Goal: Task Accomplishment & Management: Manage account settings

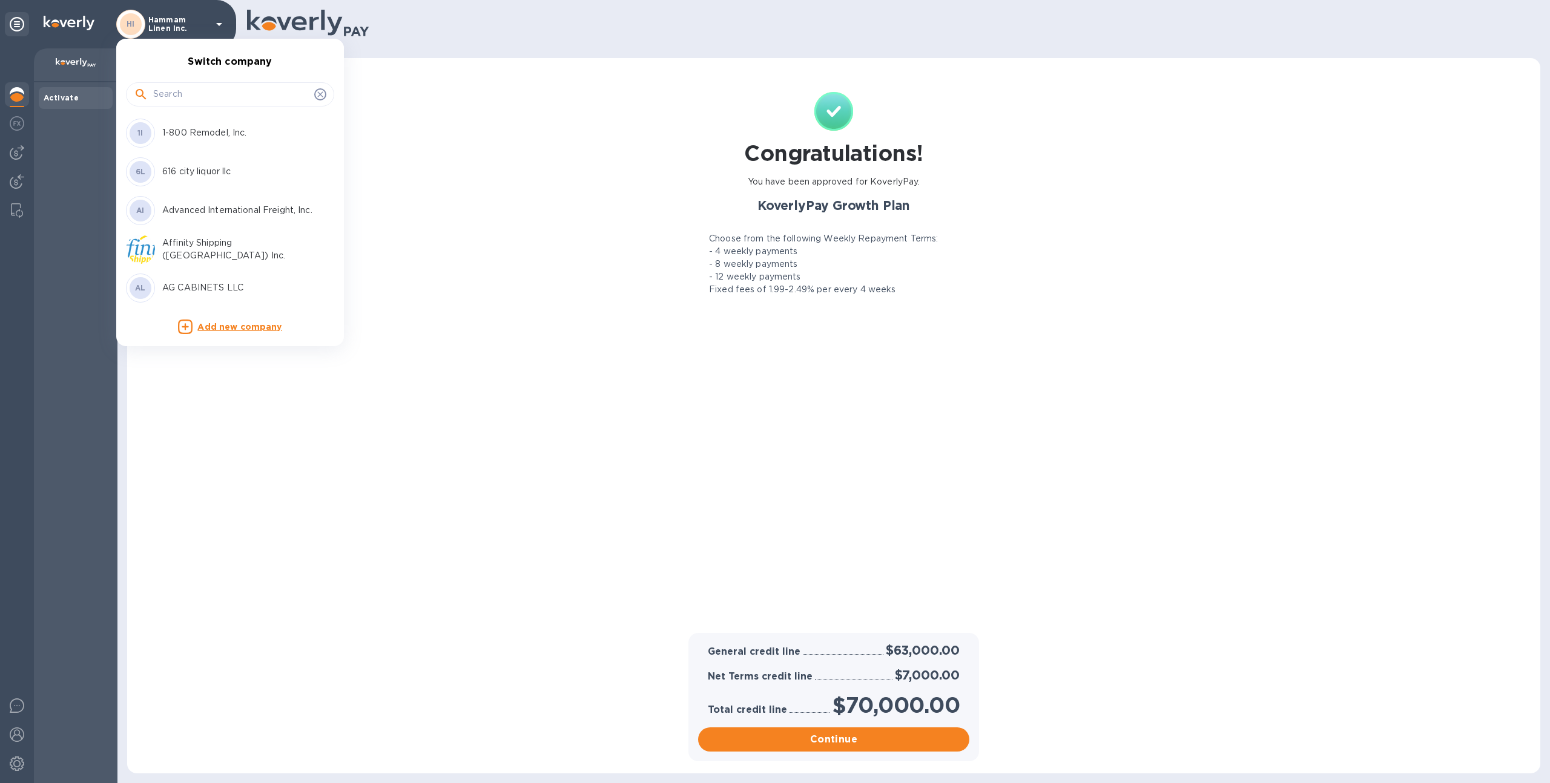
click at [200, 93] on input "text" at bounding box center [231, 94] width 156 height 18
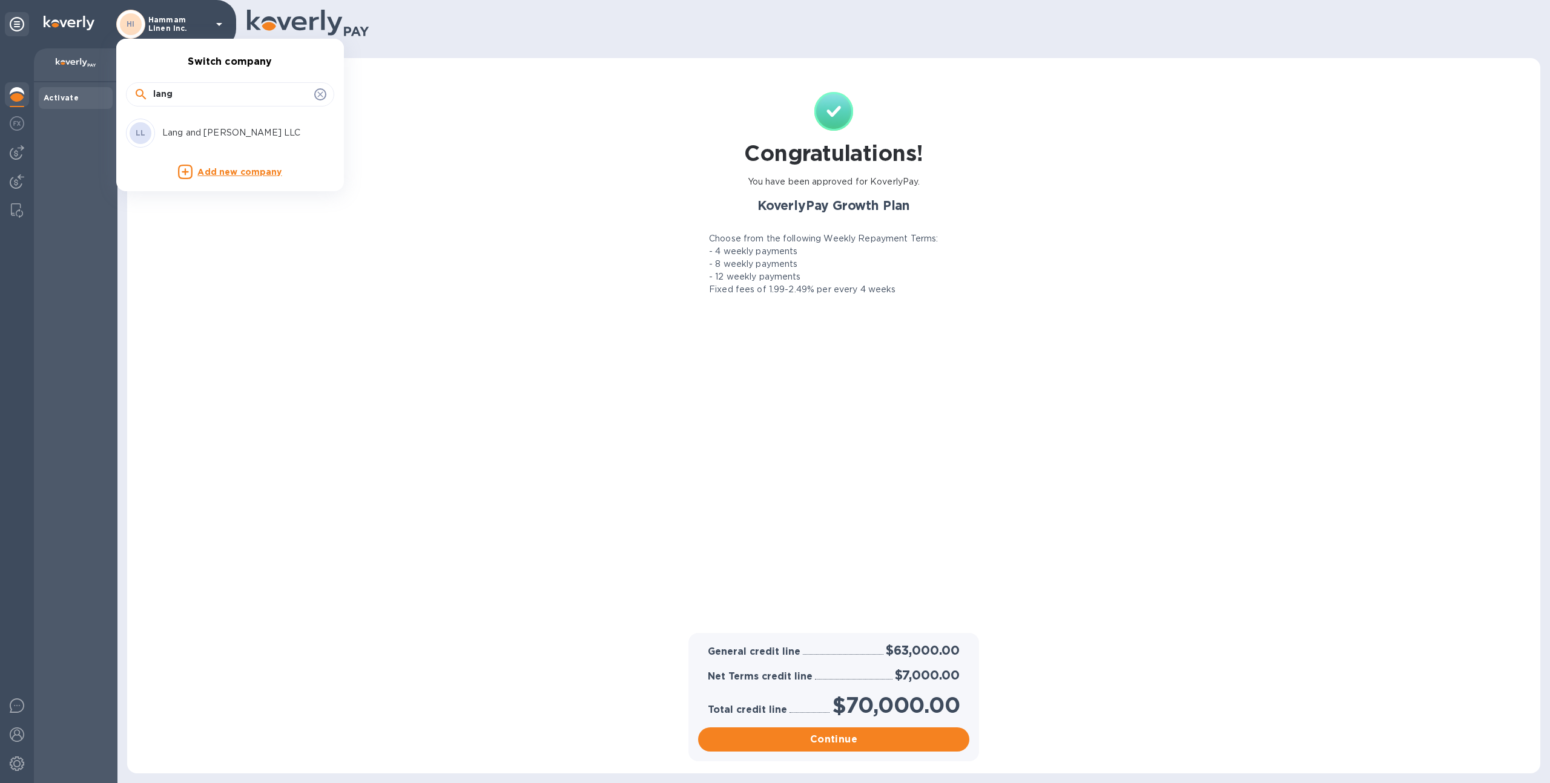
type input "lang"
click at [195, 123] on div "LL Lang and Schwander LLC" at bounding box center [220, 133] width 189 height 29
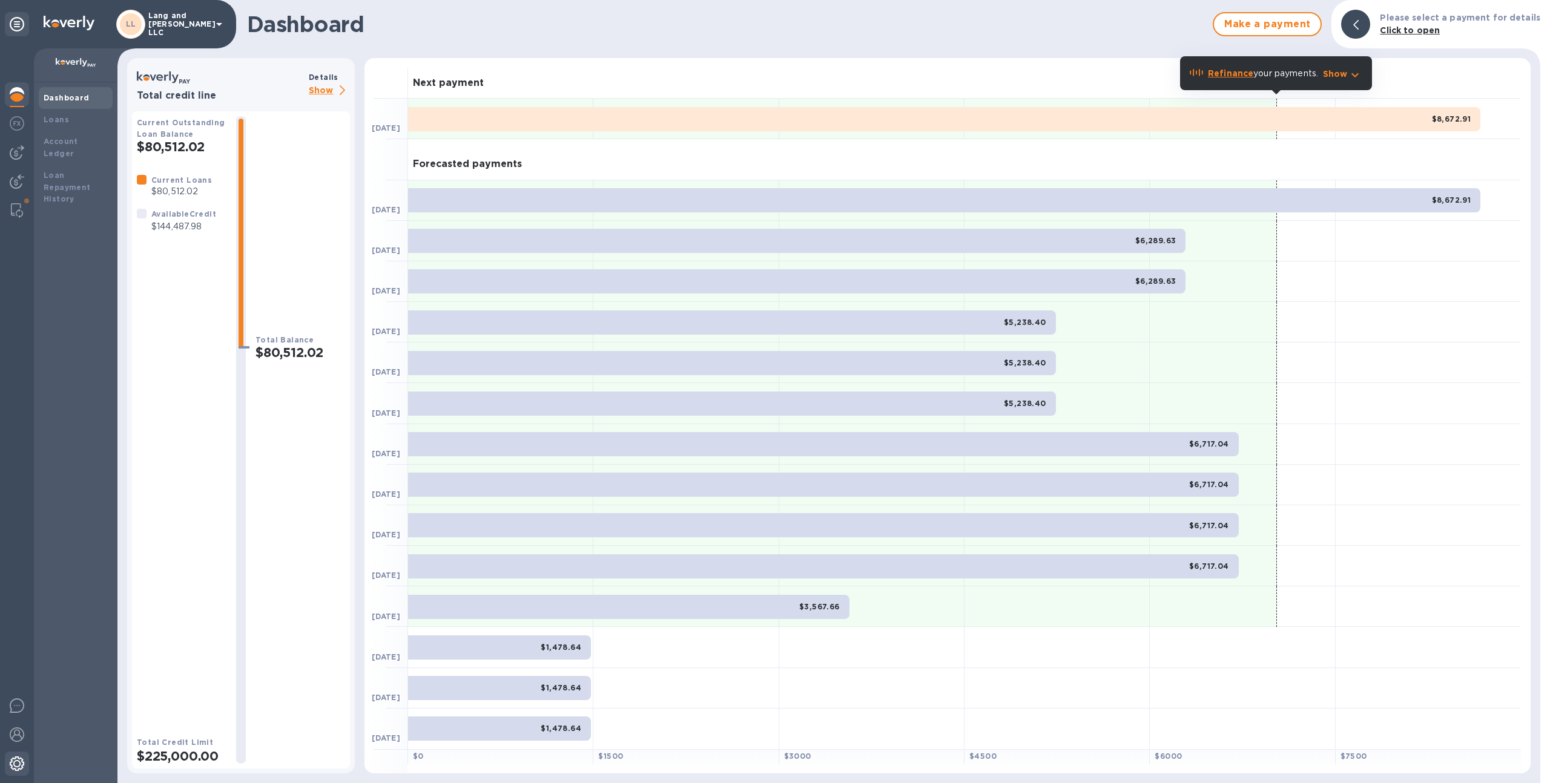
click at [12, 769] on img at bounding box center [17, 764] width 15 height 15
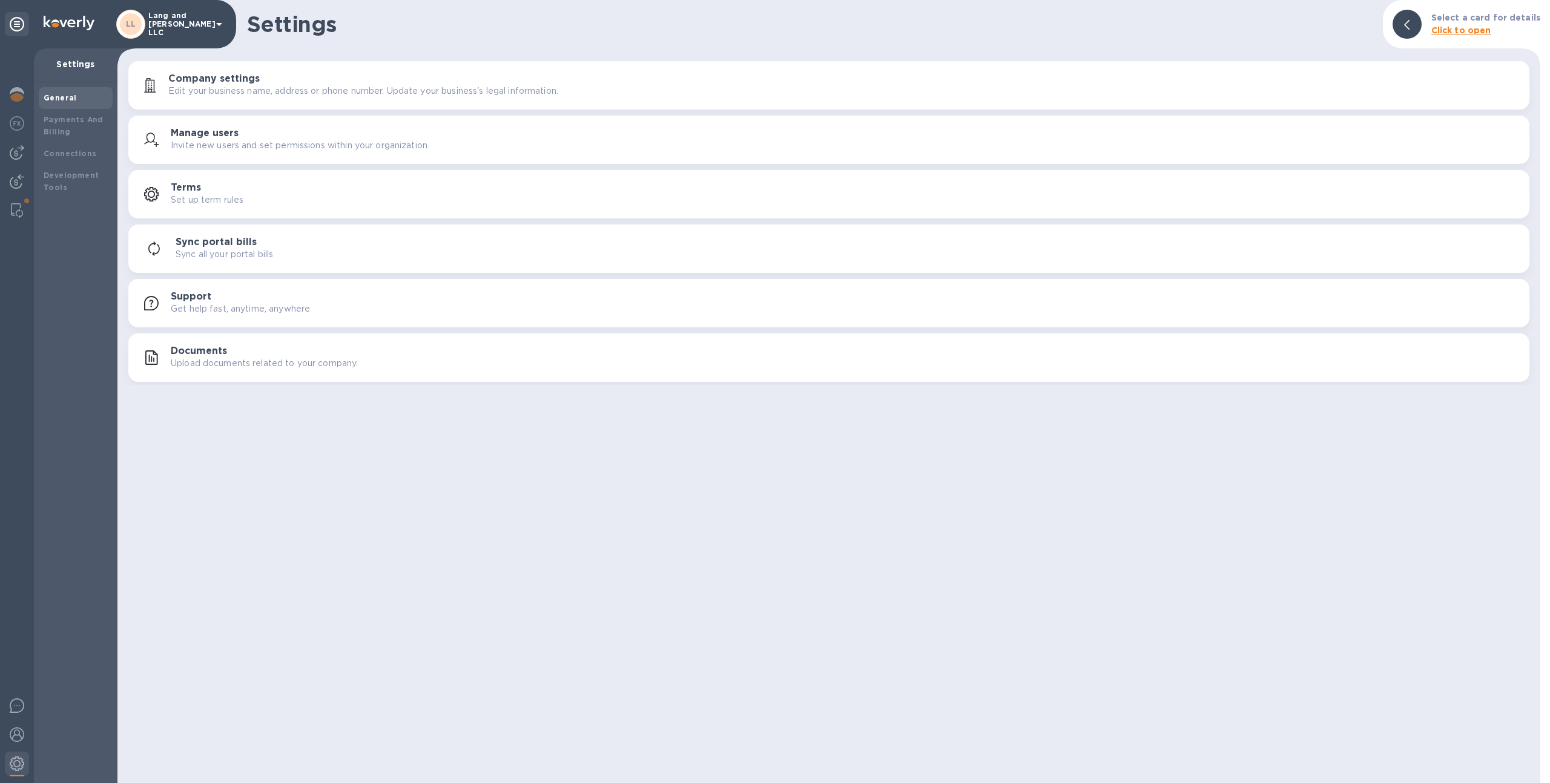
click at [170, 152] on div "Manage users Invite new users and set permissions within your organization." at bounding box center [829, 139] width 1386 height 29
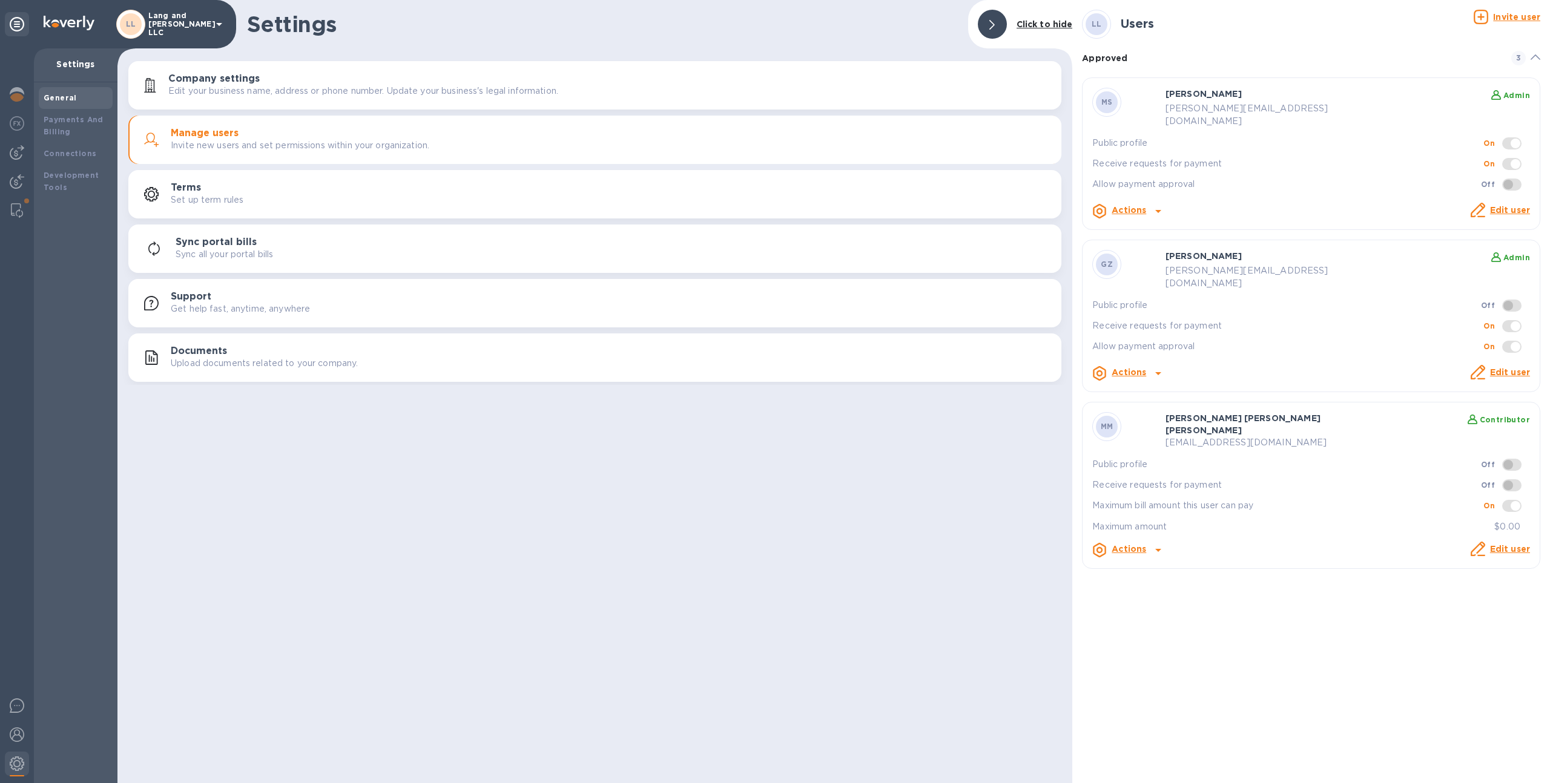
click at [1507, 544] on link "Edit user" at bounding box center [1510, 549] width 40 height 10
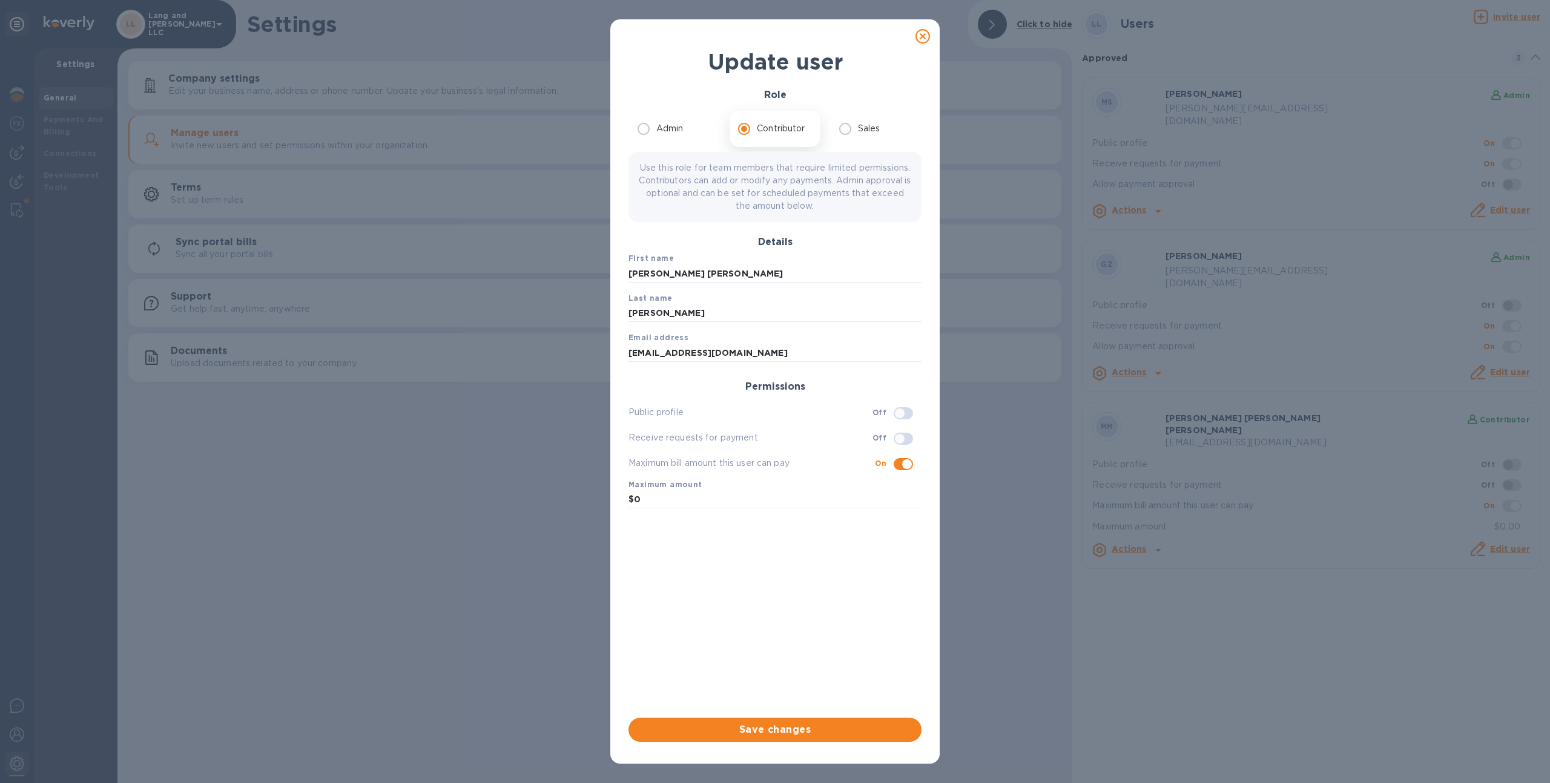
click at [902, 465] on input "checkbox" at bounding box center [907, 464] width 62 height 21
checkbox input "false"
click at [782, 729] on span "Save changes" at bounding box center [775, 730] width 274 height 15
checkbox input "false"
click at [782, 729] on span "Save changes" at bounding box center [775, 730] width 274 height 15
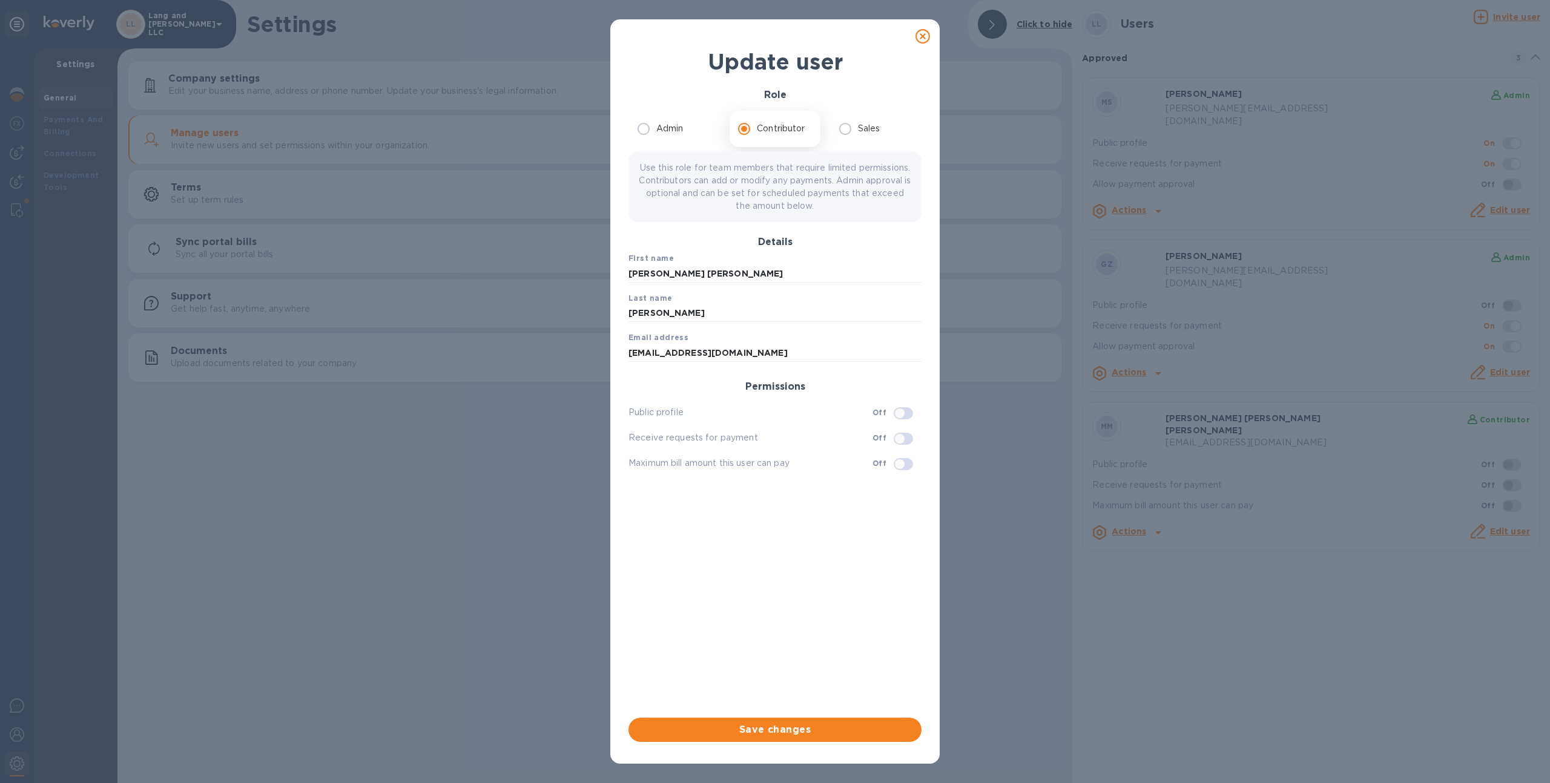
click at [931, 35] on div at bounding box center [922, 36] width 24 height 24
click at [917, 35] on icon at bounding box center [922, 36] width 15 height 15
radio input "true"
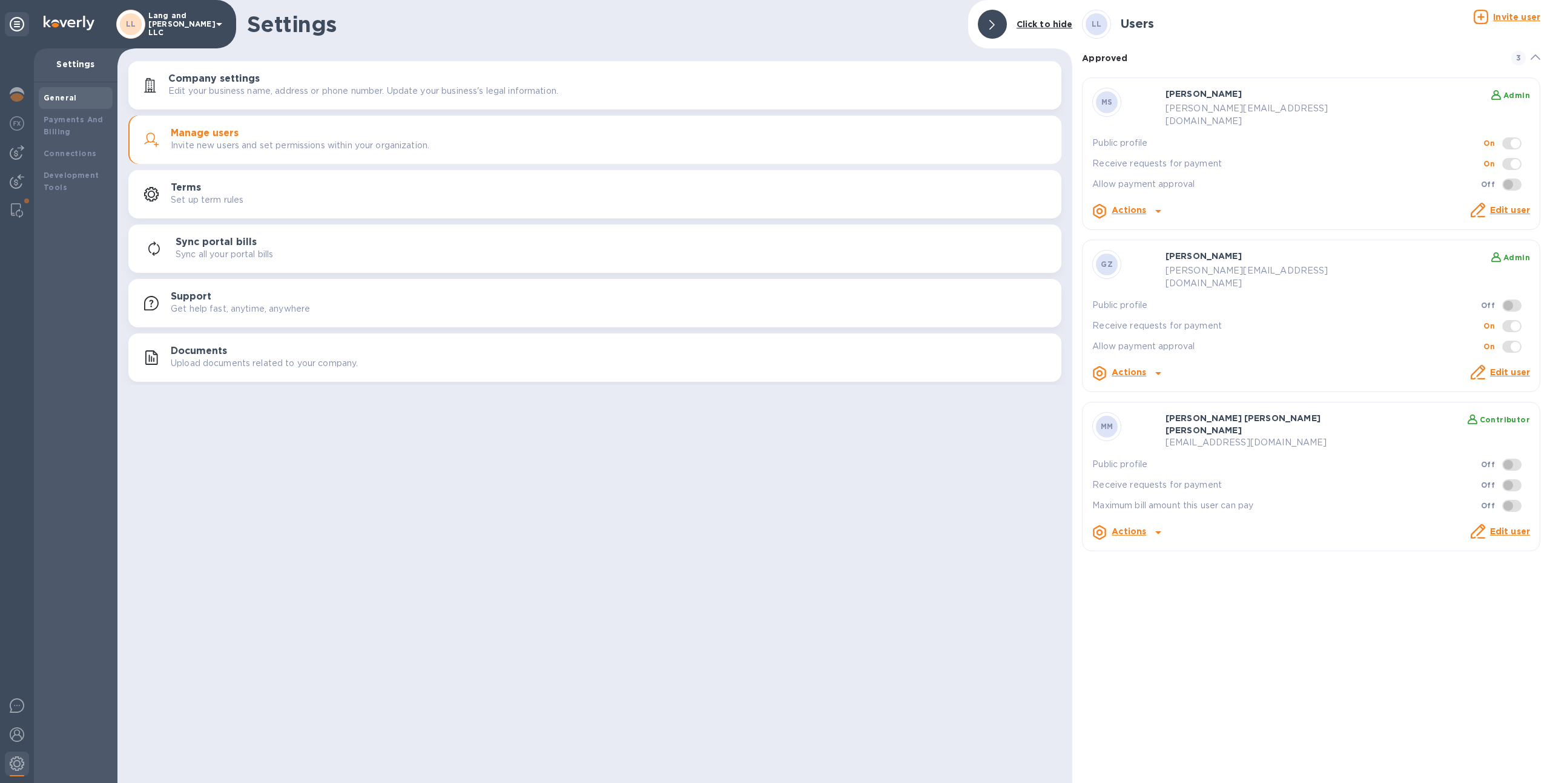
click at [197, 21] on p "Lang and [PERSON_NAME] LLC" at bounding box center [178, 24] width 61 height 25
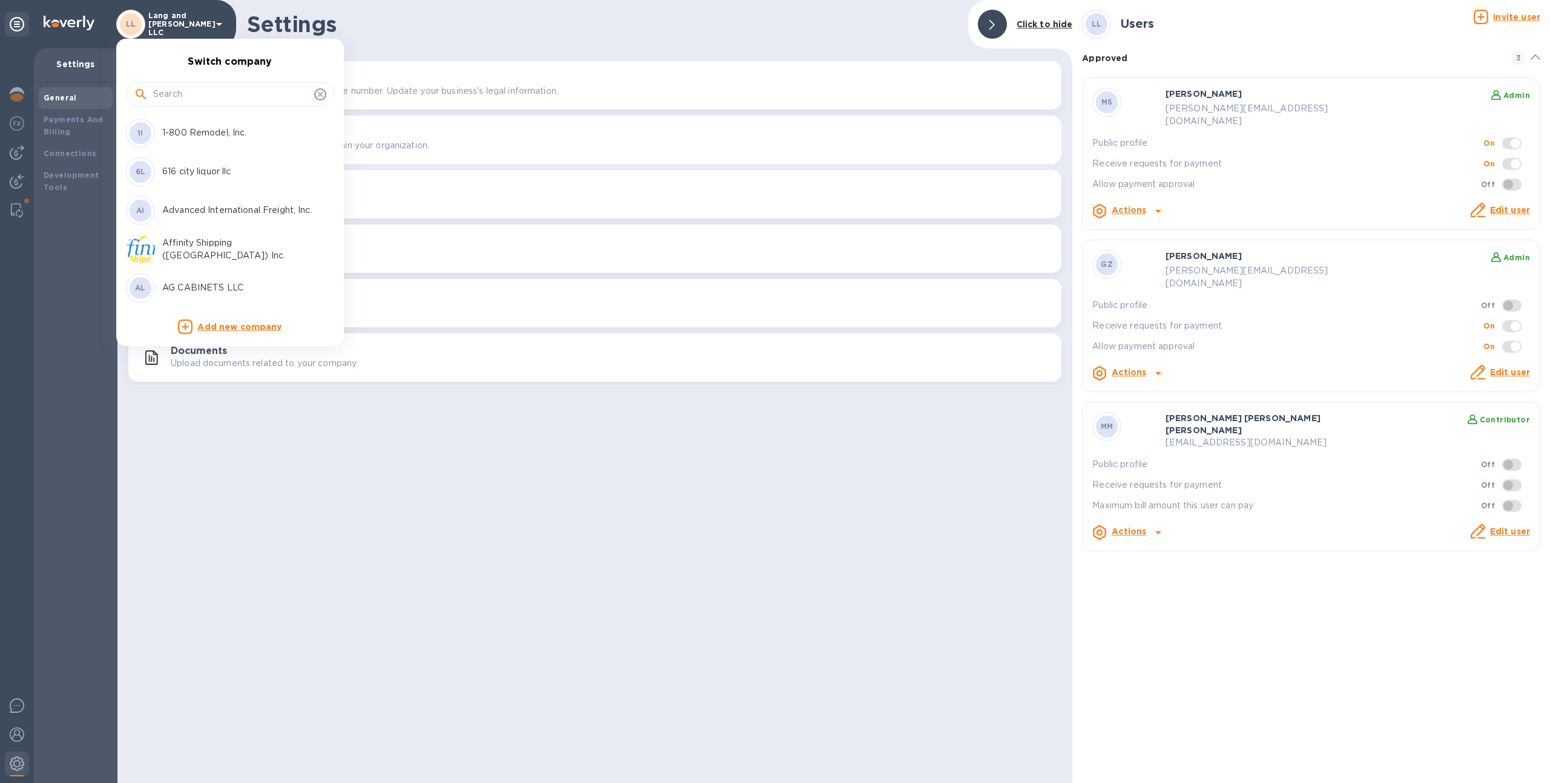
click at [186, 95] on input "text" at bounding box center [231, 94] width 156 height 18
click at [180, 28] on div at bounding box center [775, 391] width 1550 height 783
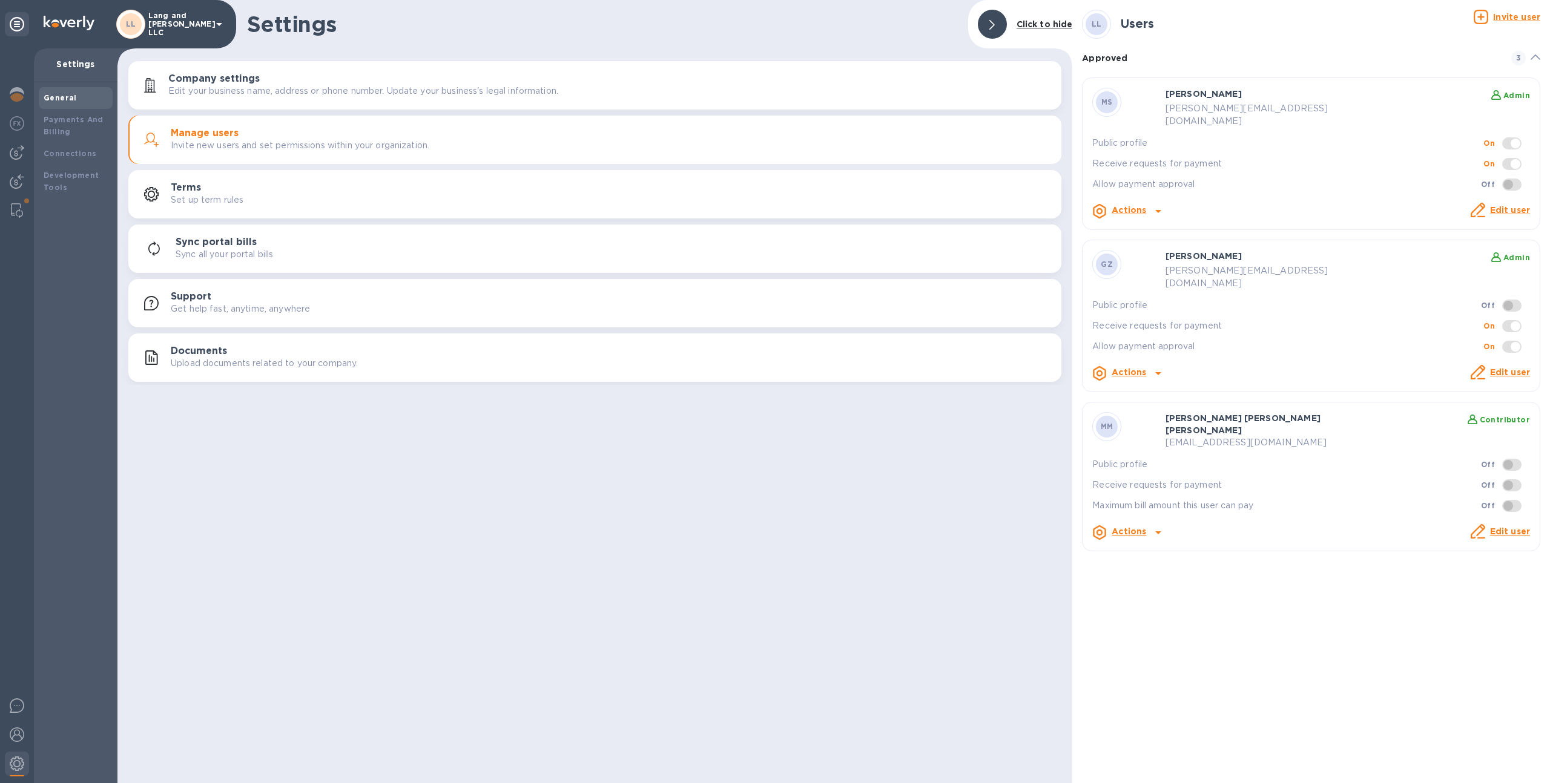
click at [180, 28] on p "Lang and [PERSON_NAME] LLC" at bounding box center [178, 24] width 61 height 25
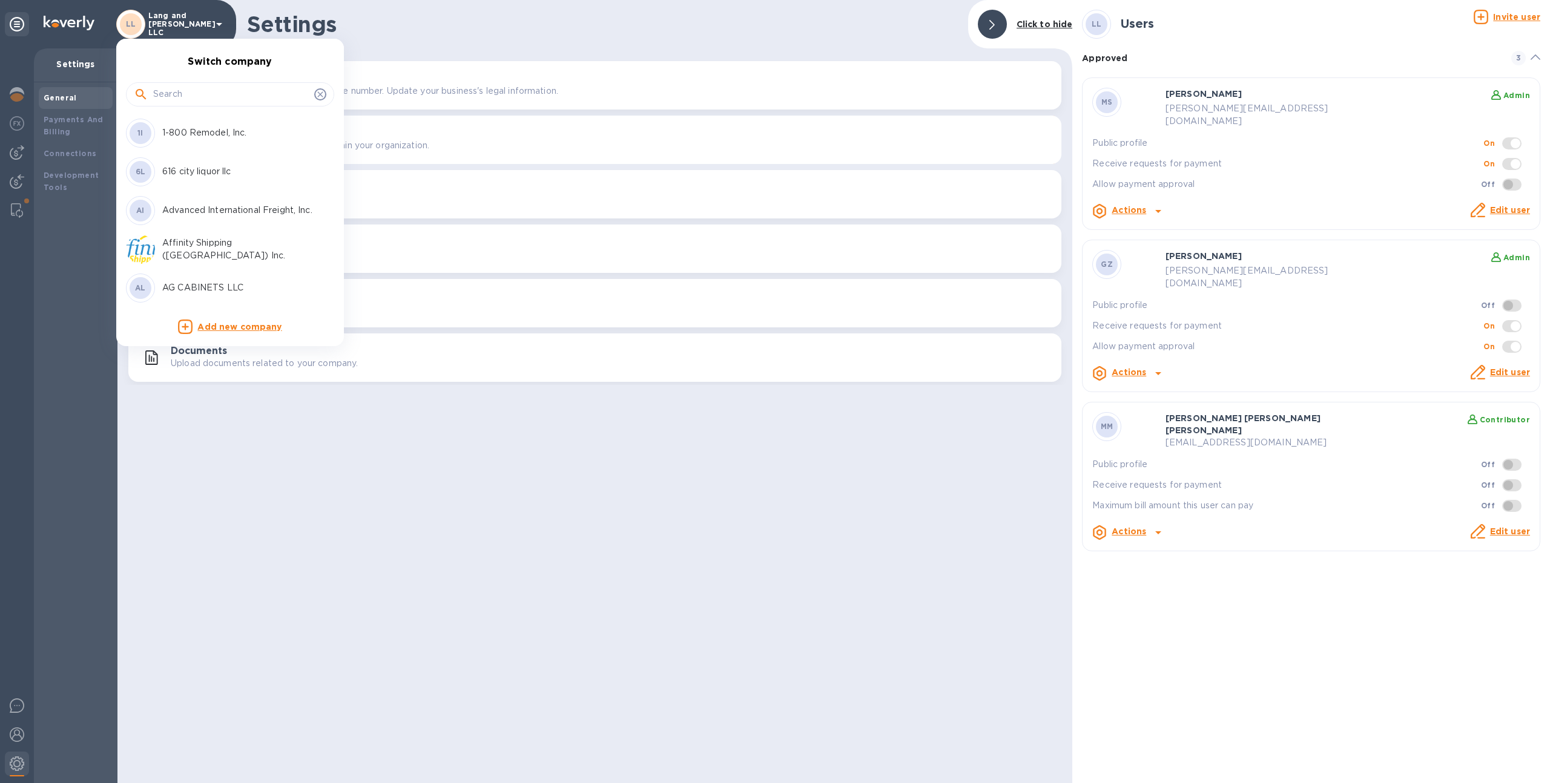
click at [183, 92] on input "text" at bounding box center [231, 94] width 156 height 18
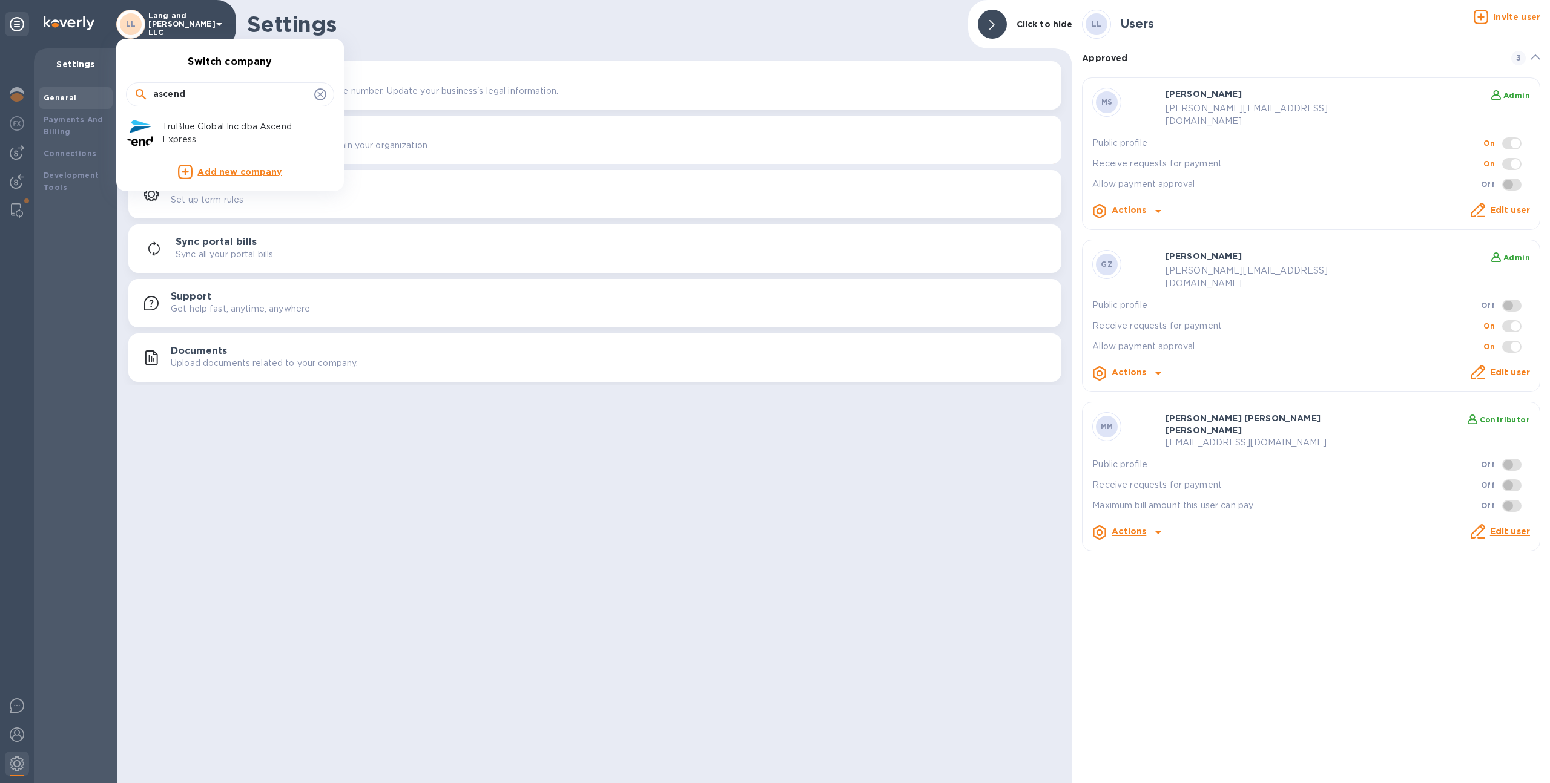
type input "ascend"
click at [154, 130] on img at bounding box center [140, 133] width 29 height 29
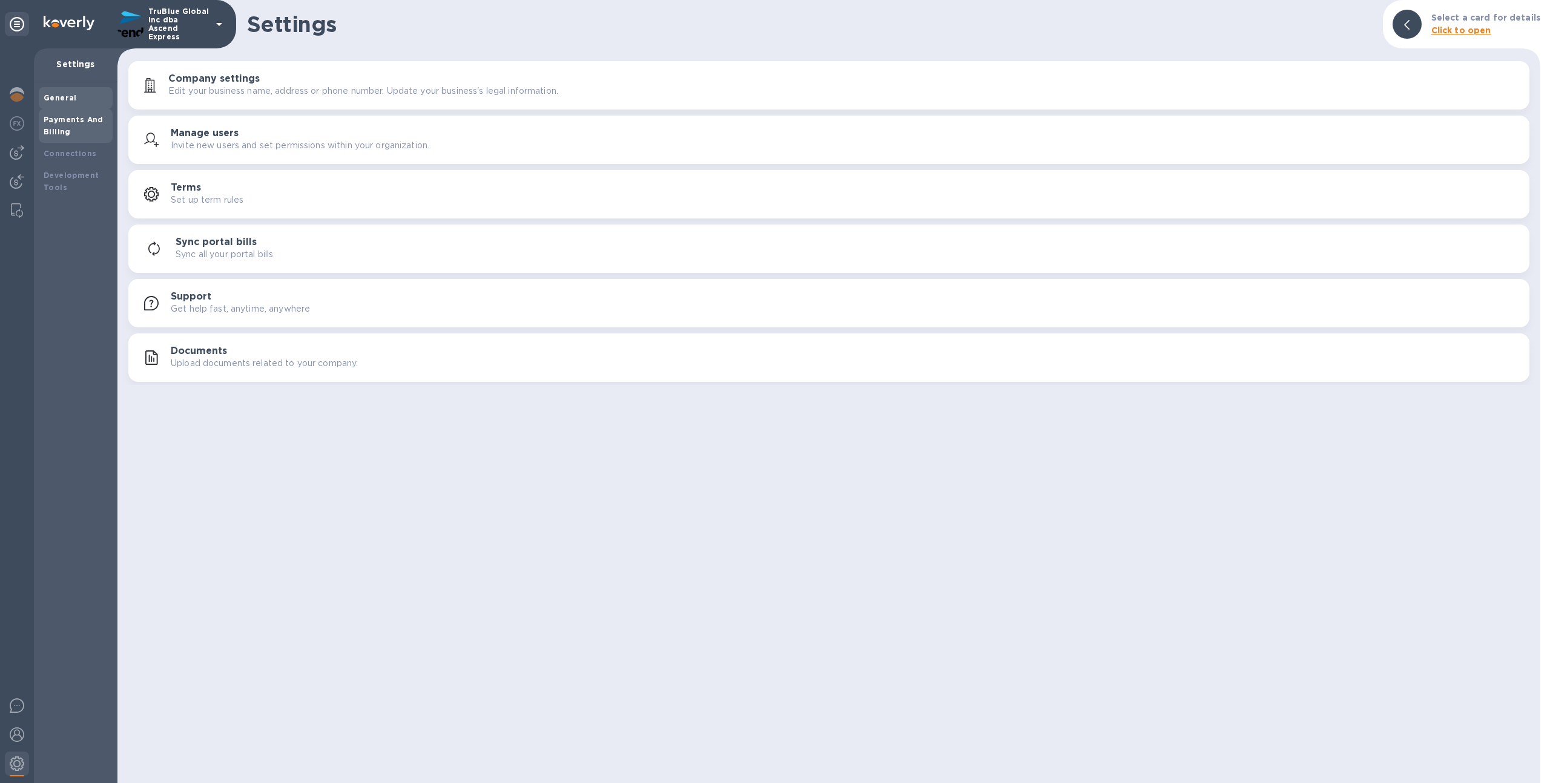
click at [77, 125] on div "Payments And Billing" at bounding box center [76, 126] width 64 height 24
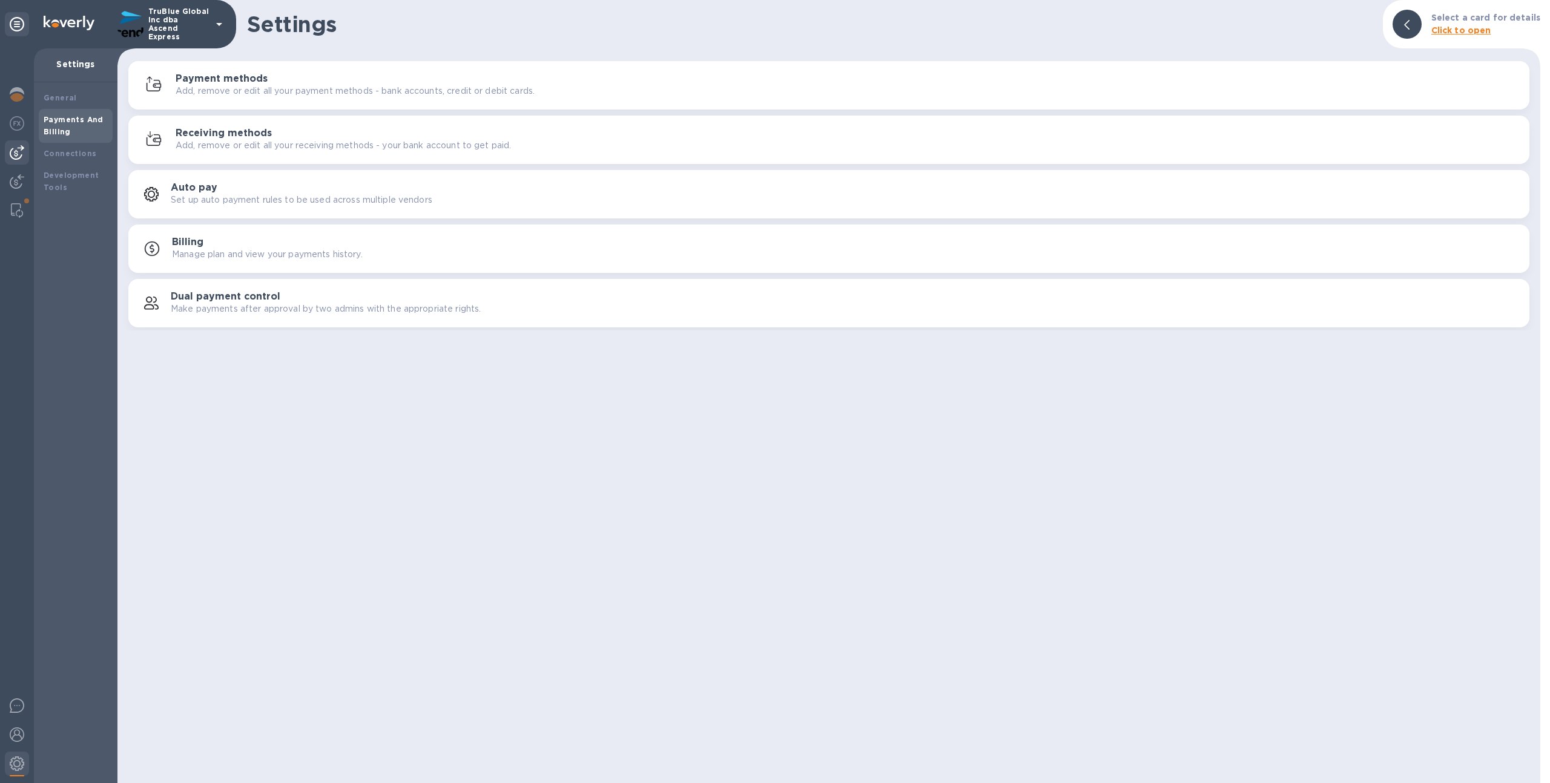
click at [26, 156] on div at bounding box center [17, 152] width 24 height 24
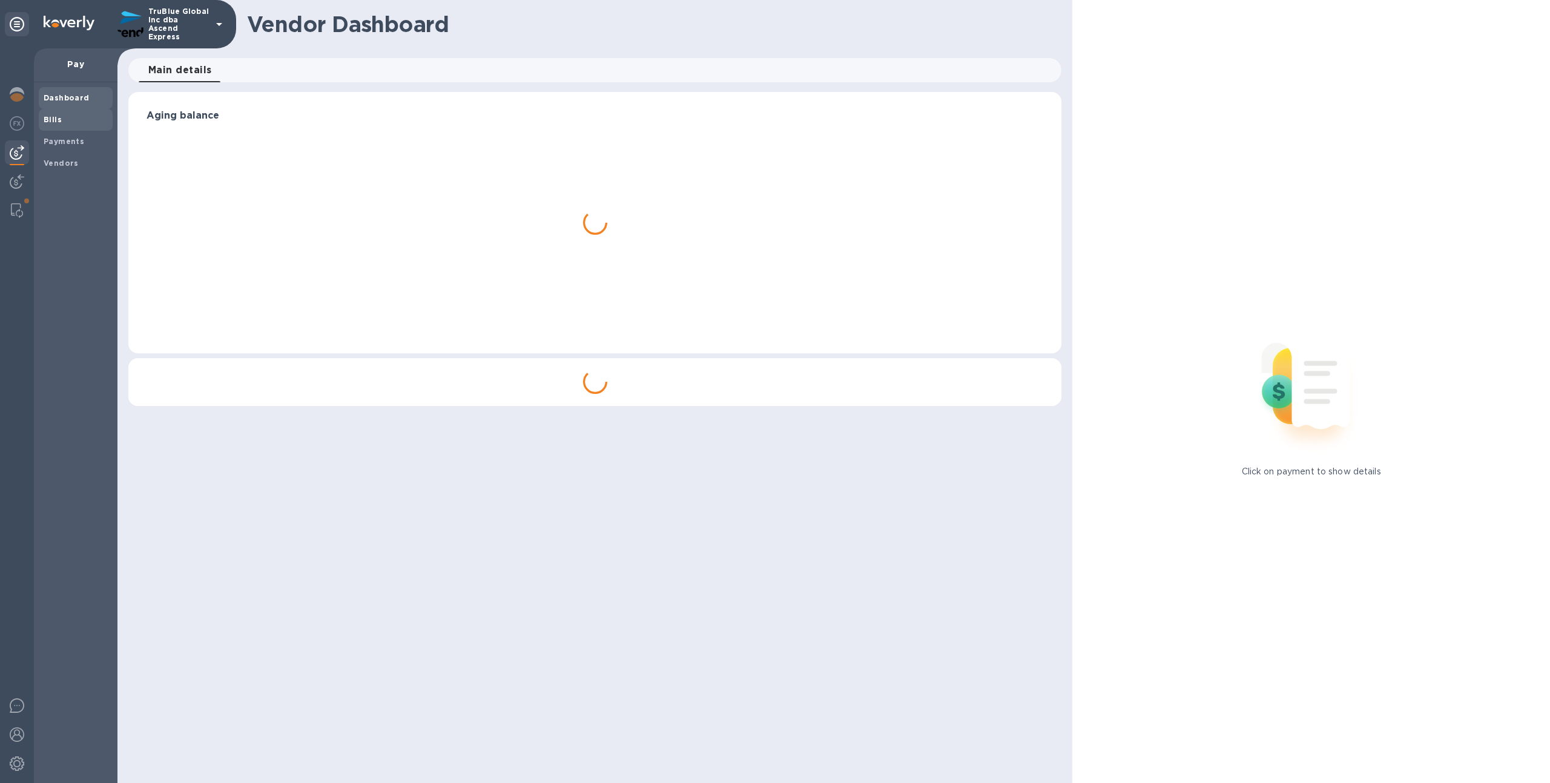
click at [64, 127] on div "Bills" at bounding box center [76, 120] width 74 height 22
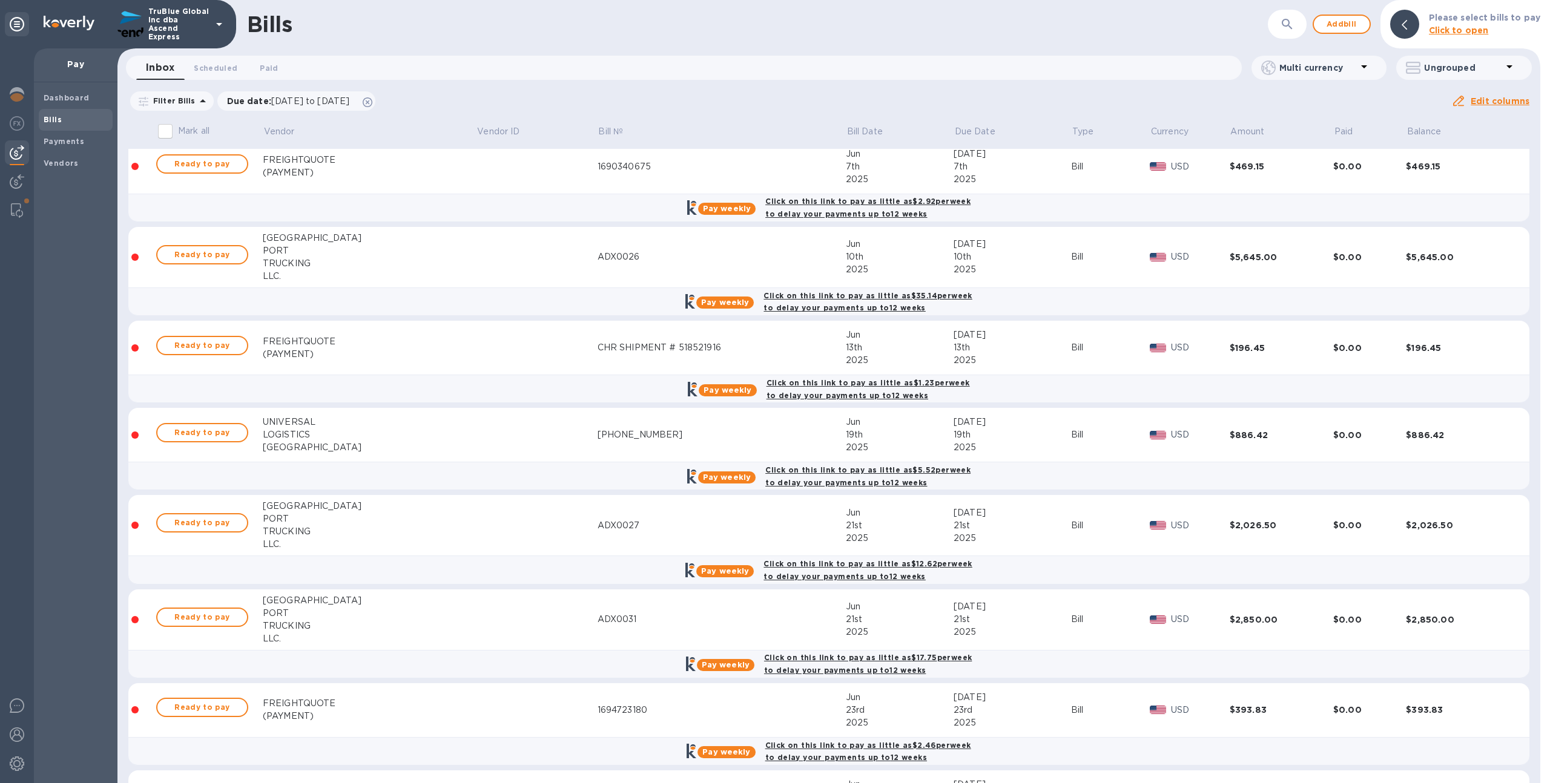
scroll to position [11, 0]
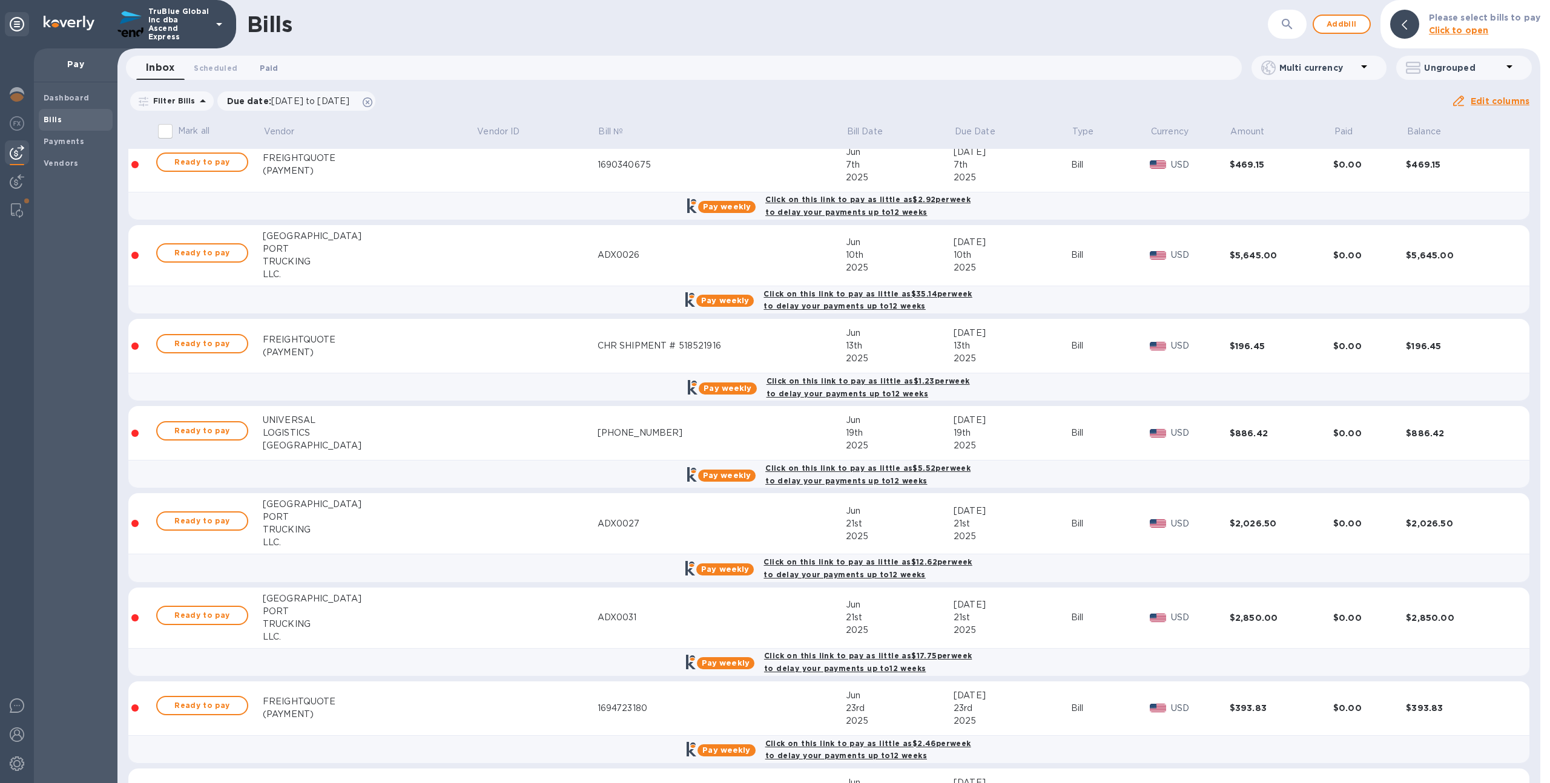
click at [274, 64] on span "Paid 0" at bounding box center [269, 68] width 18 height 13
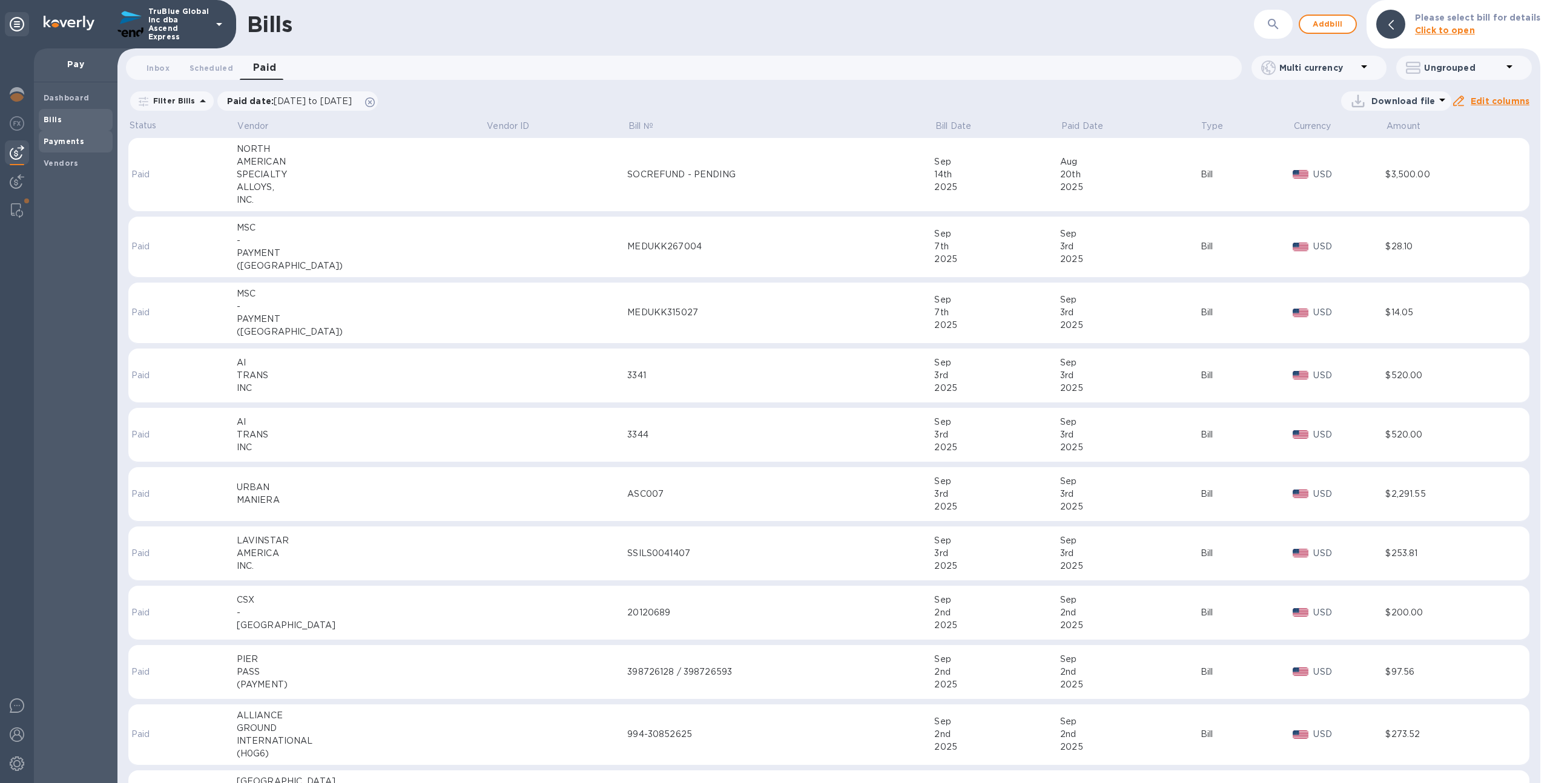
click at [90, 146] on span "Payments" at bounding box center [76, 142] width 64 height 12
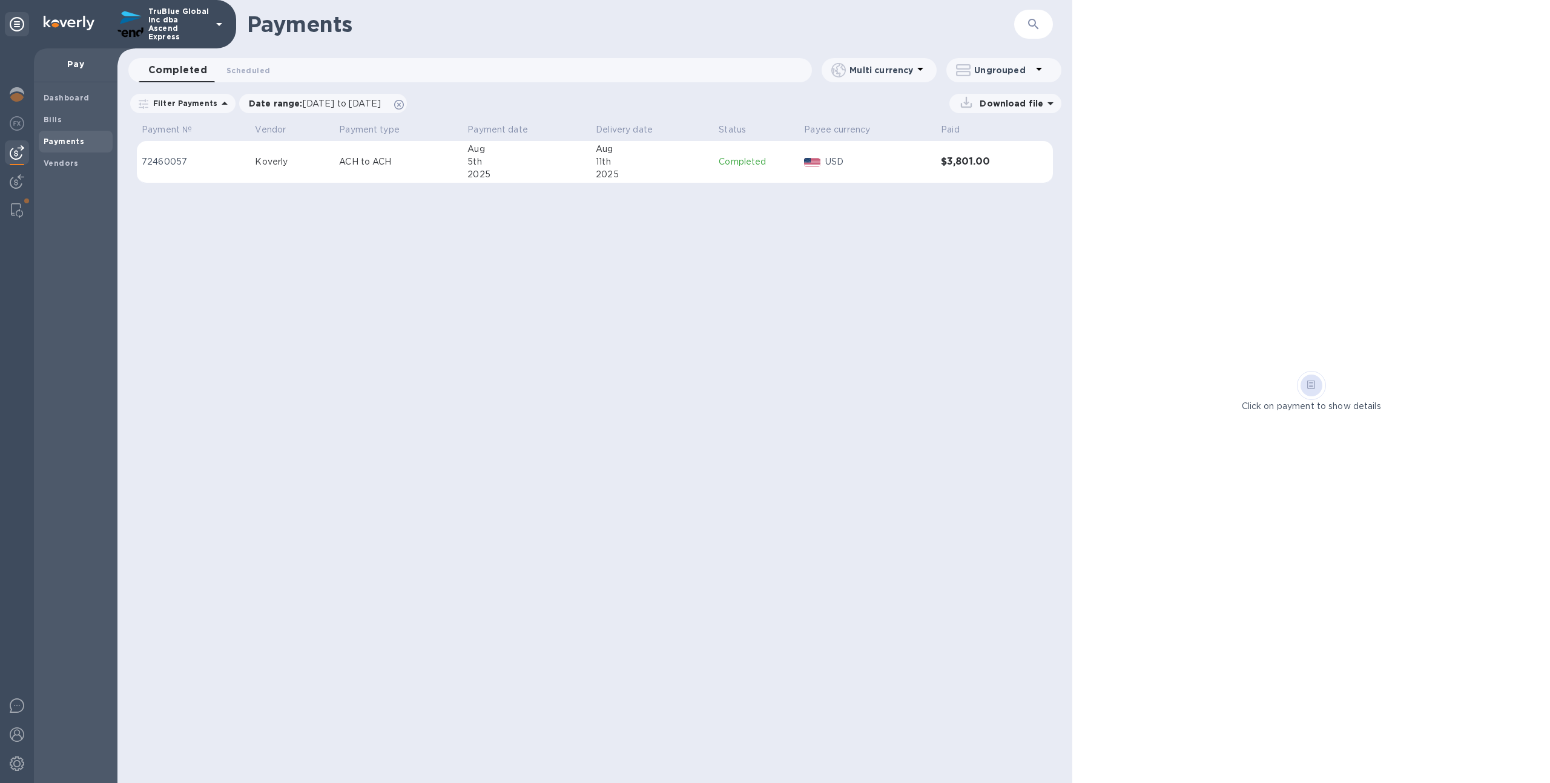
click at [516, 162] on div "5th" at bounding box center [526, 162] width 119 height 13
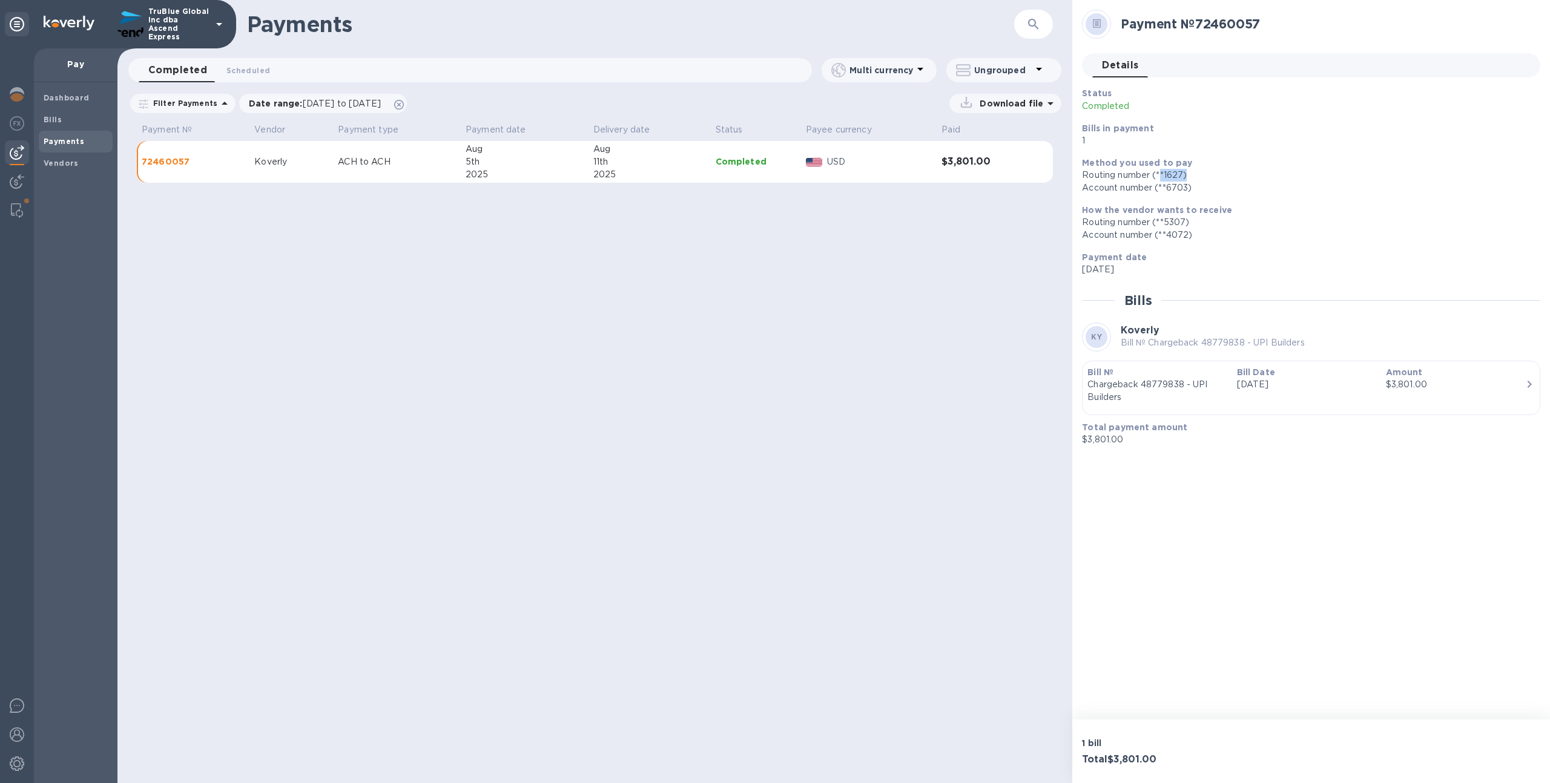
drag, startPoint x: 1162, startPoint y: 177, endPoint x: 1188, endPoint y: 176, distance: 26.1
click at [1190, 177] on div "Routing number (**1627)" at bounding box center [1306, 175] width 449 height 13
drag, startPoint x: 1164, startPoint y: 188, endPoint x: 1188, endPoint y: 189, distance: 24.2
click at [1188, 189] on div "Account number (**6703)" at bounding box center [1306, 188] width 449 height 13
click at [1164, 192] on div "Account number (**6703)" at bounding box center [1306, 188] width 449 height 13
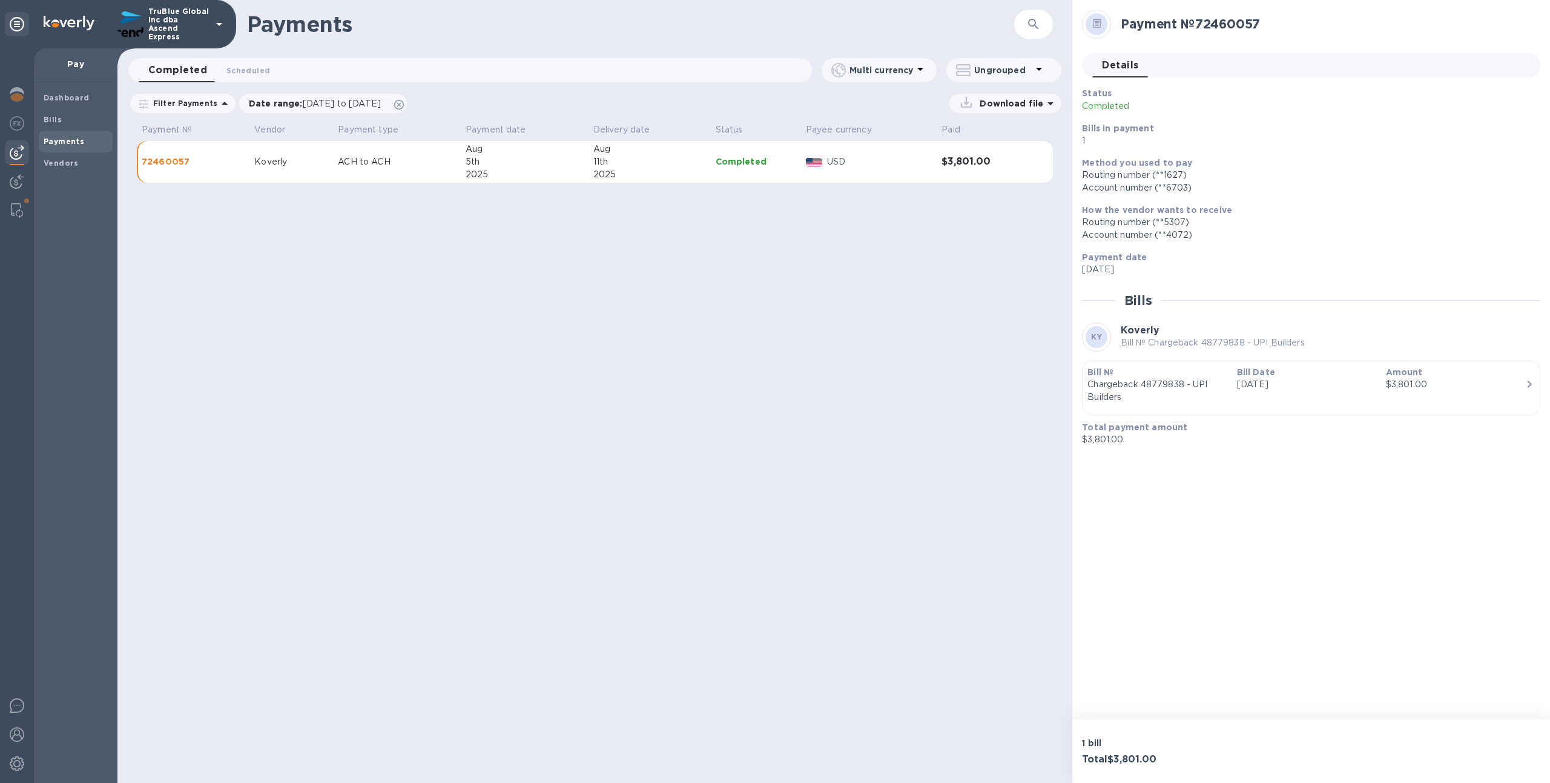
click at [405, 160] on p "ACH to ACH" at bounding box center [397, 162] width 118 height 13
click at [908, 168] on div "USD" at bounding box center [879, 162] width 110 height 18
drag, startPoint x: 1170, startPoint y: 188, endPoint x: 1188, endPoint y: 188, distance: 18.8
click at [1188, 188] on div "Account number (**6703)" at bounding box center [1306, 188] width 449 height 13
click at [178, 33] on p "TruBlue Global Inc dba Ascend Express" at bounding box center [178, 24] width 61 height 34
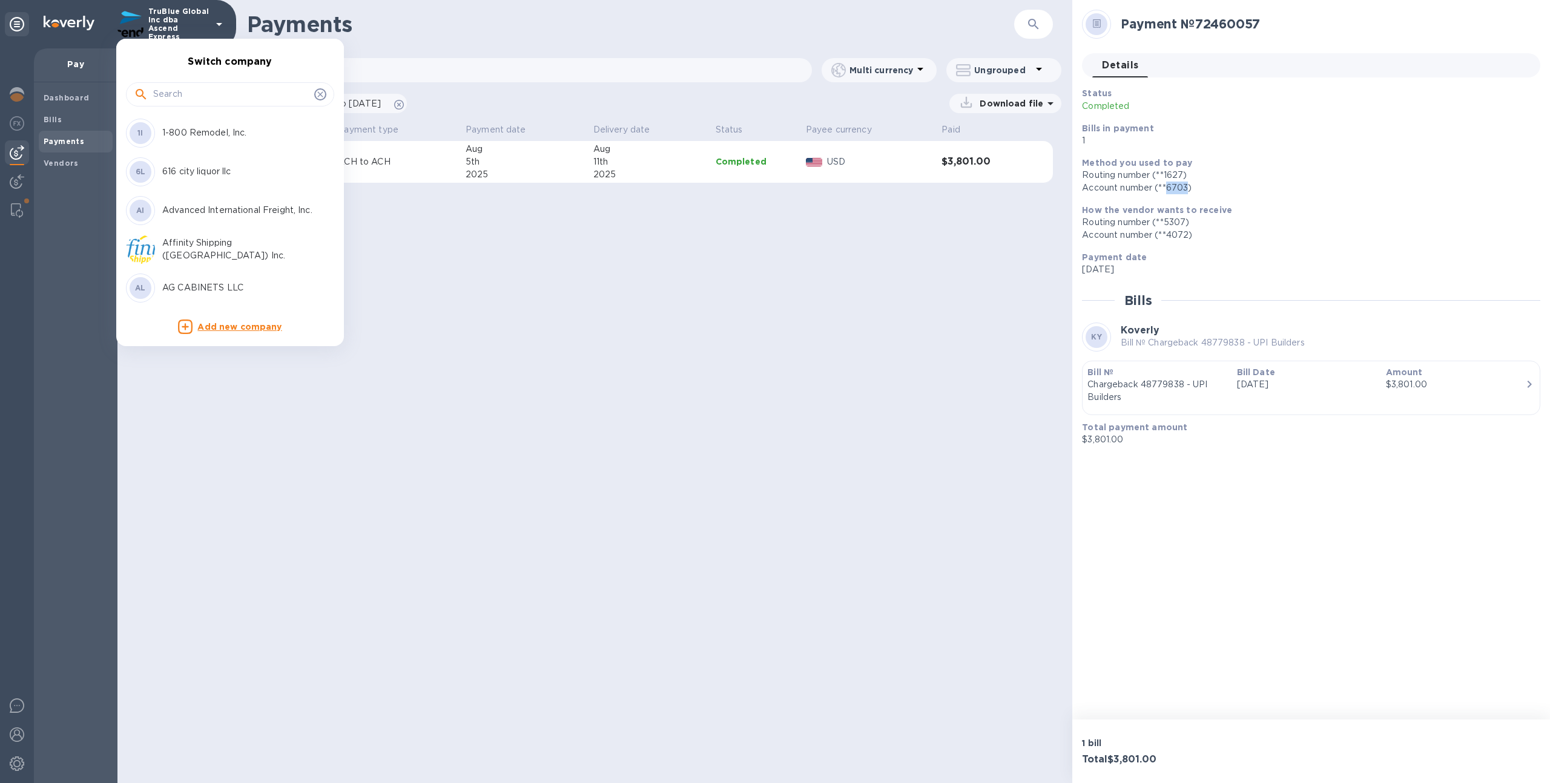
click at [197, 108] on div at bounding box center [230, 93] width 208 height 41
click at [199, 103] on div at bounding box center [230, 94] width 208 height 24
click at [211, 286] on p "AG CABINETS LLC" at bounding box center [238, 287] width 153 height 13
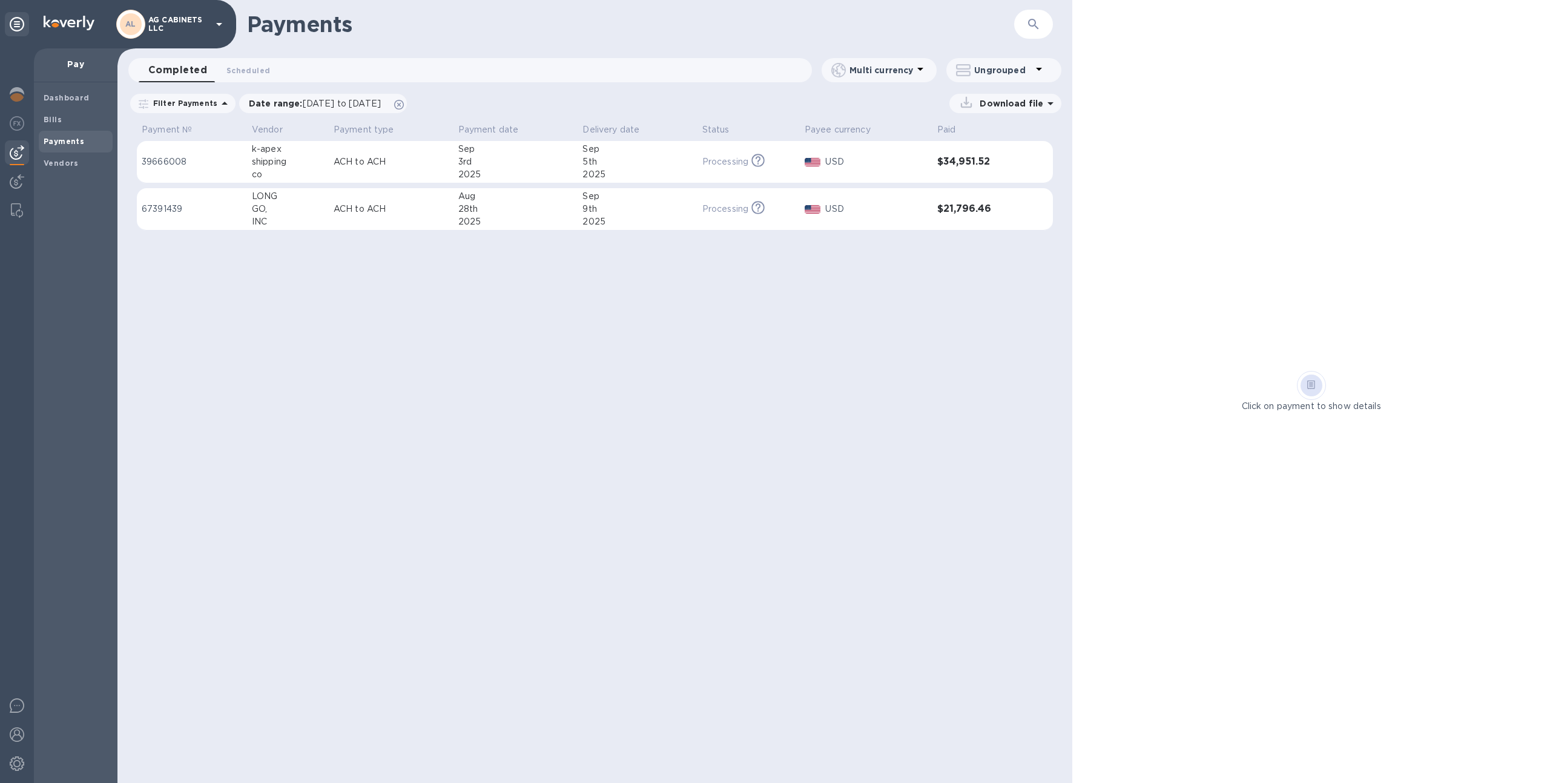
click at [380, 204] on p "ACH to ACH" at bounding box center [391, 209] width 115 height 13
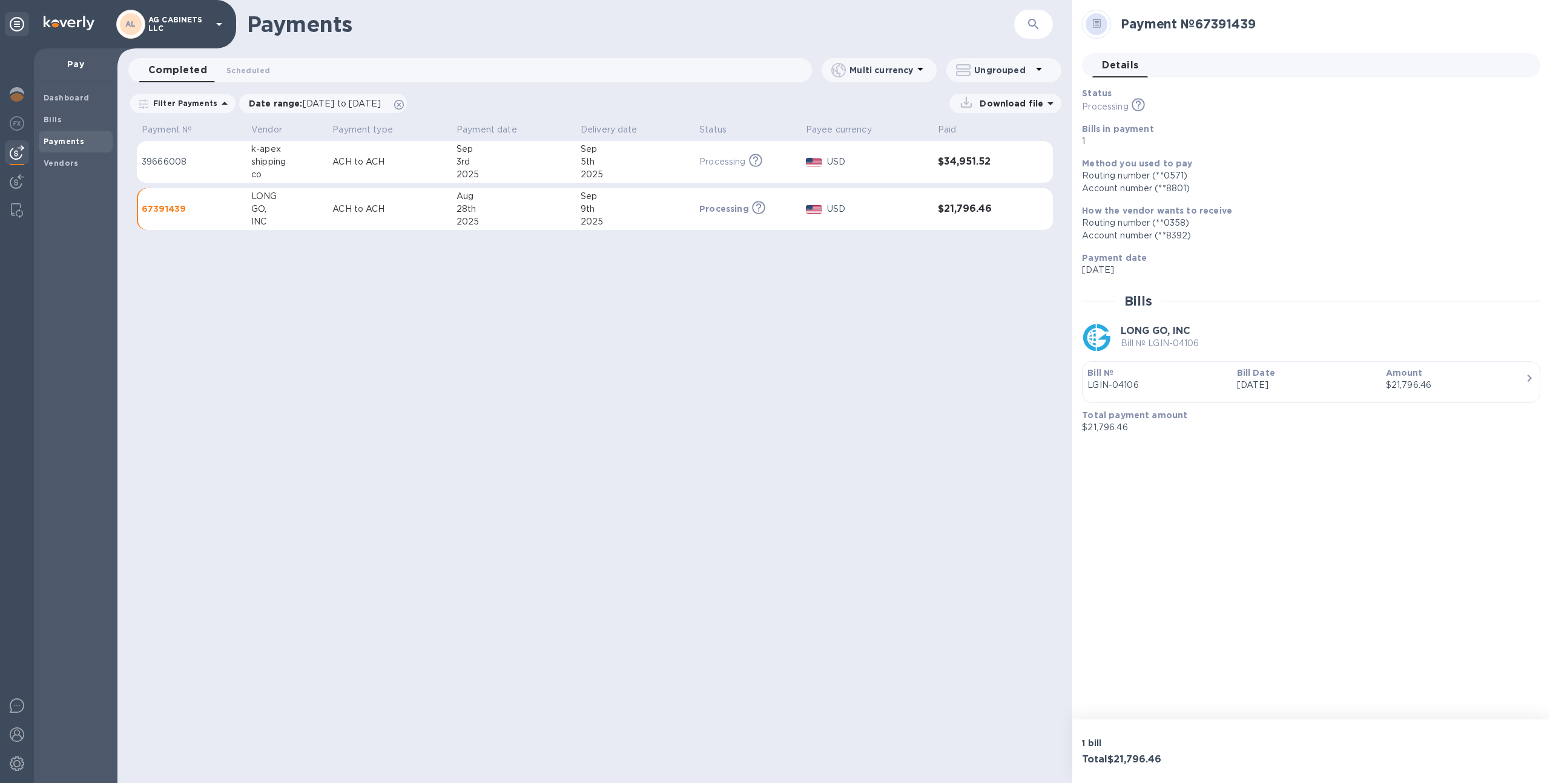
click at [373, 170] on td "ACH to ACH" at bounding box center [389, 162] width 124 height 42
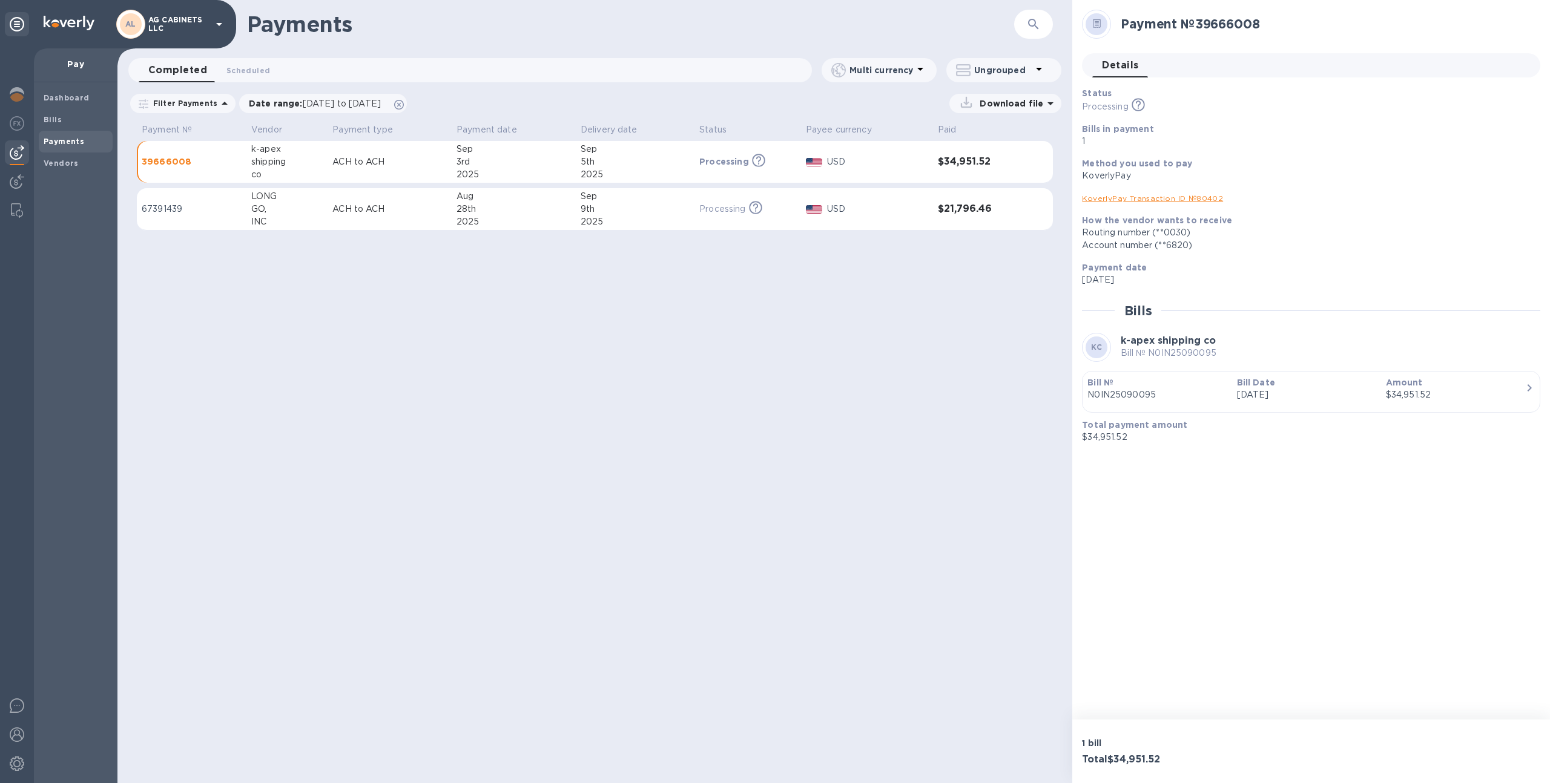
click at [628, 212] on div "9th" at bounding box center [635, 209] width 109 height 13
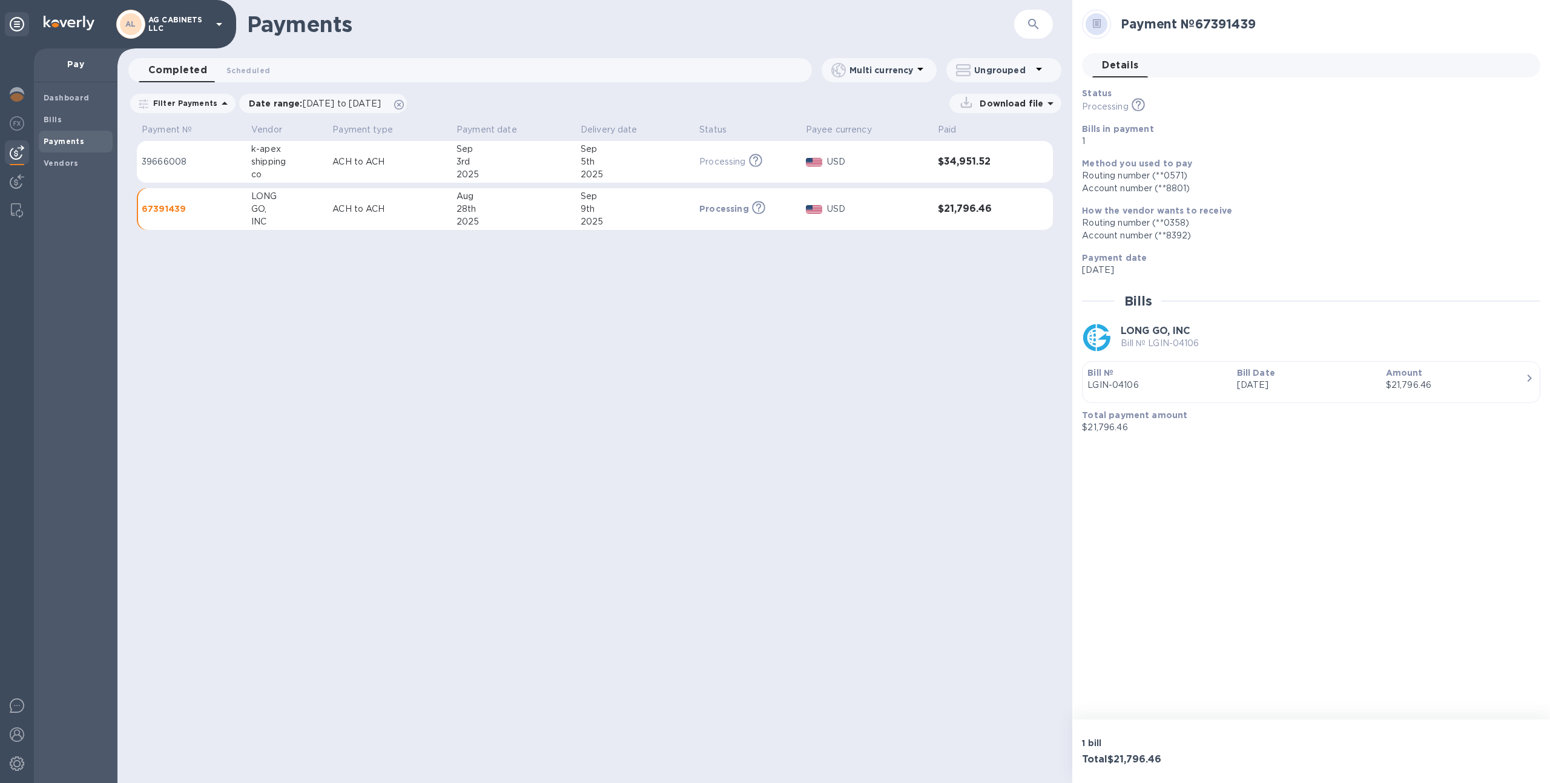
click at [568, 212] on div "28th" at bounding box center [513, 209] width 114 height 13
click at [441, 208] on p "ACH to ACH" at bounding box center [389, 209] width 114 height 13
drag, startPoint x: 996, startPoint y: 210, endPoint x: 928, endPoint y: 207, distance: 68.5
click at [928, 207] on tr "67391439 LONG GO, INC ACH to ACH Aug 28th 2025 Sep 9th 2025 Processing This pay…" at bounding box center [595, 209] width 916 height 42
copy tr "$21,796.46"
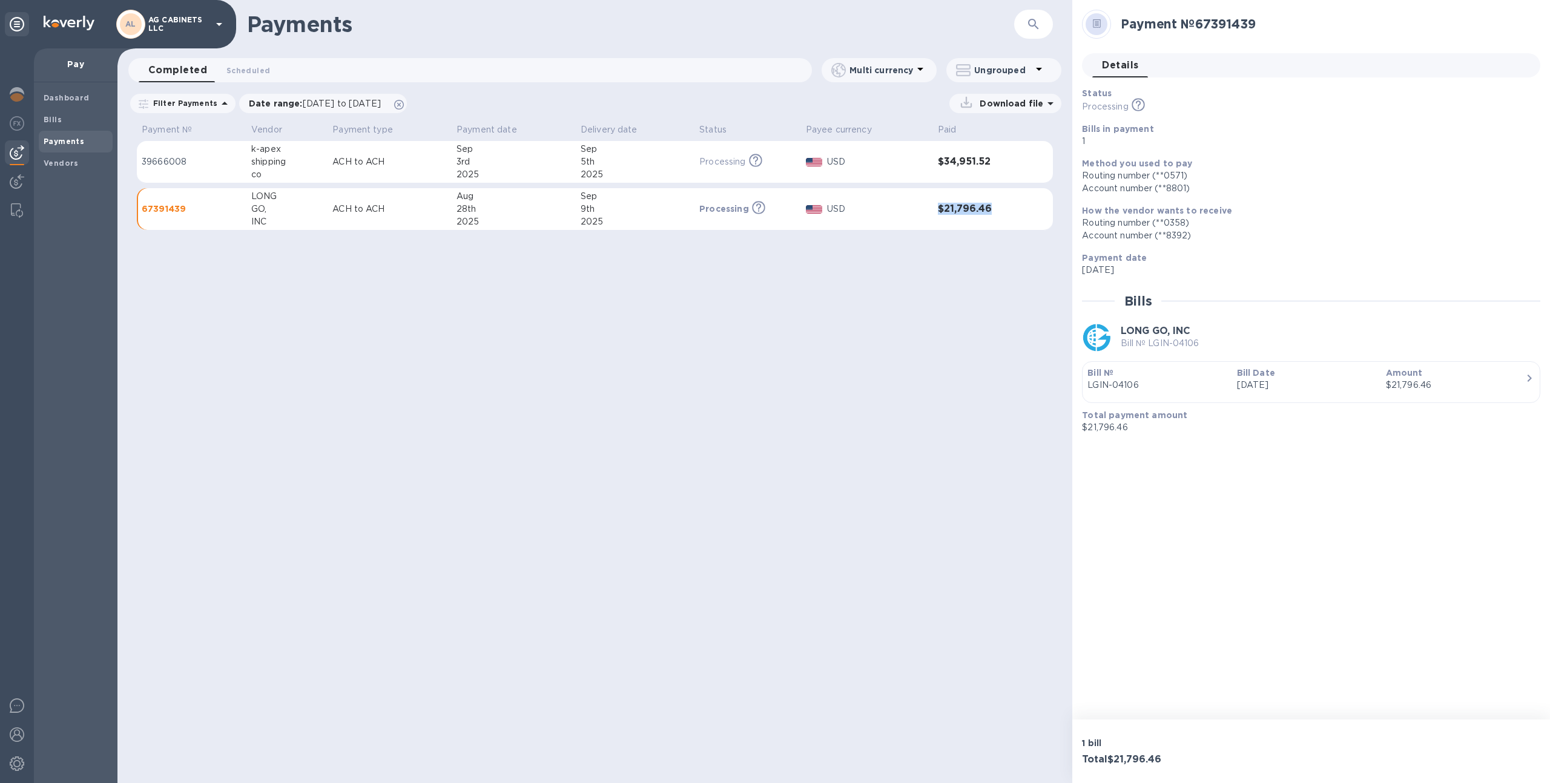
click at [1111, 378] on p "Bill №" at bounding box center [1156, 373] width 139 height 12
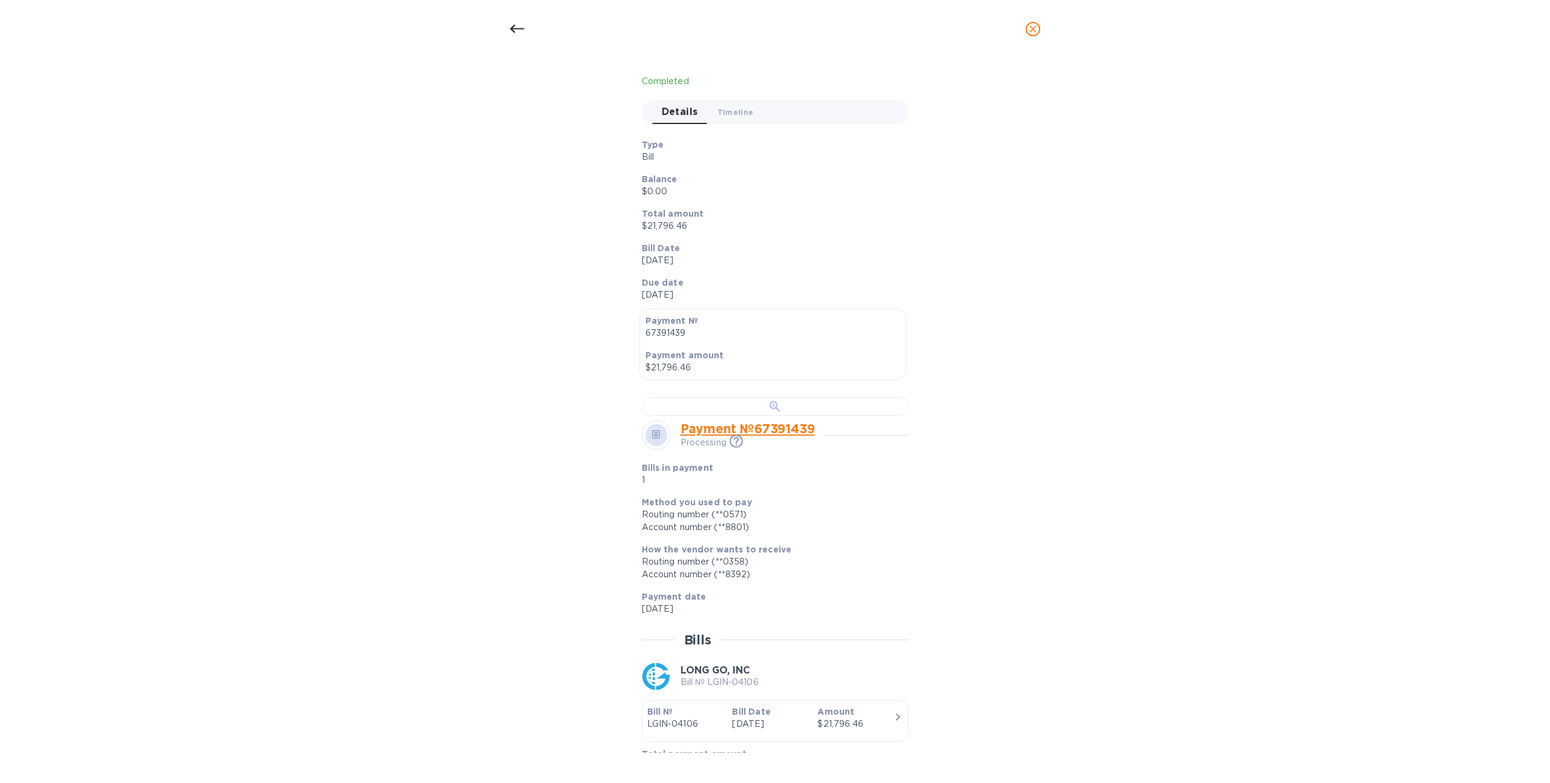
scroll to position [106, 0]
click at [785, 413] on div at bounding box center [775, 404] width 267 height 19
click at [725, 110] on span "Timeline 0" at bounding box center [735, 110] width 36 height 13
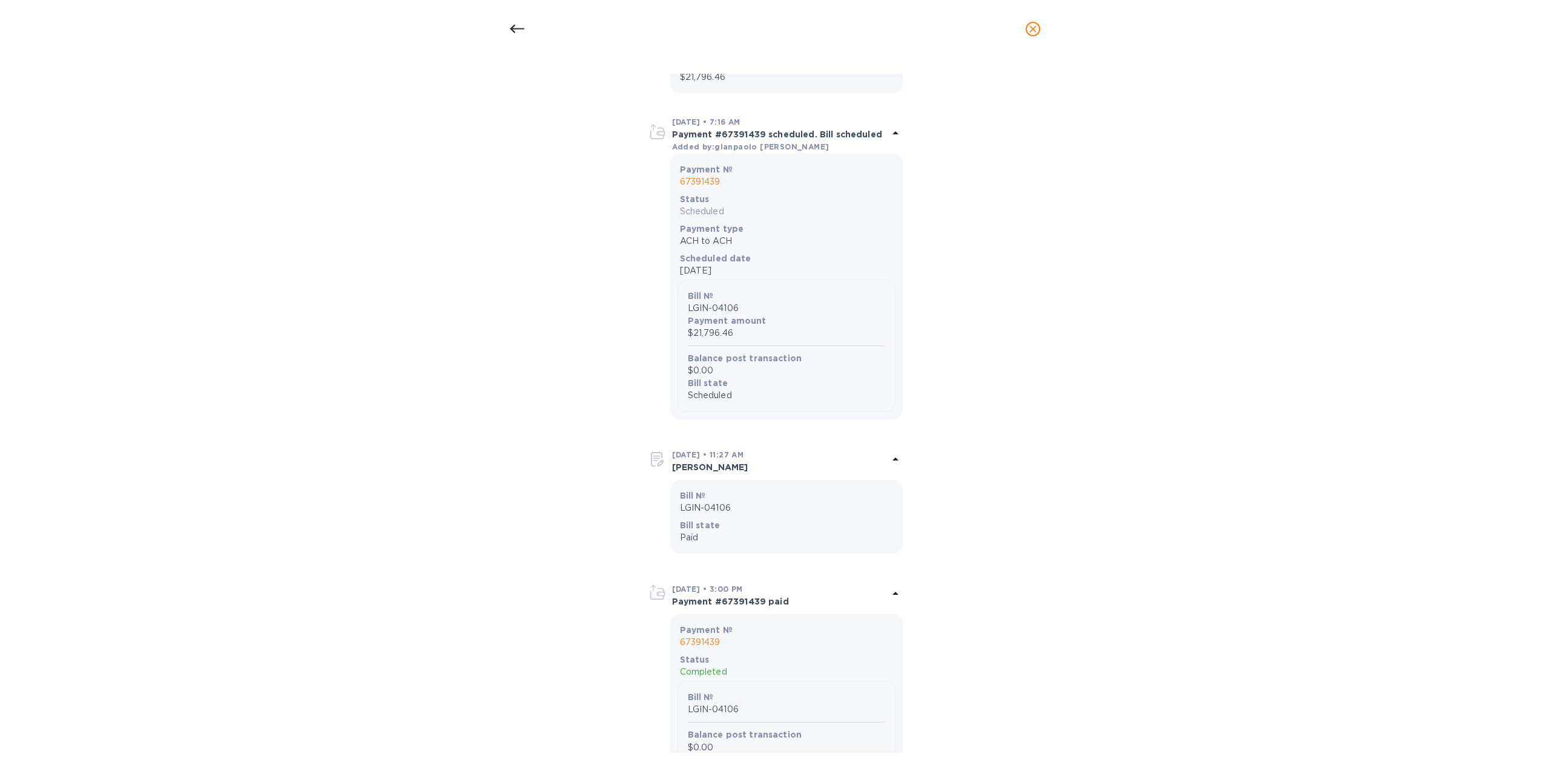
scroll to position [863, 0]
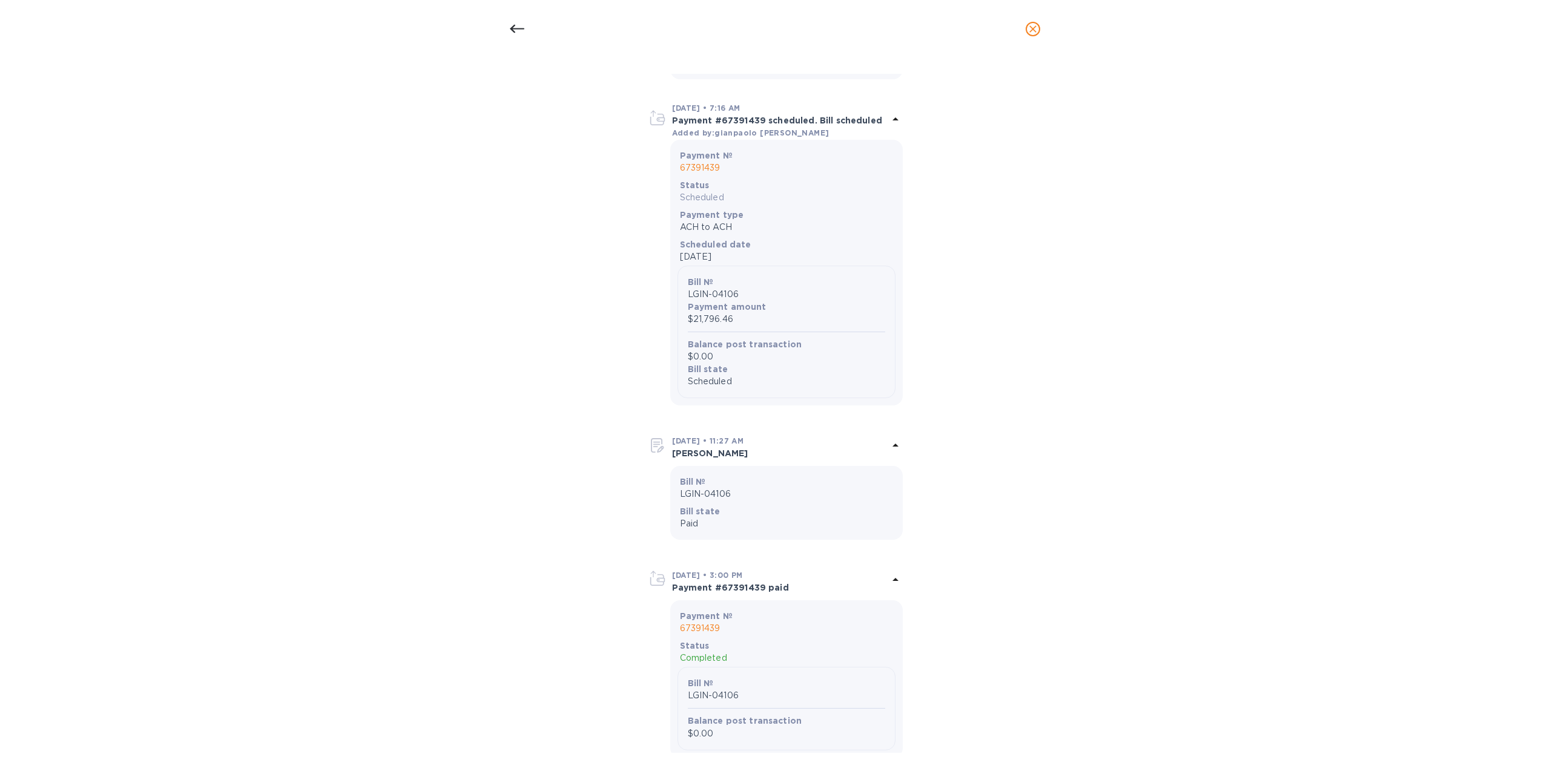
click at [514, 32] on icon at bounding box center [517, 29] width 15 height 8
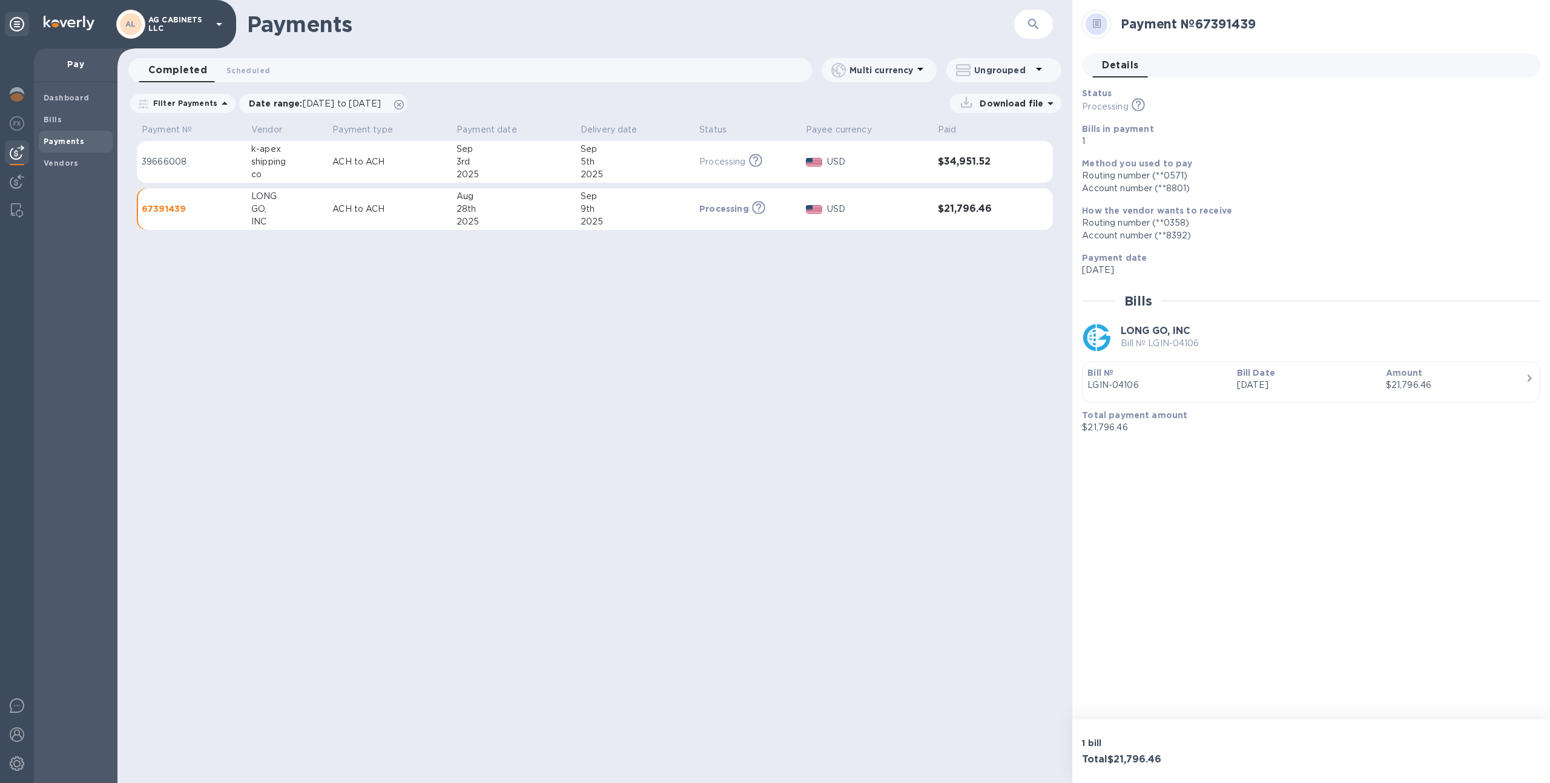
click at [219, 31] on icon at bounding box center [219, 24] width 15 height 15
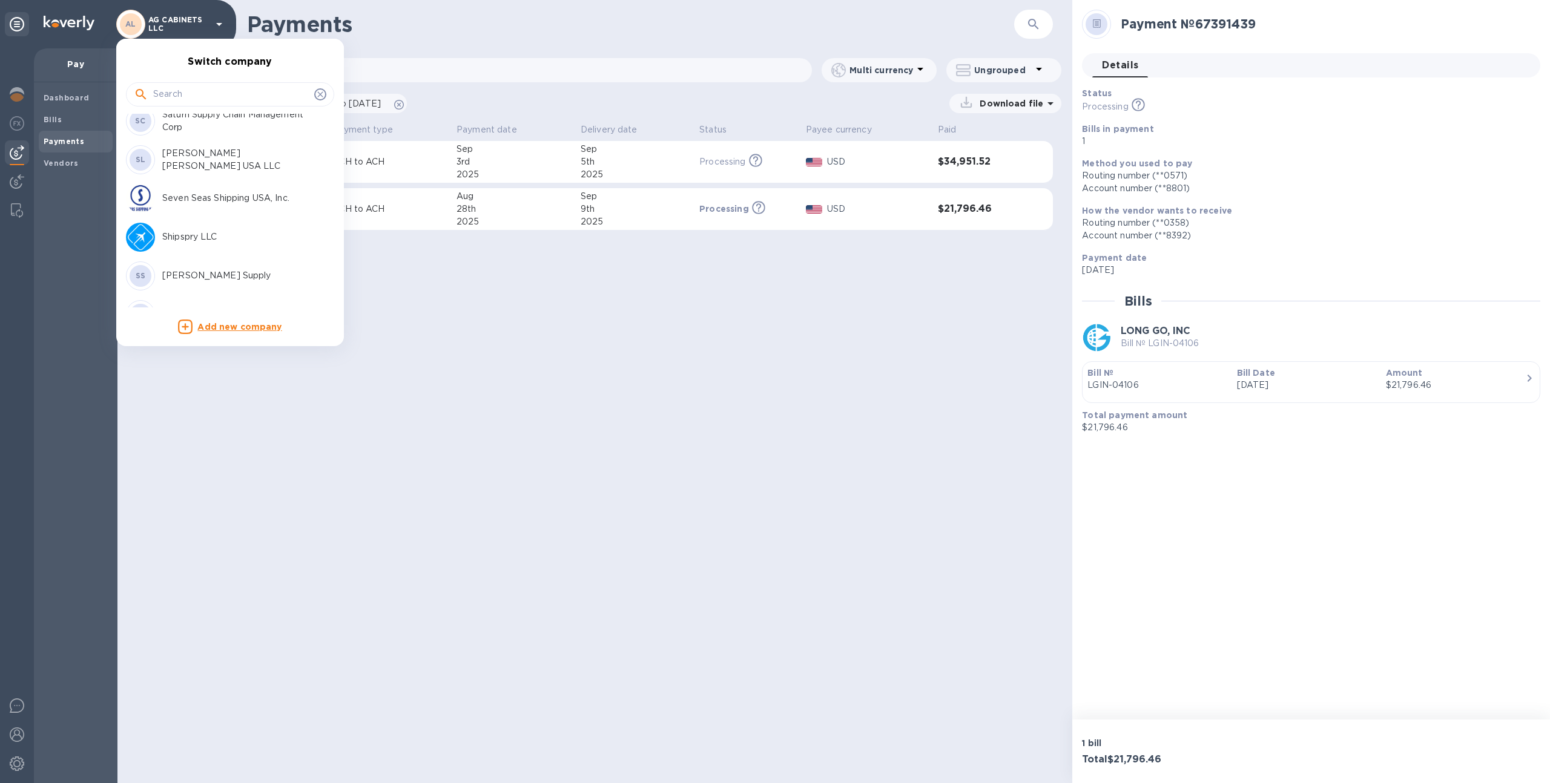
scroll to position [4275, 0]
click at [205, 240] on p "Shipspry LLC" at bounding box center [238, 235] width 153 height 13
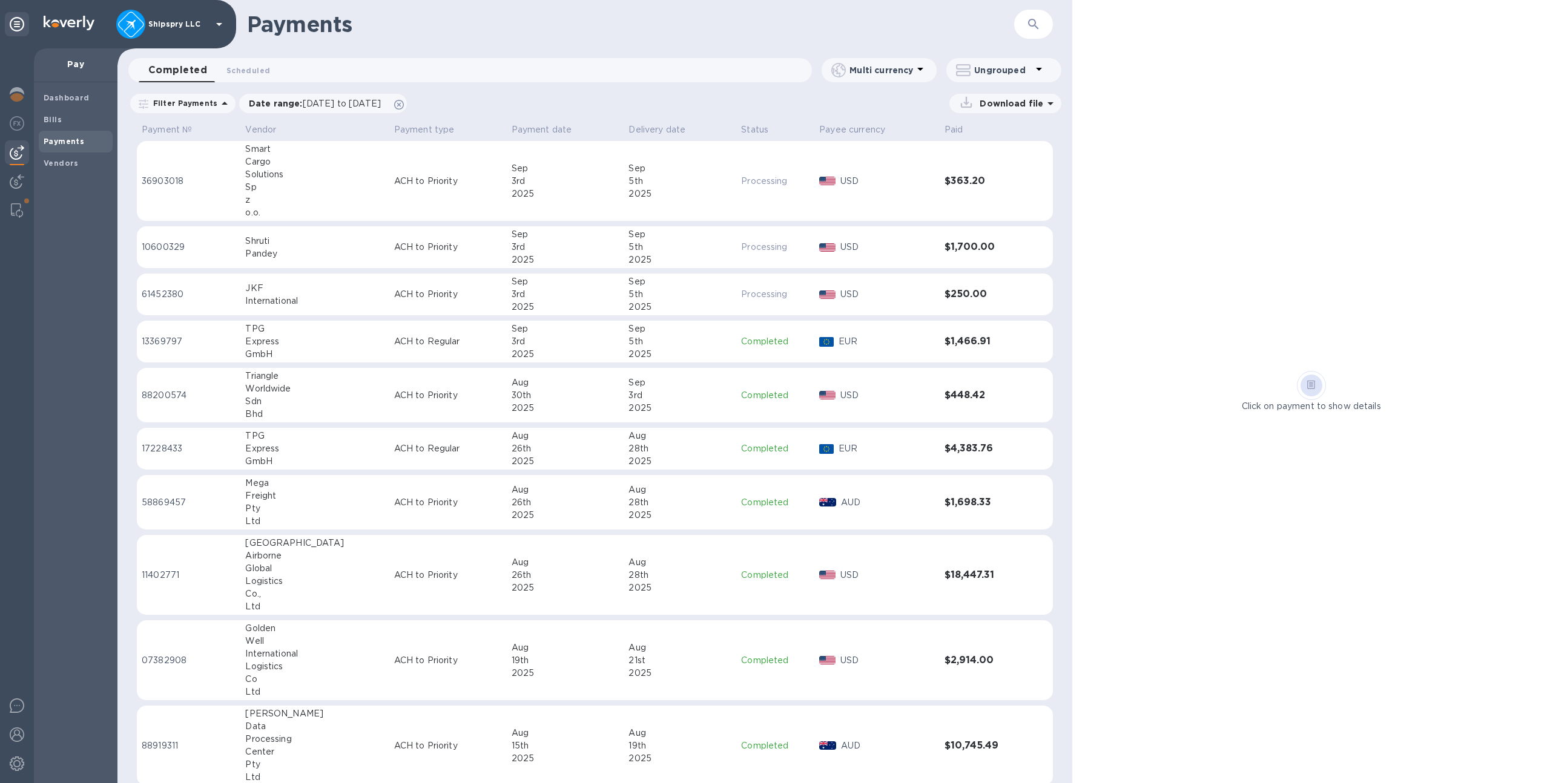
click at [185, 20] on p "Shipspry LLC" at bounding box center [178, 24] width 61 height 8
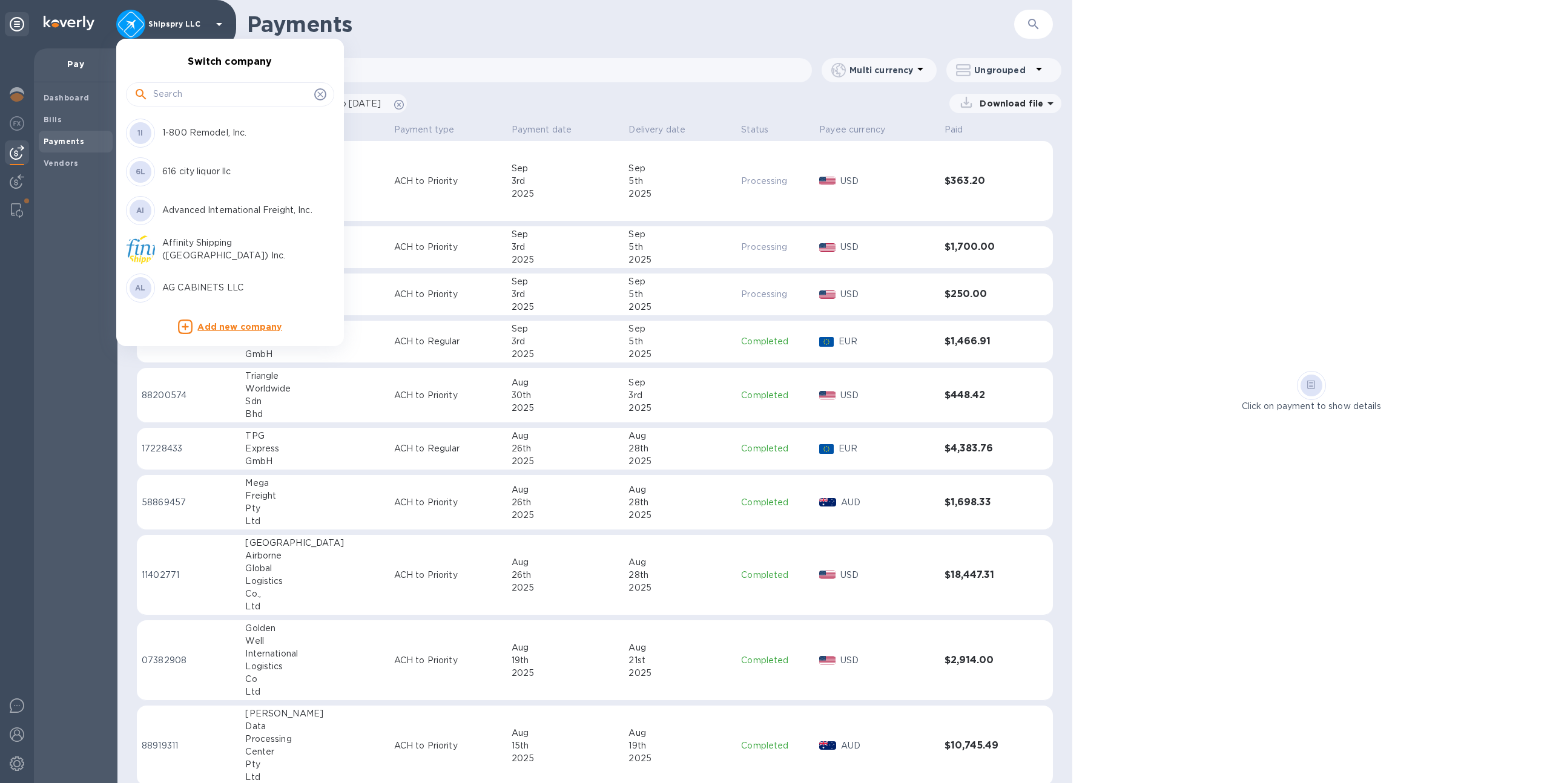
click at [185, 19] on div at bounding box center [775, 391] width 1550 height 783
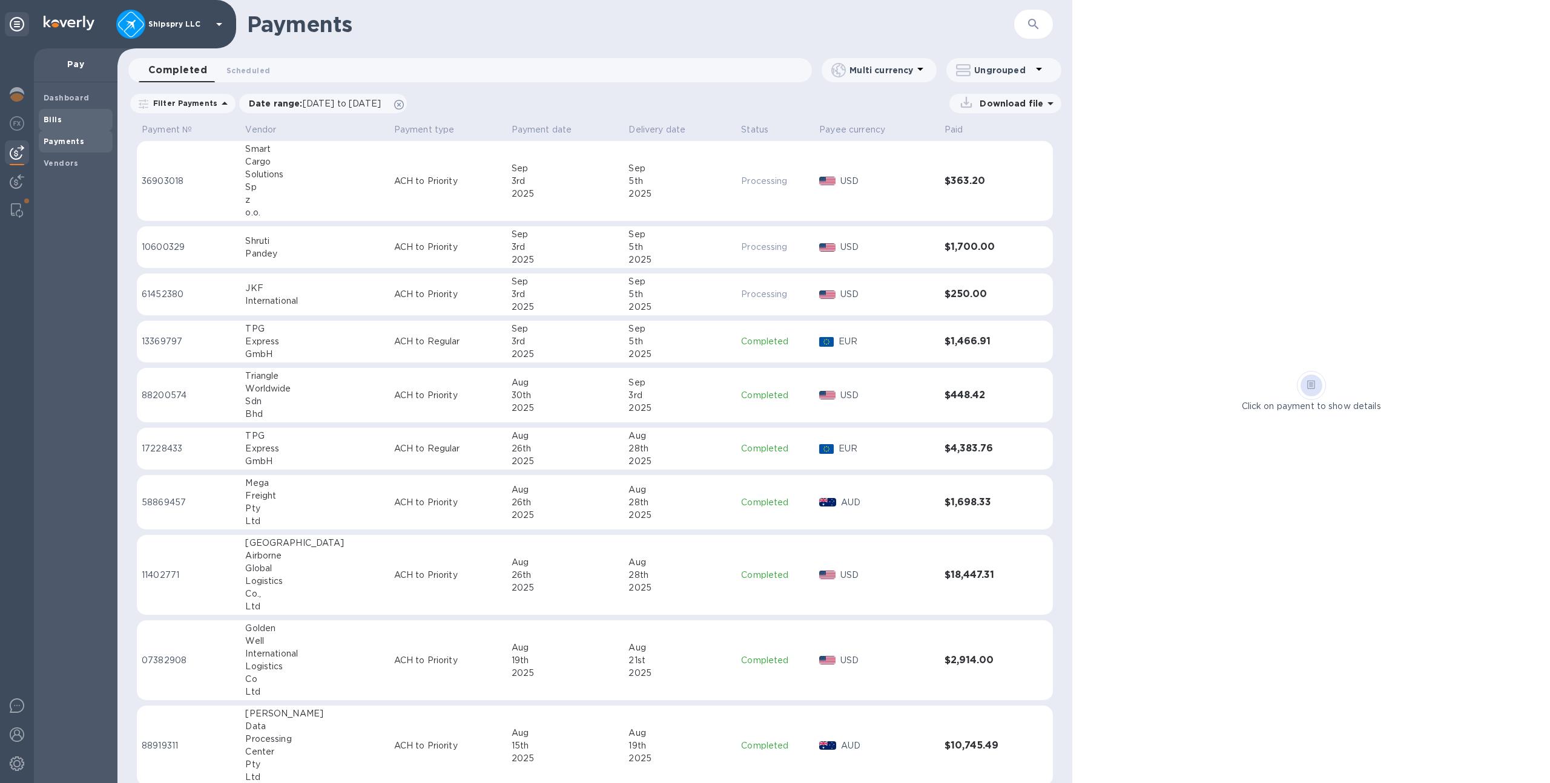
click at [96, 118] on span "Bills" at bounding box center [76, 120] width 64 height 12
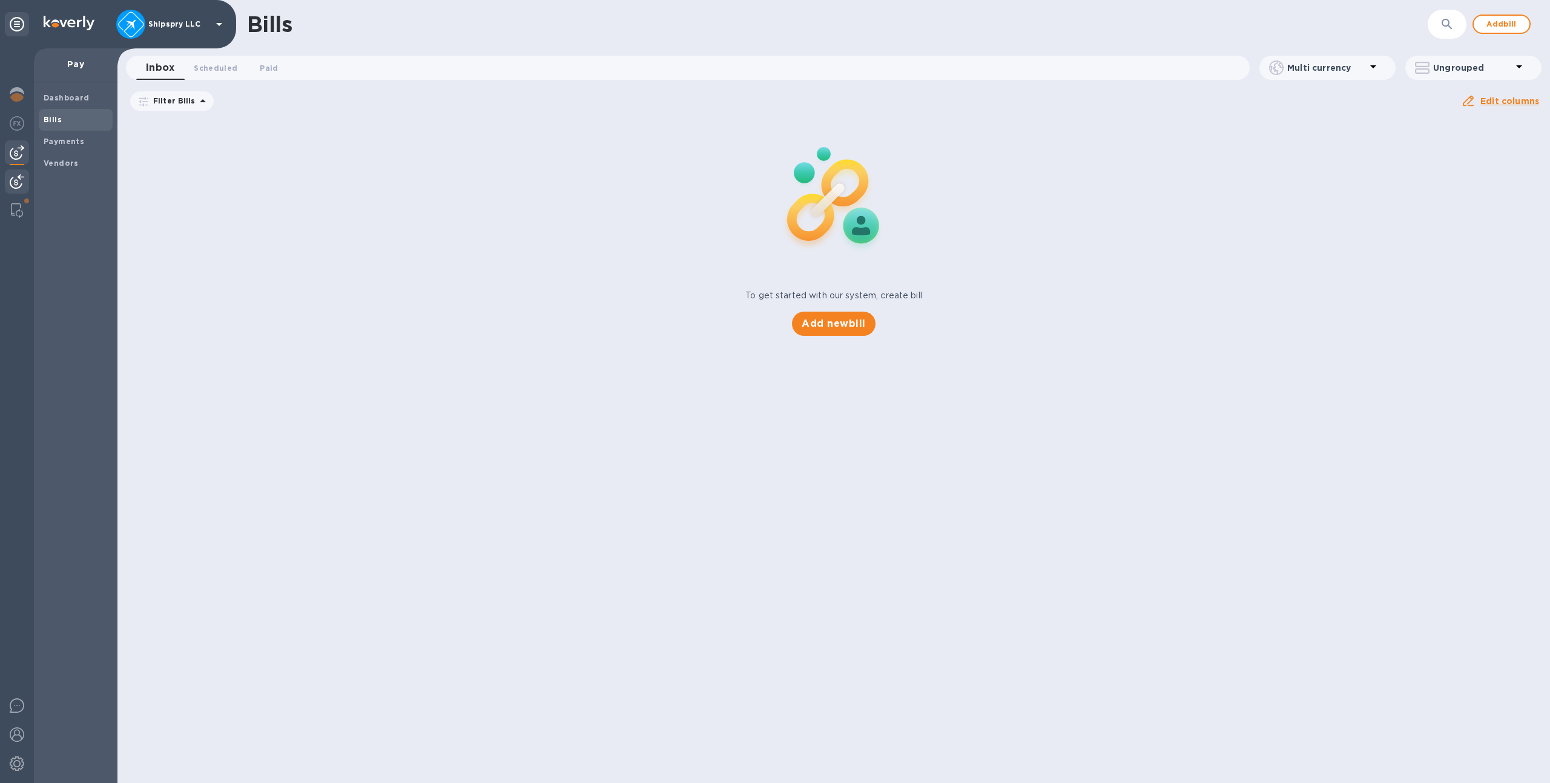
click at [17, 182] on img at bounding box center [17, 181] width 15 height 15
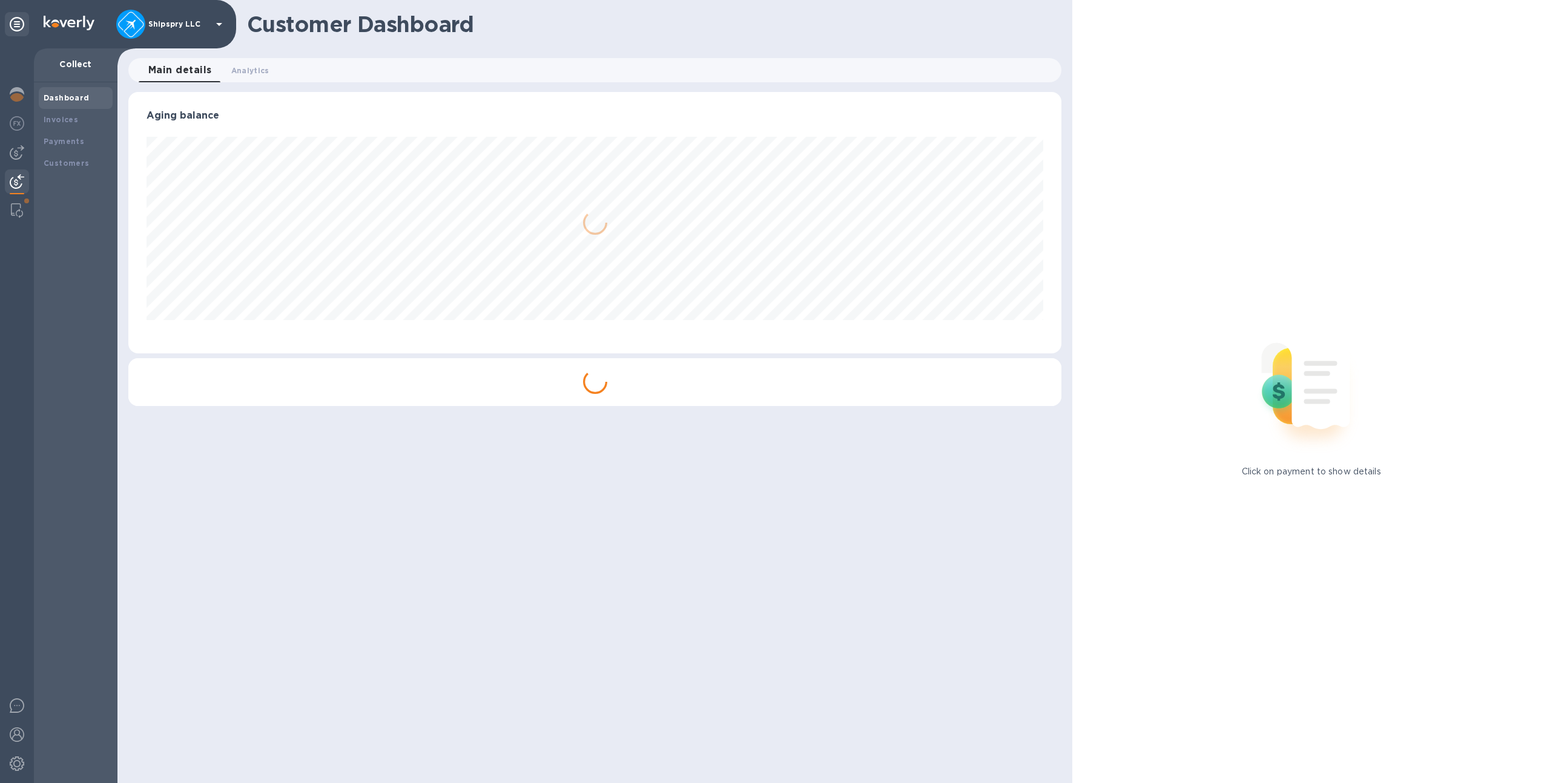
scroll to position [262, 933]
click at [58, 124] on div "Invoices" at bounding box center [76, 120] width 64 height 12
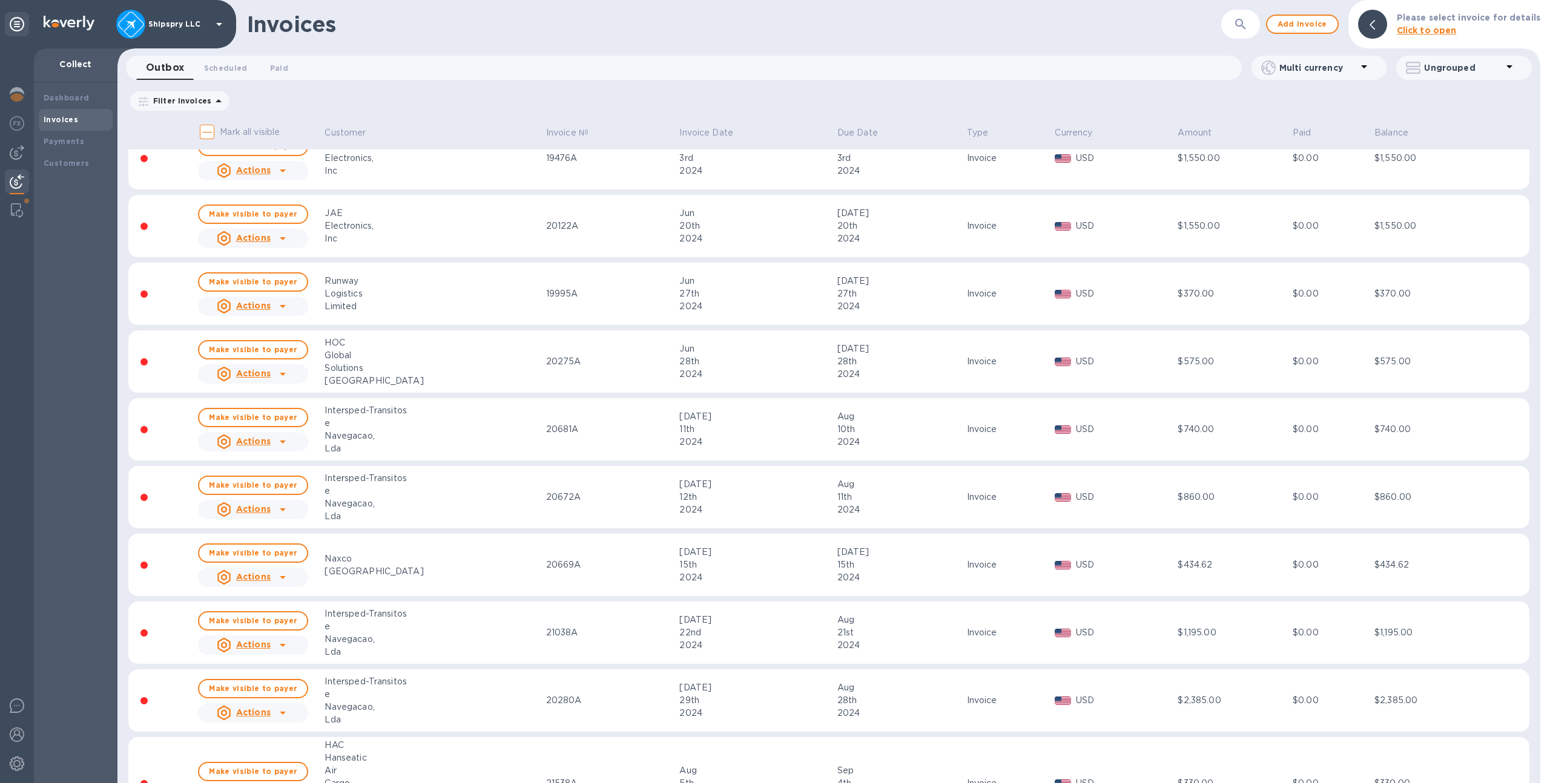
scroll to position [369, 0]
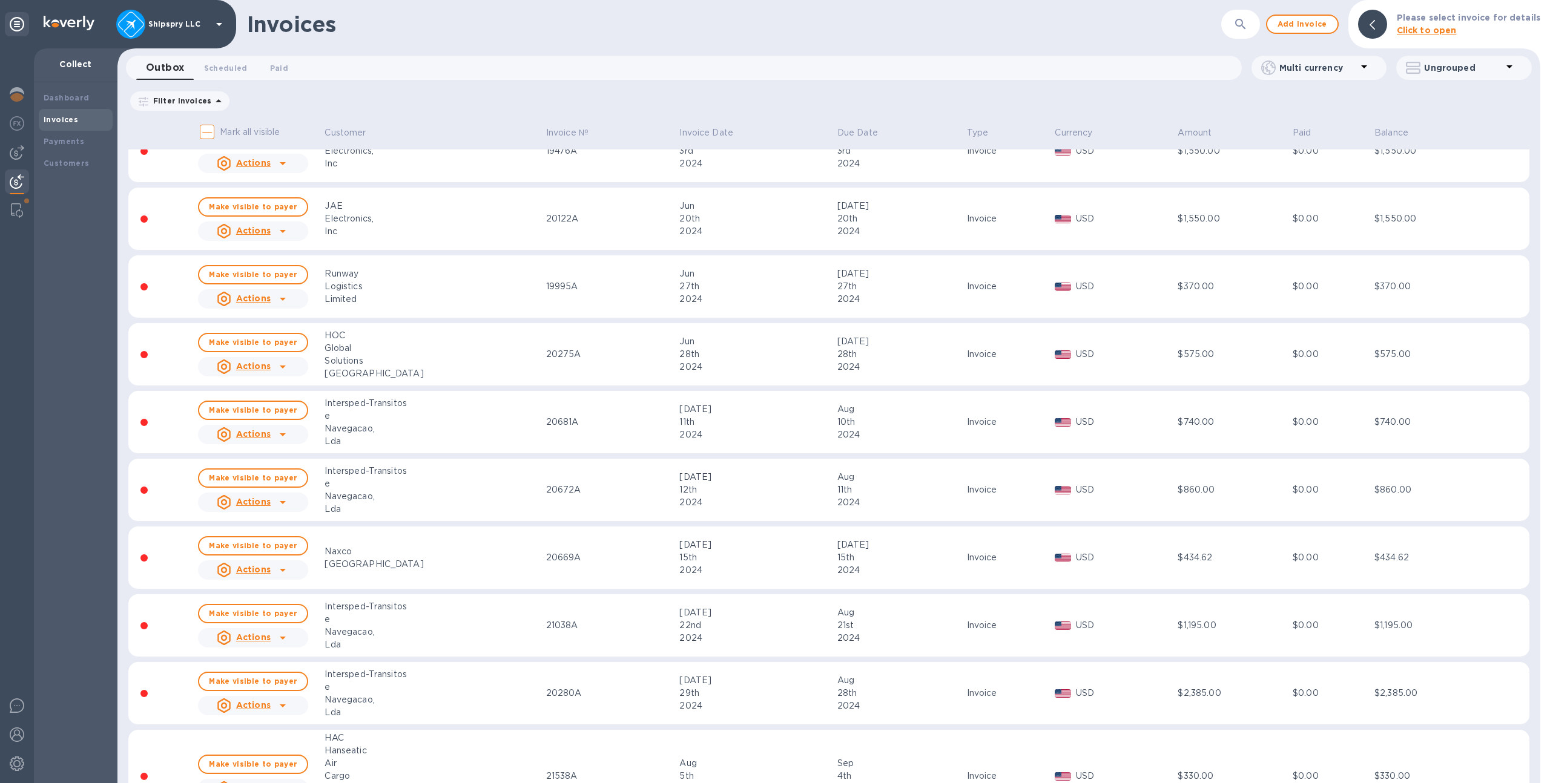
click at [182, 20] on p "Shipspry LLC" at bounding box center [178, 24] width 61 height 8
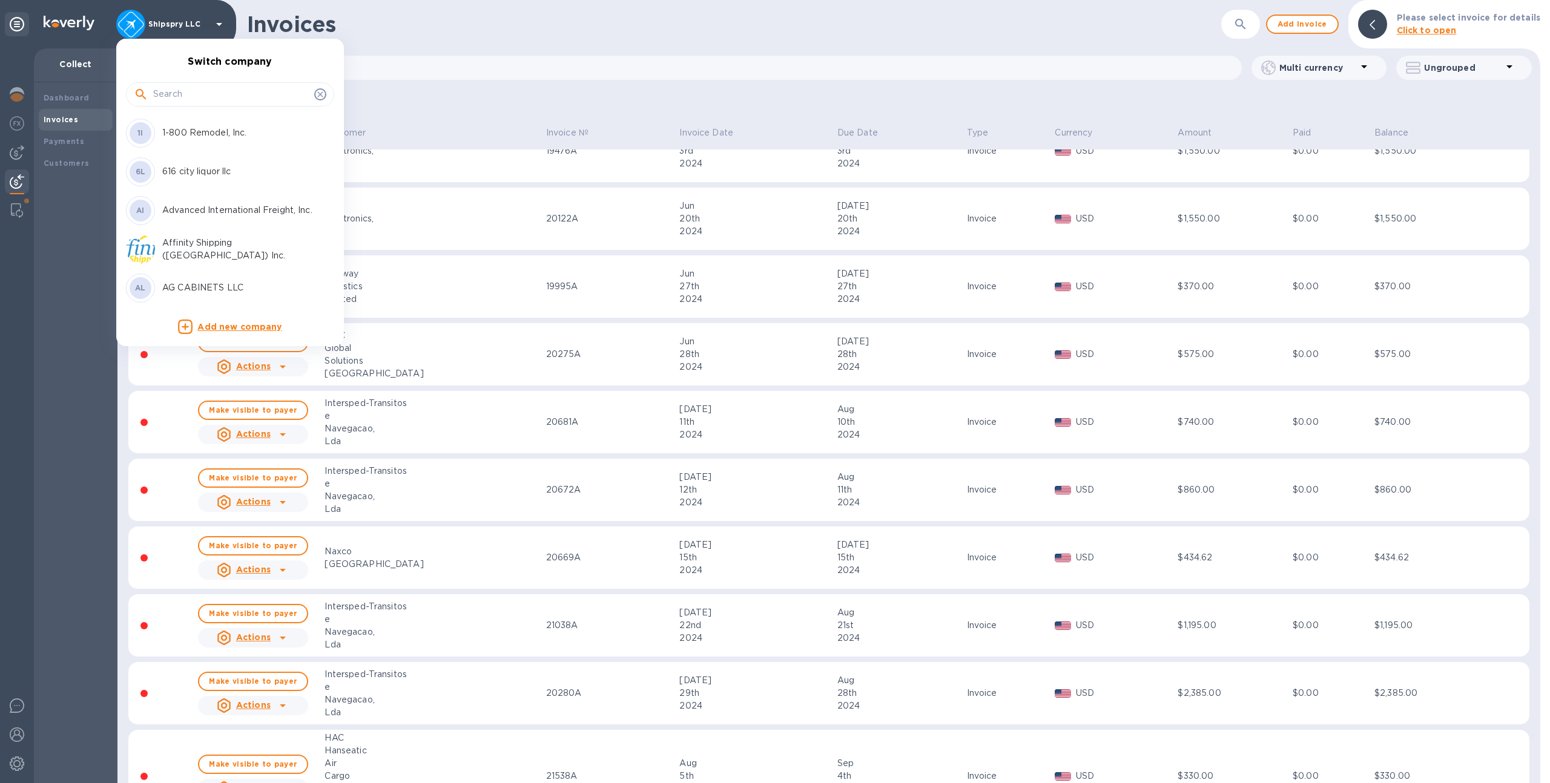
click at [211, 102] on input "text" at bounding box center [231, 94] width 156 height 18
click at [241, 265] on p "Safety Technology USA Inc" at bounding box center [238, 264] width 153 height 13
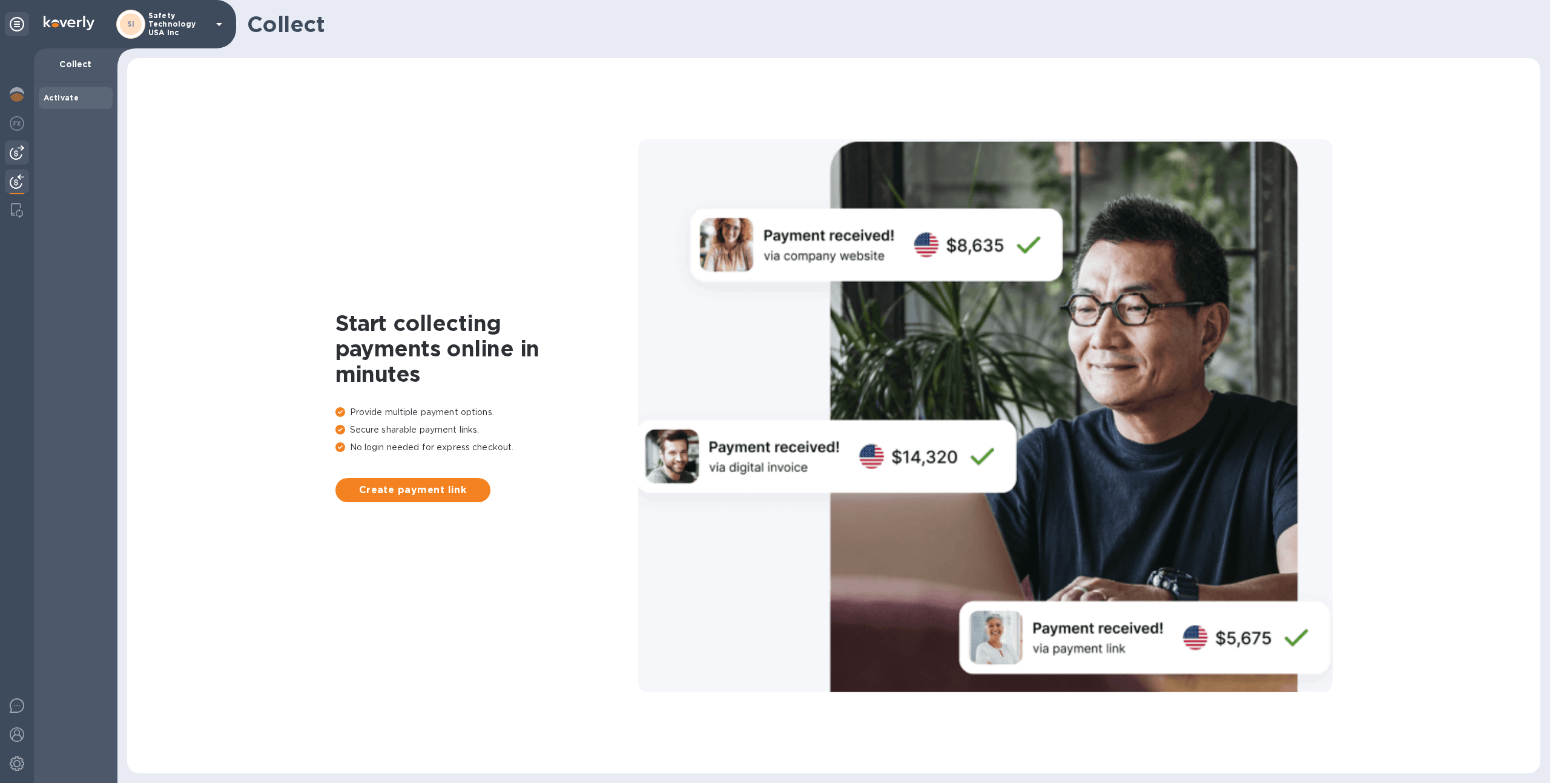
click at [15, 147] on img at bounding box center [17, 152] width 15 height 15
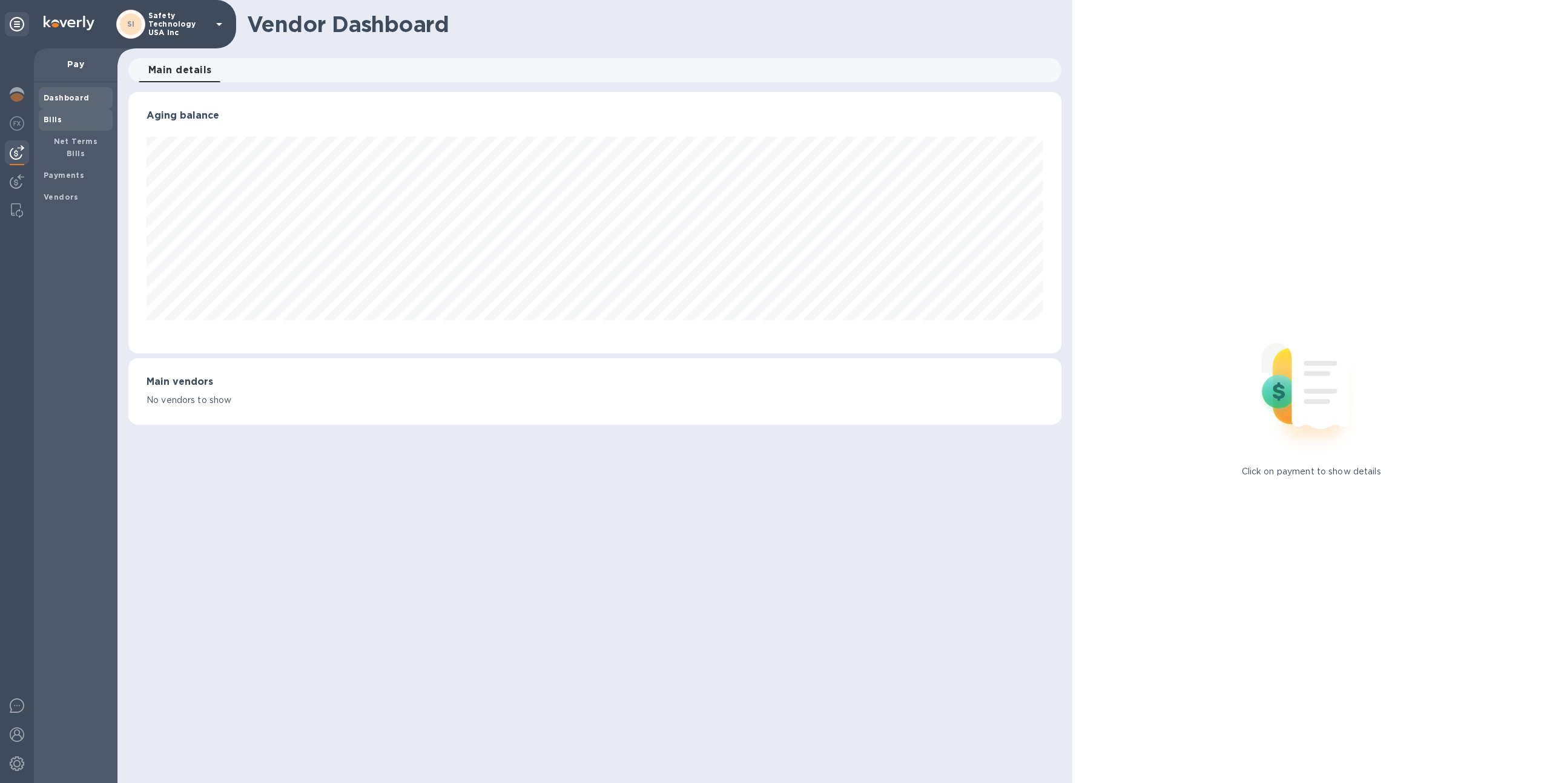
scroll to position [262, 933]
click at [53, 117] on b "Bills" at bounding box center [53, 119] width 18 height 9
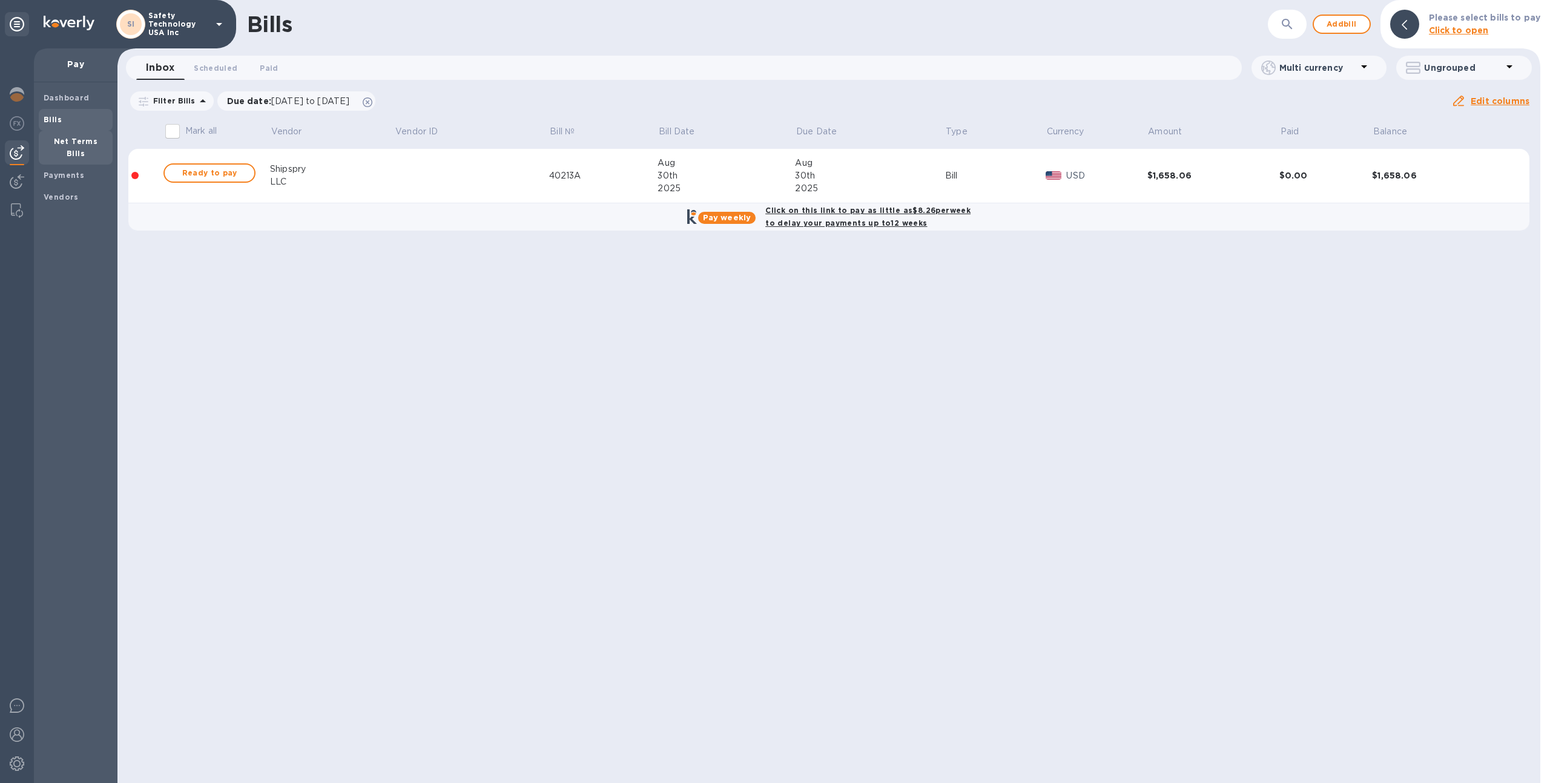
click at [70, 143] on b "Net Terms Bills" at bounding box center [76, 147] width 44 height 21
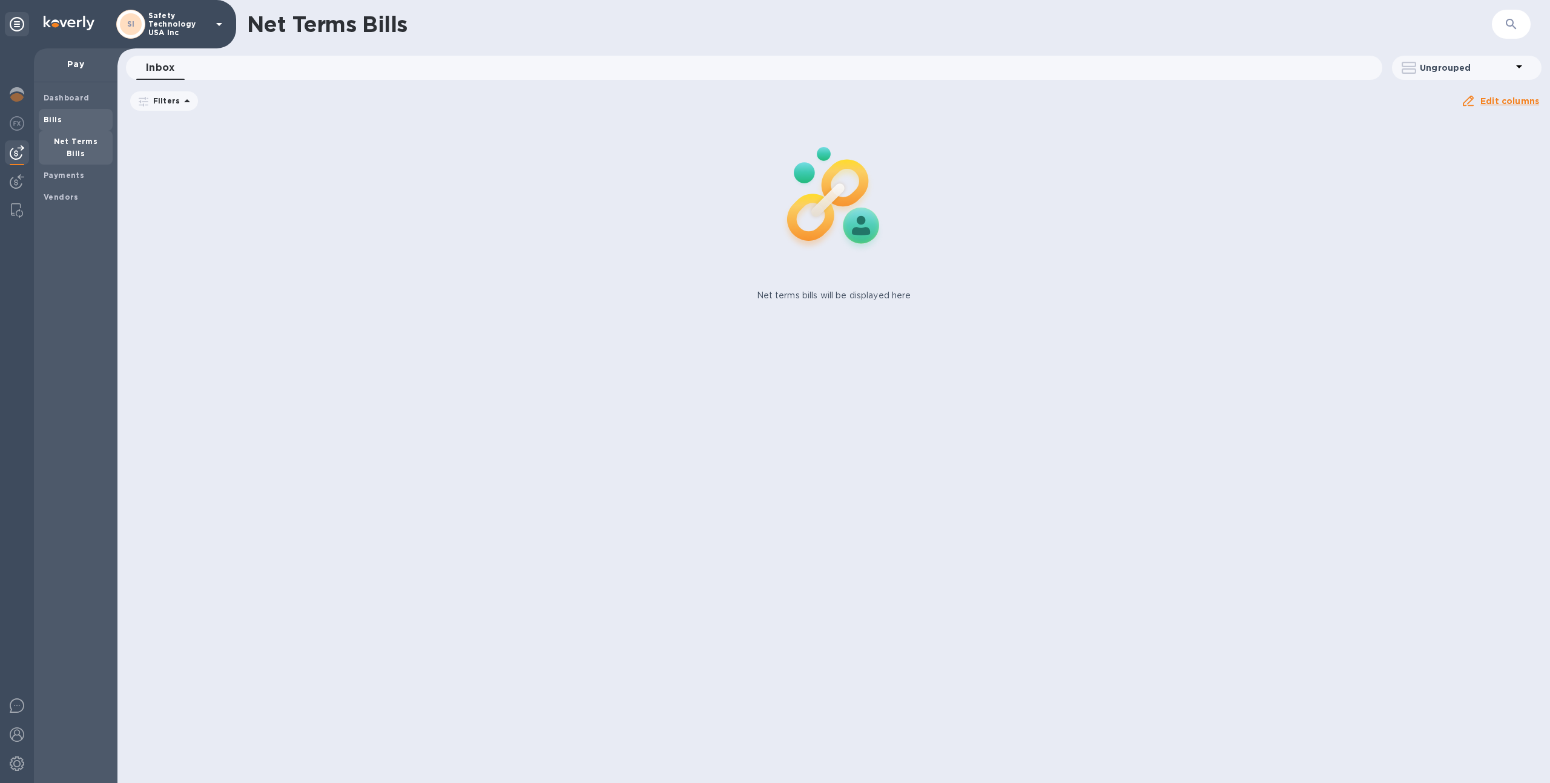
click at [58, 116] on b "Bills" at bounding box center [53, 119] width 18 height 9
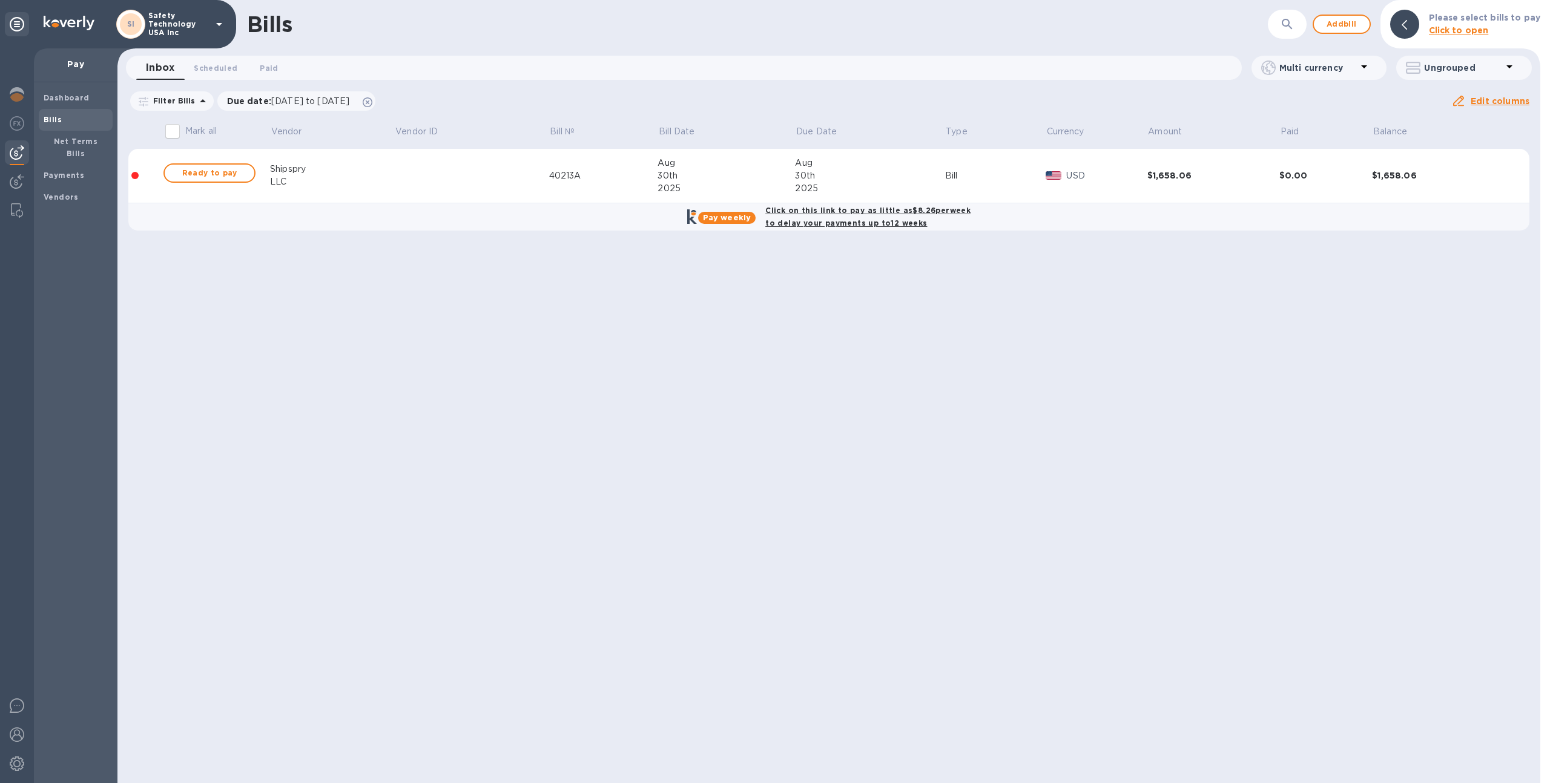
click at [514, 168] on td at bounding box center [472, 176] width 154 height 54
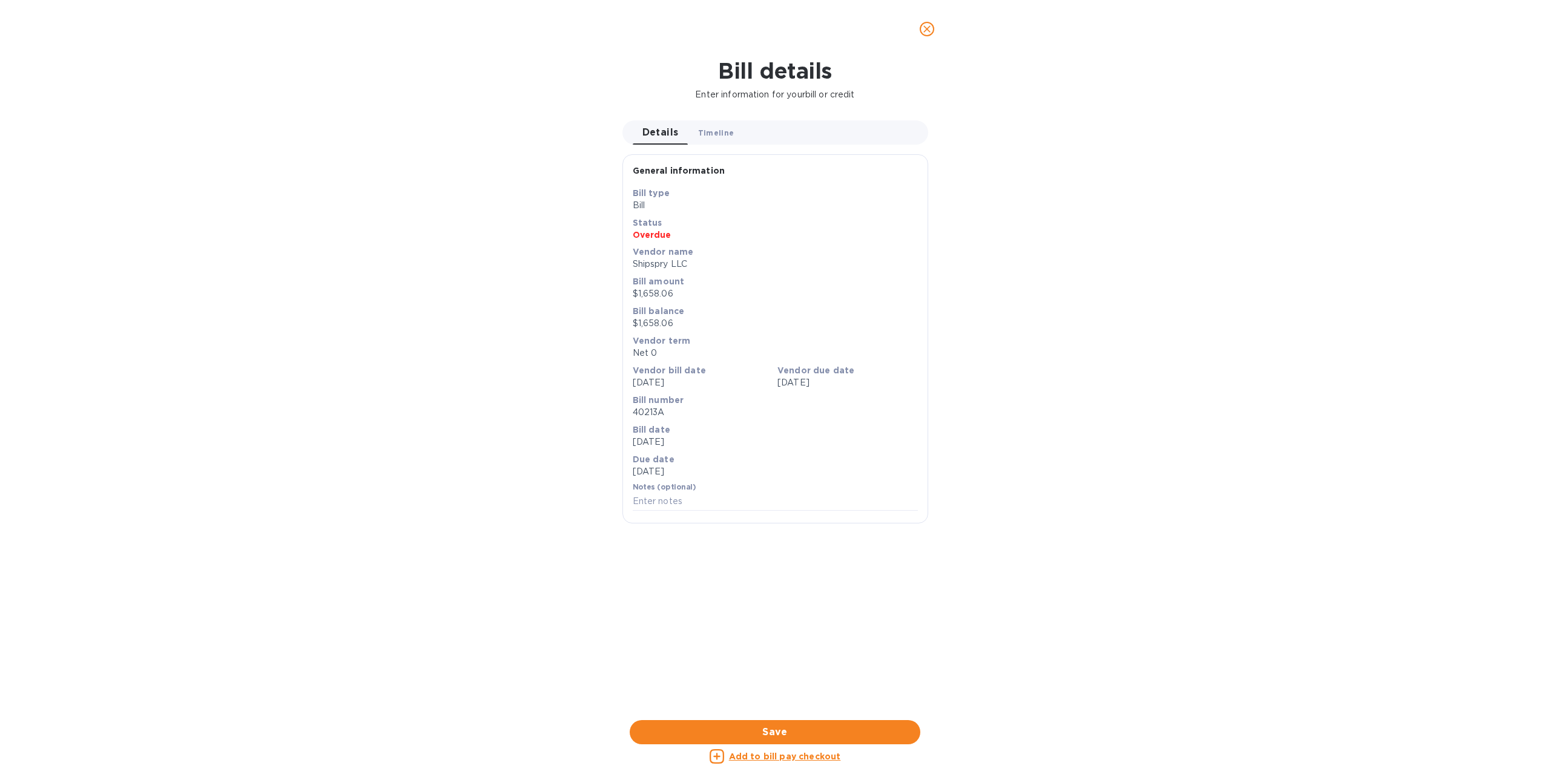
click at [718, 136] on span "Timeline 0" at bounding box center [716, 133] width 36 height 13
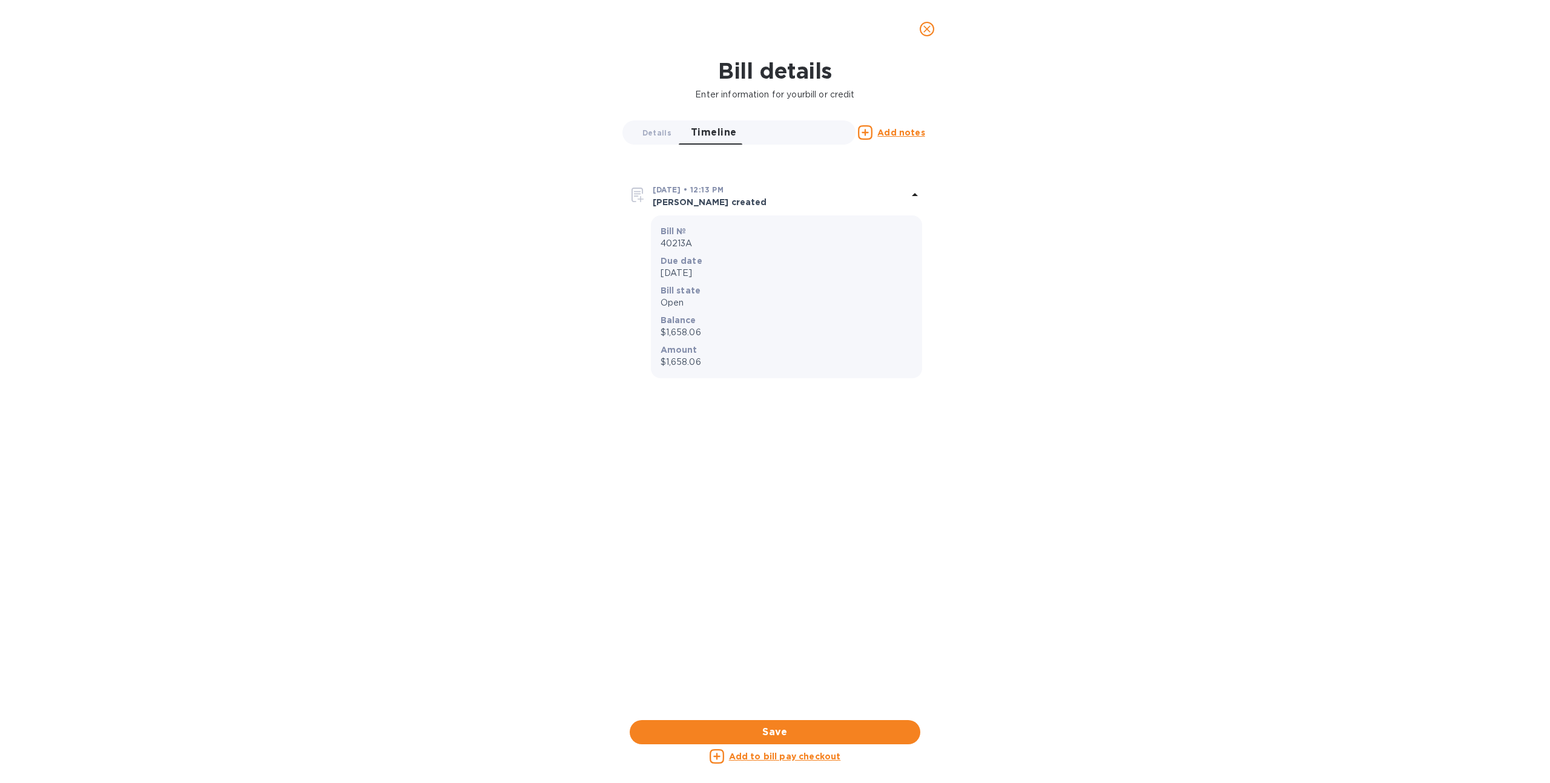
click at [925, 31] on icon "close" at bounding box center [927, 29] width 12 height 12
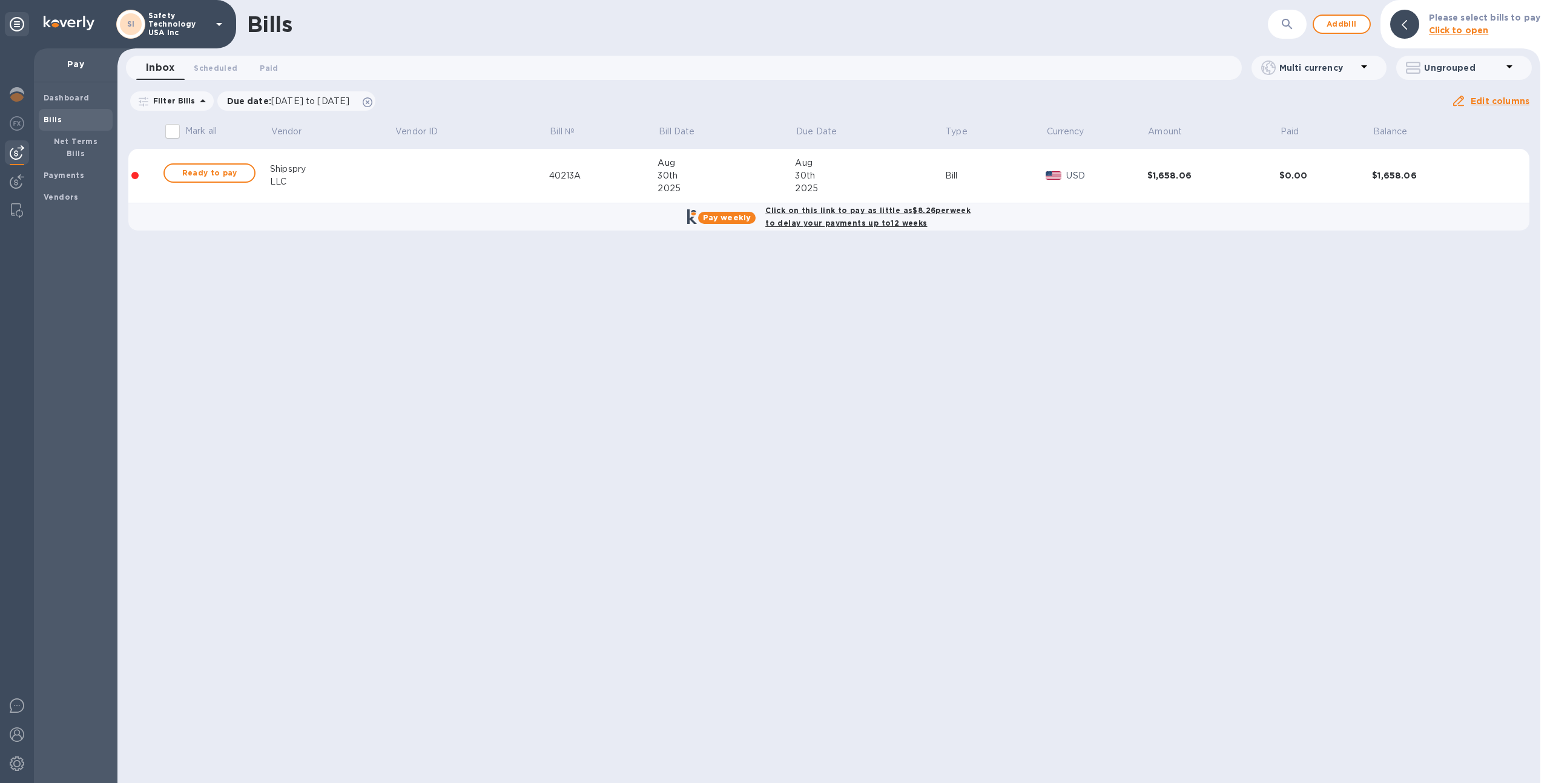
click at [641, 181] on div "40213A" at bounding box center [603, 175] width 109 height 13
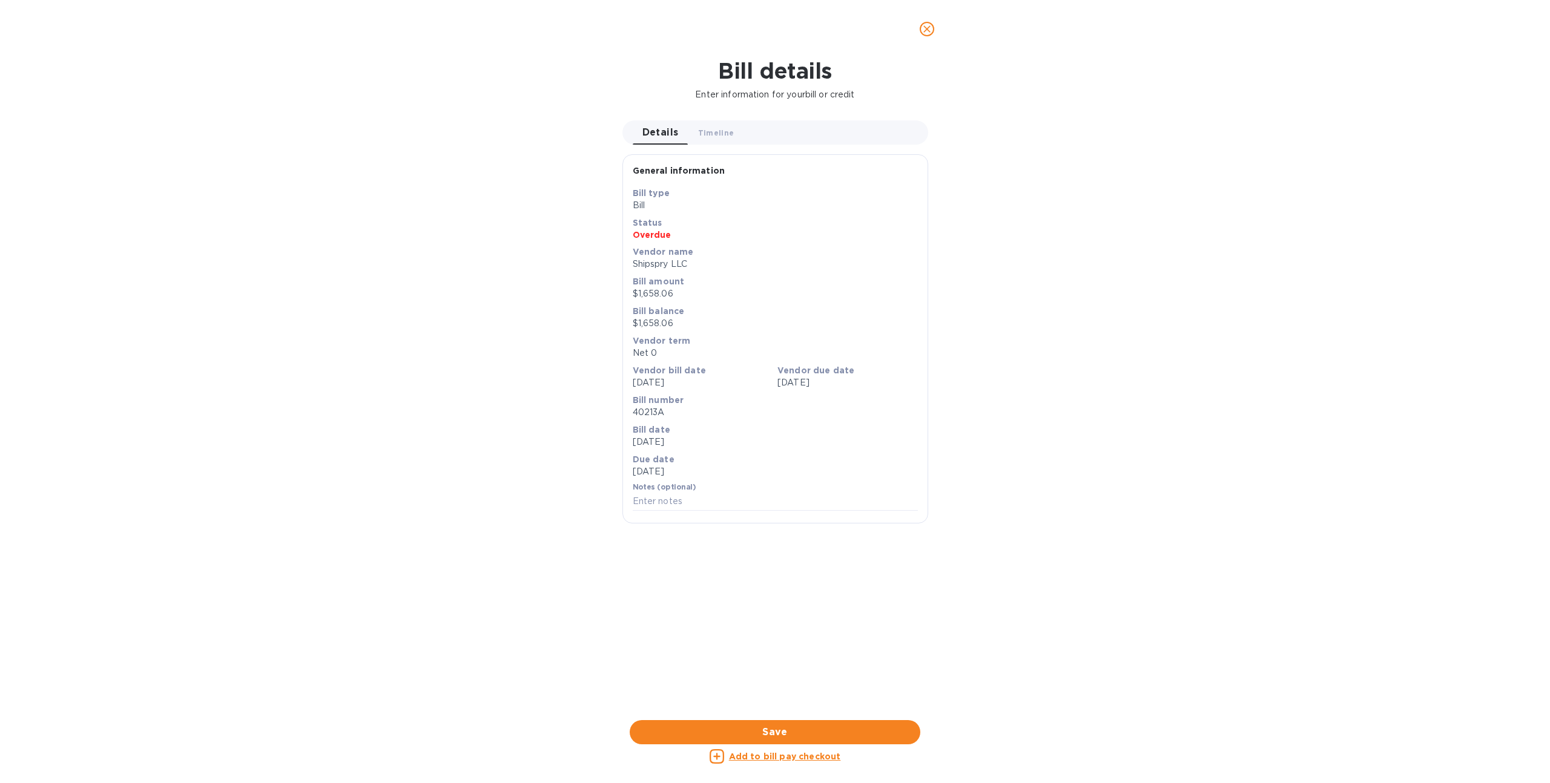
click at [927, 29] on icon "close" at bounding box center [926, 28] width 7 height 7
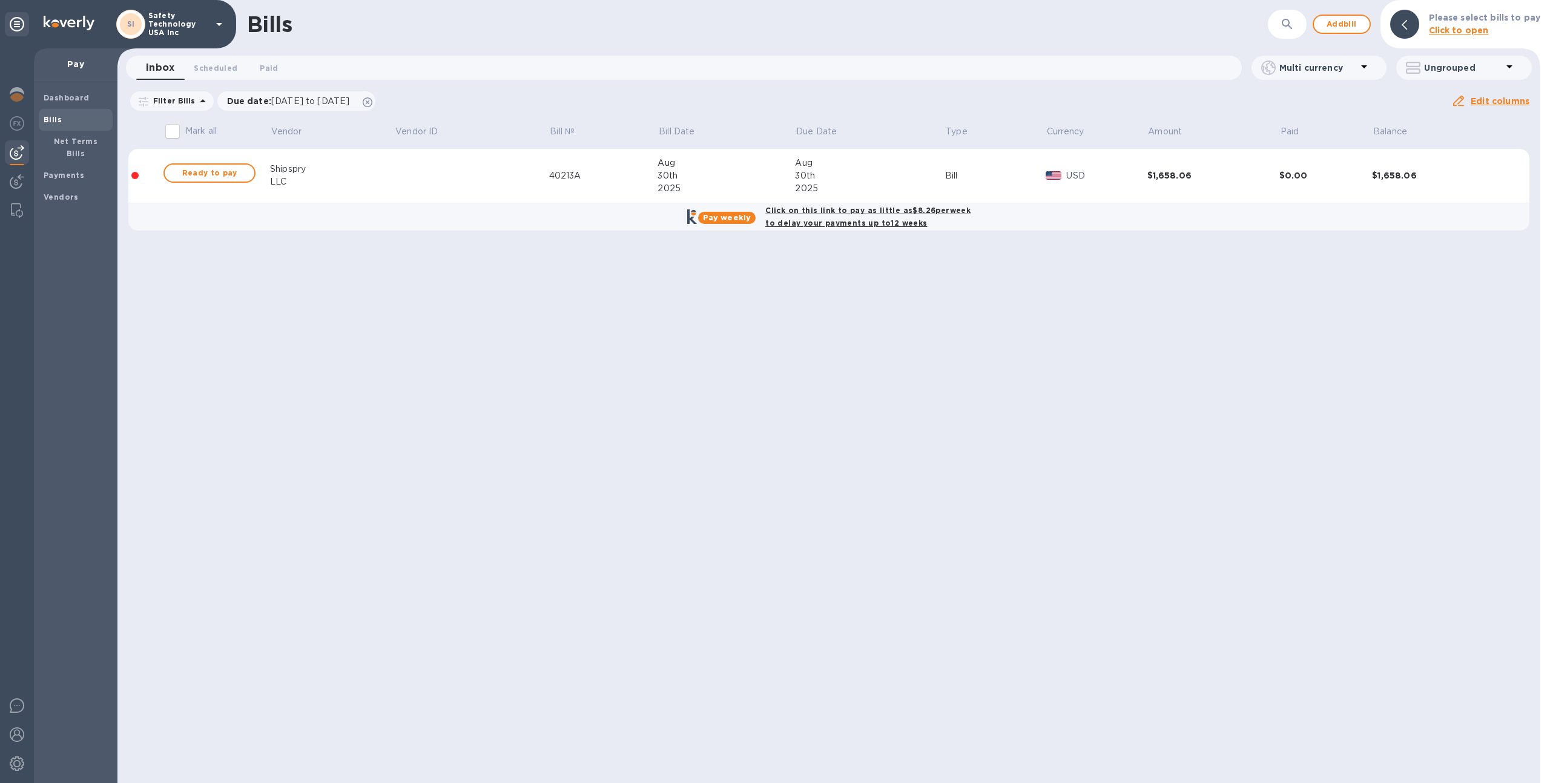
click at [707, 178] on div "30th" at bounding box center [725, 175] width 137 height 13
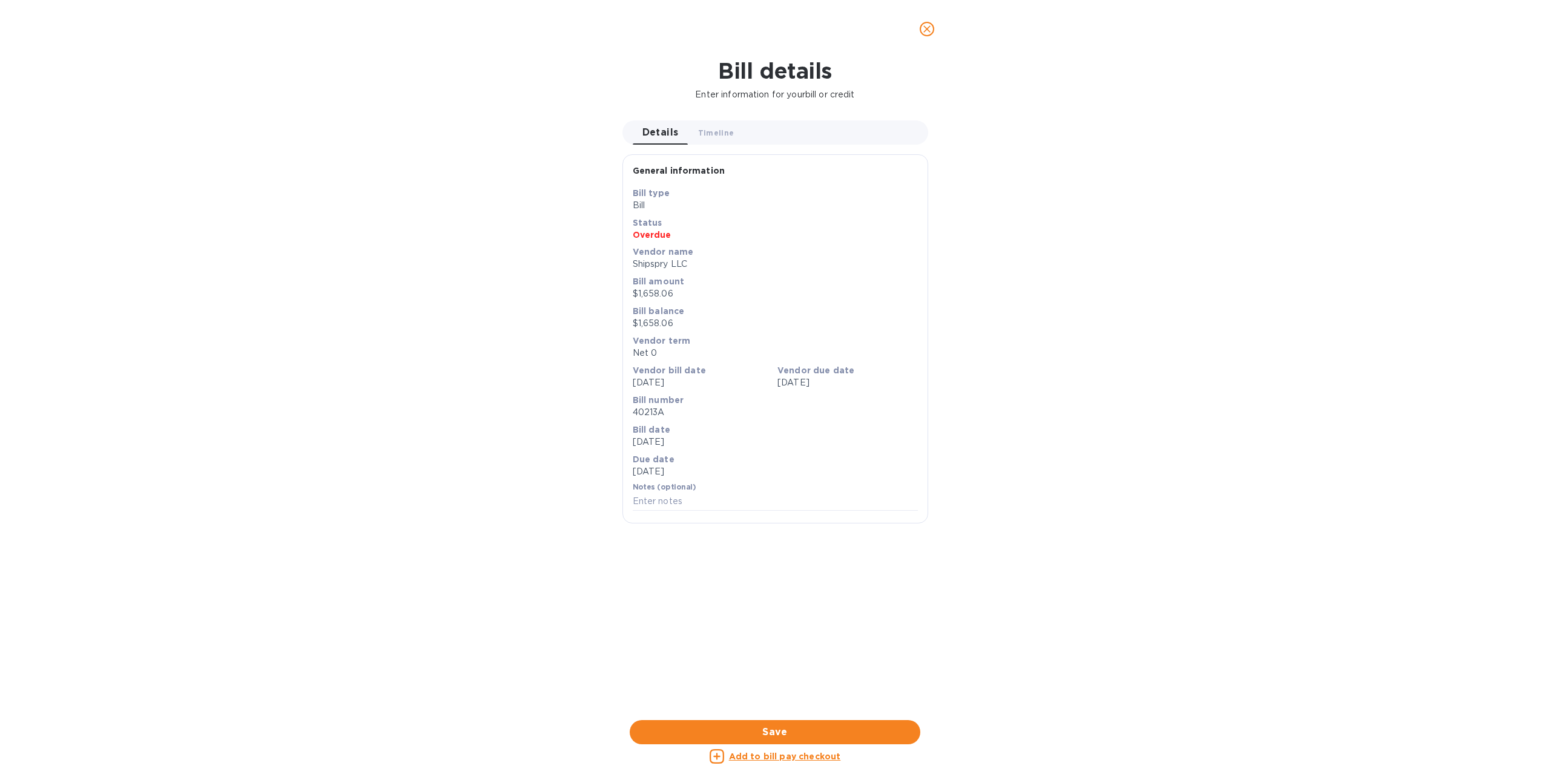
click at [927, 27] on icon "close" at bounding box center [926, 28] width 7 height 7
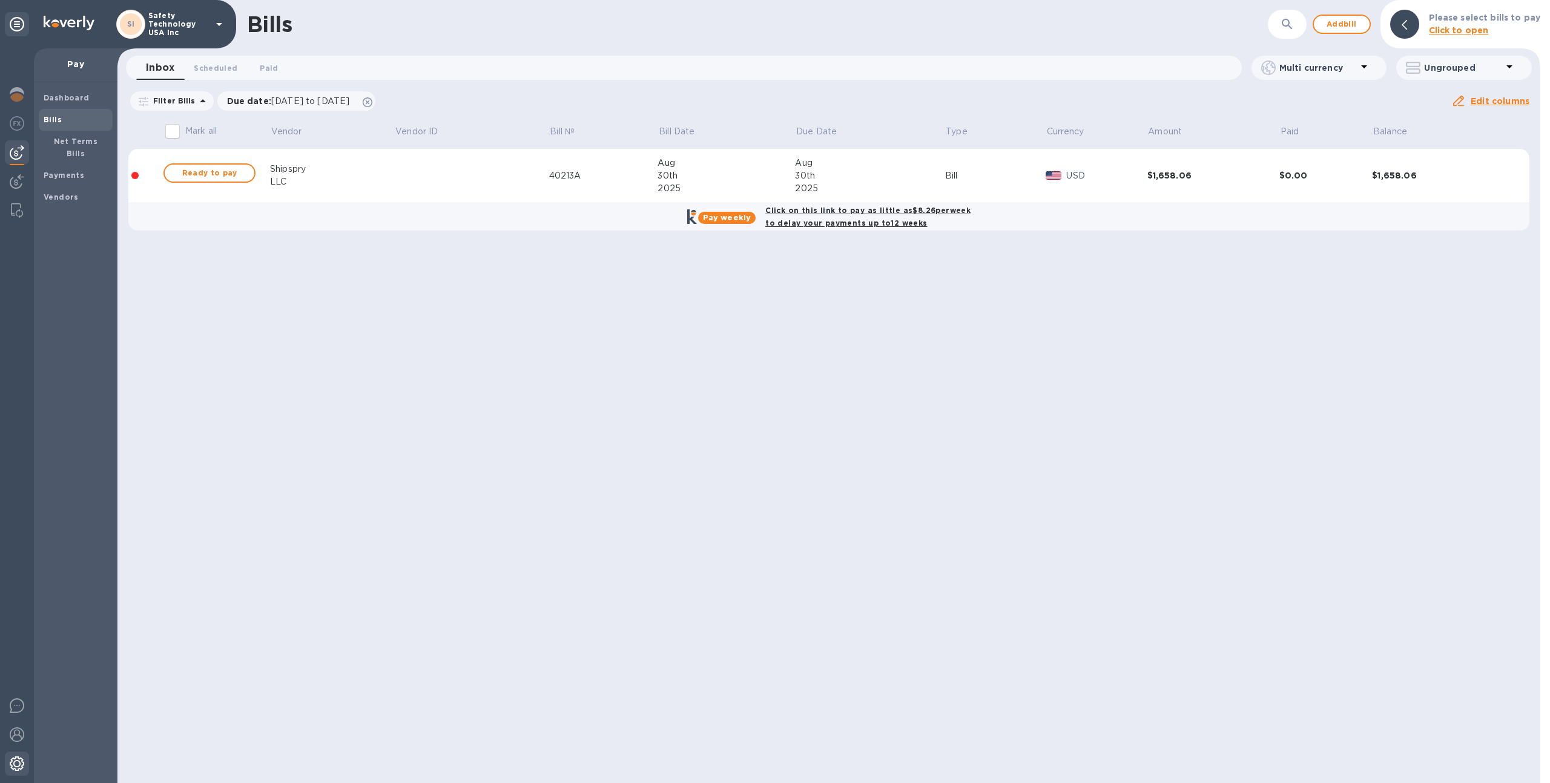
click at [16, 764] on img at bounding box center [17, 764] width 15 height 15
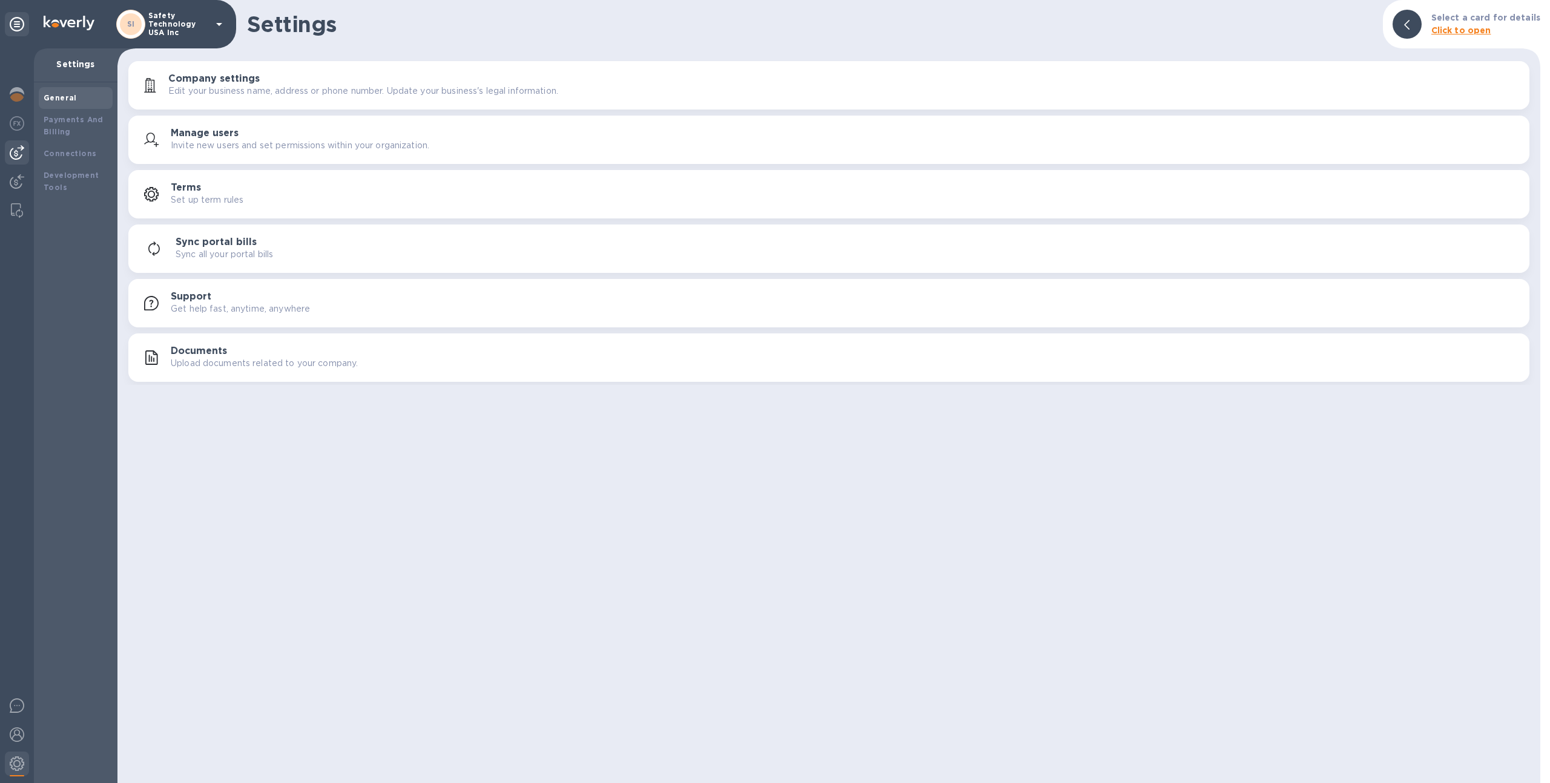
click at [13, 156] on img at bounding box center [17, 152] width 15 height 15
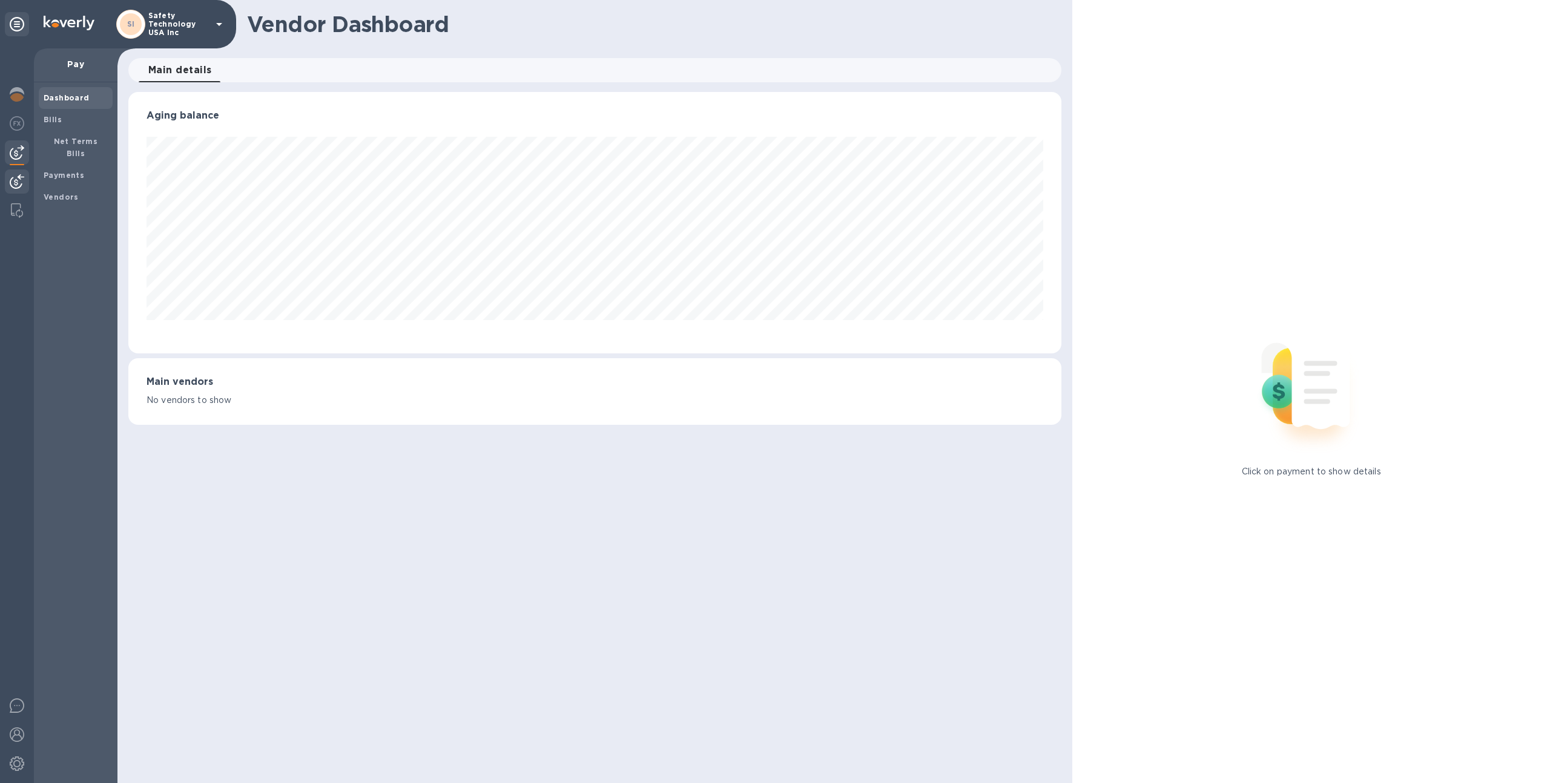
scroll to position [262, 933]
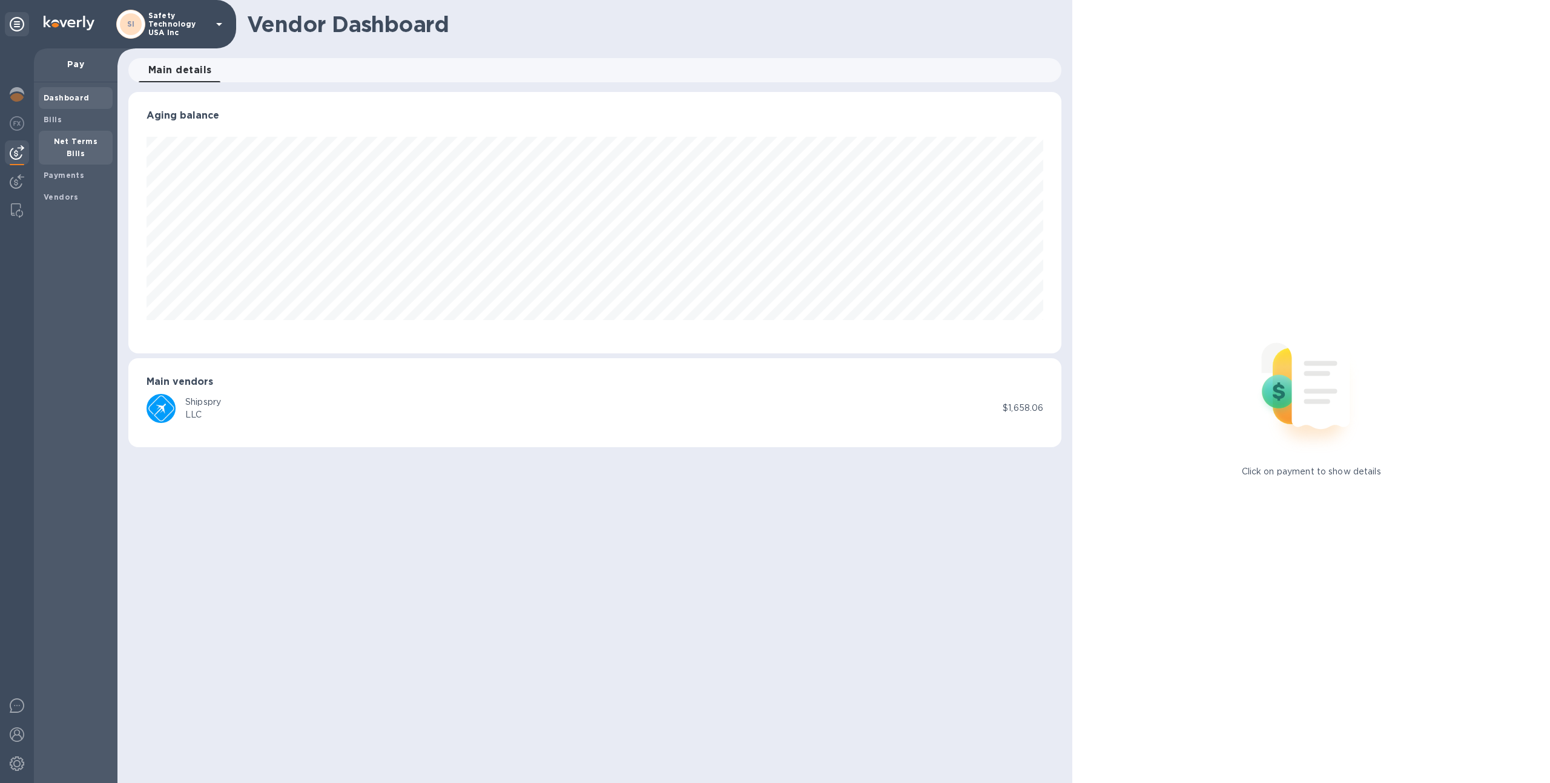
click at [85, 139] on b "Net Terms Bills" at bounding box center [76, 147] width 44 height 21
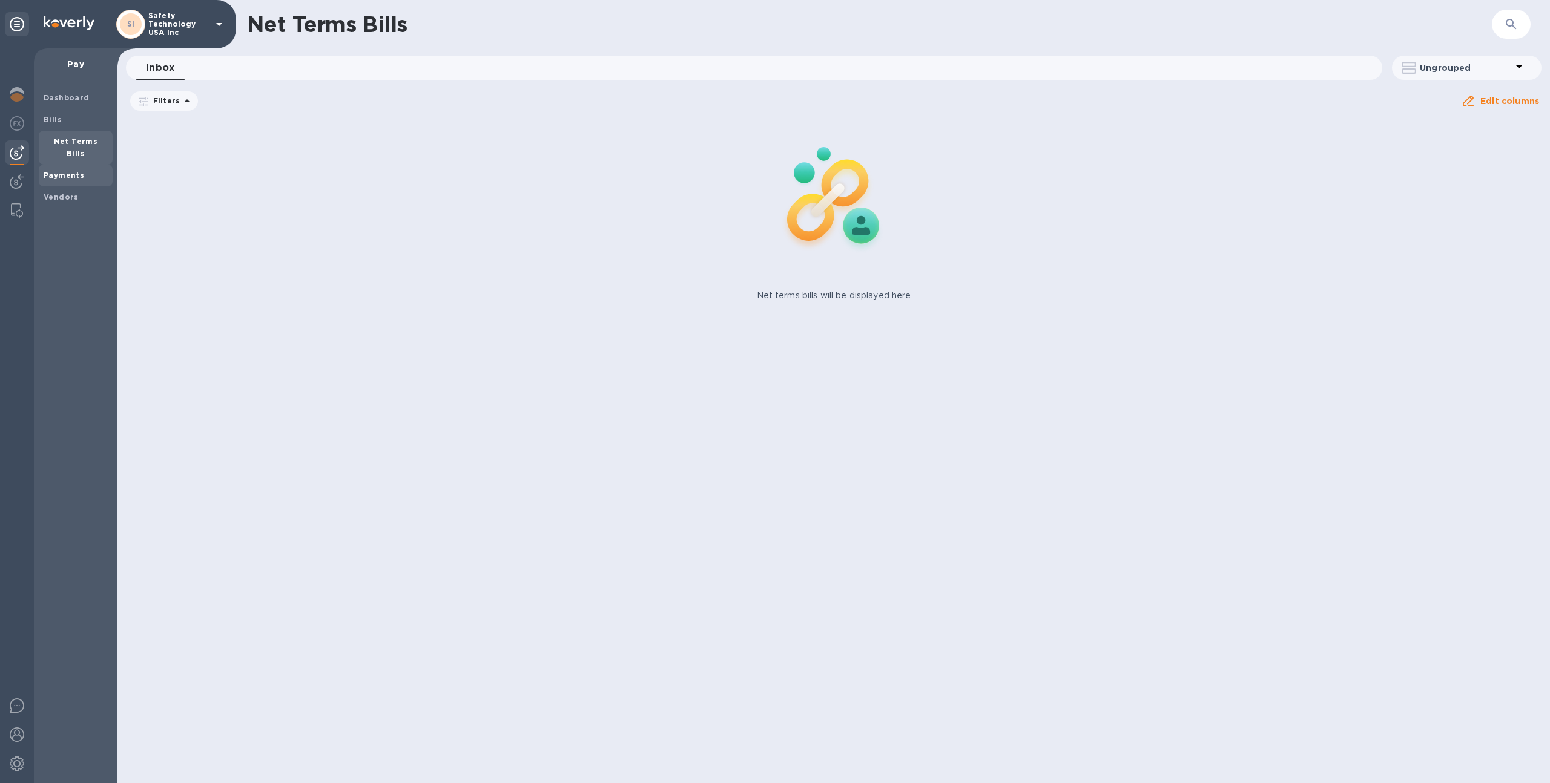
click at [95, 169] on span "Payments" at bounding box center [76, 175] width 64 height 12
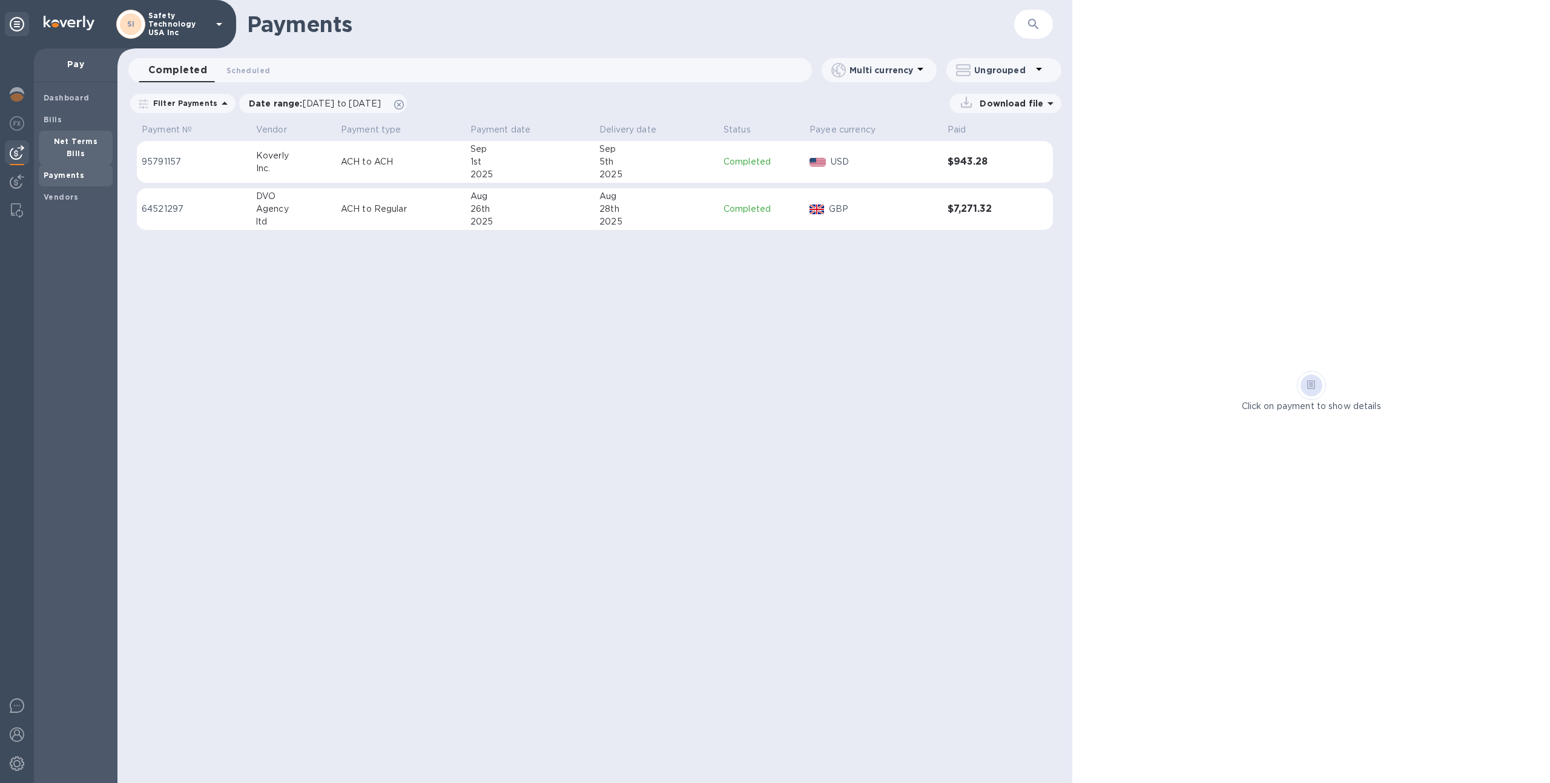
click at [84, 136] on span "Net Terms Bills" at bounding box center [76, 148] width 64 height 24
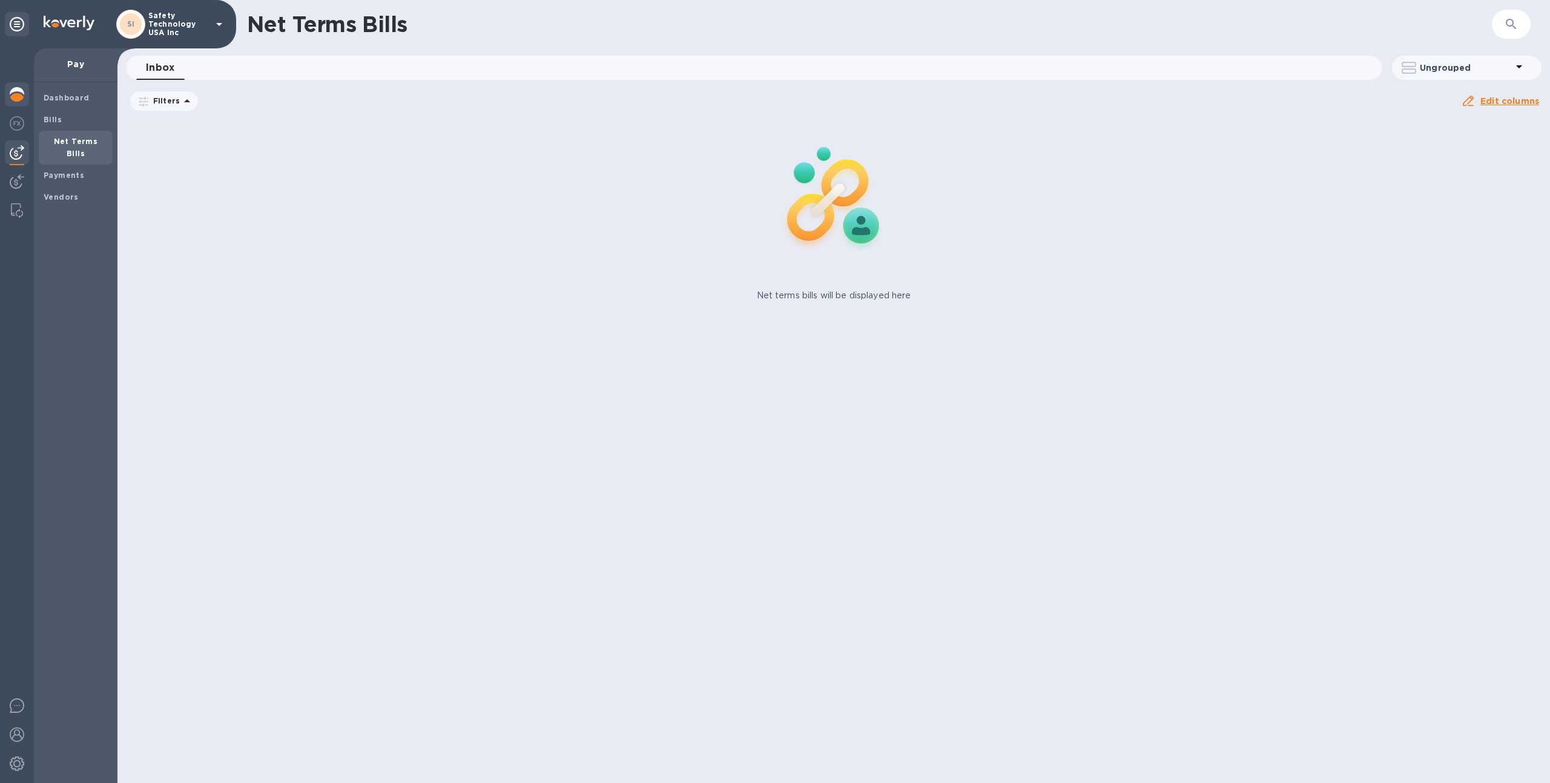
click at [12, 88] on img at bounding box center [17, 94] width 15 height 15
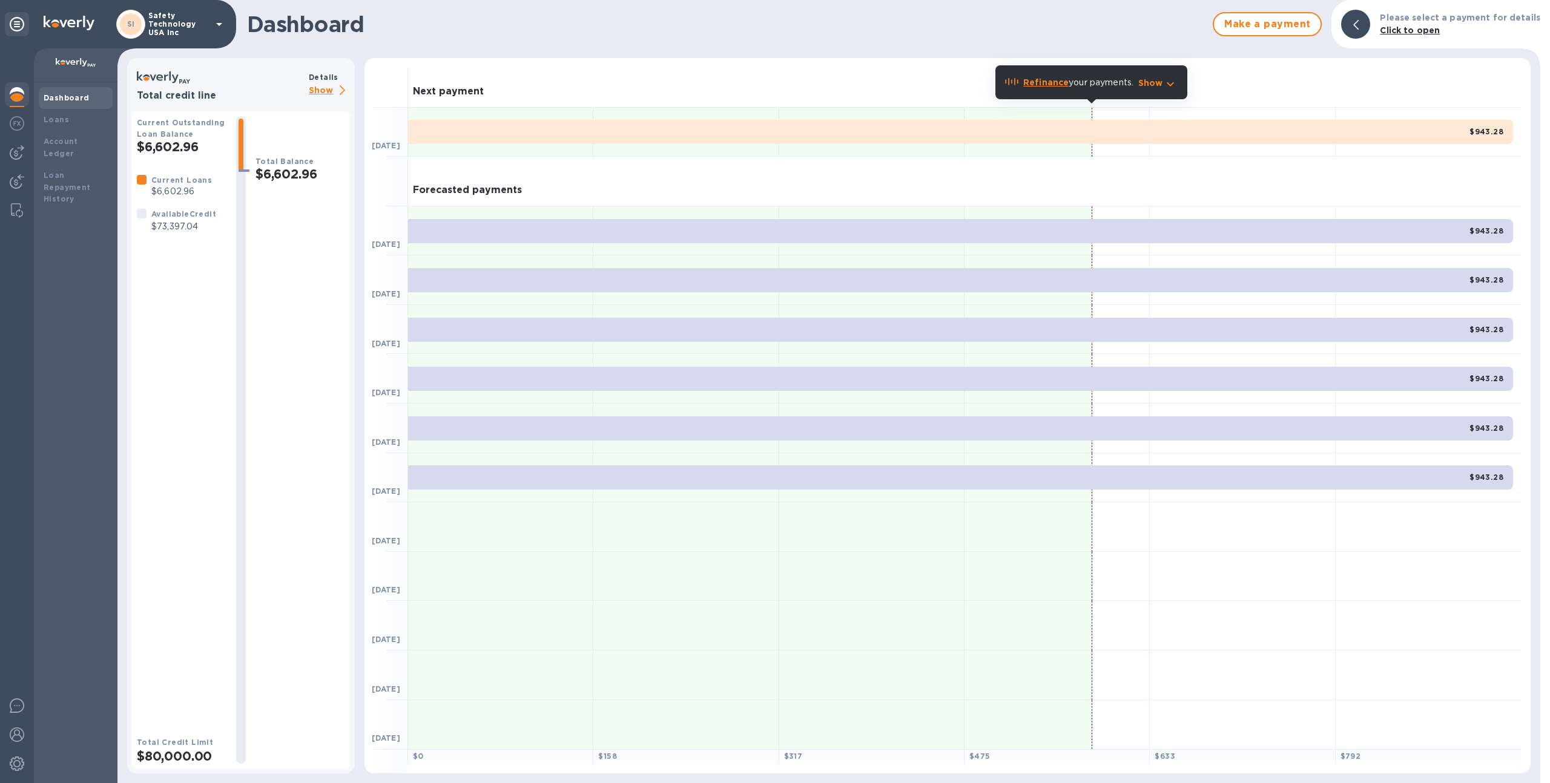
click at [327, 93] on p "Show" at bounding box center [329, 91] width 41 height 15
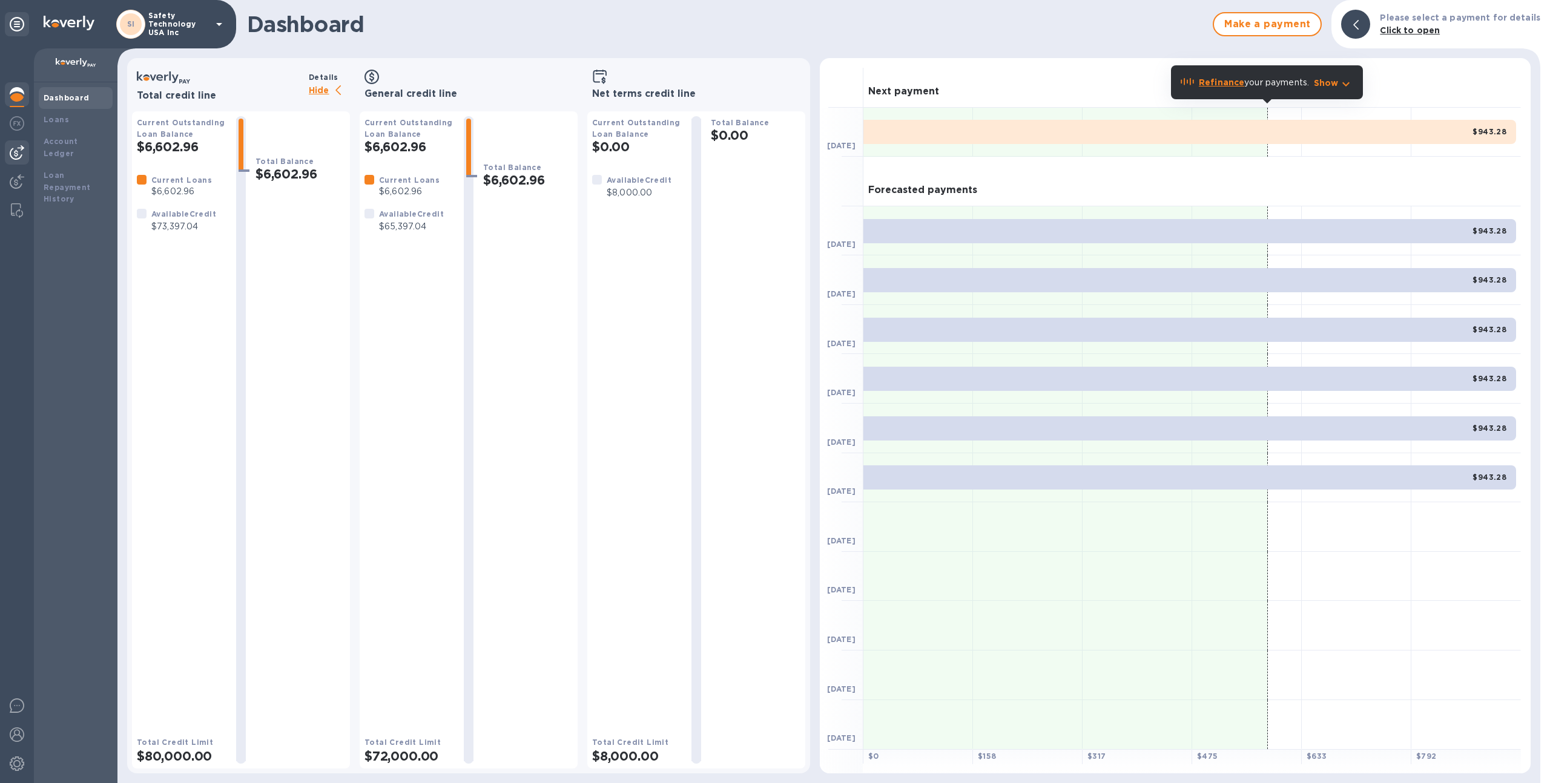
click at [18, 158] on img at bounding box center [17, 152] width 15 height 15
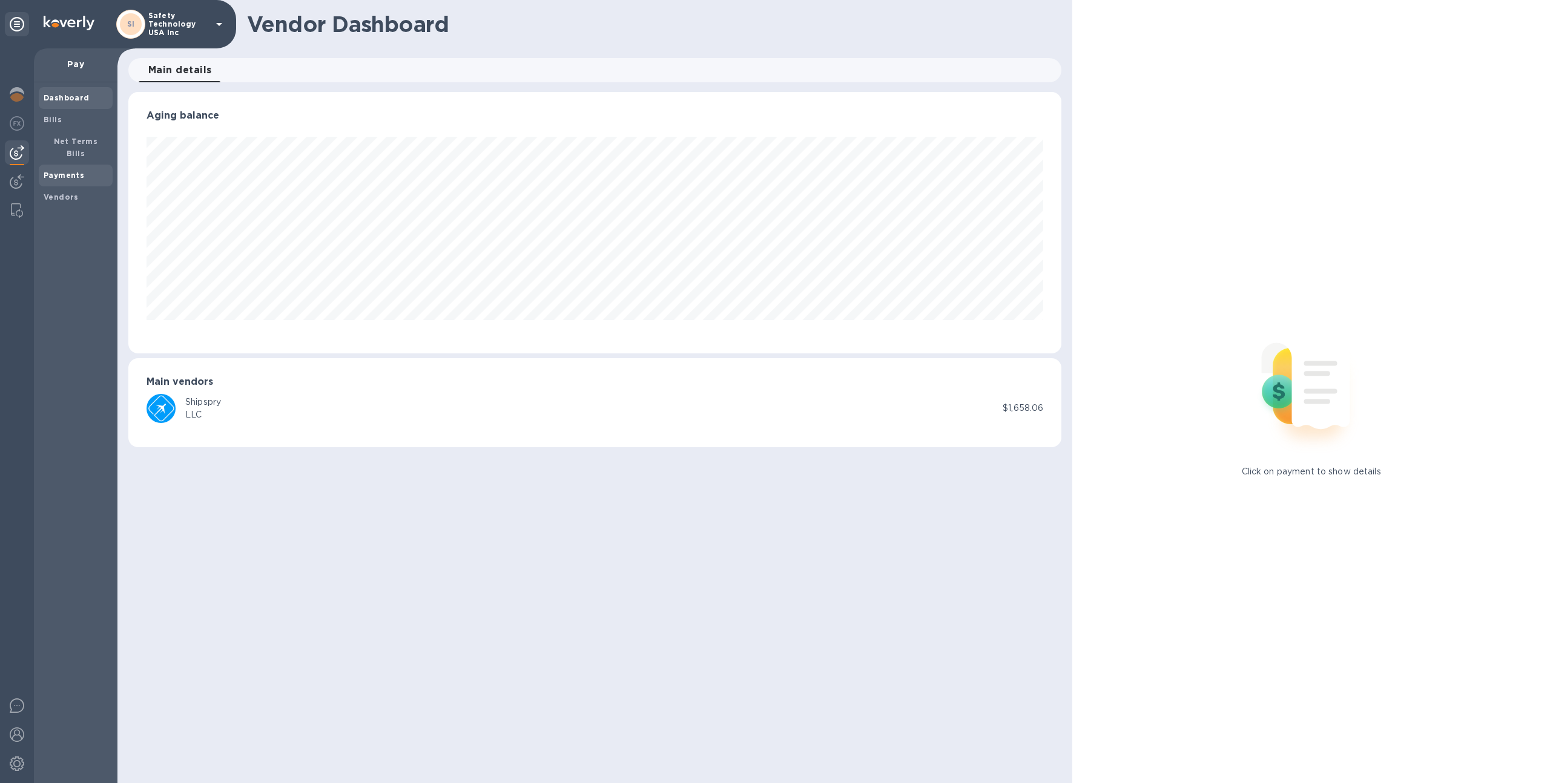
scroll to position [262, 933]
click at [68, 145] on b "Net Terms Bills" at bounding box center [76, 147] width 44 height 21
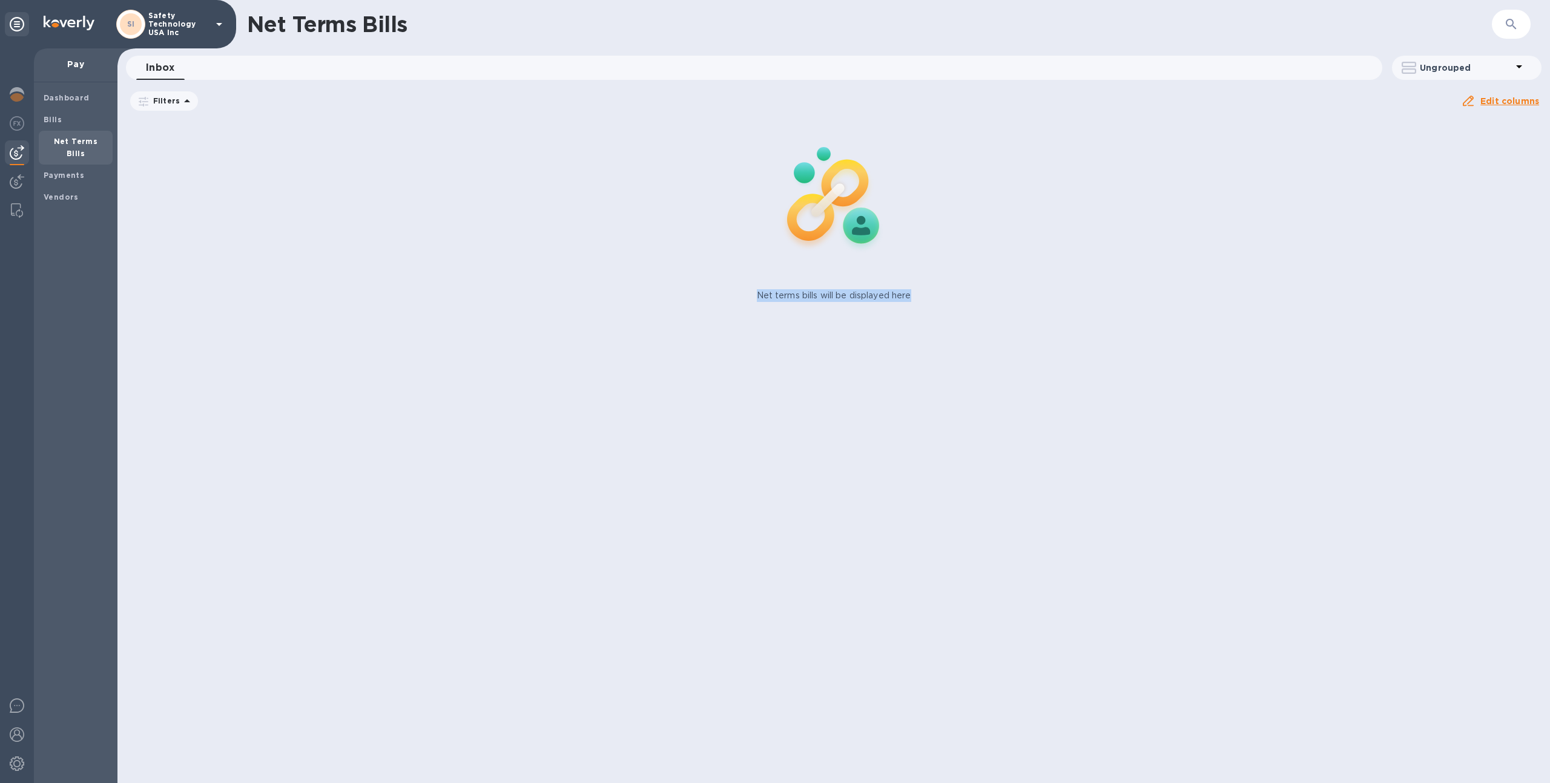
drag, startPoint x: 755, startPoint y: 296, endPoint x: 940, endPoint y: 296, distance: 184.0
click at [940, 296] on div "Net terms bills will be displayed here" at bounding box center [834, 210] width 1442 height 194
click at [188, 13] on p "Safety Technology USA Inc" at bounding box center [178, 24] width 61 height 25
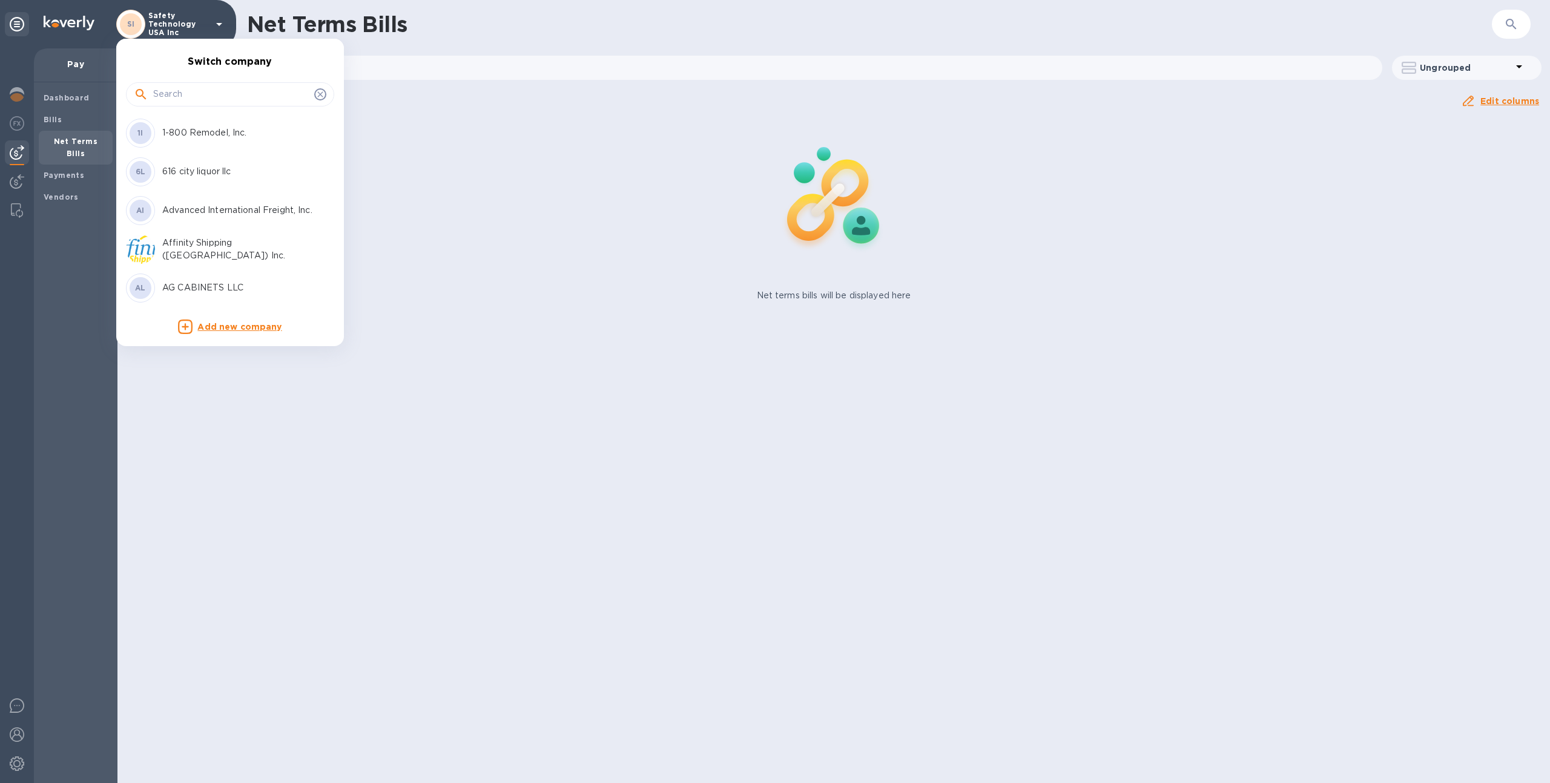
click at [188, 86] on input "text" at bounding box center [231, 94] width 156 height 18
type input "s"
click at [459, 210] on div at bounding box center [775, 391] width 1550 height 783
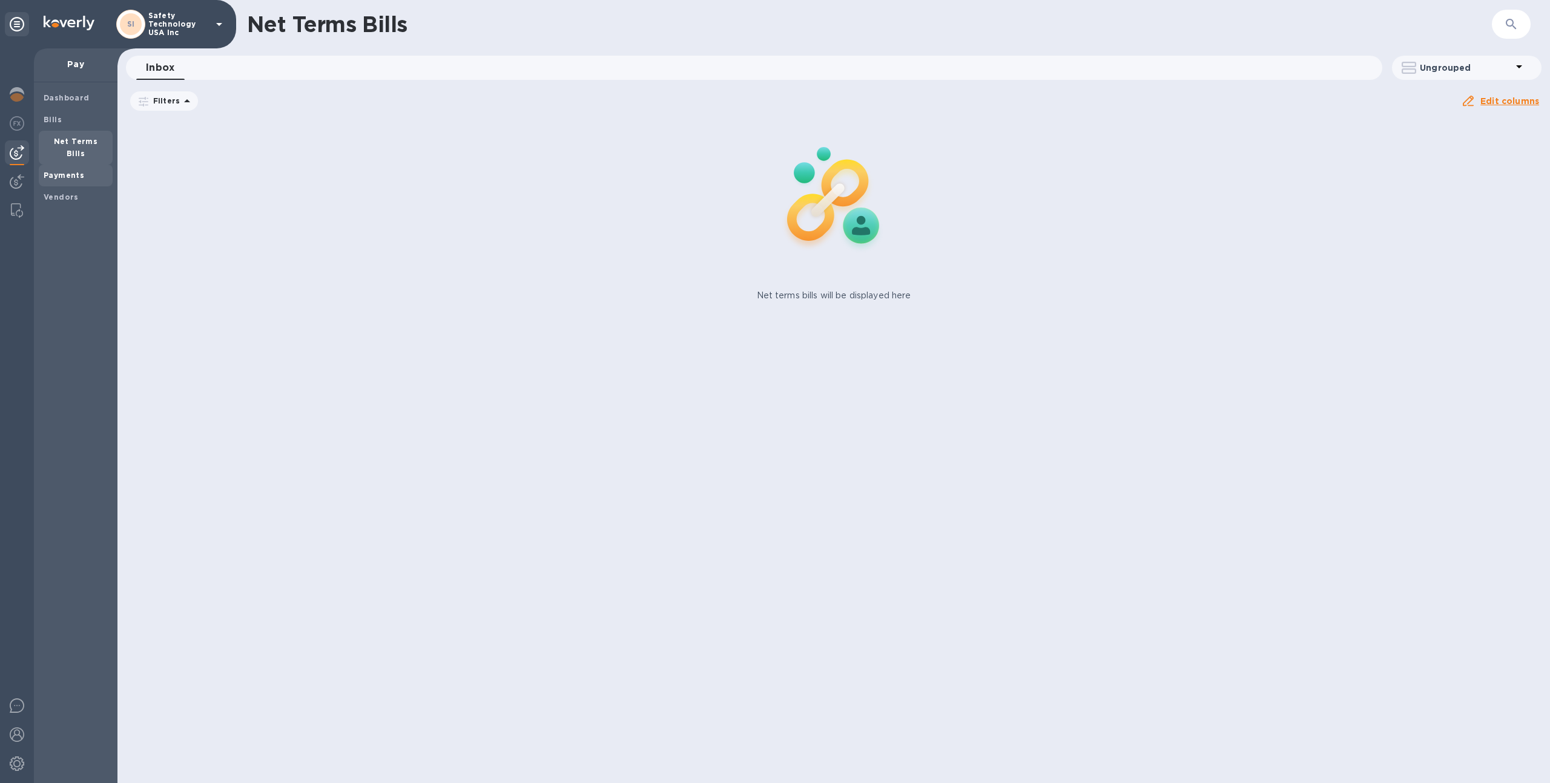
click at [59, 171] on b "Payments" at bounding box center [64, 175] width 41 height 9
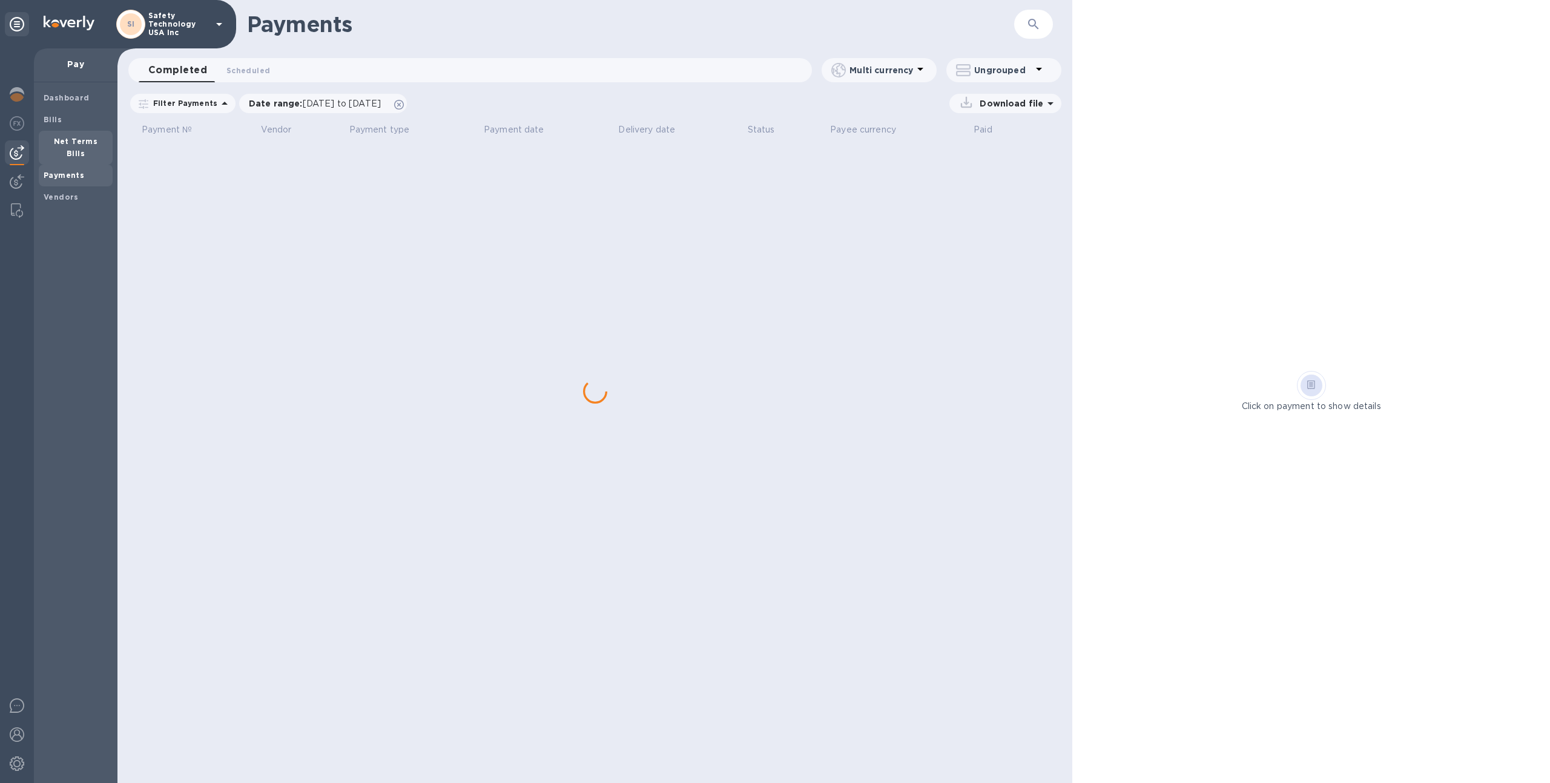
click at [70, 137] on b "Net Terms Bills" at bounding box center [76, 147] width 44 height 21
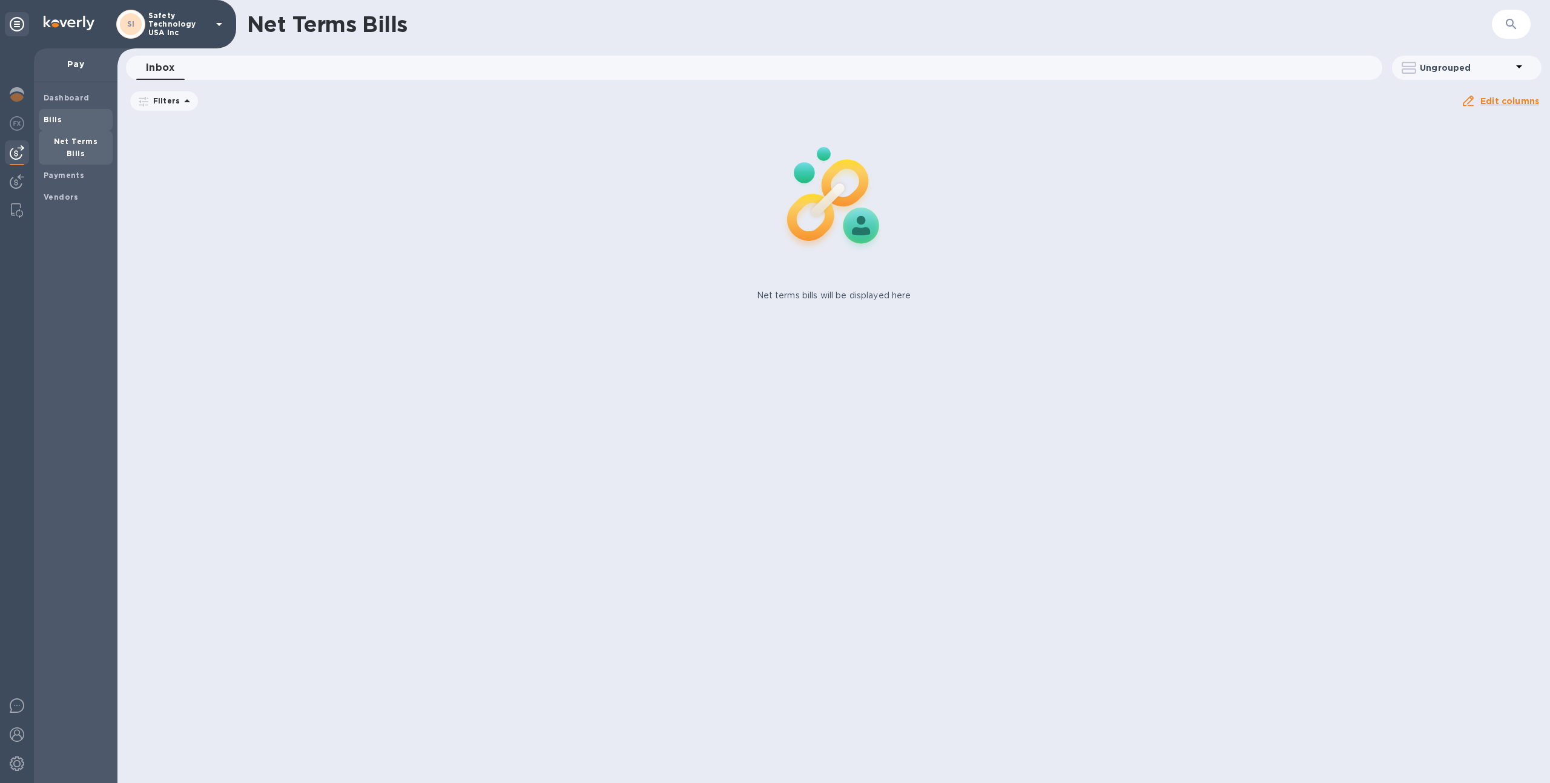
click at [70, 114] on span "Bills" at bounding box center [76, 120] width 64 height 12
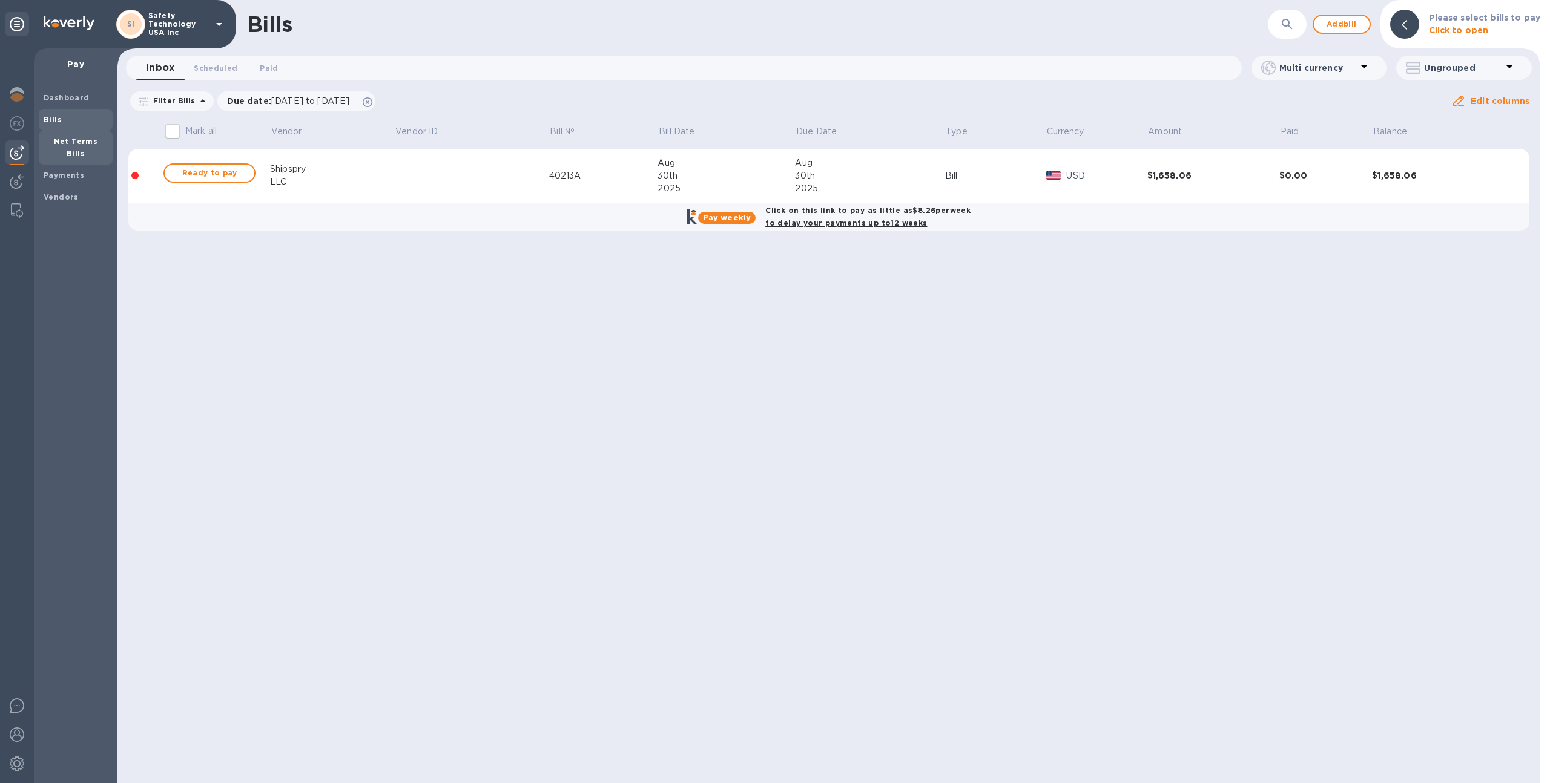
click at [77, 137] on b "Net Terms Bills" at bounding box center [76, 147] width 44 height 21
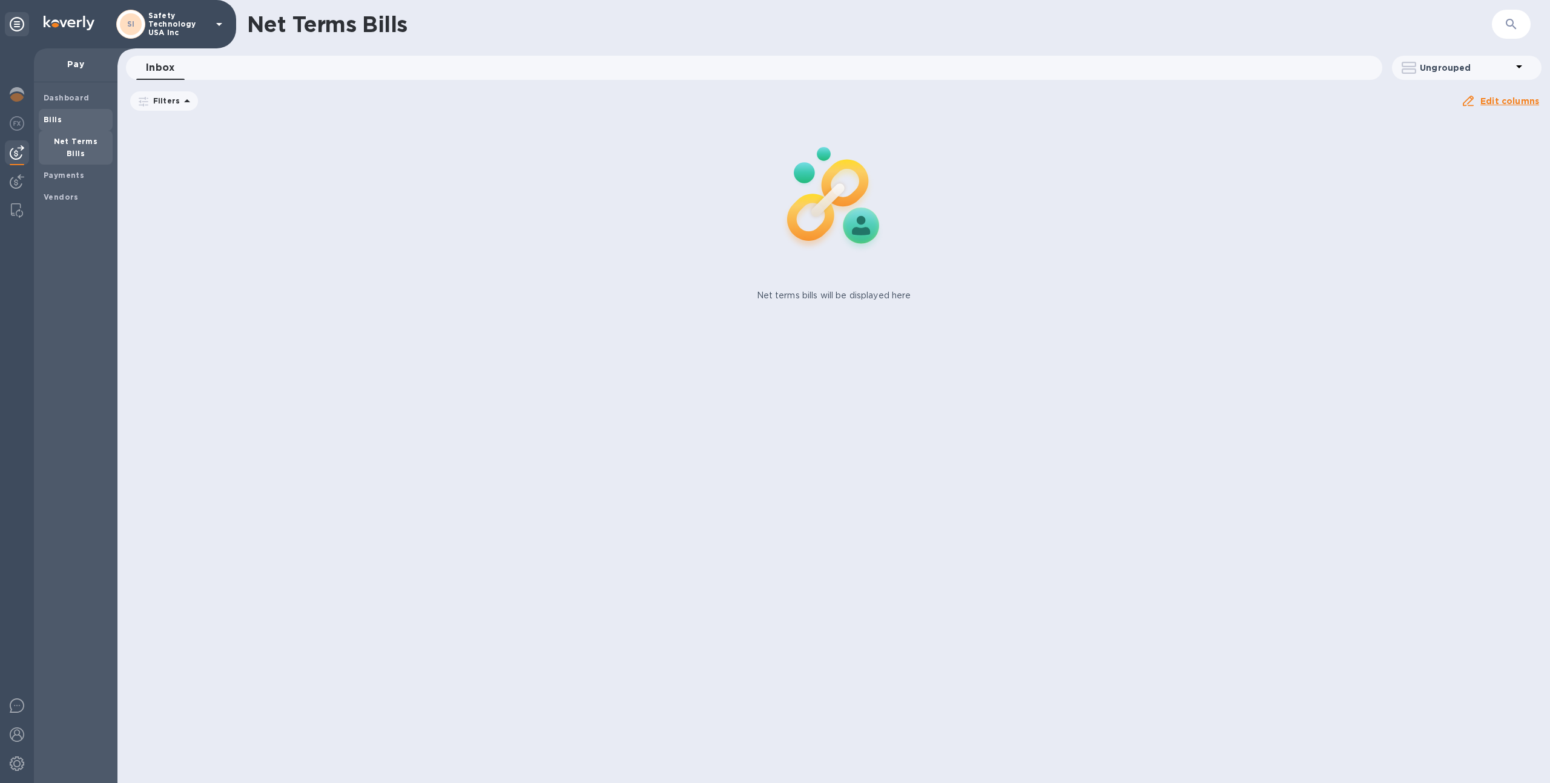
click at [64, 114] on span "Bills" at bounding box center [76, 120] width 64 height 12
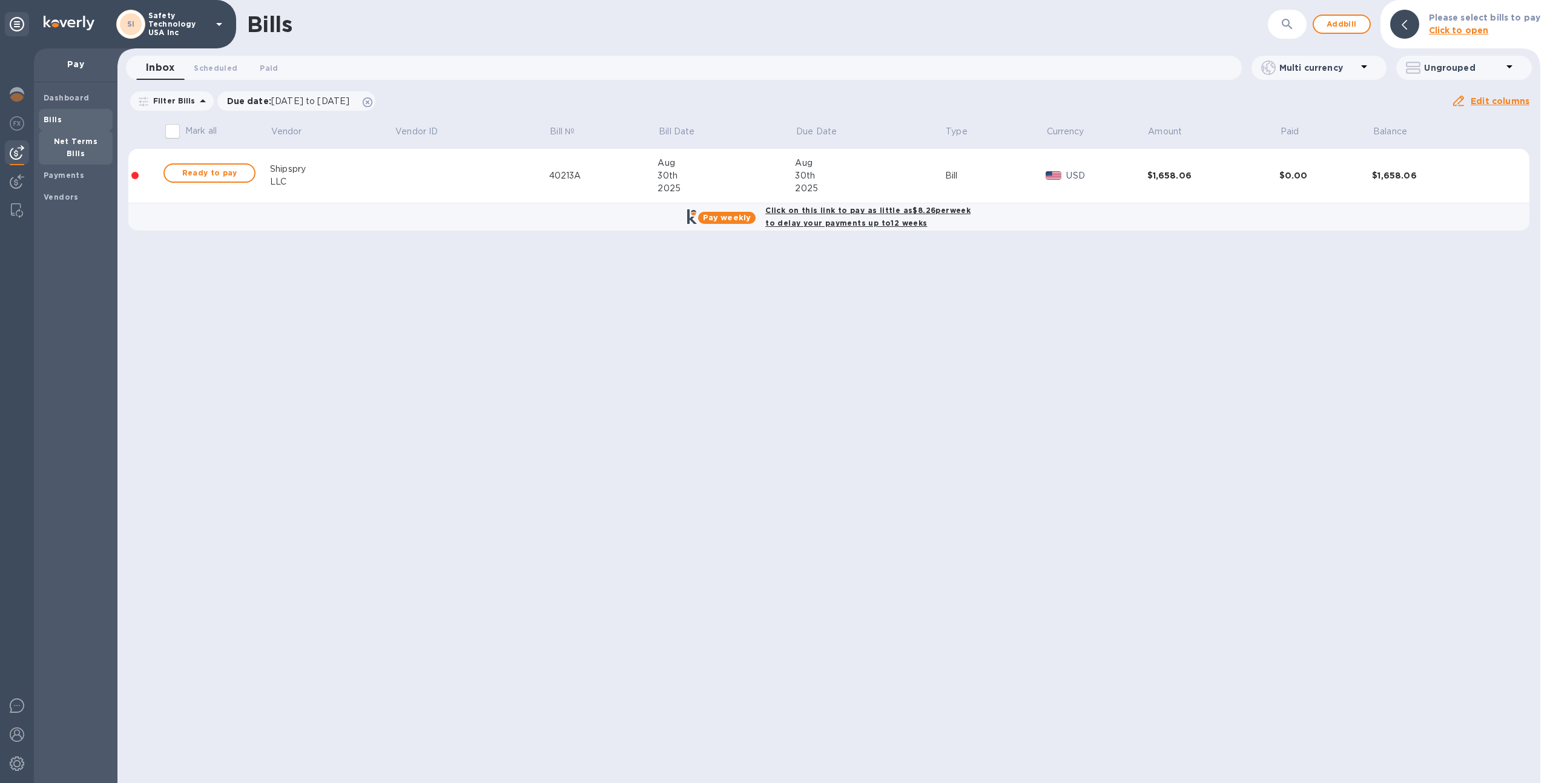
click at [84, 145] on b "Net Terms Bills" at bounding box center [76, 147] width 44 height 21
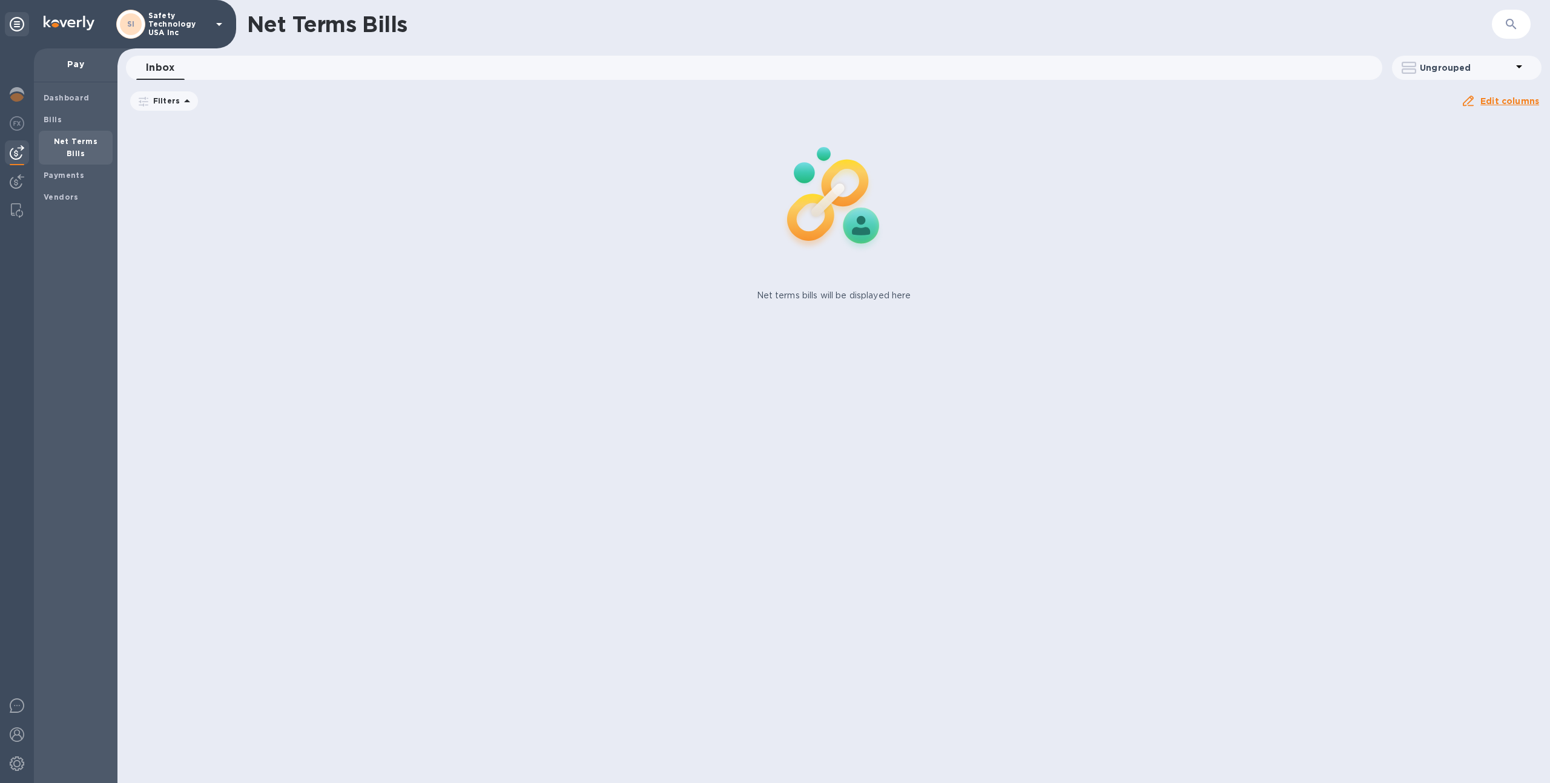
click at [92, 143] on b "Net Terms Bills" at bounding box center [76, 147] width 44 height 21
click at [85, 127] on div "Bills" at bounding box center [76, 120] width 74 height 22
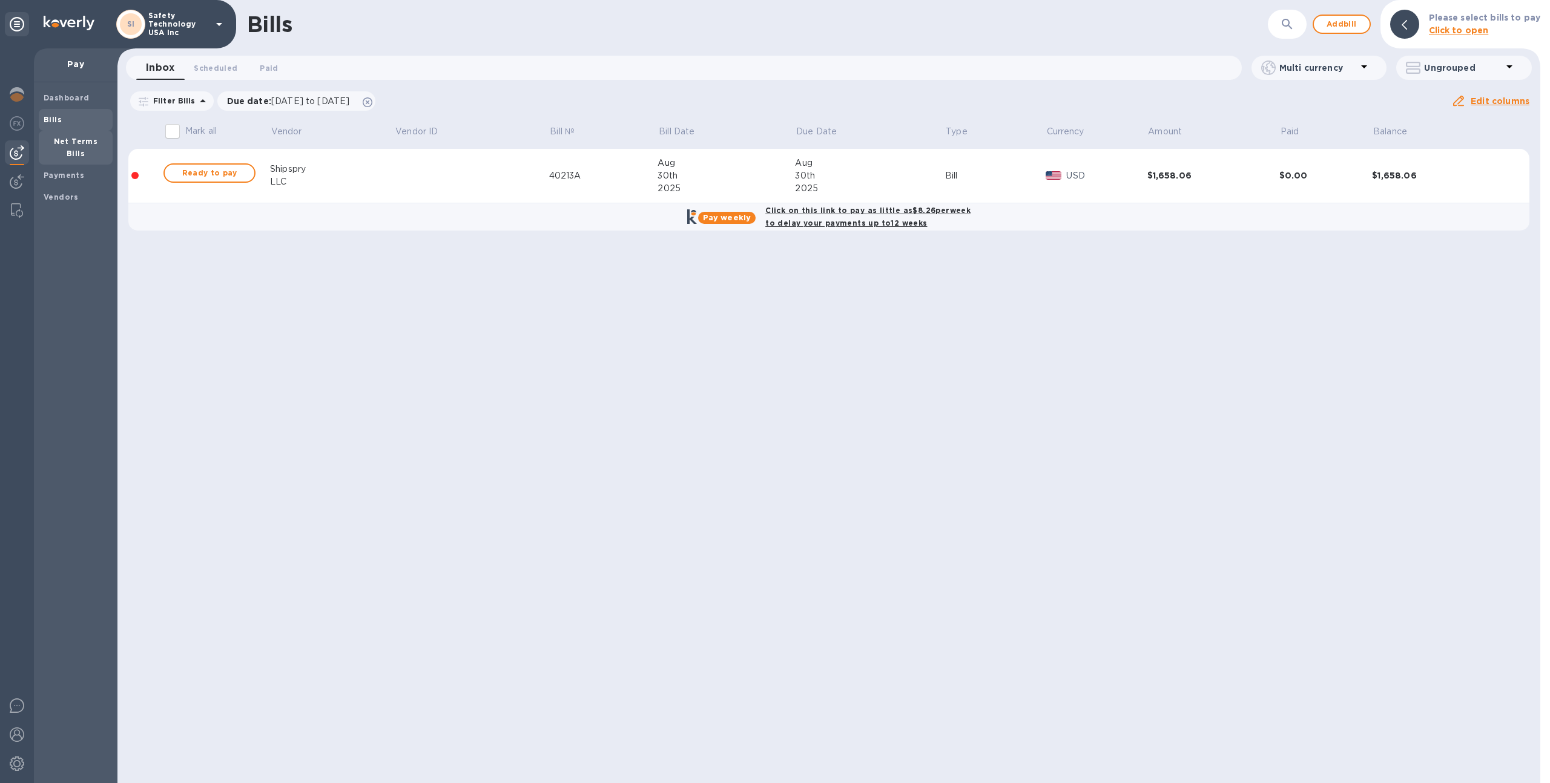
click at [85, 141] on b "Net Terms Bills" at bounding box center [76, 147] width 44 height 21
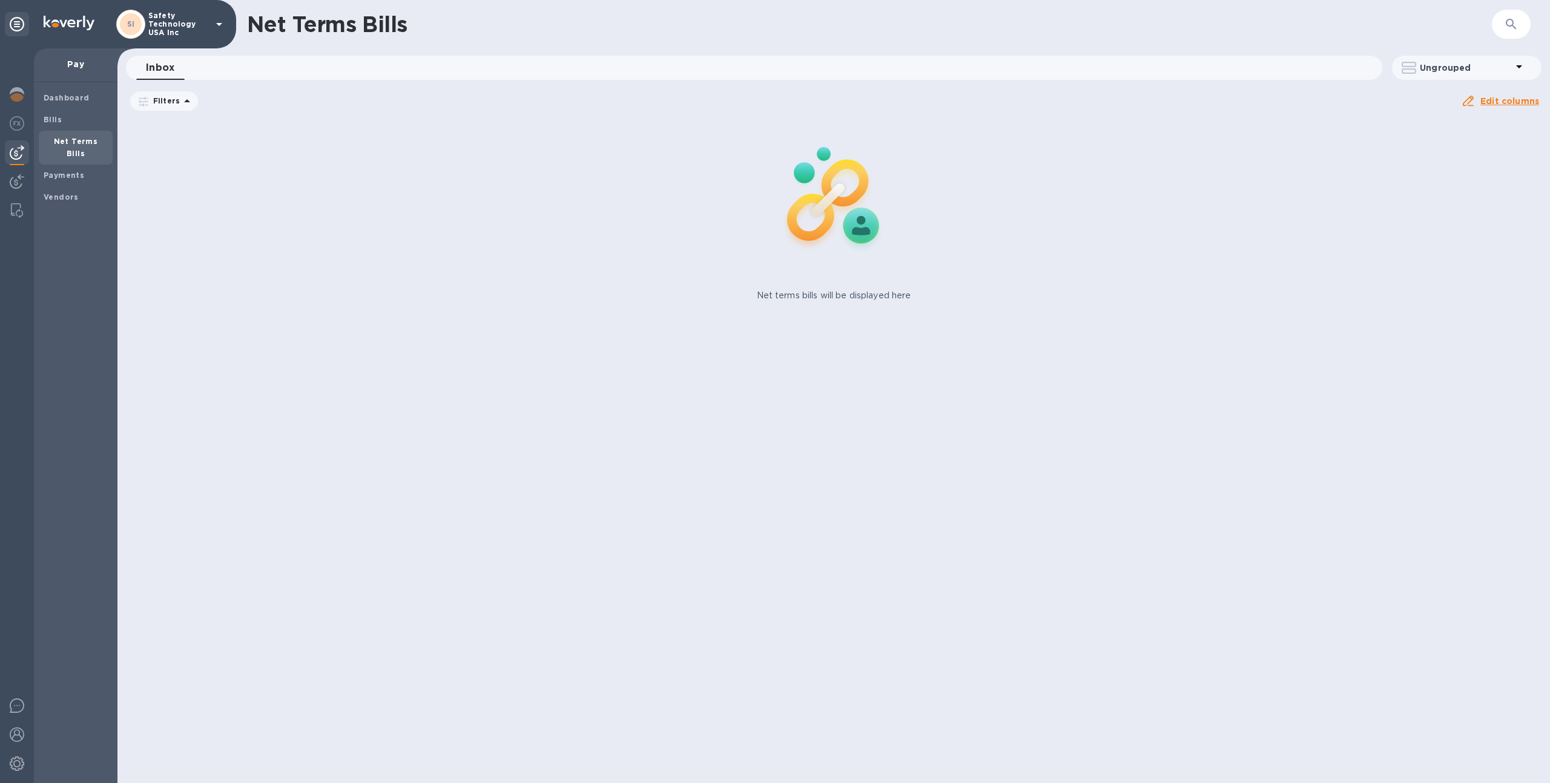
click at [180, 32] on p "Safety Technology USA Inc" at bounding box center [178, 24] width 61 height 25
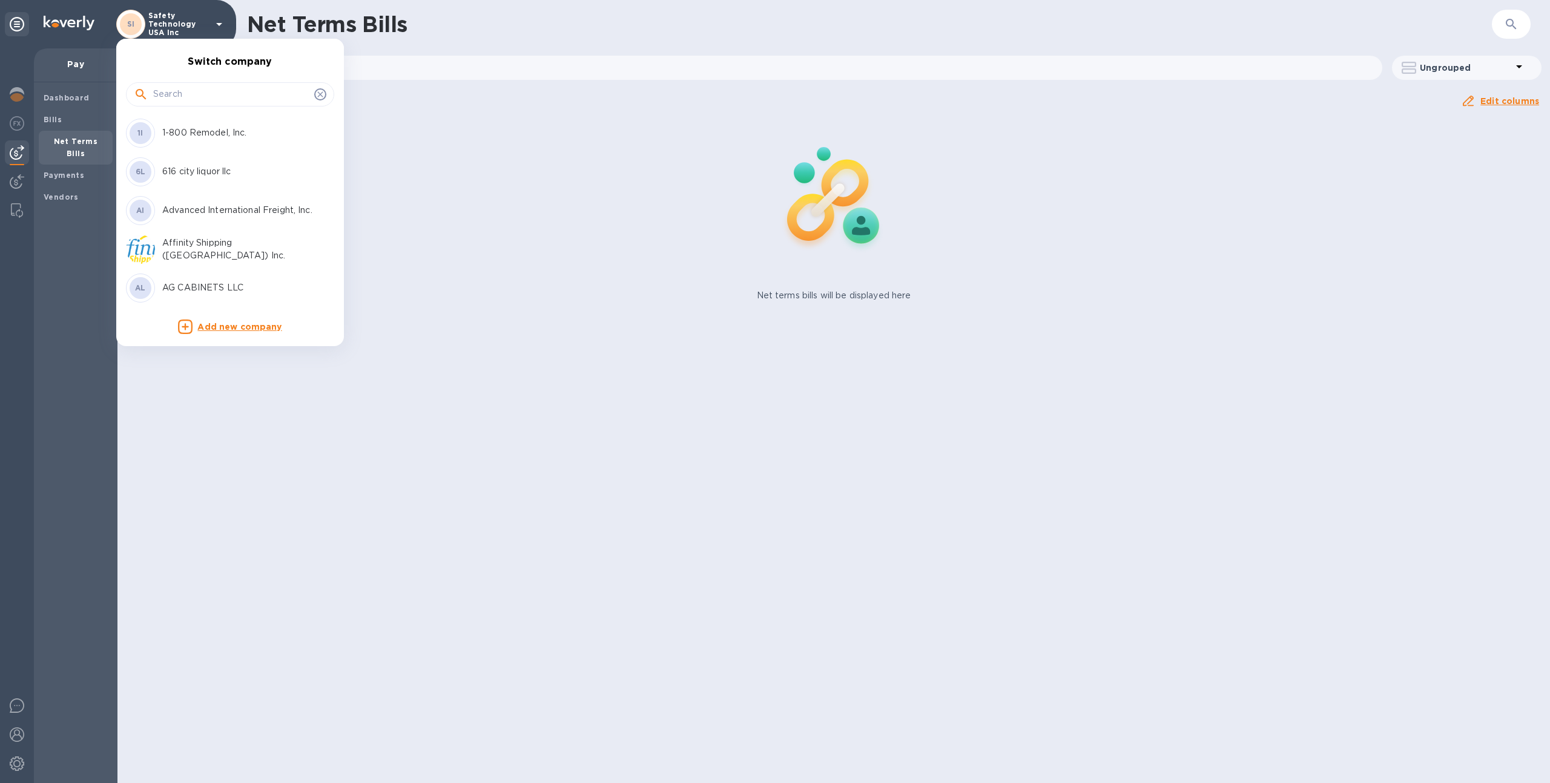
click at [211, 84] on div at bounding box center [230, 94] width 208 height 24
click at [210, 93] on input "text" at bounding box center [231, 94] width 156 height 18
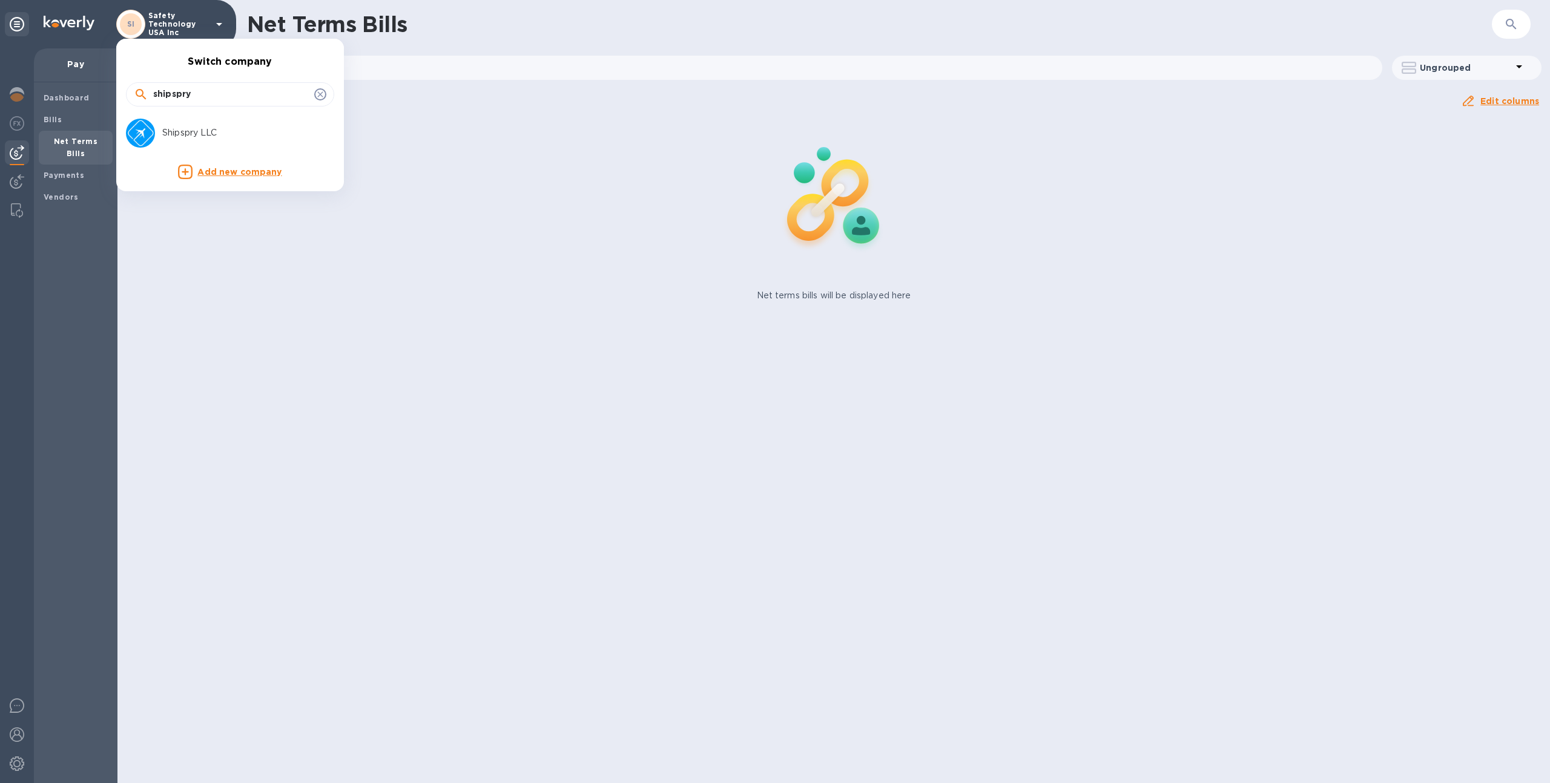
type input "shipspry"
click at [208, 138] on p "Shipspry LLC" at bounding box center [238, 133] width 153 height 13
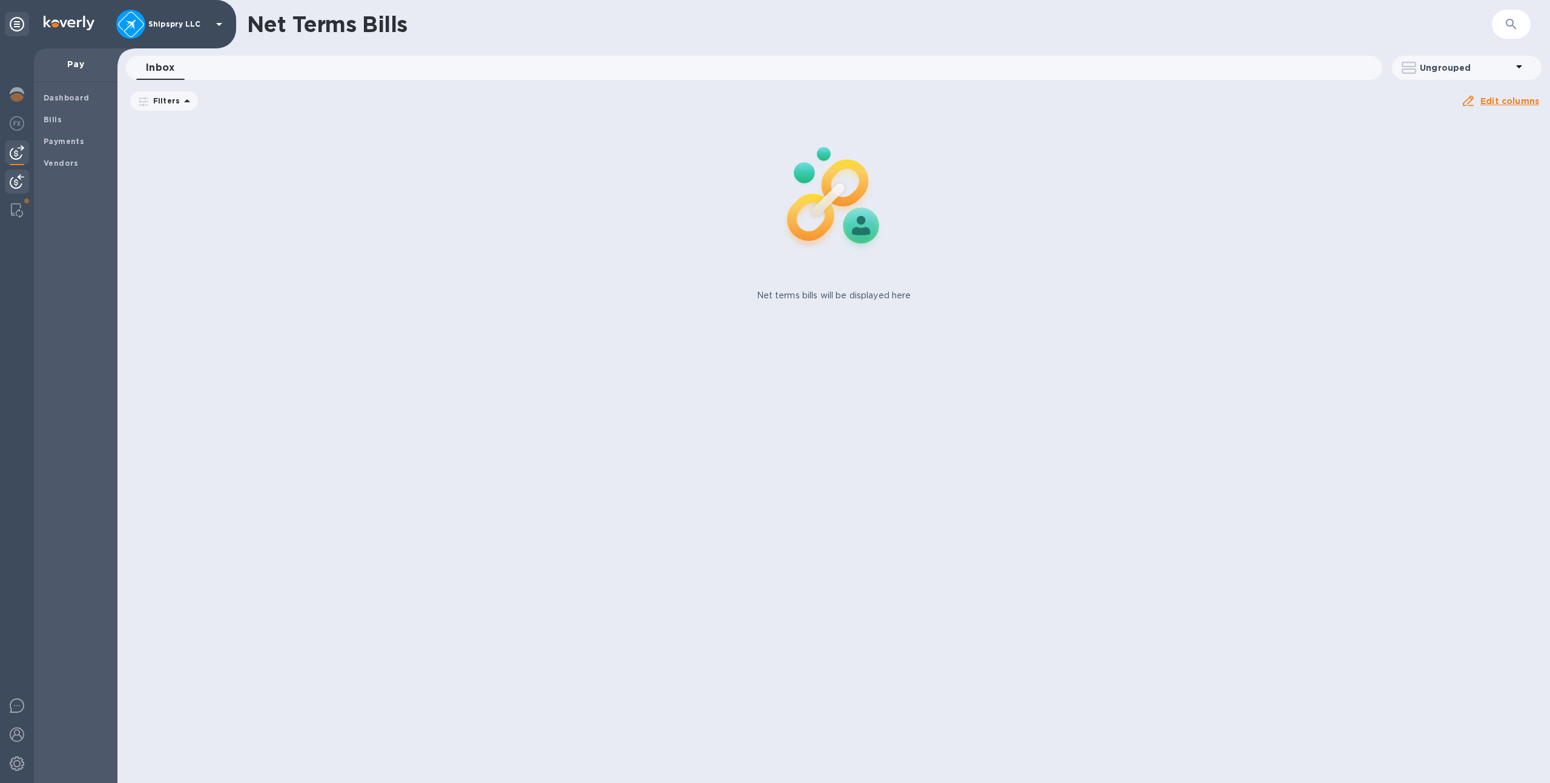
click at [24, 176] on img at bounding box center [17, 181] width 15 height 15
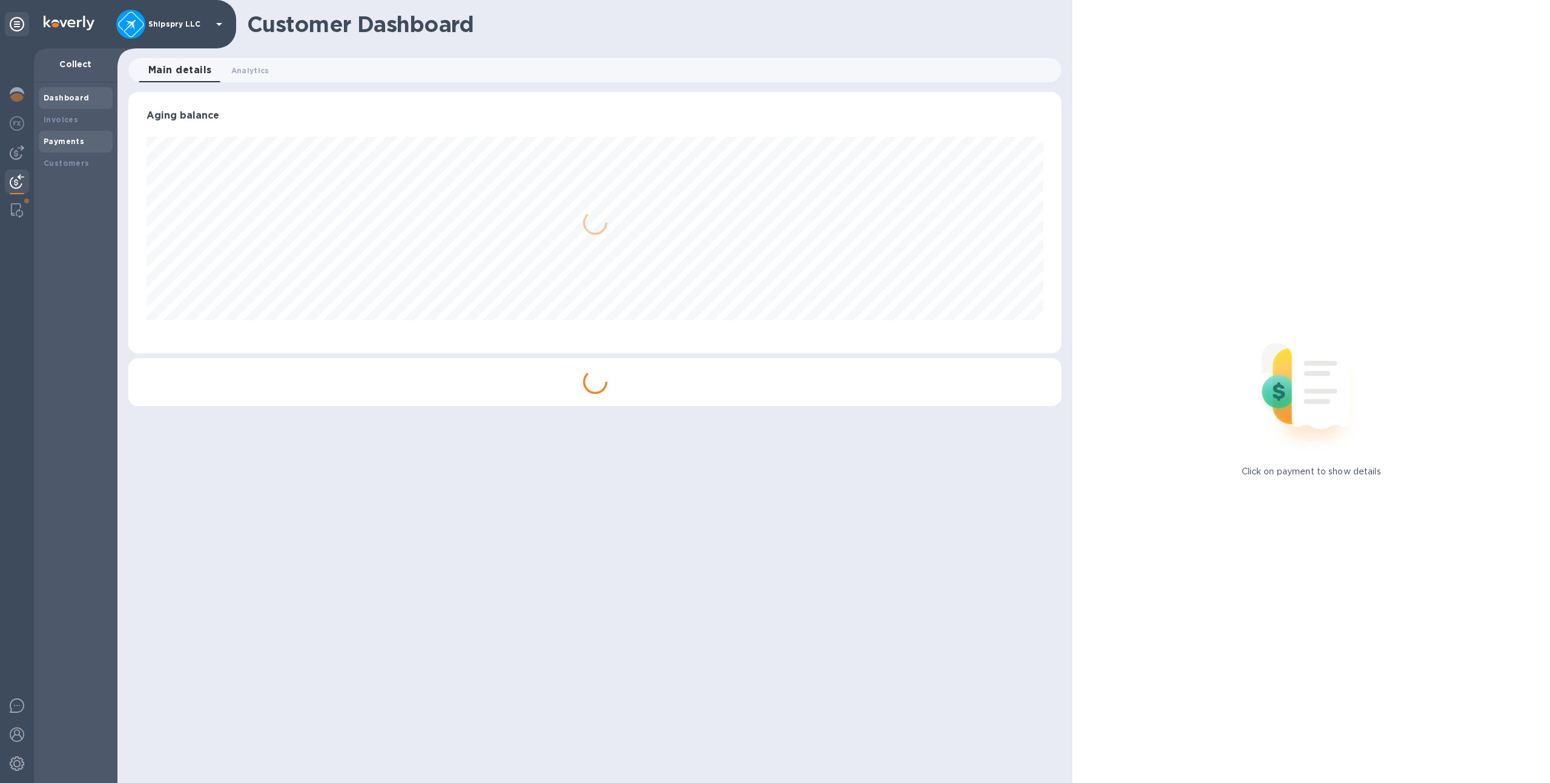
scroll to position [262, 933]
click at [72, 127] on div "Invoices" at bounding box center [76, 120] width 74 height 22
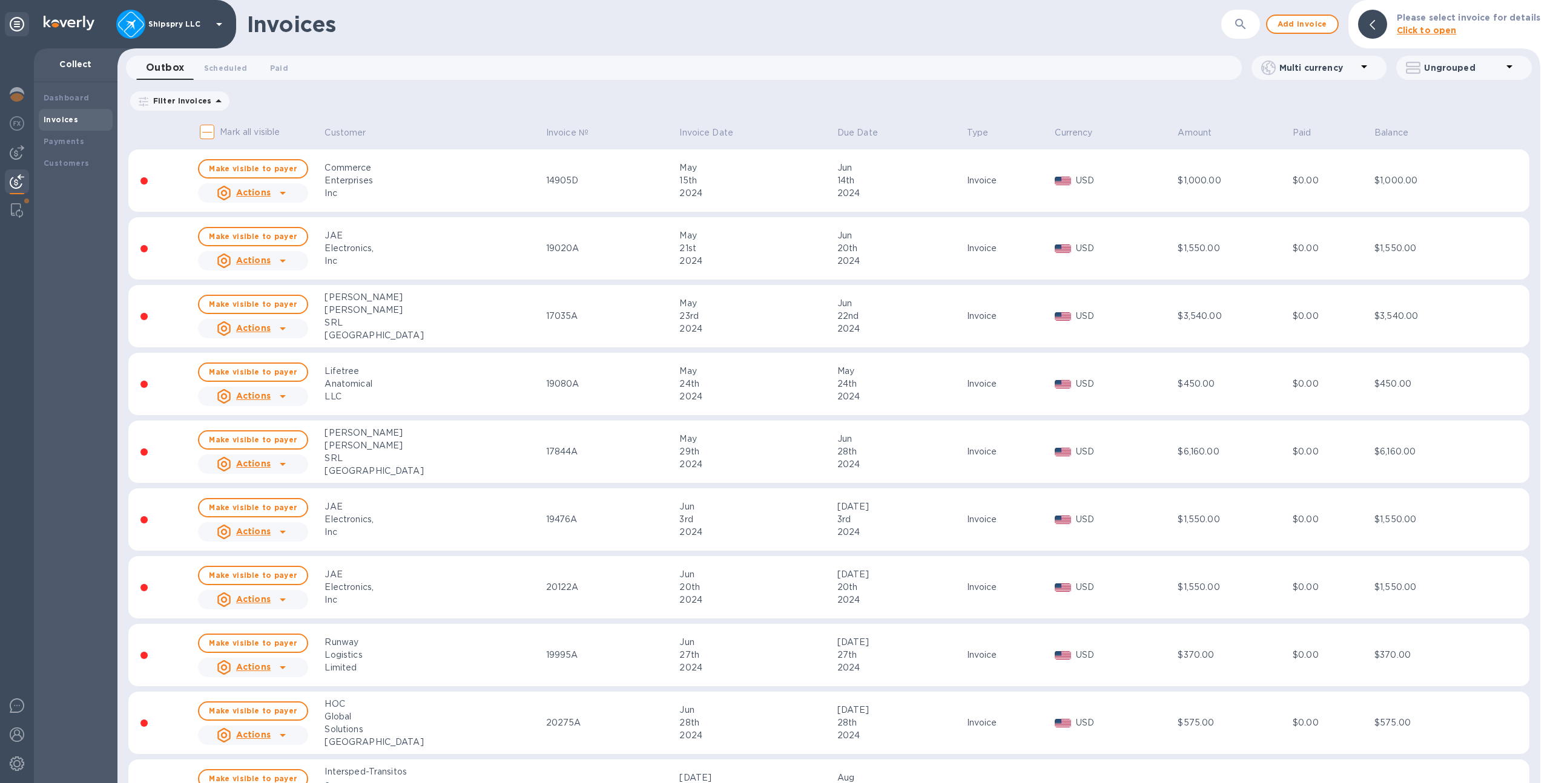
click at [1243, 24] on icon "button" at bounding box center [1240, 24] width 15 height 15
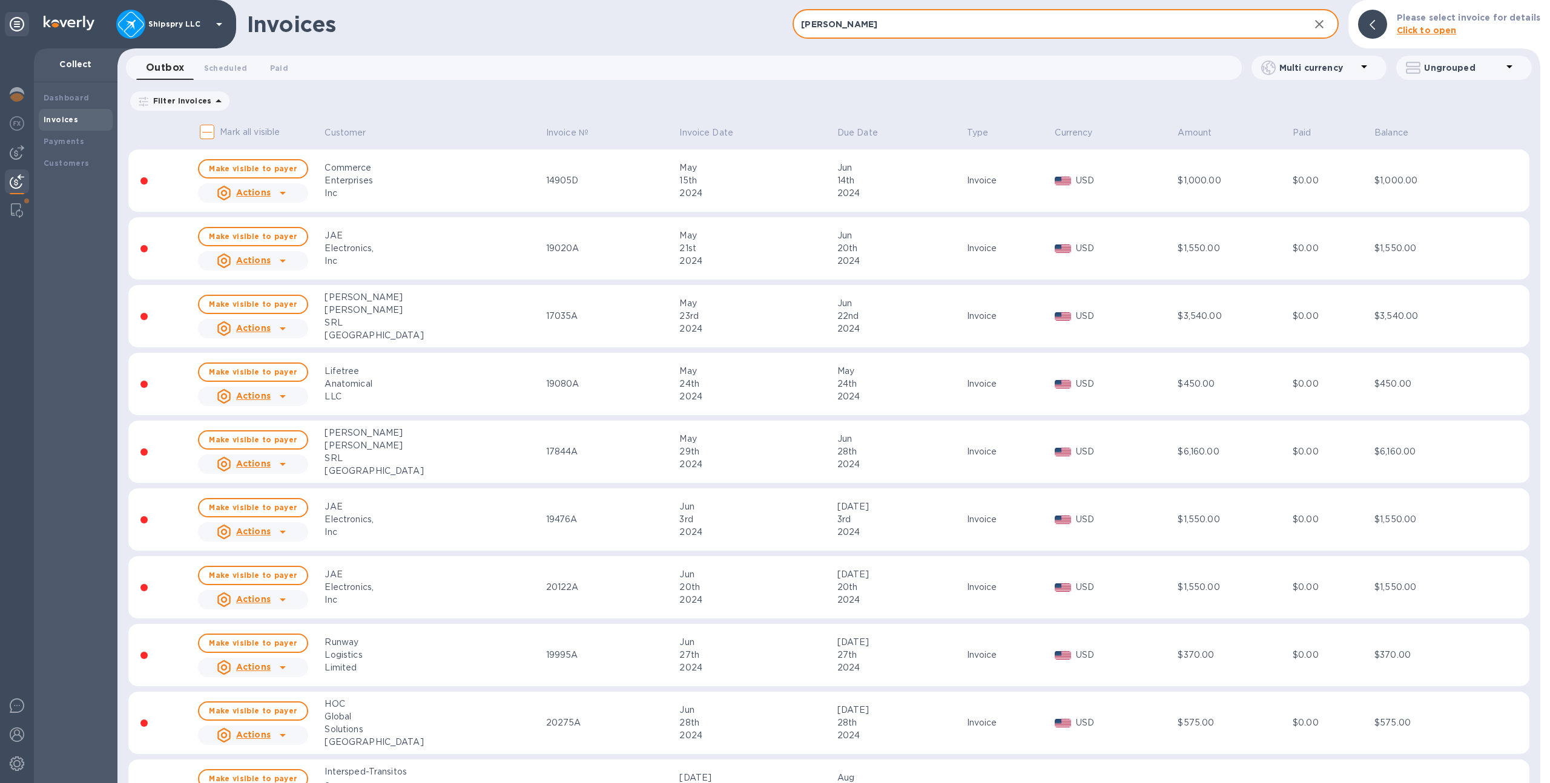
type input "safety"
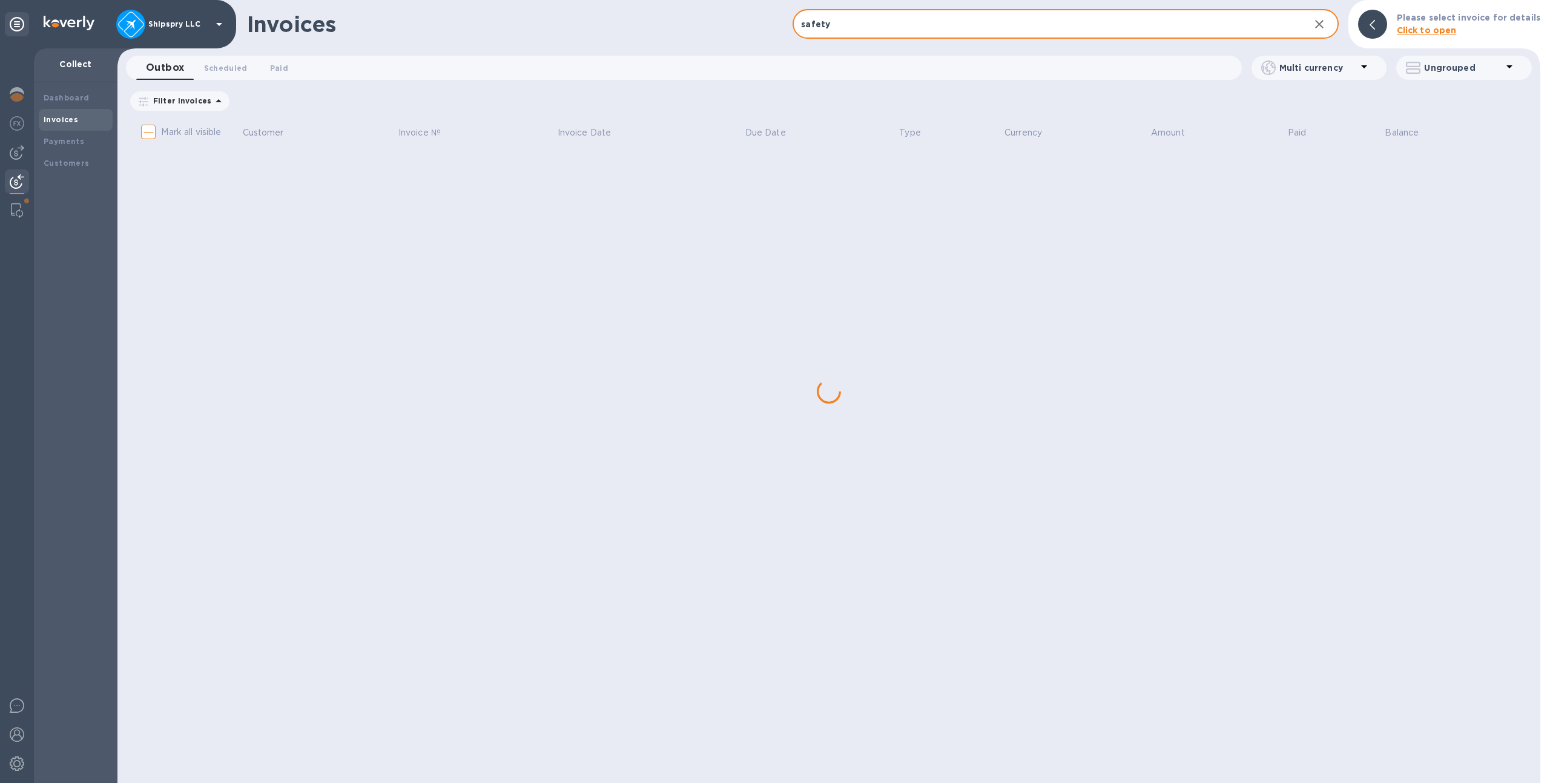
checkbox input "true"
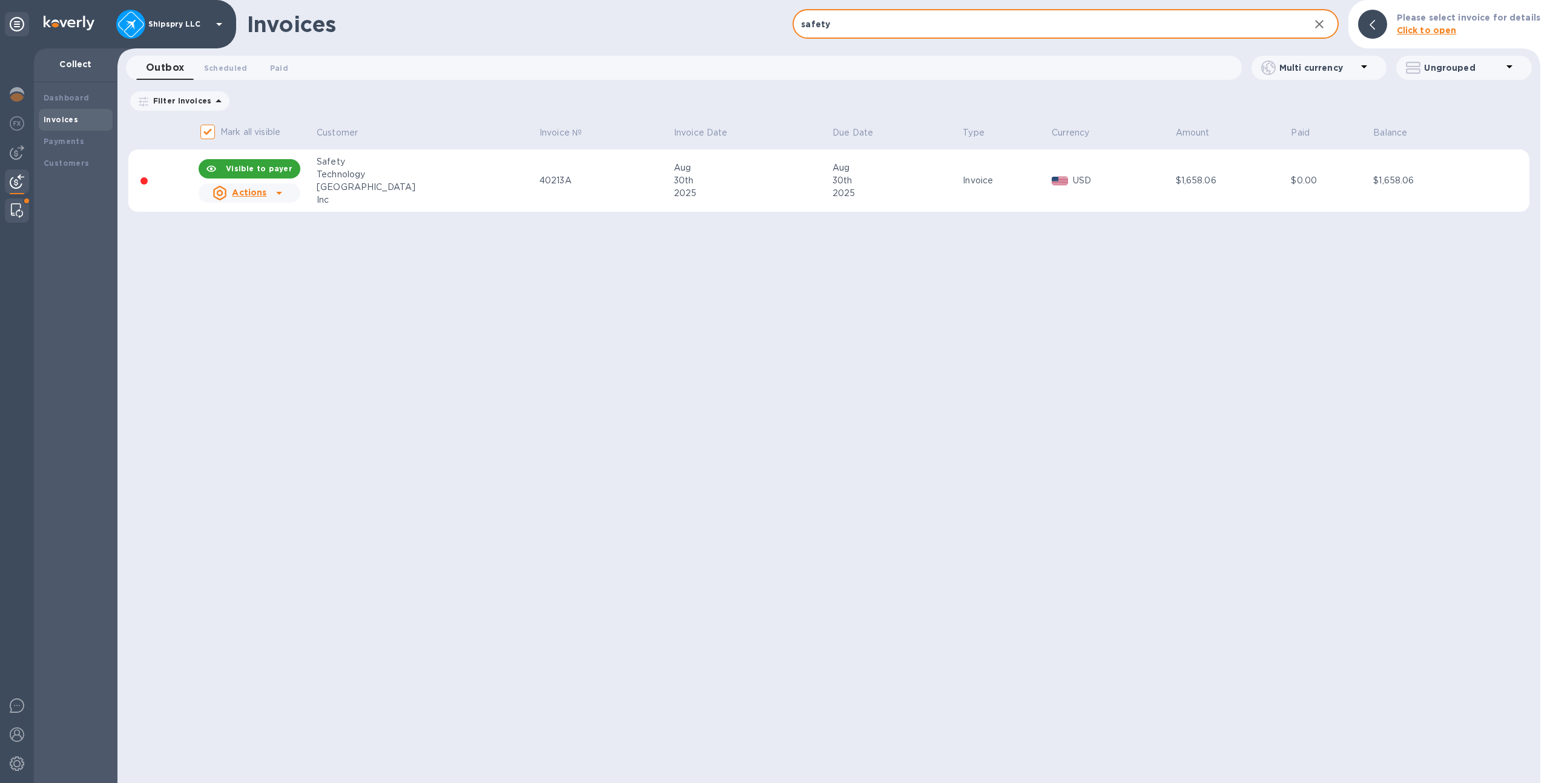
click at [24, 220] on div at bounding box center [17, 211] width 22 height 24
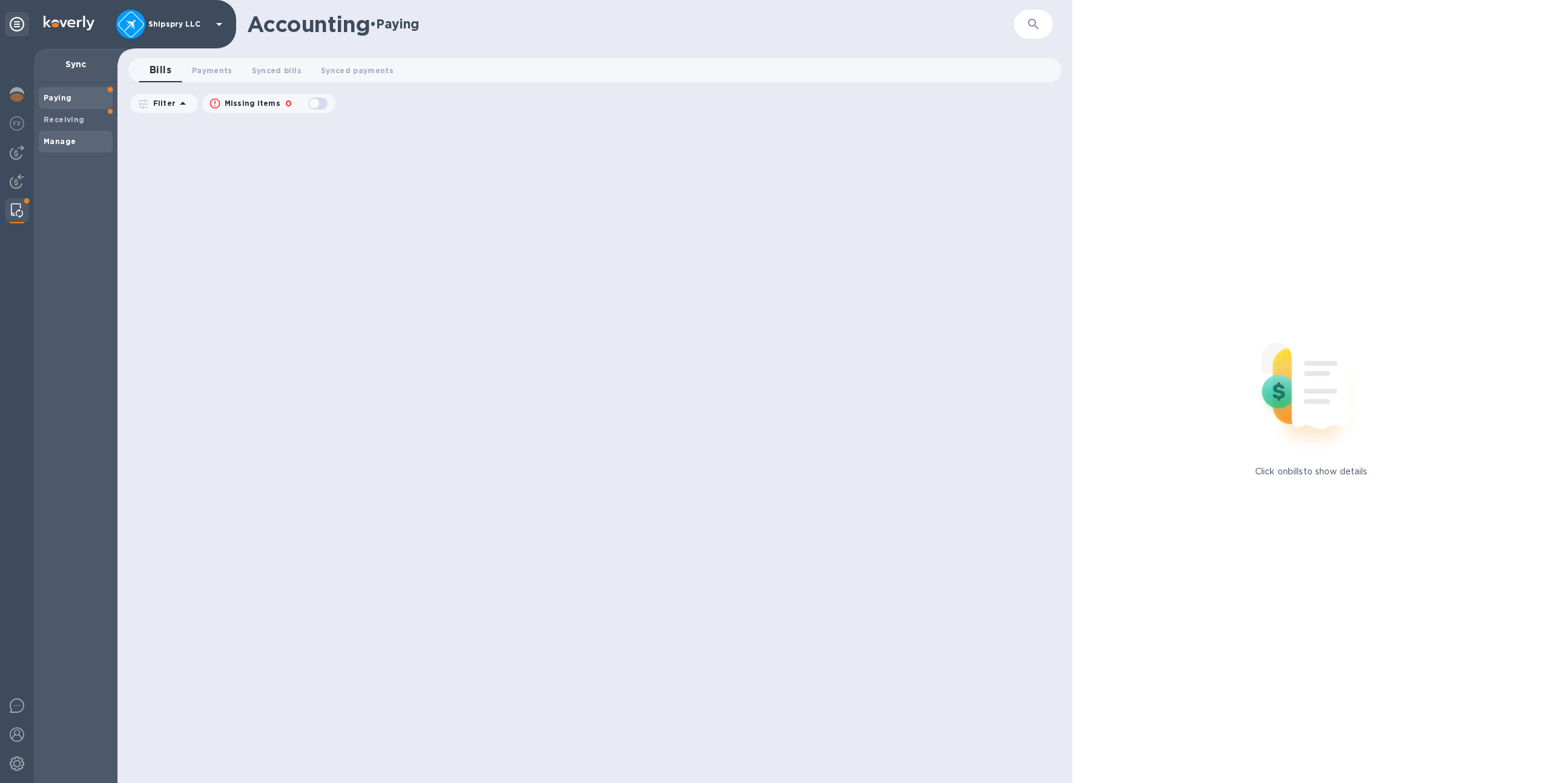
click at [99, 136] on span "Manage" at bounding box center [76, 142] width 64 height 12
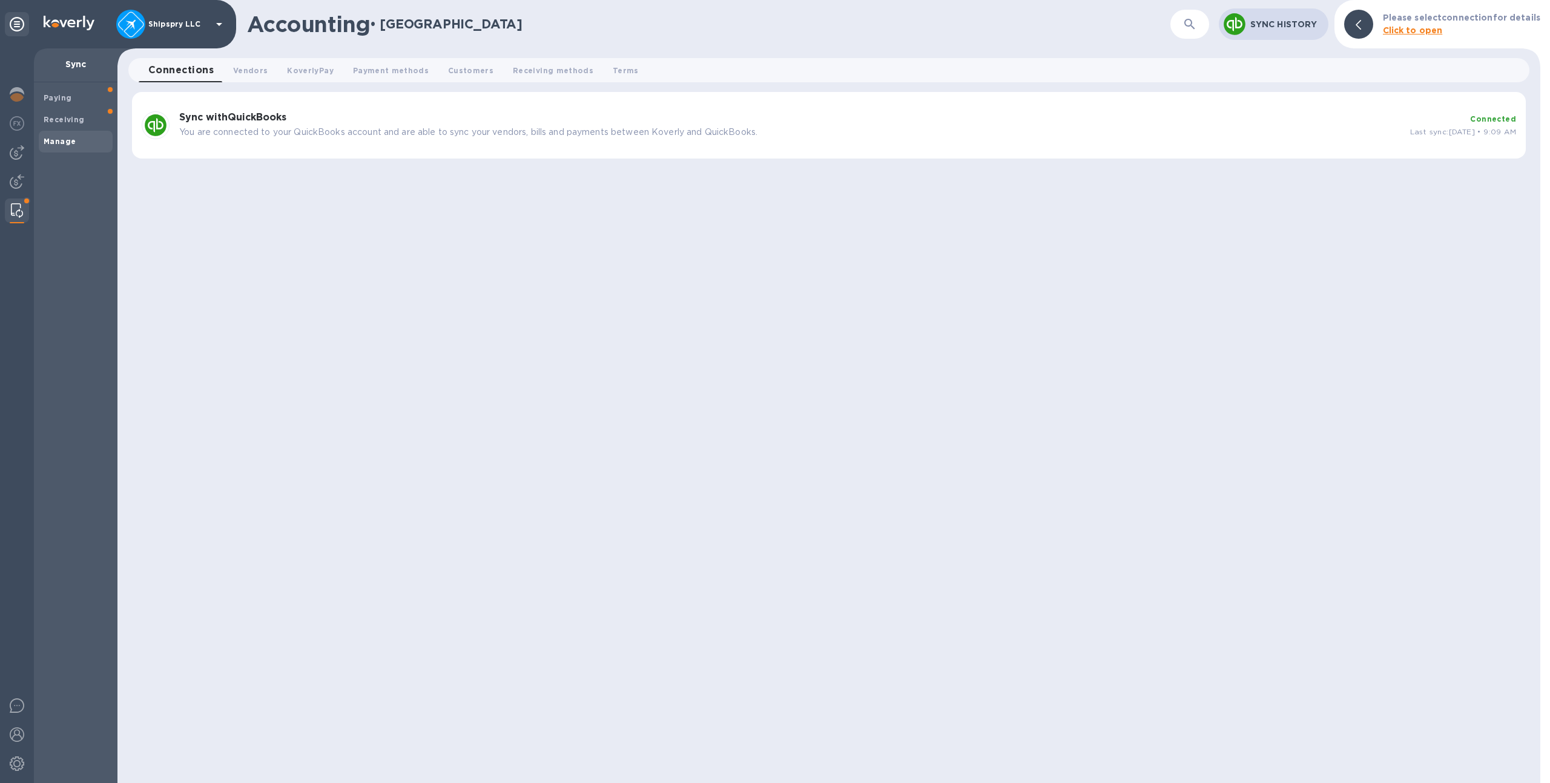
click at [622, 105] on div "Sync with QuickBooks You are connected to your QuickBooks account and are able …" at bounding box center [829, 125] width 1394 height 67
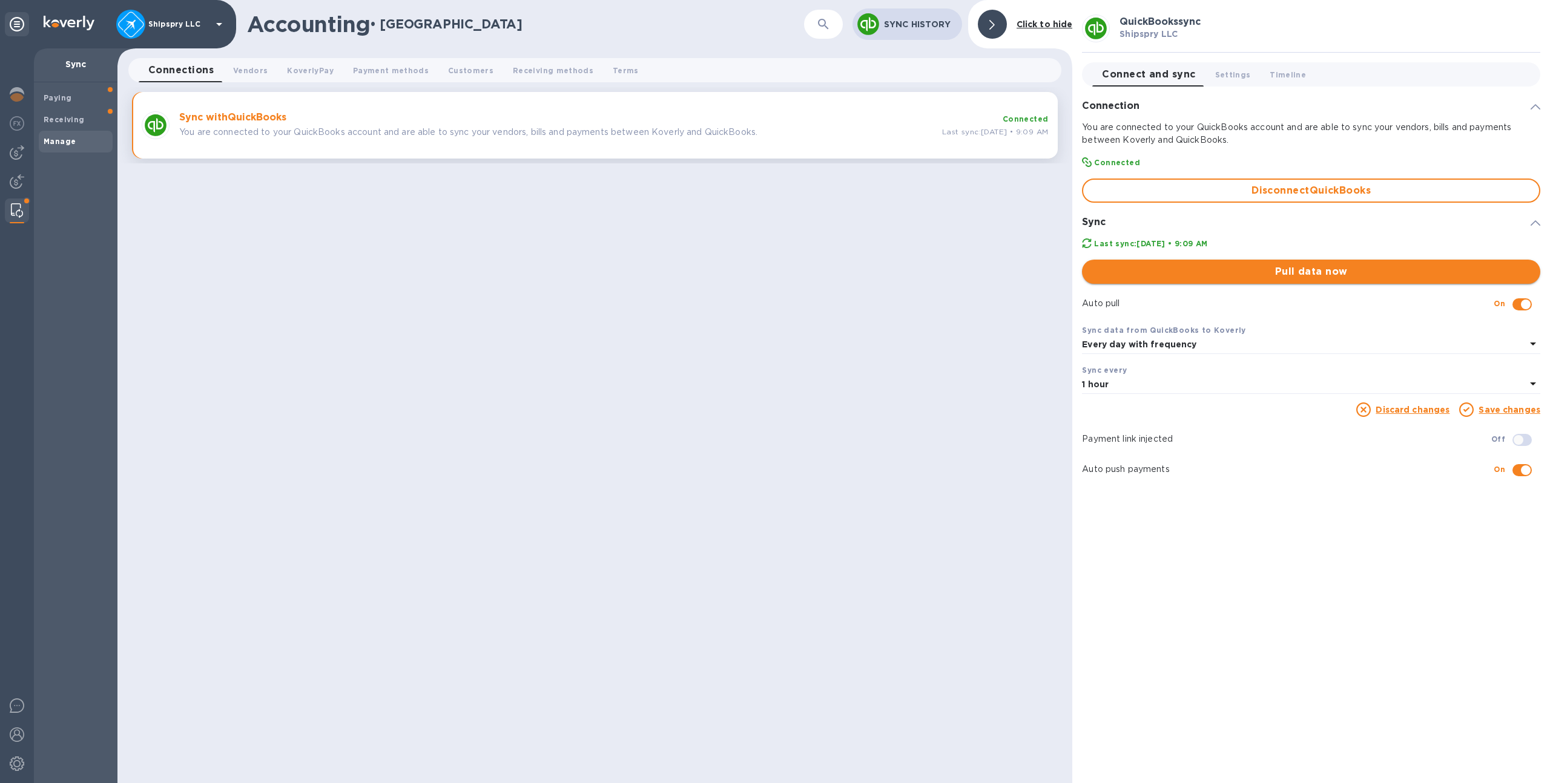
click at [1194, 269] on span "Pull data now" at bounding box center [1310, 272] width 439 height 15
click at [171, 25] on p "Shipspry LLC" at bounding box center [178, 24] width 61 height 8
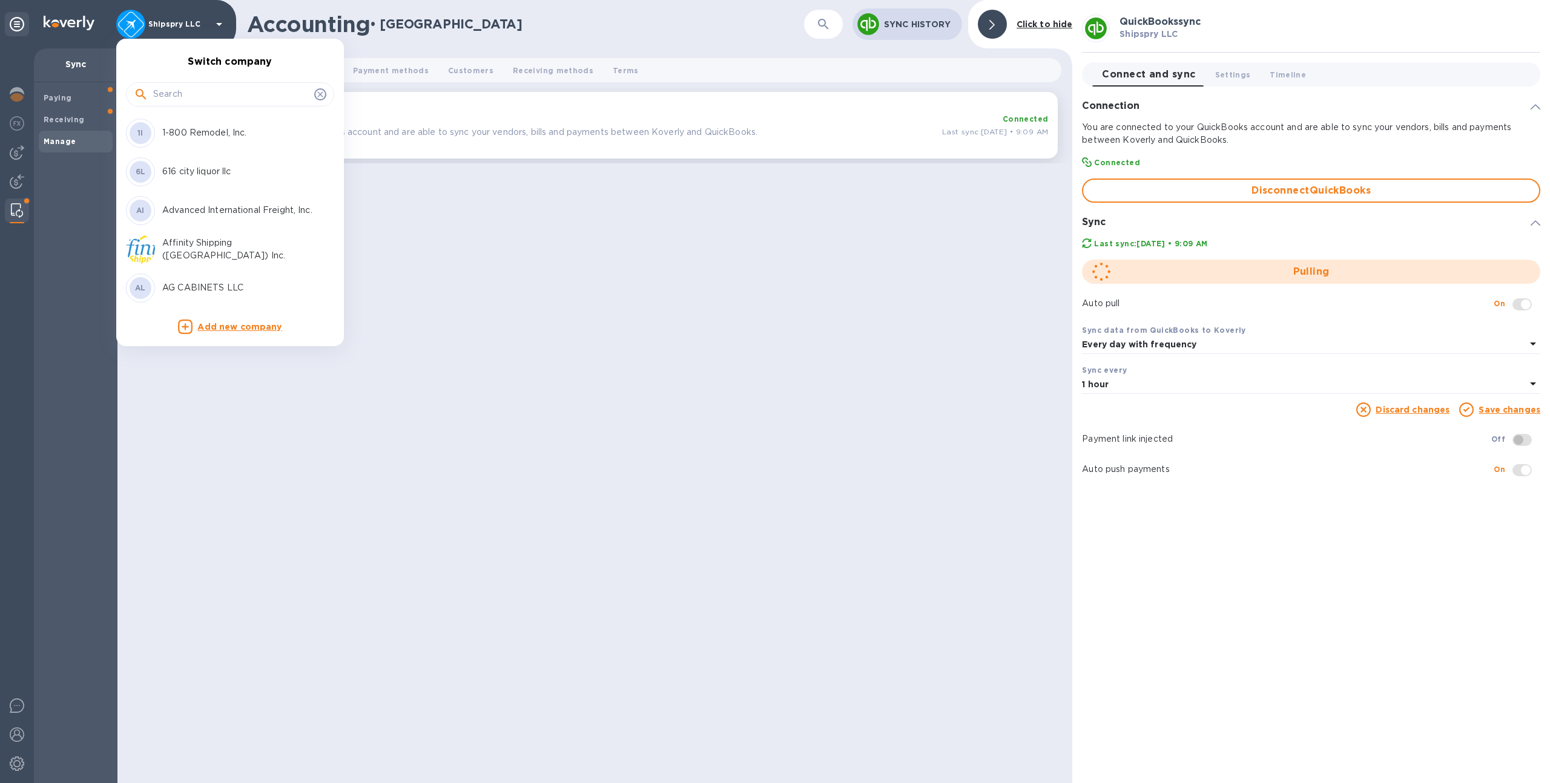
click at [232, 97] on input "text" at bounding box center [231, 94] width 156 height 18
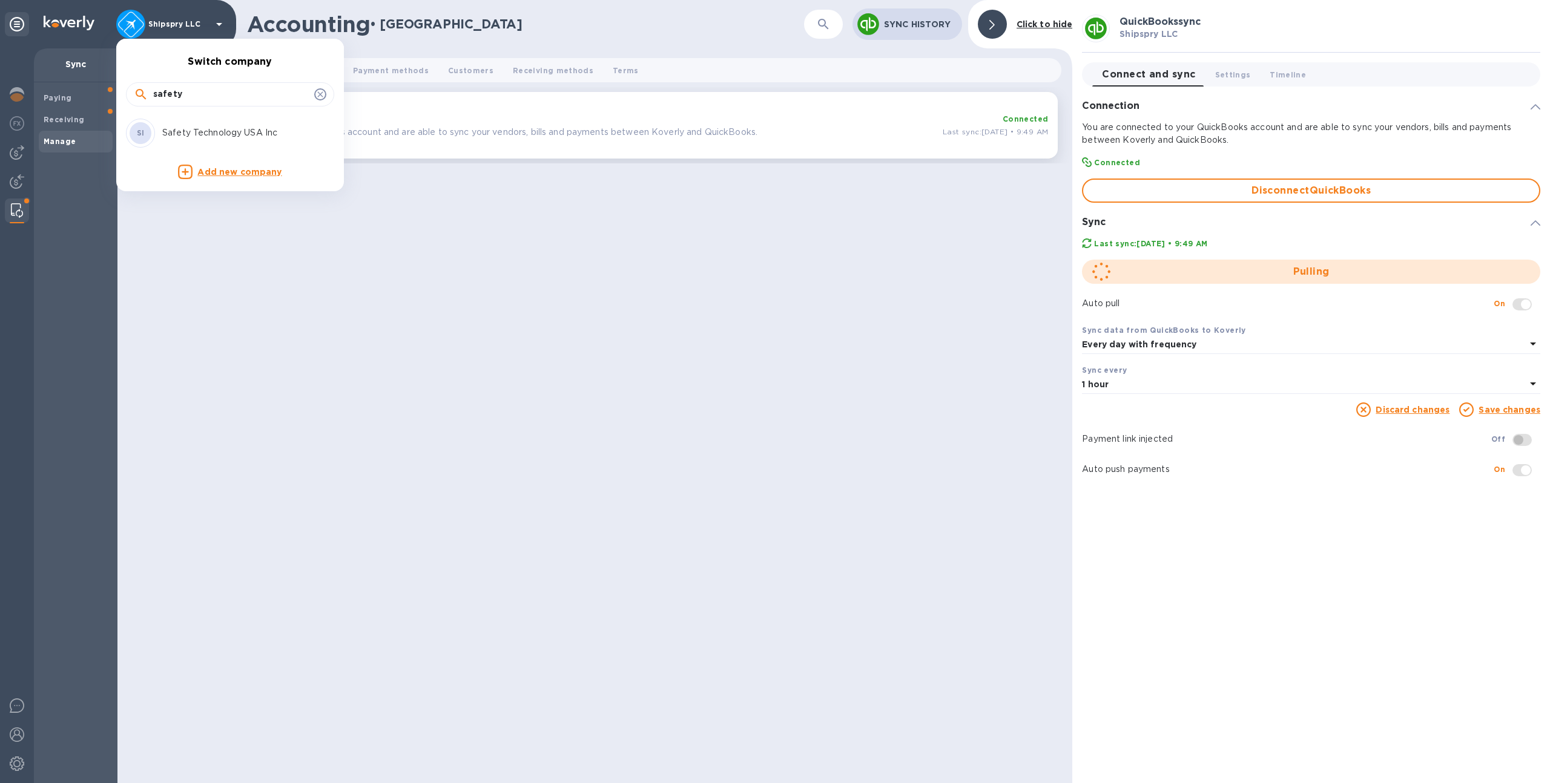
type input "safety"
click at [223, 139] on p "Safety Technology USA Inc" at bounding box center [238, 133] width 153 height 13
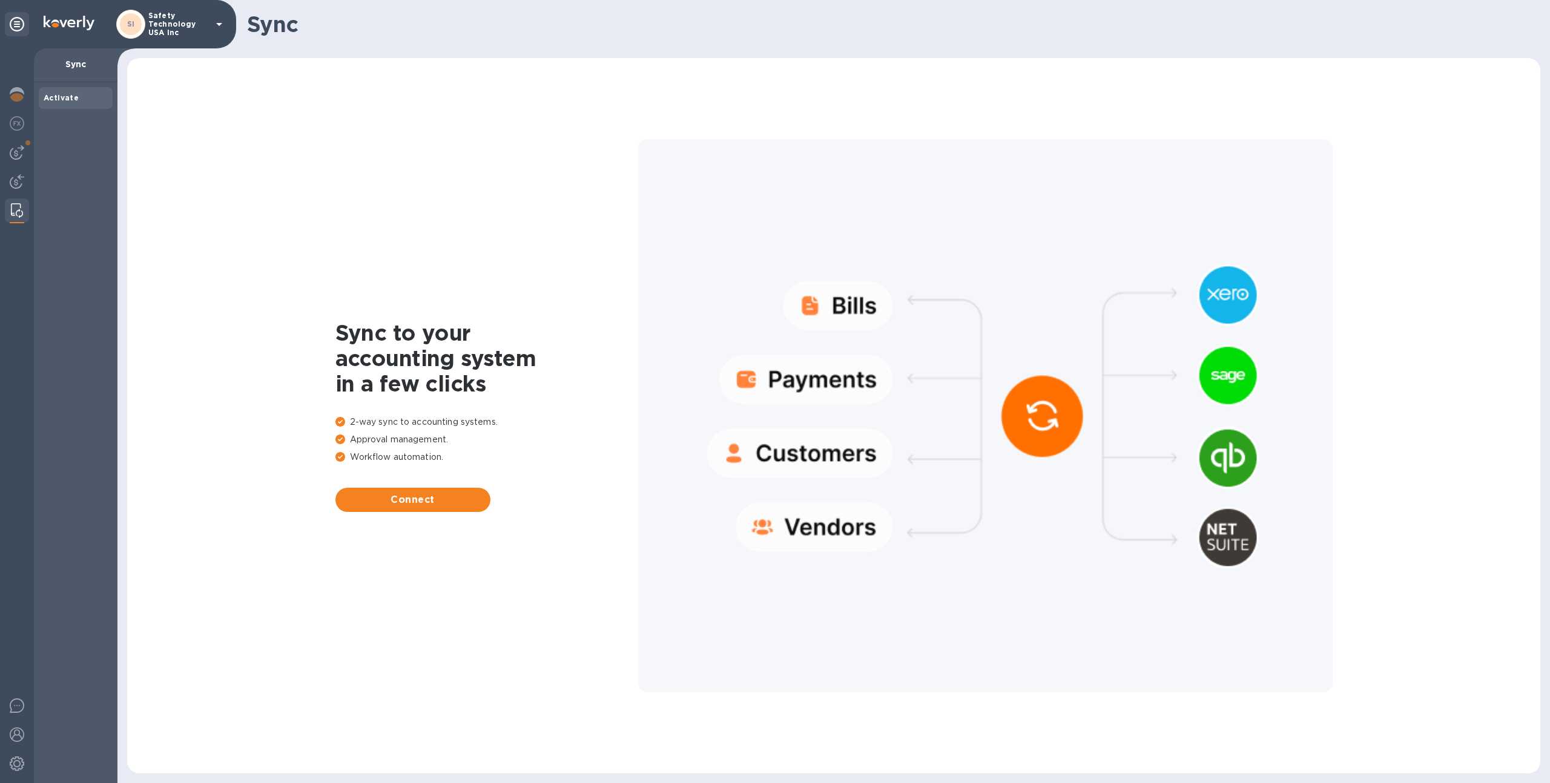
click at [179, 30] on p "Safety Technology USA Inc" at bounding box center [178, 24] width 61 height 25
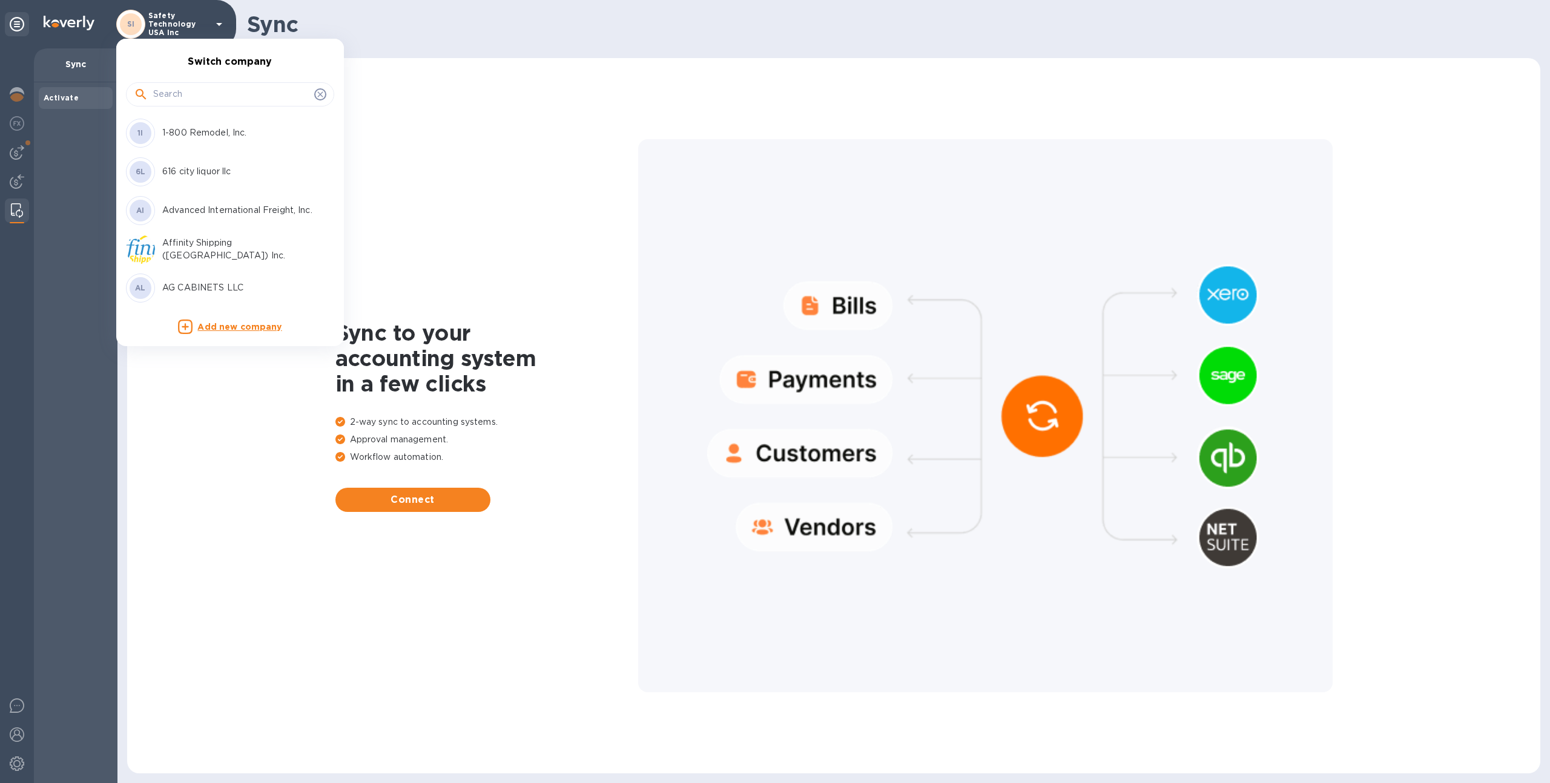
click at [449, 226] on div at bounding box center [775, 391] width 1550 height 783
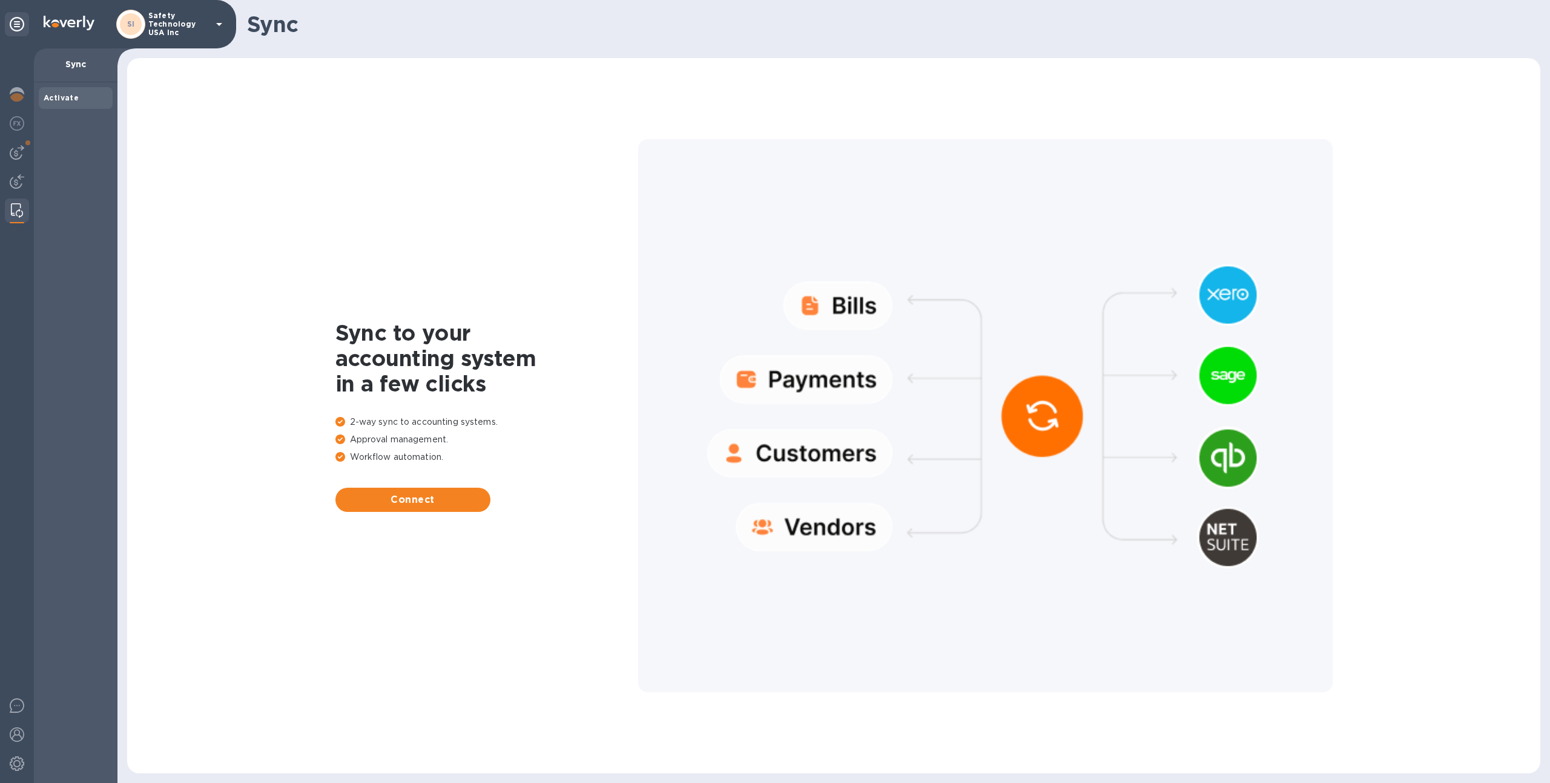
click at [196, 22] on p "Safety Technology USA Inc" at bounding box center [178, 24] width 61 height 25
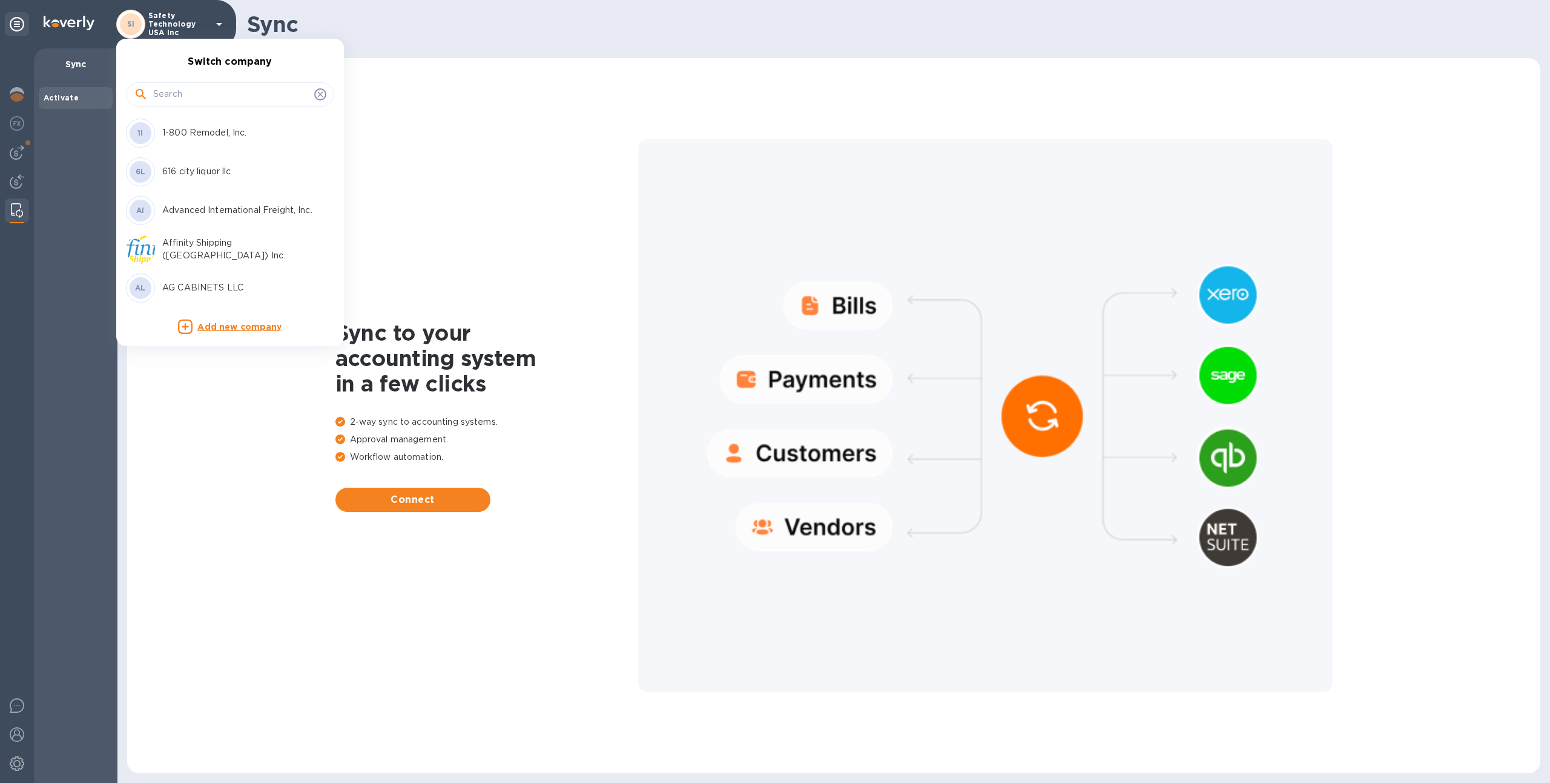
click at [219, 94] on input "text" at bounding box center [231, 94] width 156 height 18
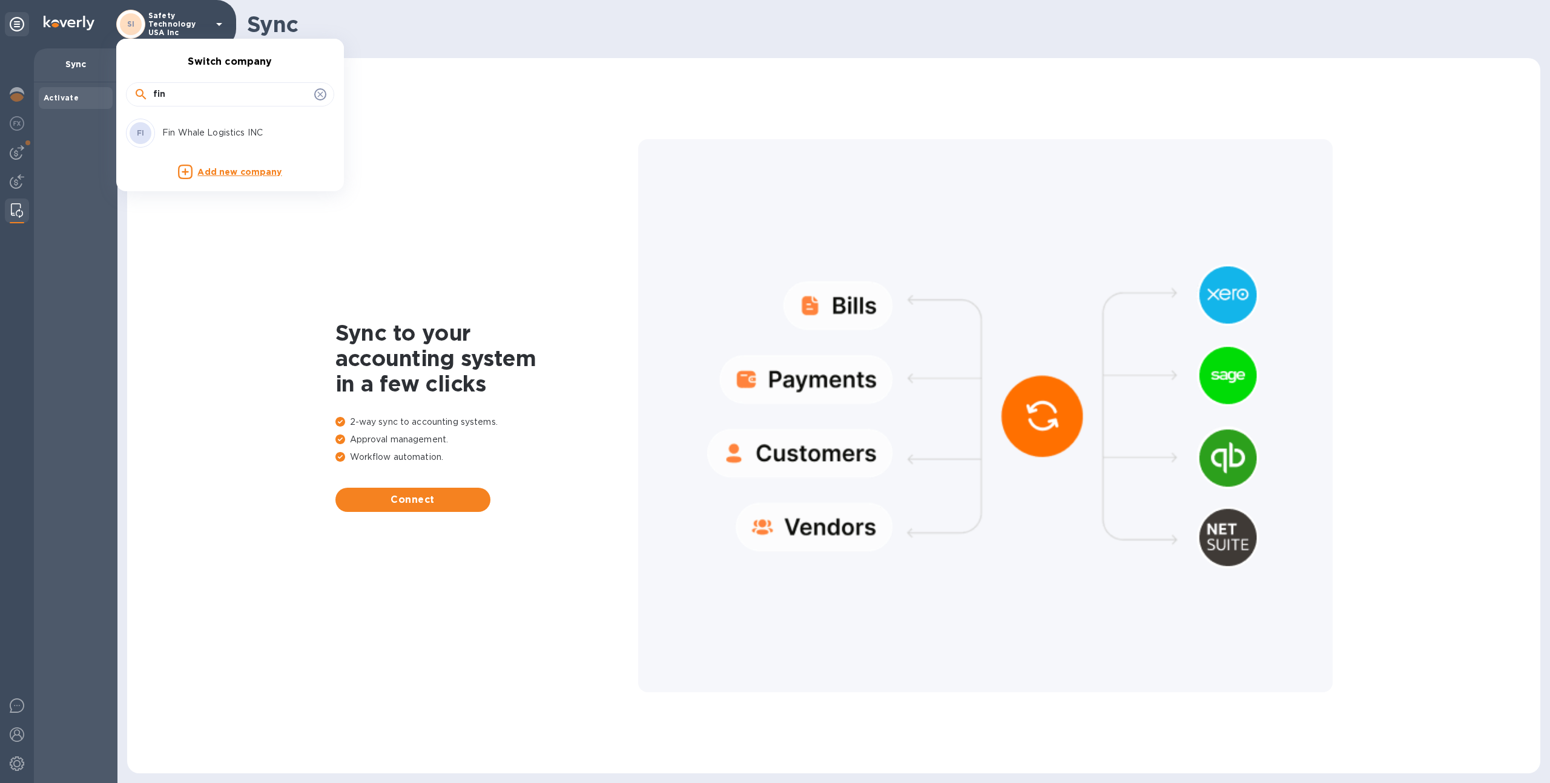
type input "fin"
click at [218, 135] on p "Fin Whale Logistics INC" at bounding box center [238, 133] width 153 height 13
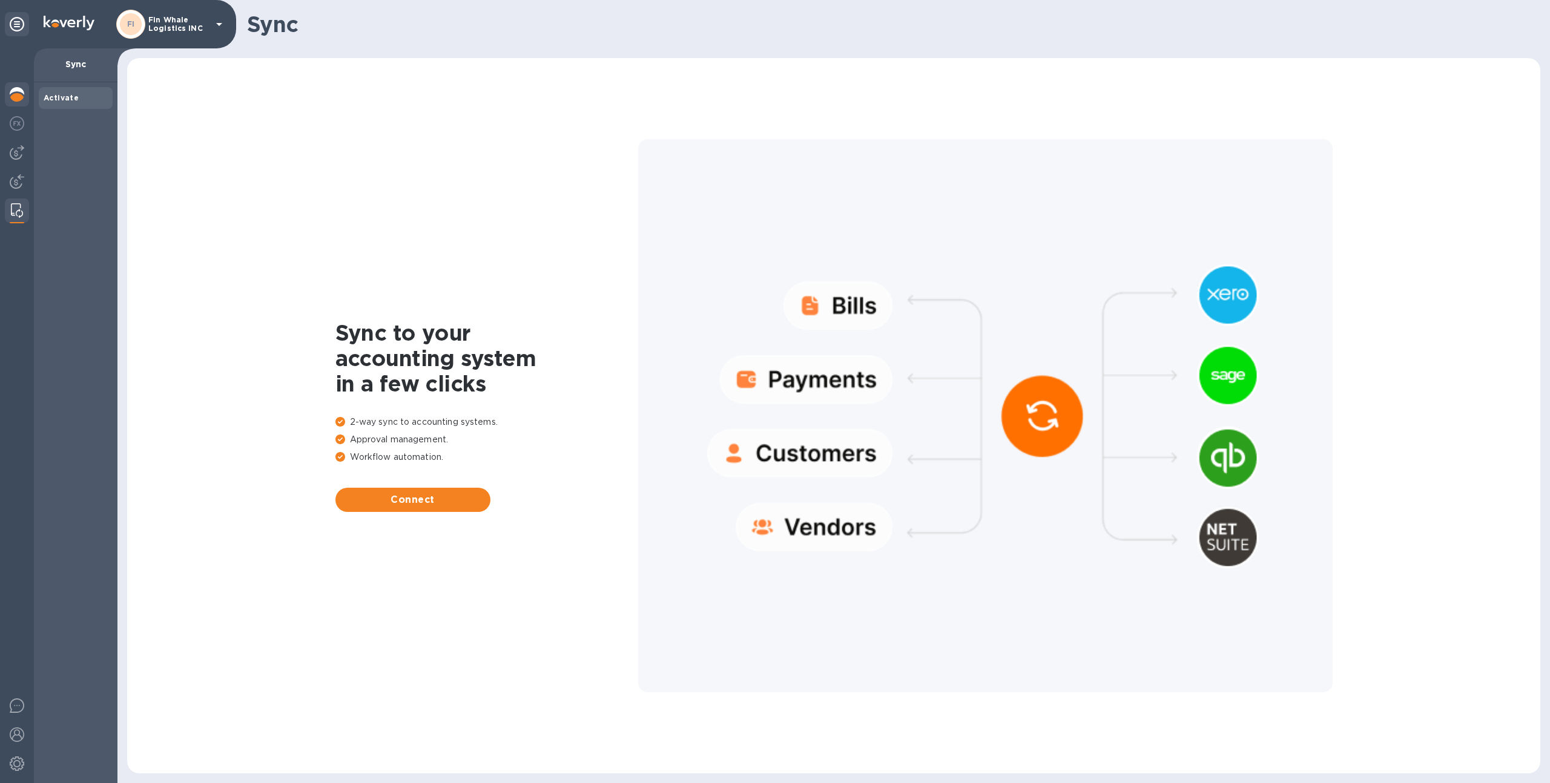
click at [15, 92] on img at bounding box center [17, 94] width 15 height 15
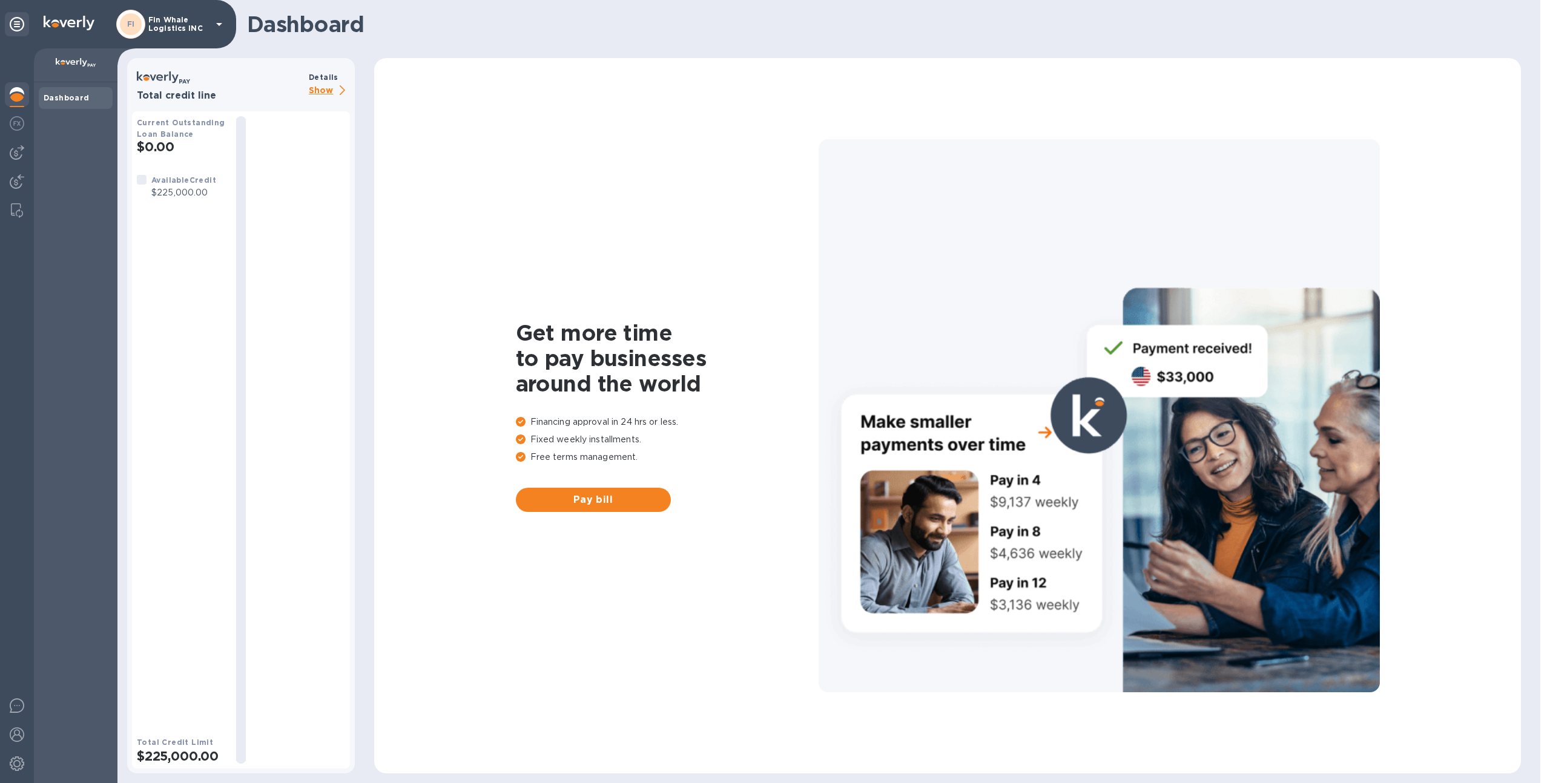
click at [334, 84] on p "Show" at bounding box center [329, 91] width 41 height 15
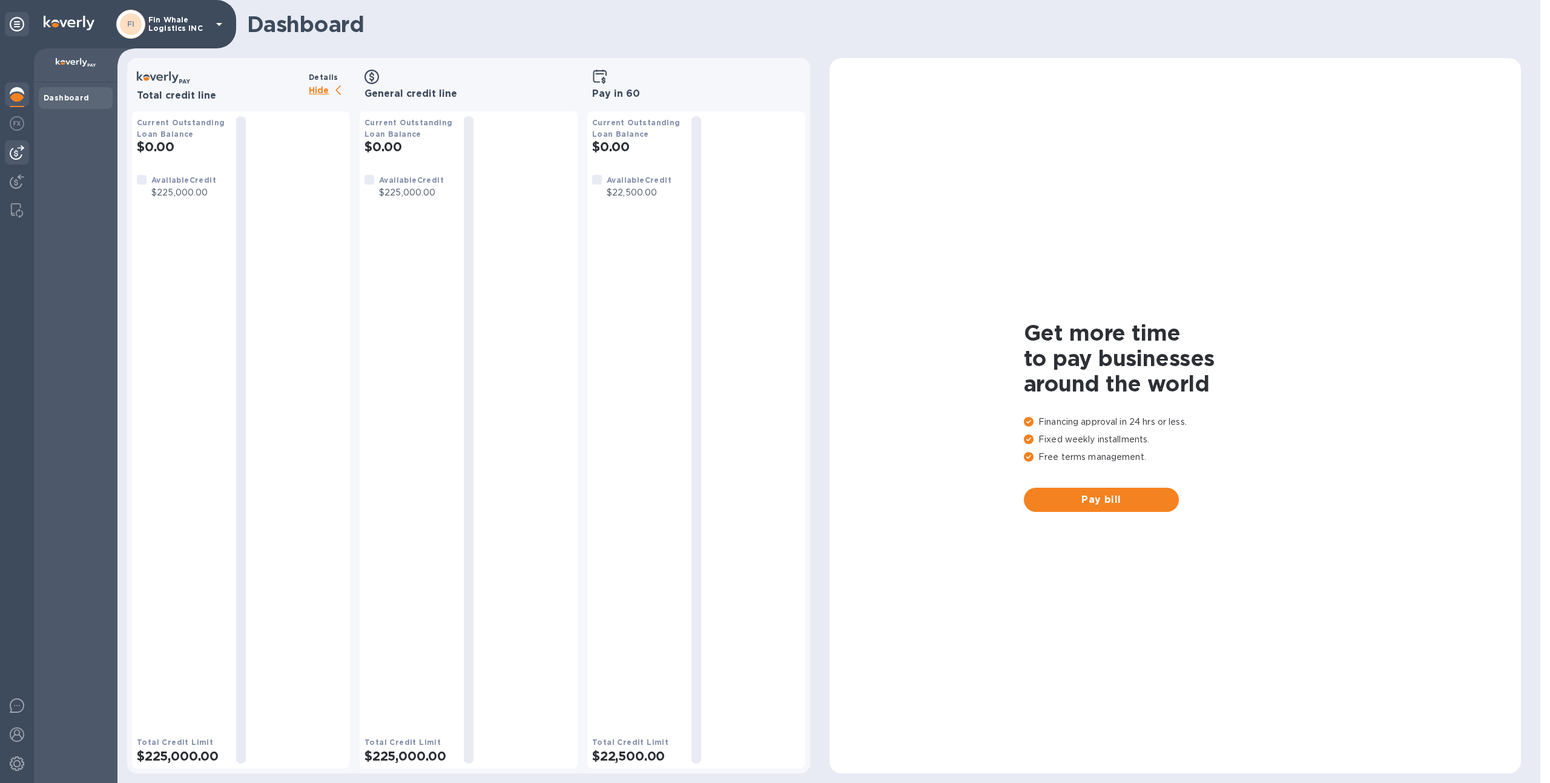
click at [23, 154] on img at bounding box center [17, 152] width 15 height 15
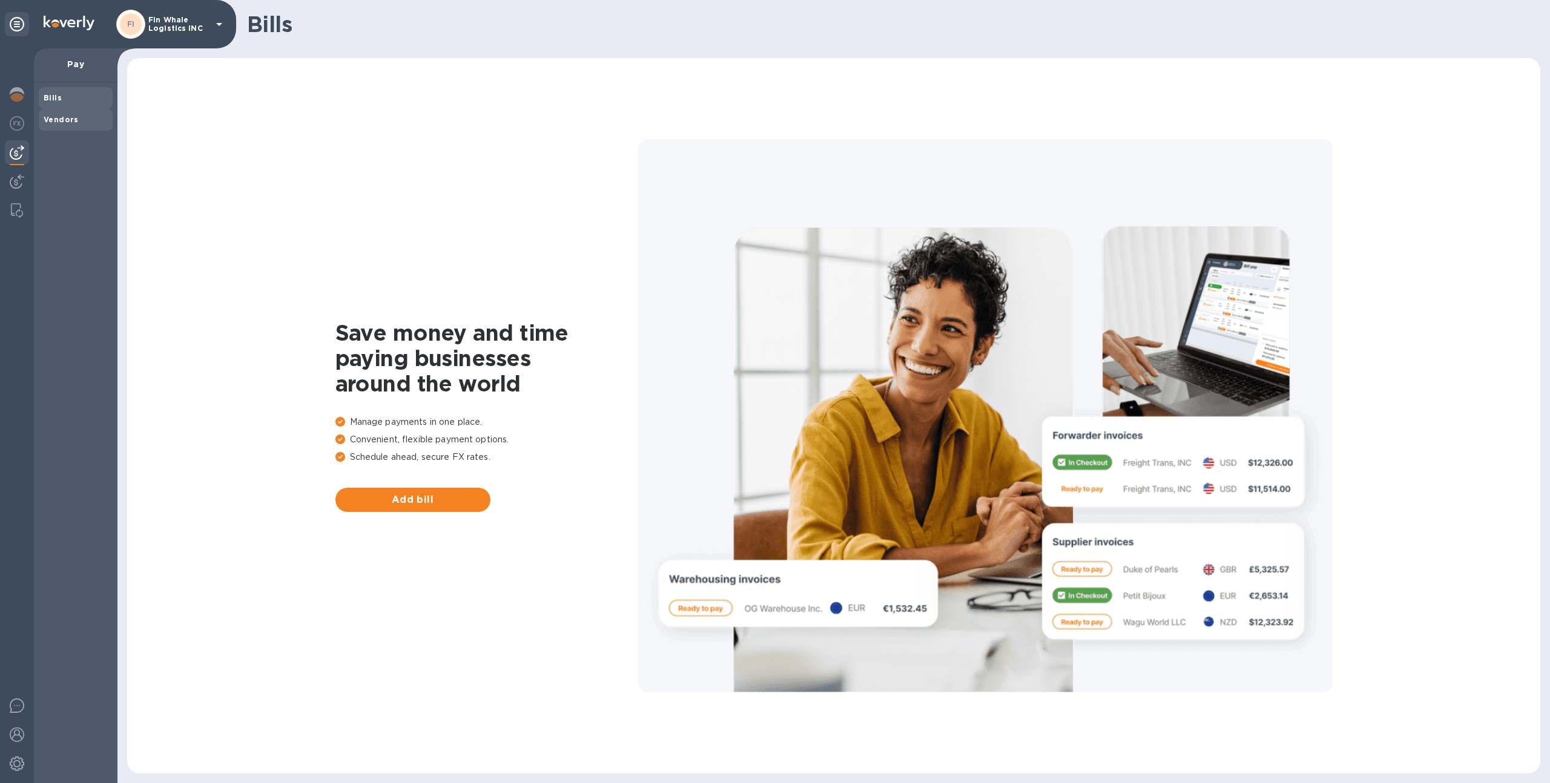
click at [76, 111] on div "Vendors" at bounding box center [76, 120] width 74 height 22
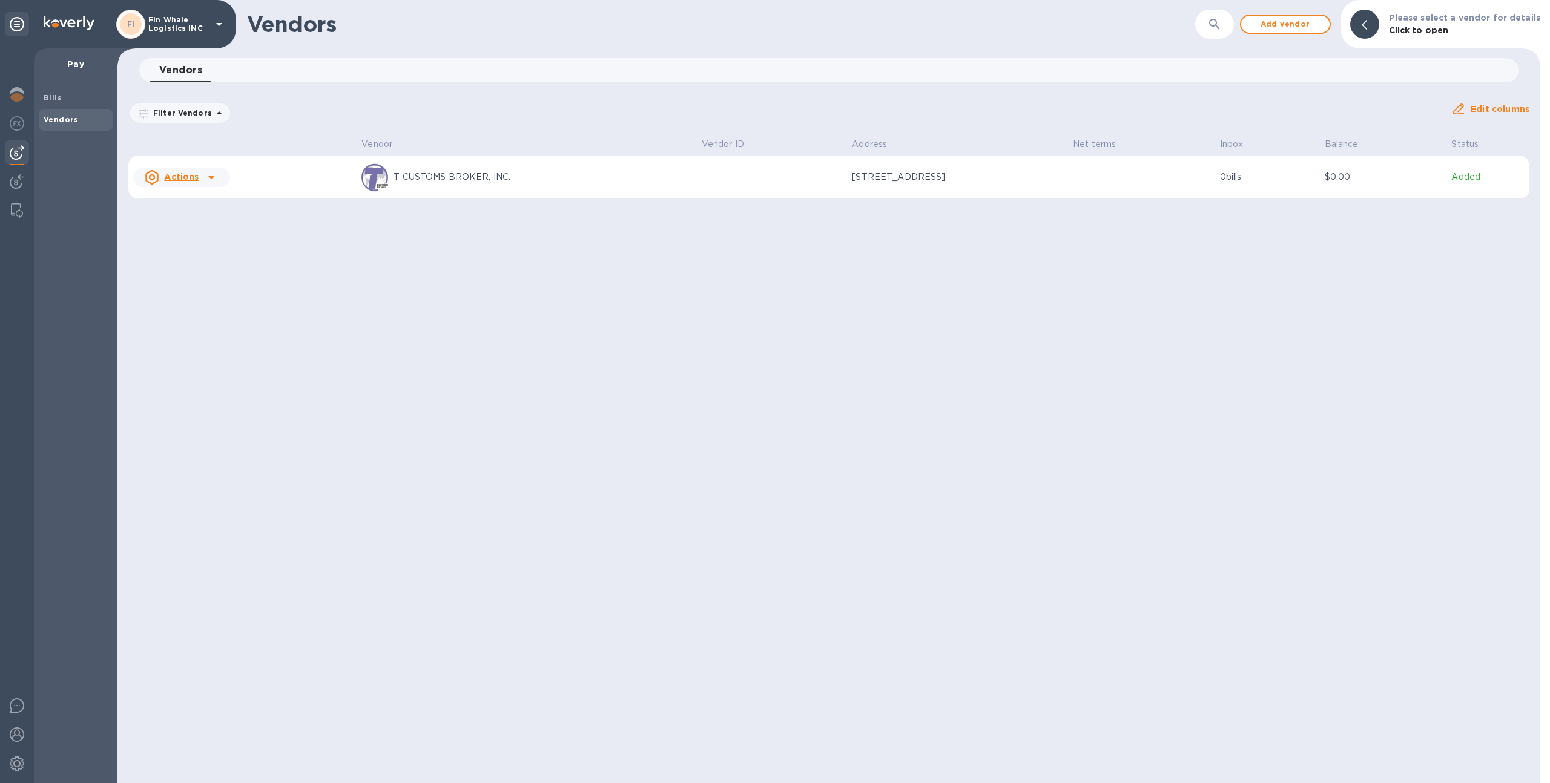
click at [468, 189] on div "T CUSTOMS BROKER, INC." at bounding box center [526, 177] width 330 height 29
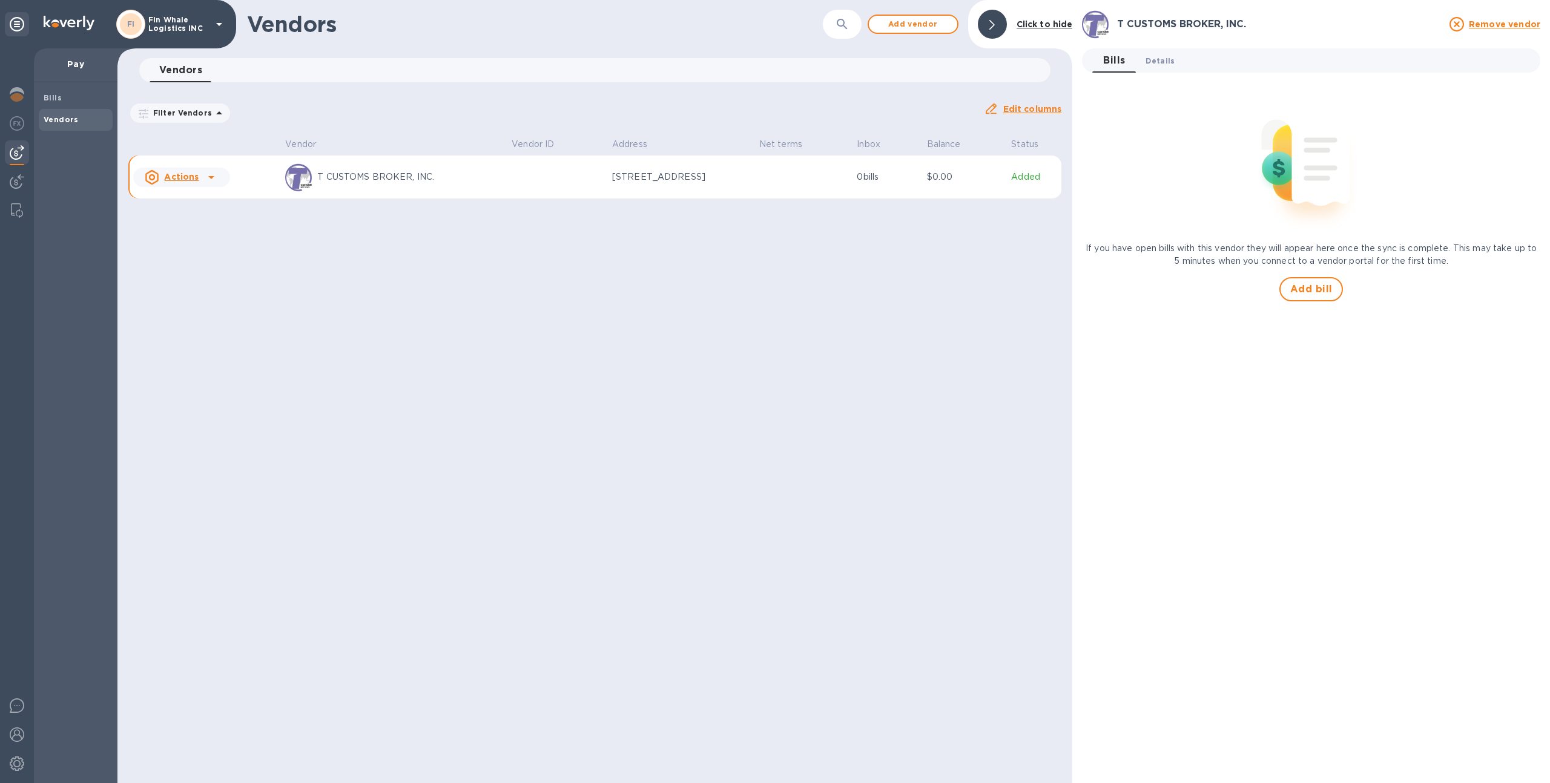
click at [1152, 70] on button "Details 0" at bounding box center [1160, 60] width 48 height 24
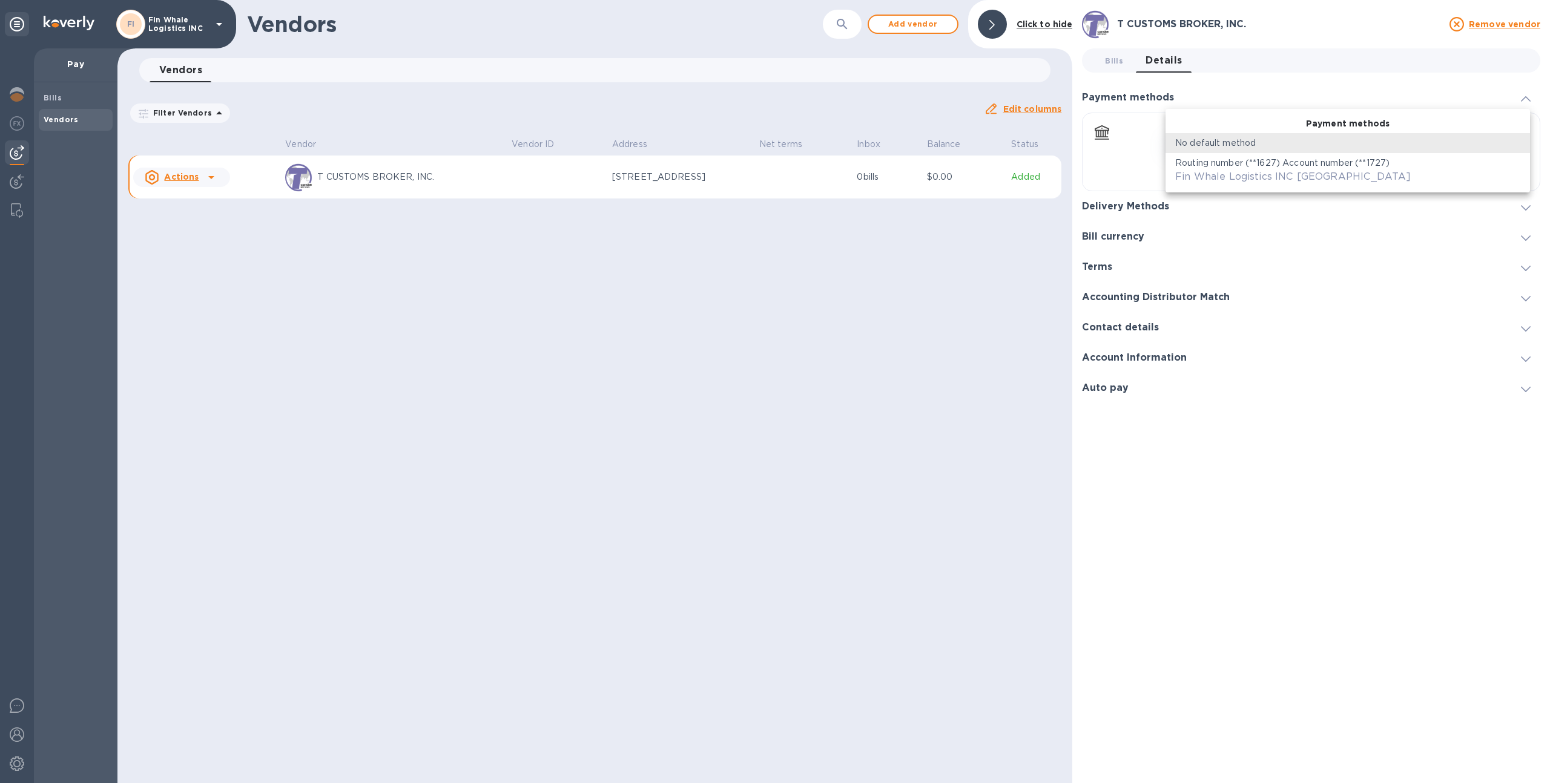
click at [1192, 139] on body "FI Fin Whale Logistics INC Pay Bills Vendors Vendors ​ Add vendor Click to hide…" at bounding box center [775, 391] width 1550 height 783
click at [1205, 169] on div "Fin Whale Logistics INC [GEOGRAPHIC_DATA]" at bounding box center [1292, 176] width 235 height 15
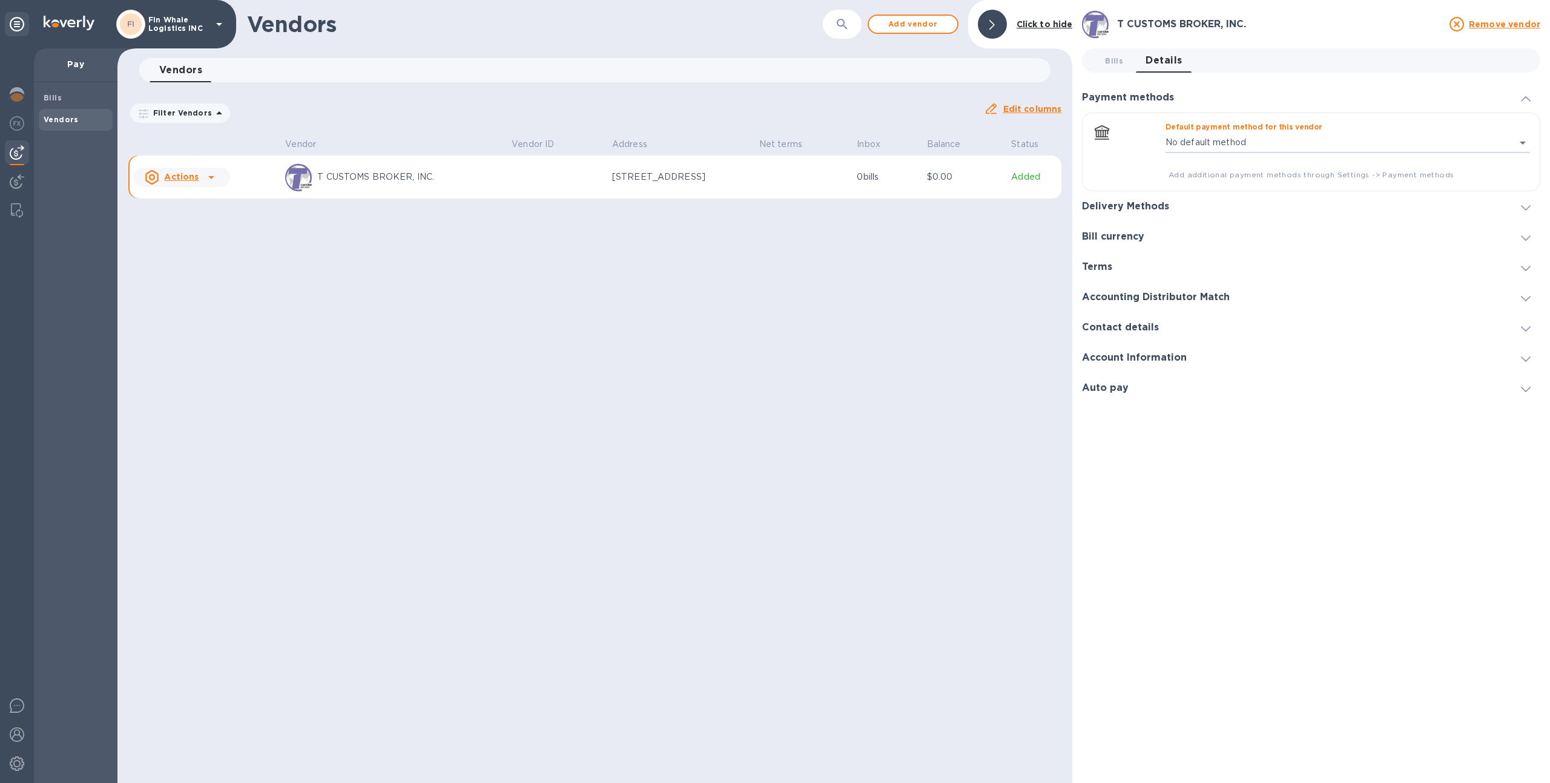
type input "175188284198616421893161905700016"
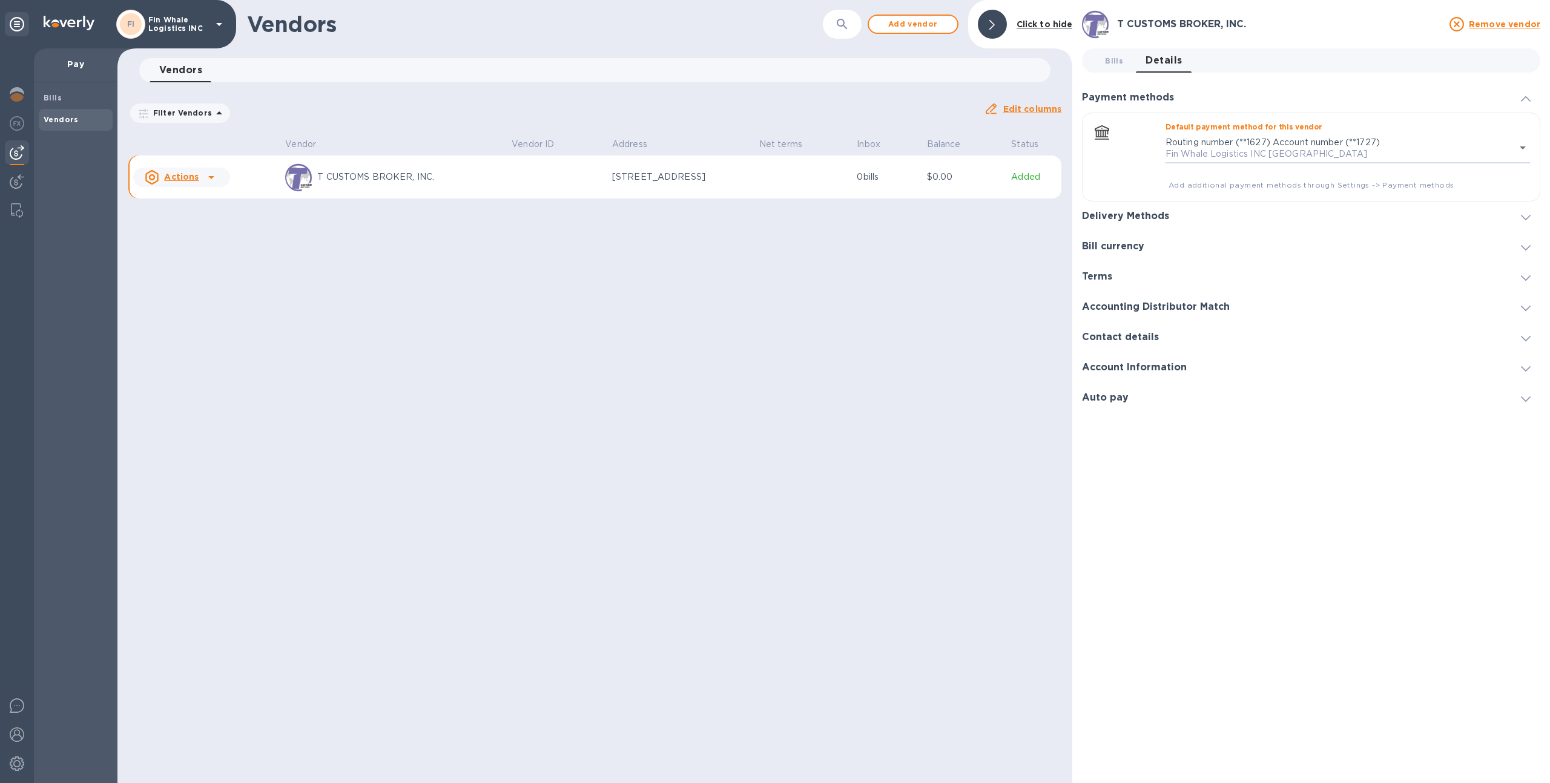
click at [1108, 211] on h3 "Delivery Methods" at bounding box center [1125, 217] width 87 height 12
click at [171, 22] on p "Fin Whale Logistics INC" at bounding box center [178, 24] width 61 height 17
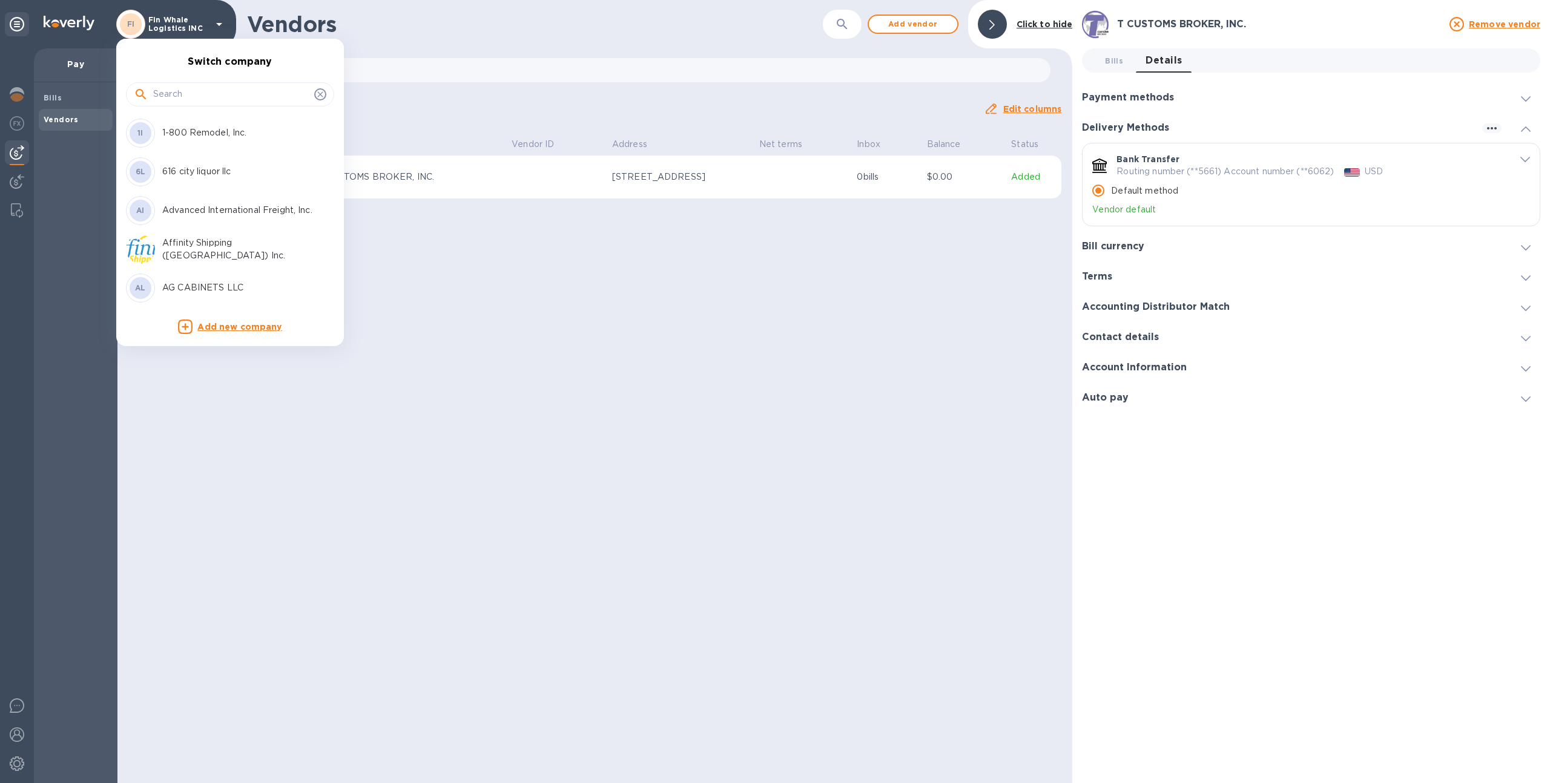
click at [208, 85] on input "text" at bounding box center [231, 94] width 156 height 18
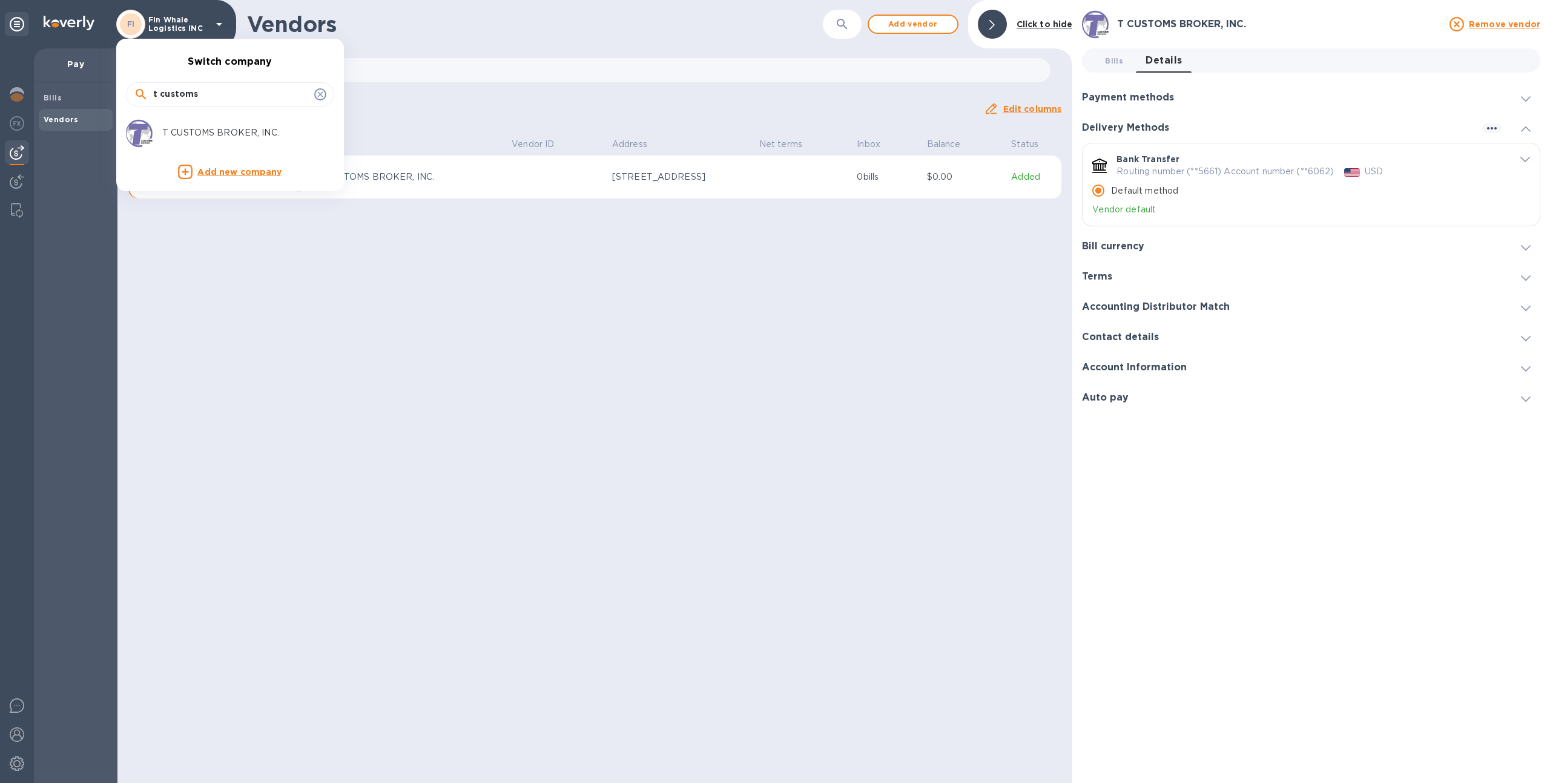
type input "t customs"
click at [194, 137] on p "T CUSTOMS BROKER, INC." at bounding box center [238, 133] width 153 height 13
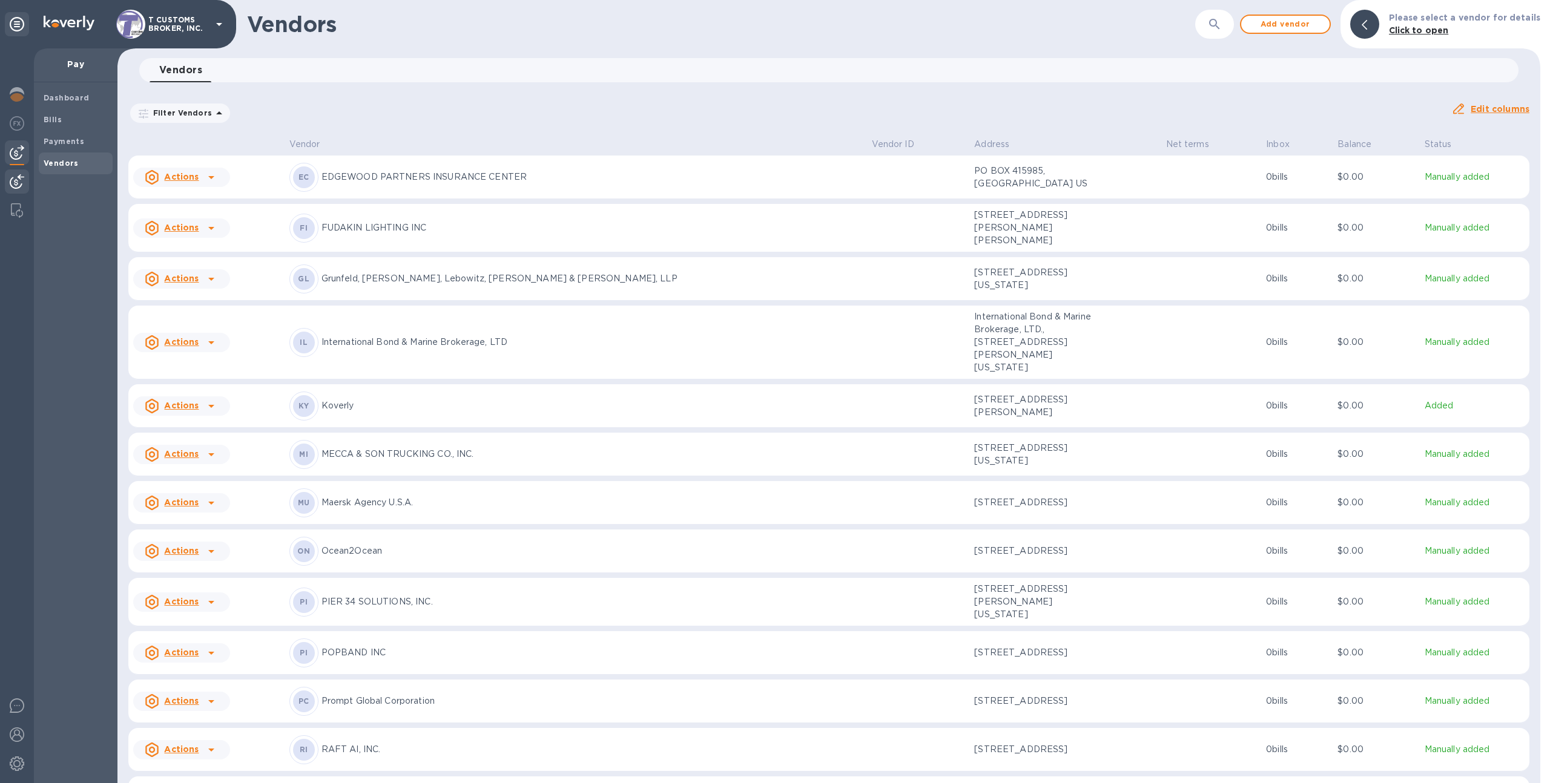
click at [12, 185] on img at bounding box center [17, 181] width 15 height 15
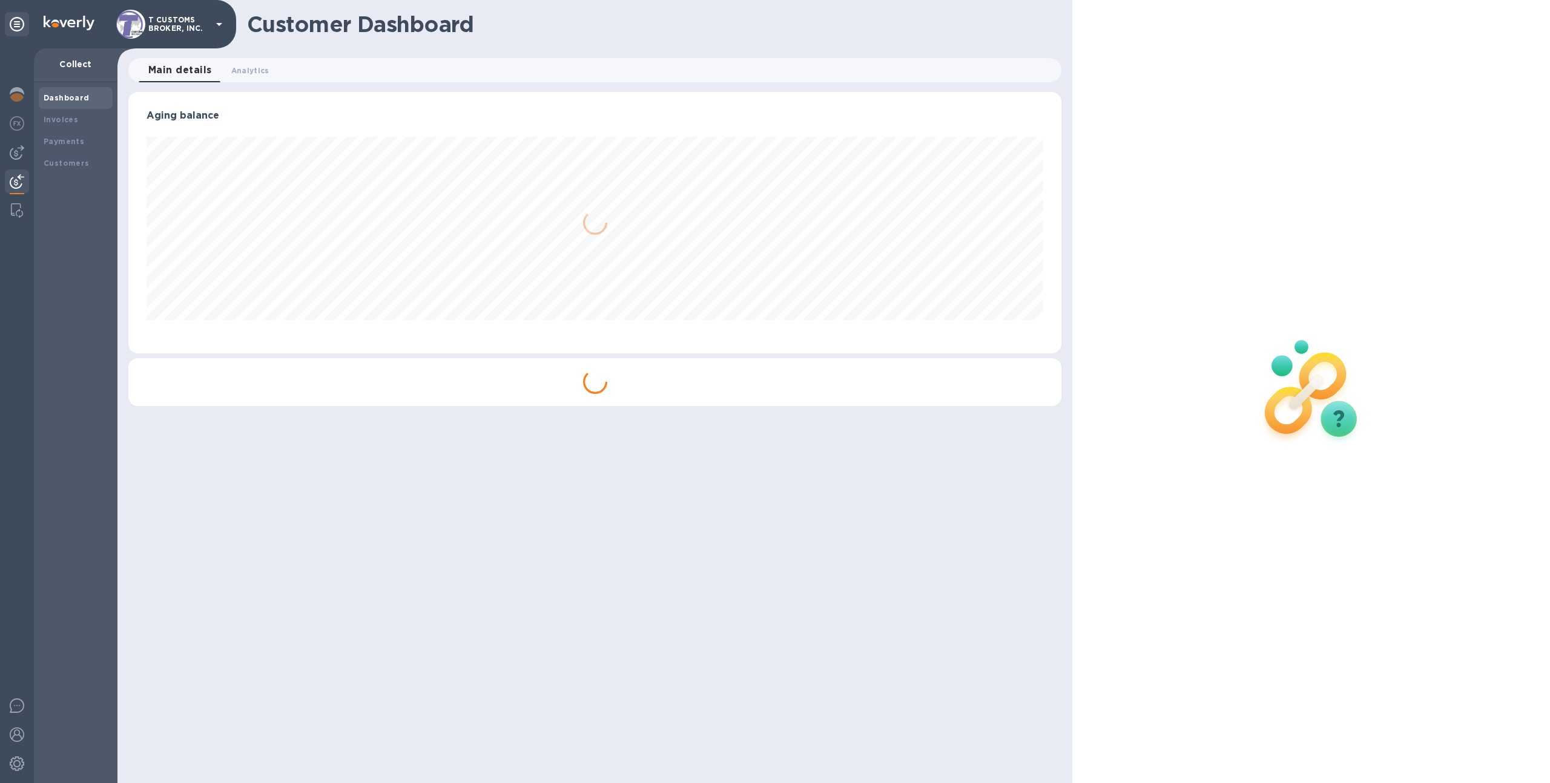
scroll to position [262, 933]
click at [97, 124] on div "Invoices" at bounding box center [76, 120] width 64 height 12
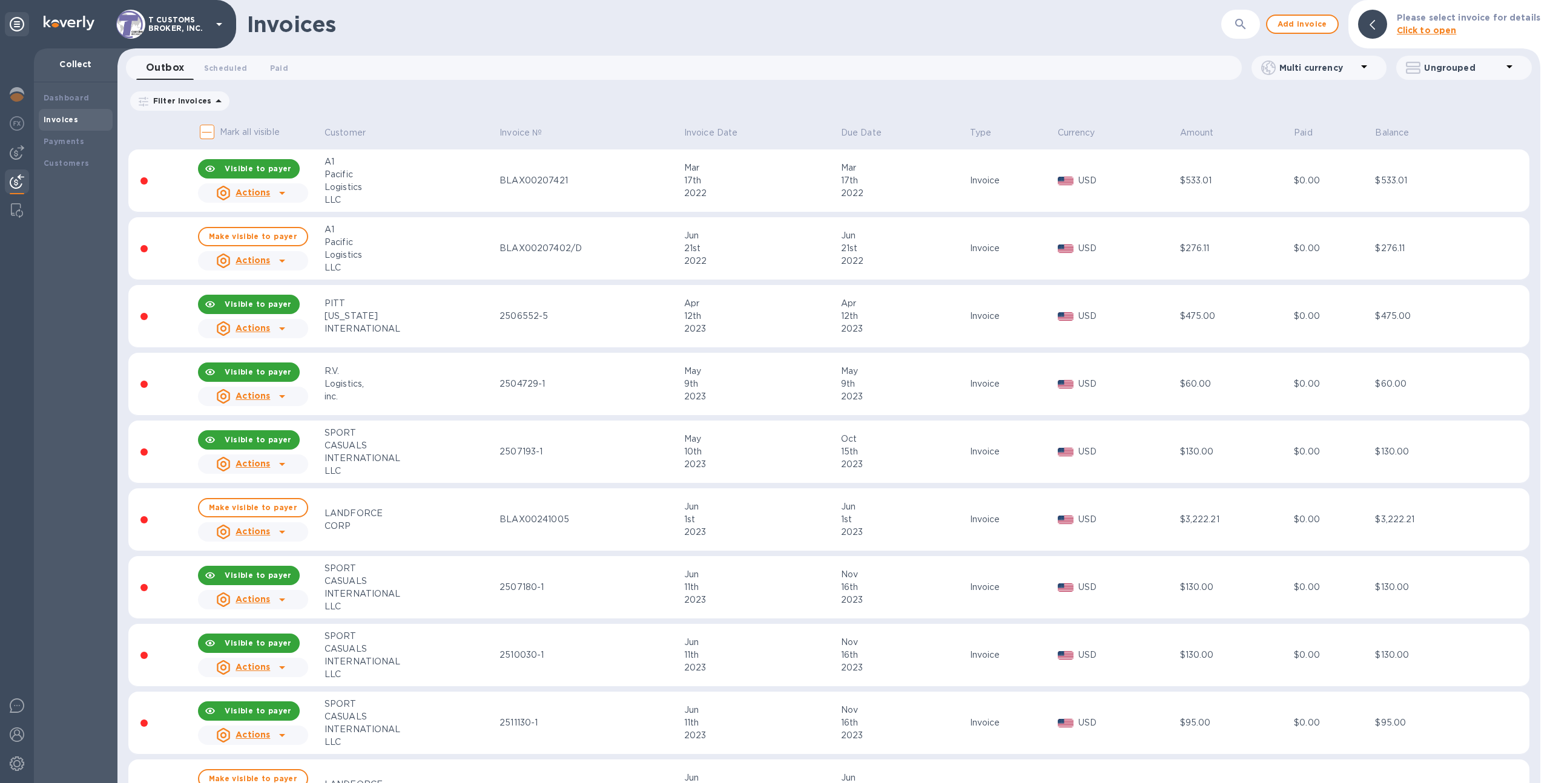
click at [1426, 26] on b "Click to open" at bounding box center [1427, 30] width 60 height 10
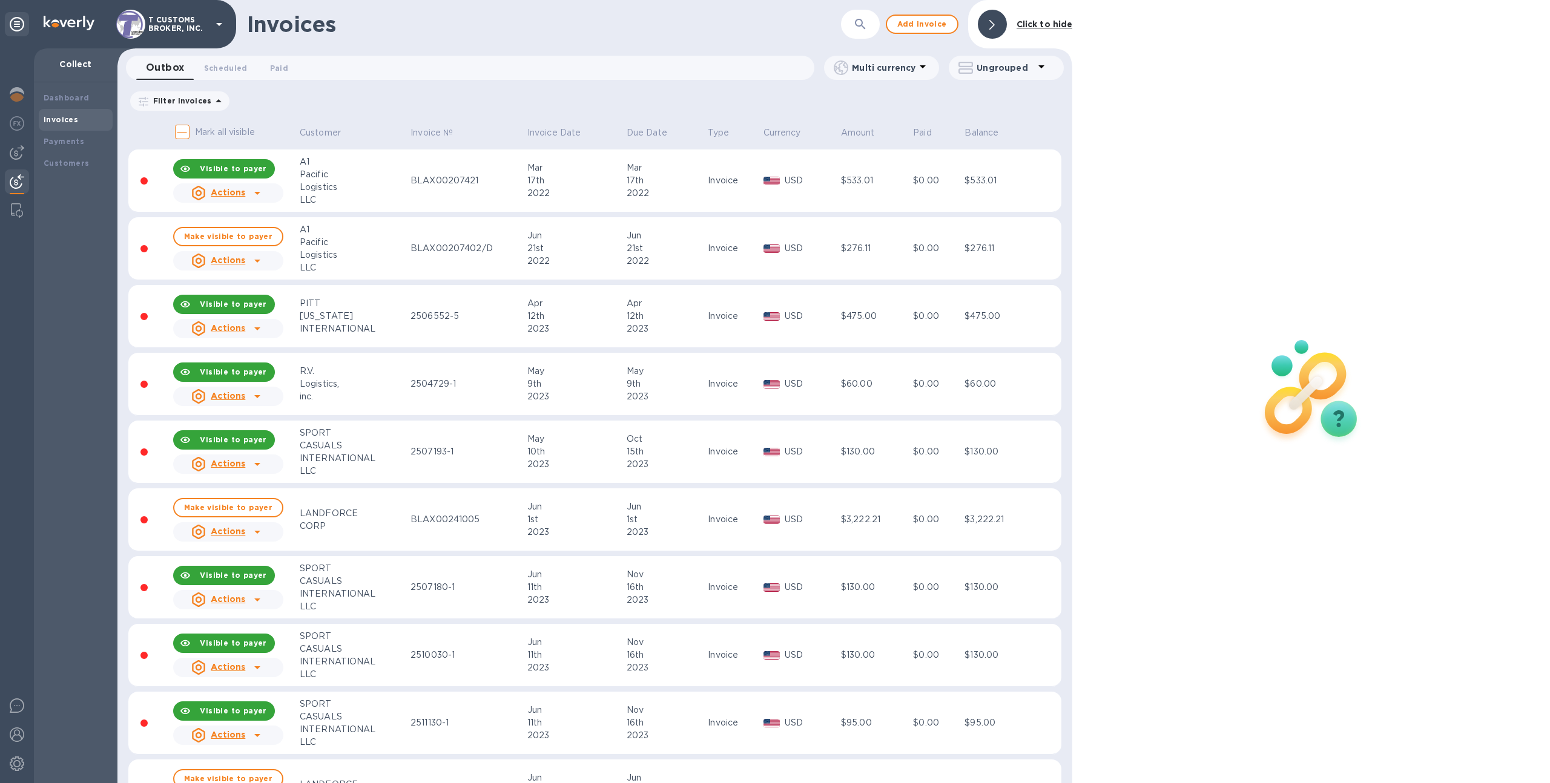
click at [1058, 22] on b "Click to hide" at bounding box center [1044, 24] width 56 height 10
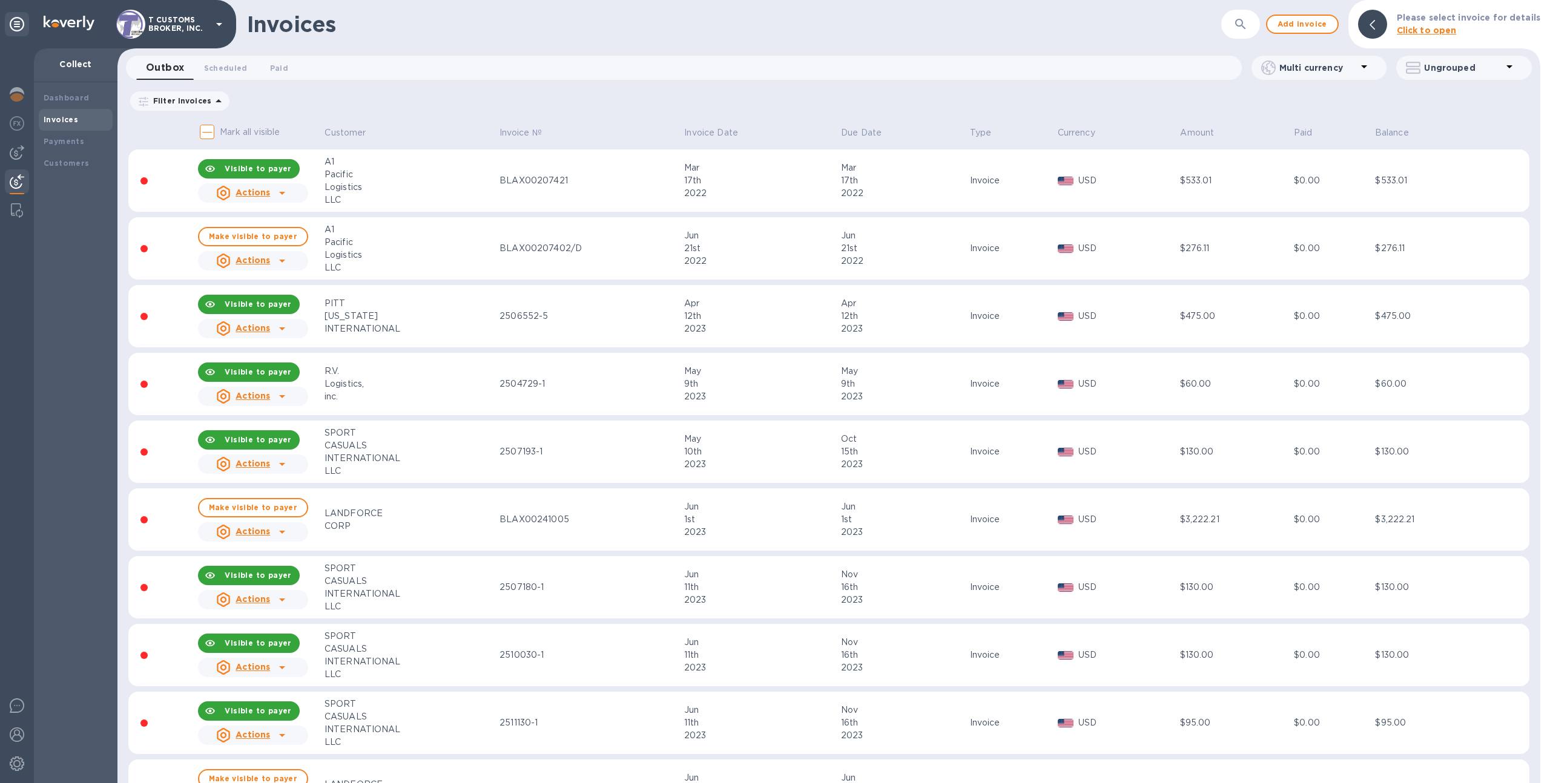
click at [1432, 68] on p "Ungrouped" at bounding box center [1463, 68] width 78 height 12
click at [1436, 104] on li "Group invoices by customer" at bounding box center [1466, 99] width 155 height 39
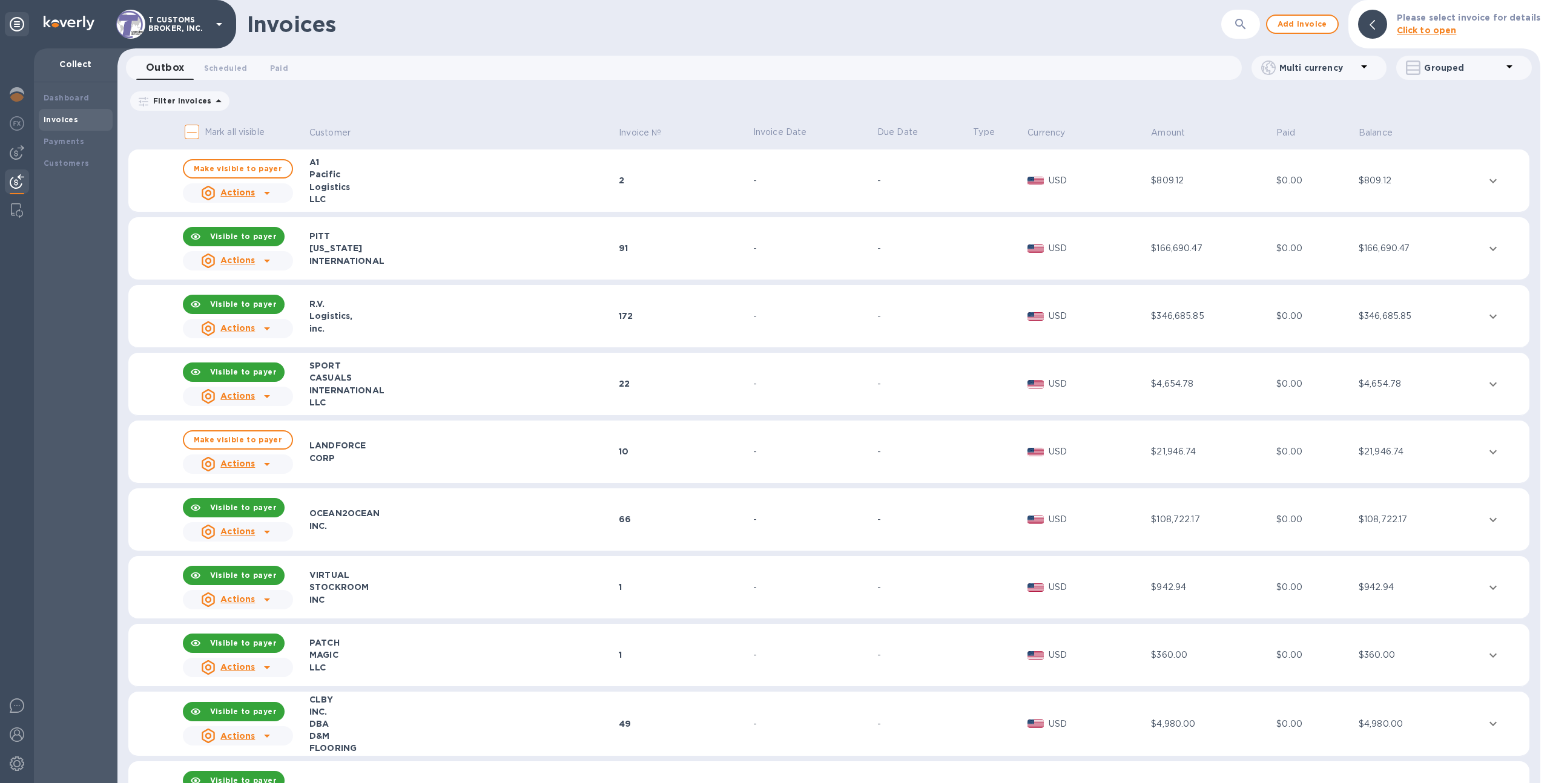
click at [1241, 18] on icon "button" at bounding box center [1240, 24] width 15 height 15
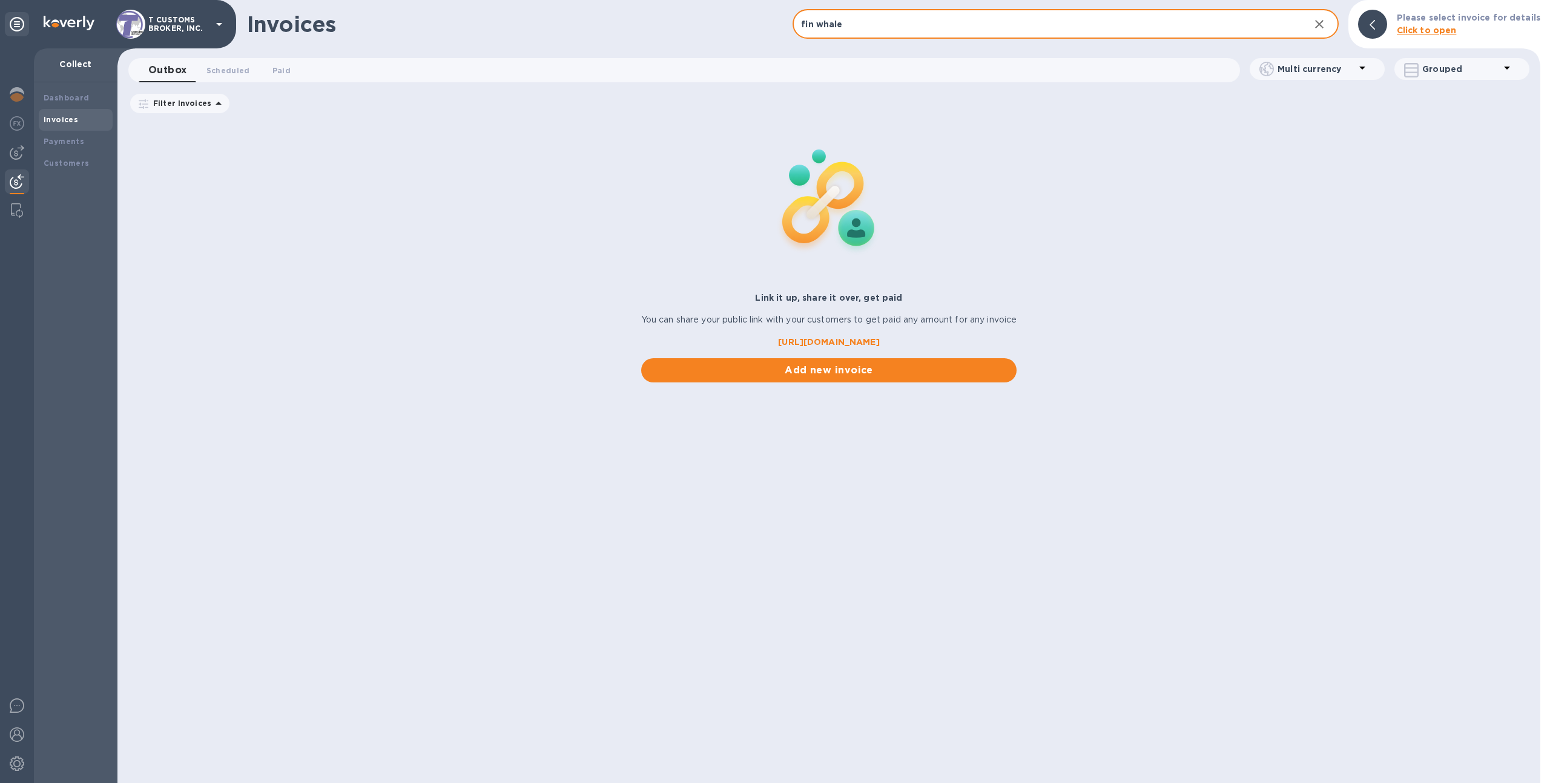
type input "fin whale"
click at [1324, 22] on icon "button" at bounding box center [1319, 24] width 15 height 15
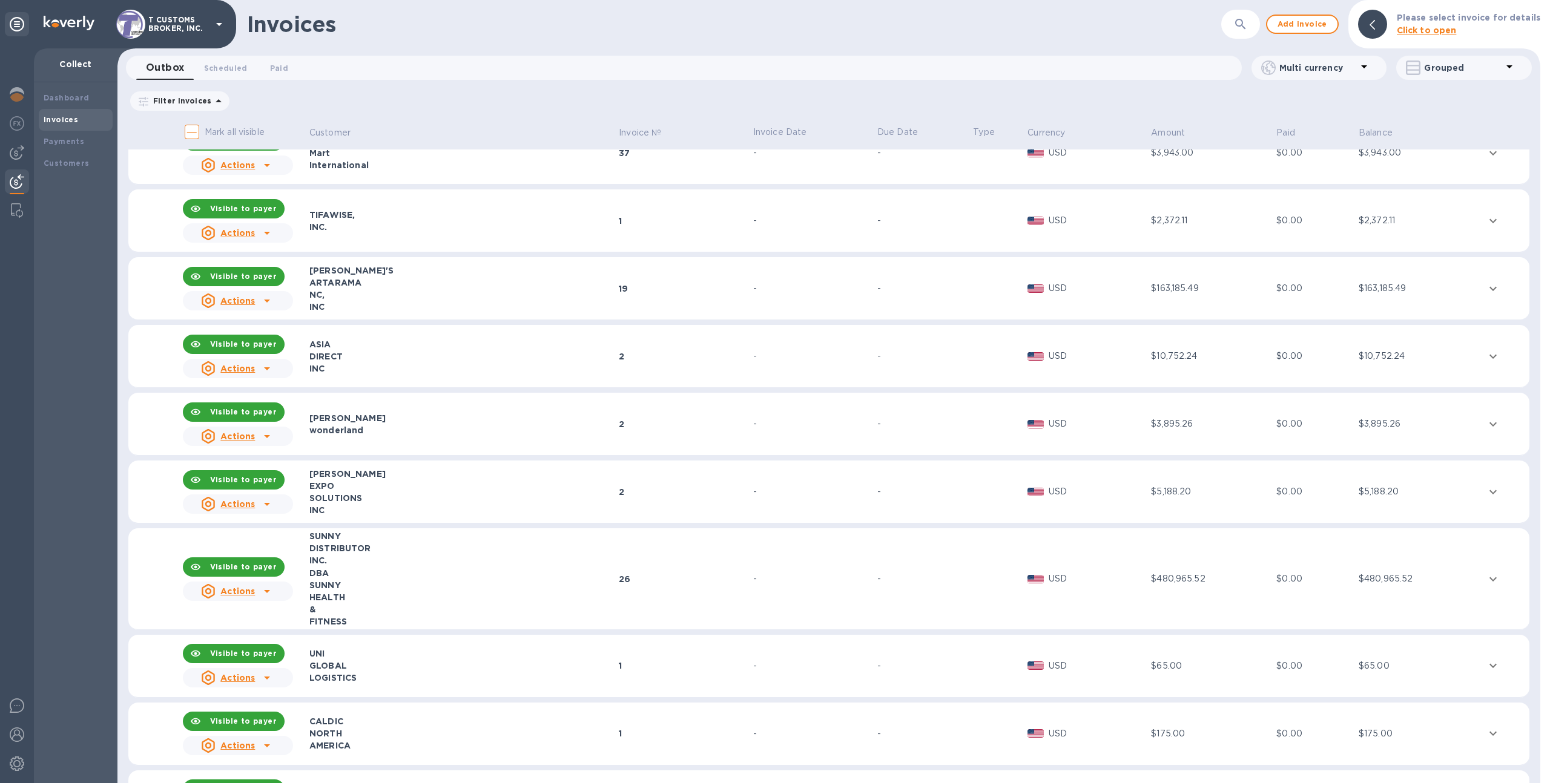
scroll to position [4693, 0]
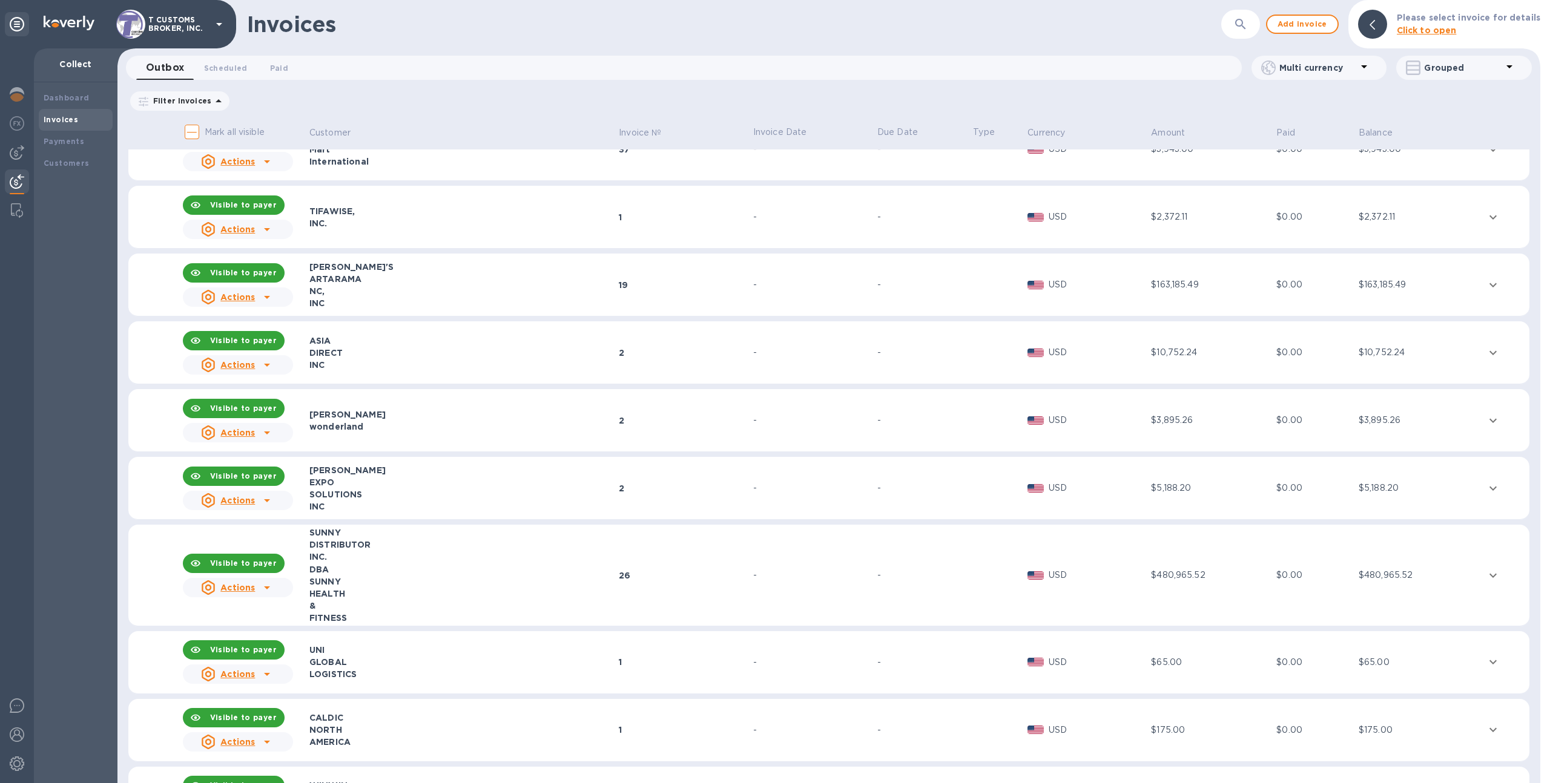
click at [1245, 25] on icon "button" at bounding box center [1240, 24] width 10 height 10
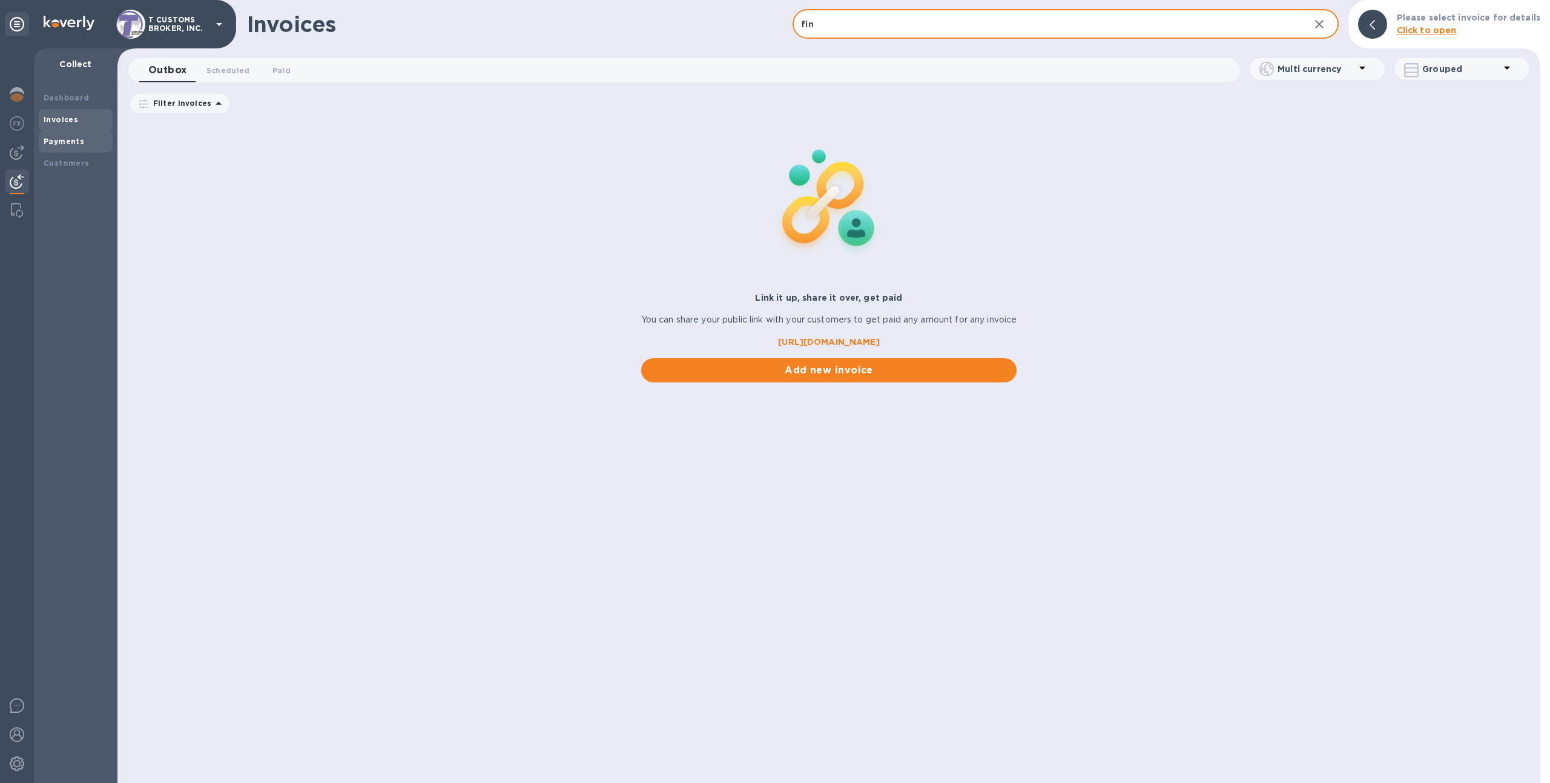
type input "fin"
click at [89, 142] on div "Payments" at bounding box center [76, 142] width 64 height 12
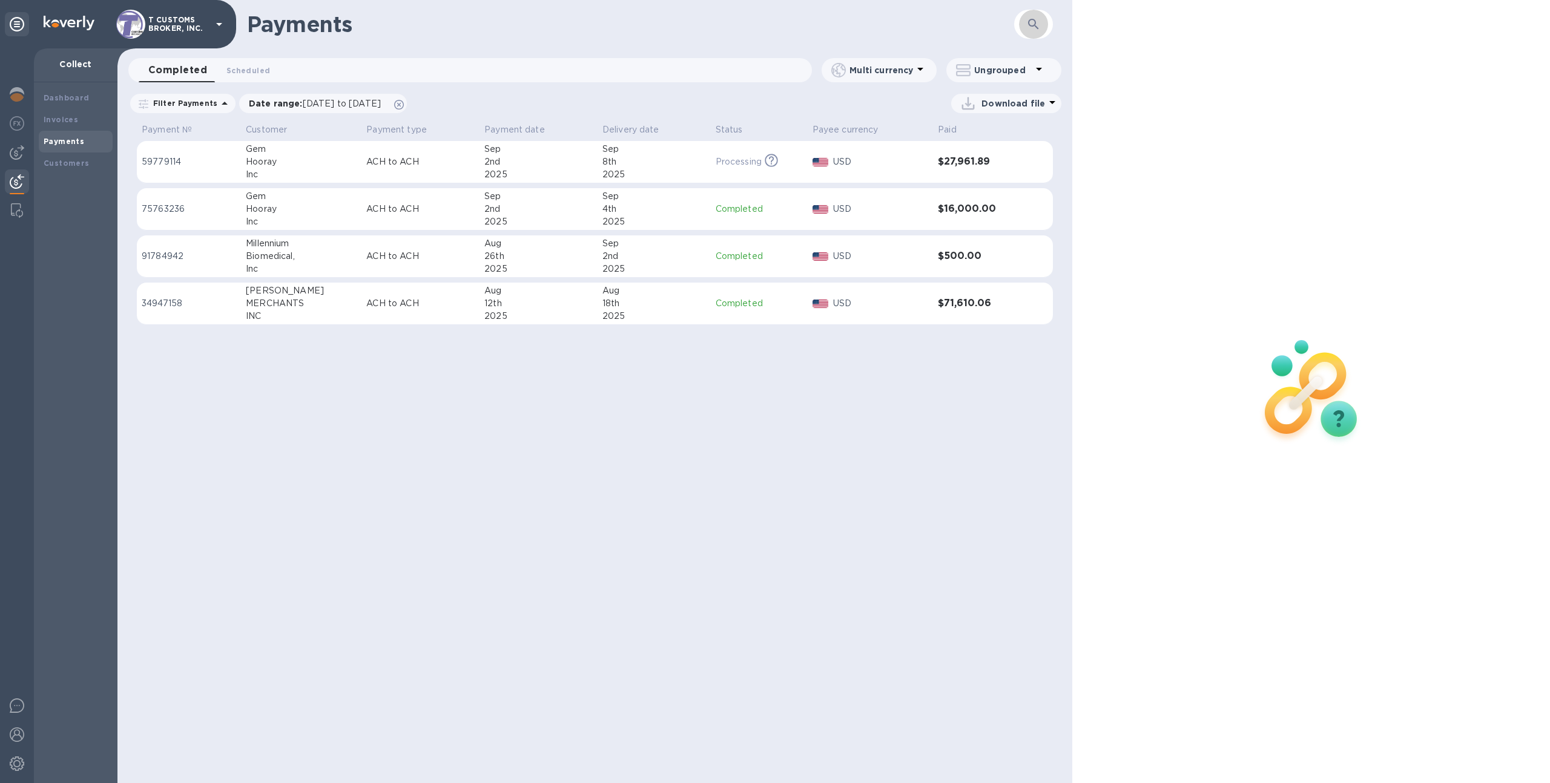
click at [1033, 27] on icon "button" at bounding box center [1033, 24] width 15 height 15
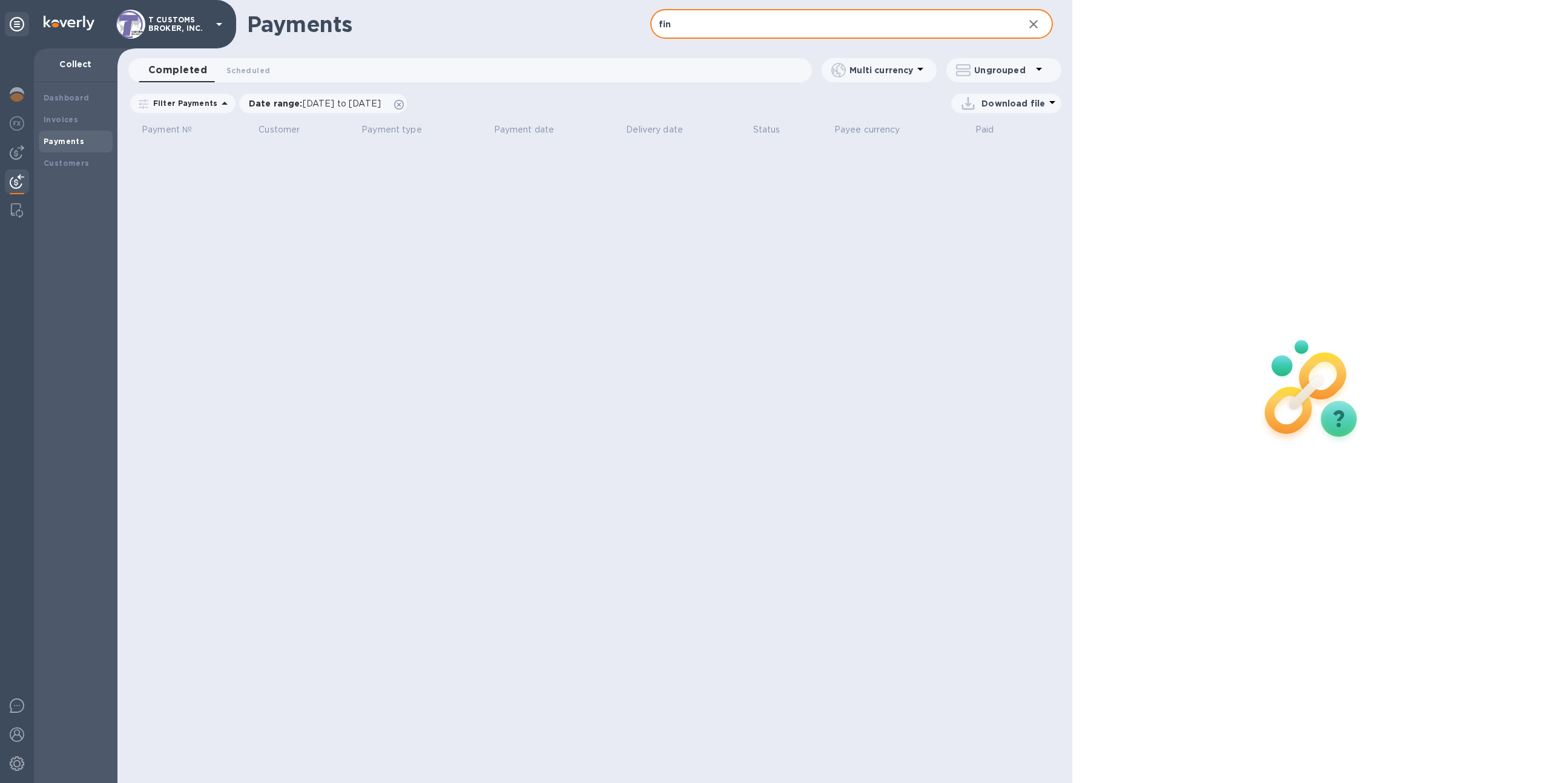
type input "fin"
click at [404, 102] on icon at bounding box center [399, 105] width 10 height 10
click at [162, 7] on div "T CUSTOMS BROKER, INC." at bounding box center [118, 24] width 236 height 48
click at [165, 25] on p "T CUSTOMS BROKER, INC." at bounding box center [178, 24] width 61 height 17
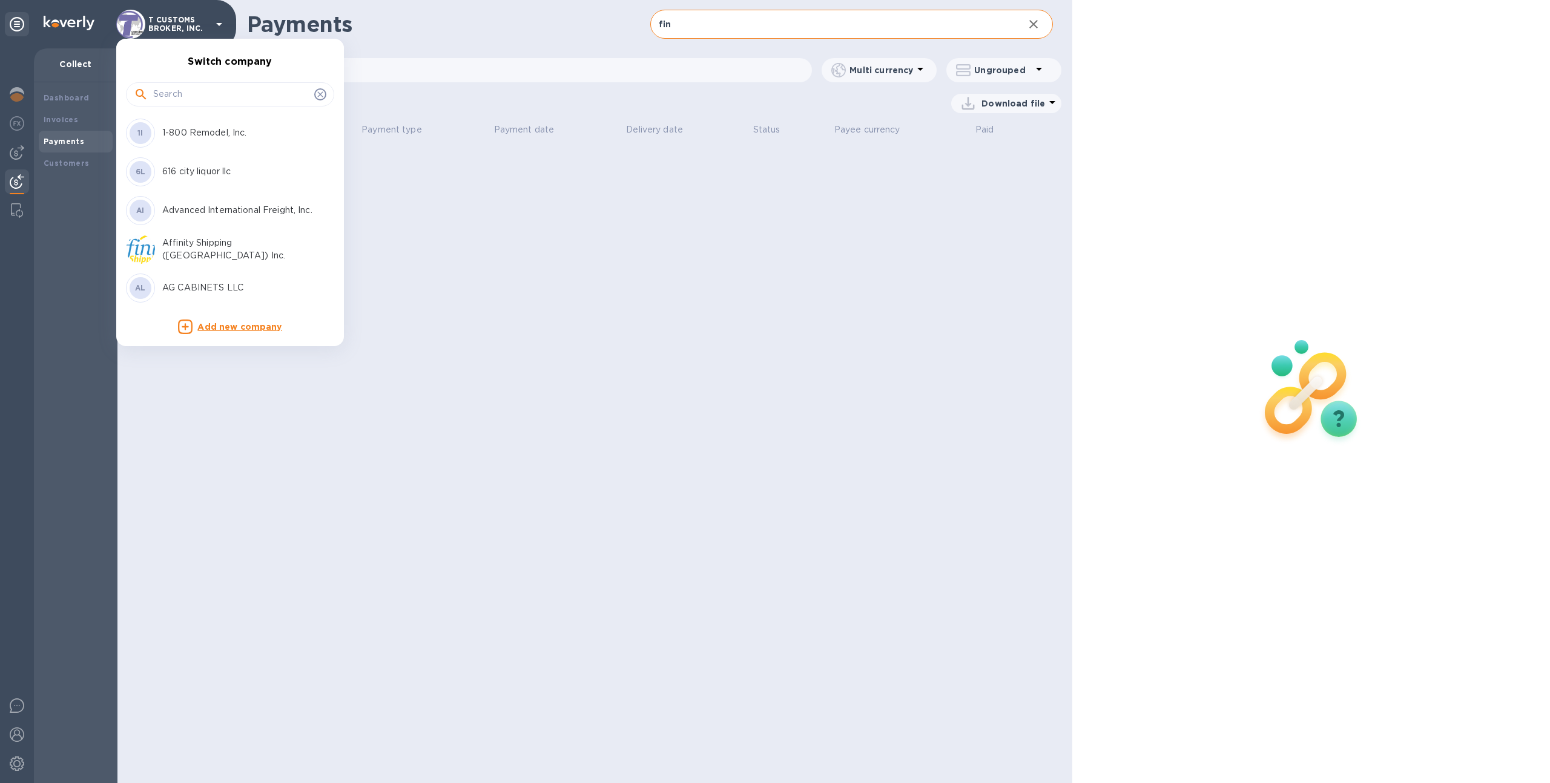
click at [189, 93] on input "text" at bounding box center [231, 94] width 156 height 18
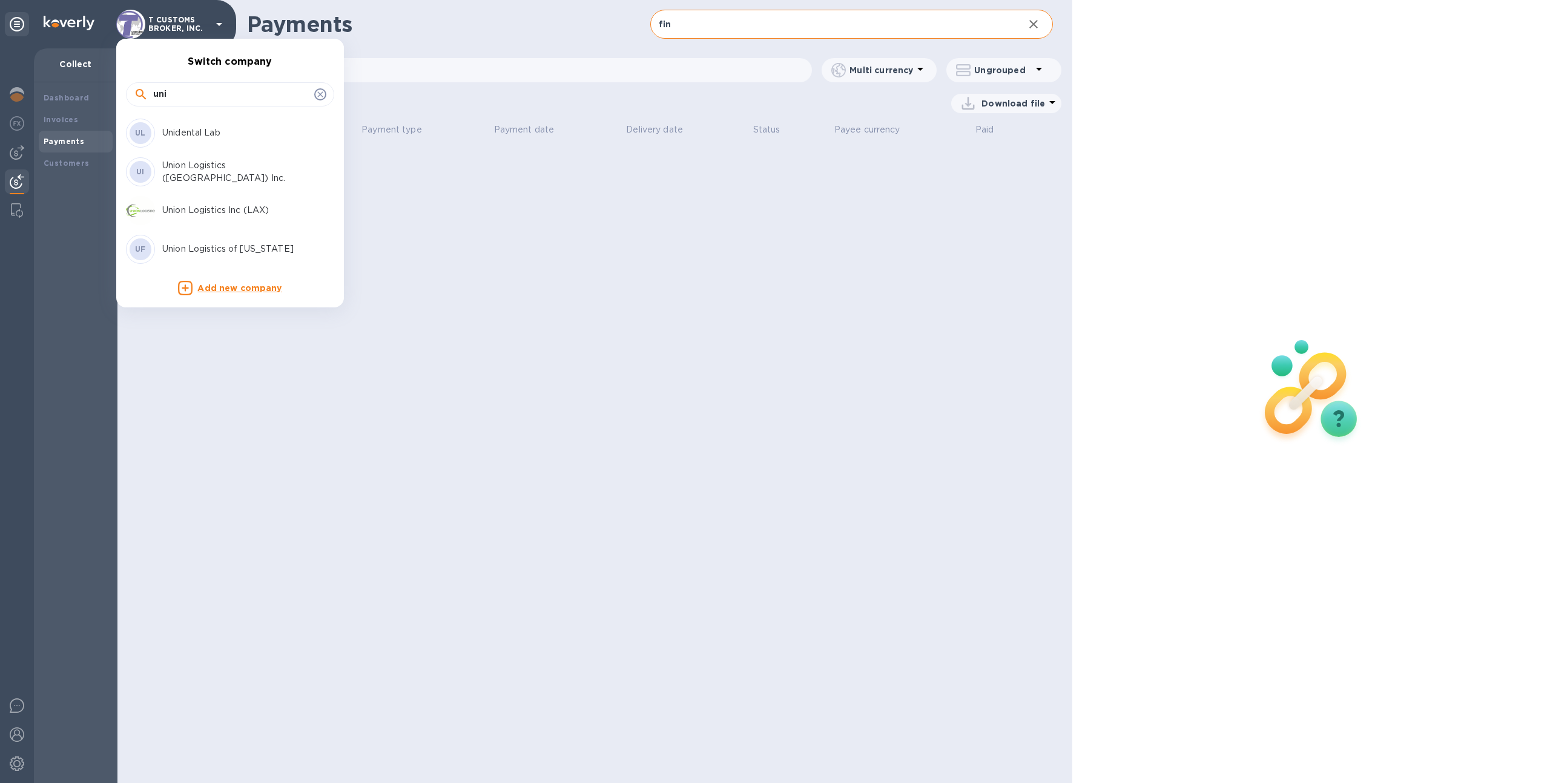
type input "uni"
click at [185, 146] on div "UL Unidental Lab" at bounding box center [220, 133] width 189 height 29
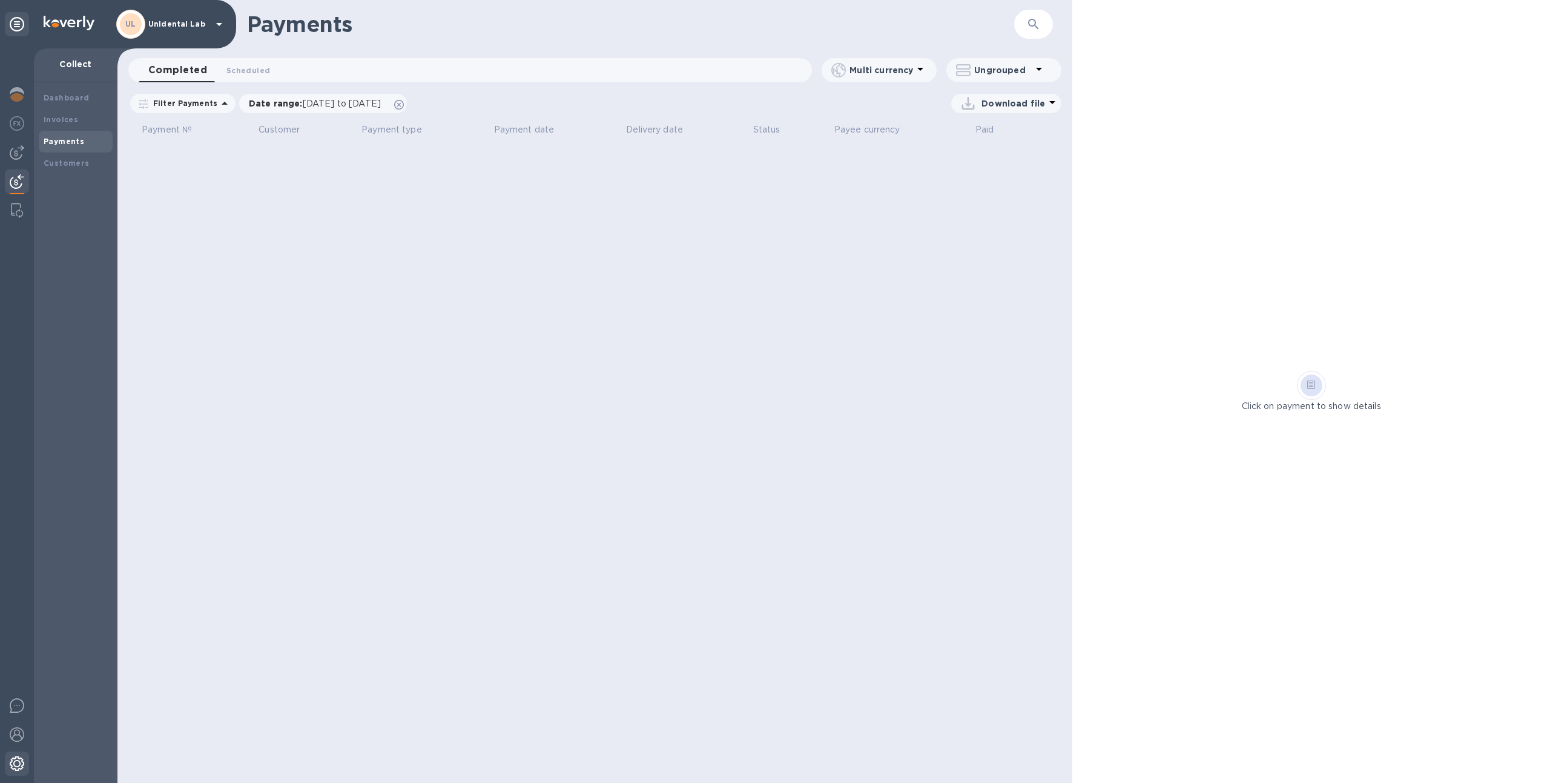
click at [15, 777] on div at bounding box center [17, 765] width 24 height 27
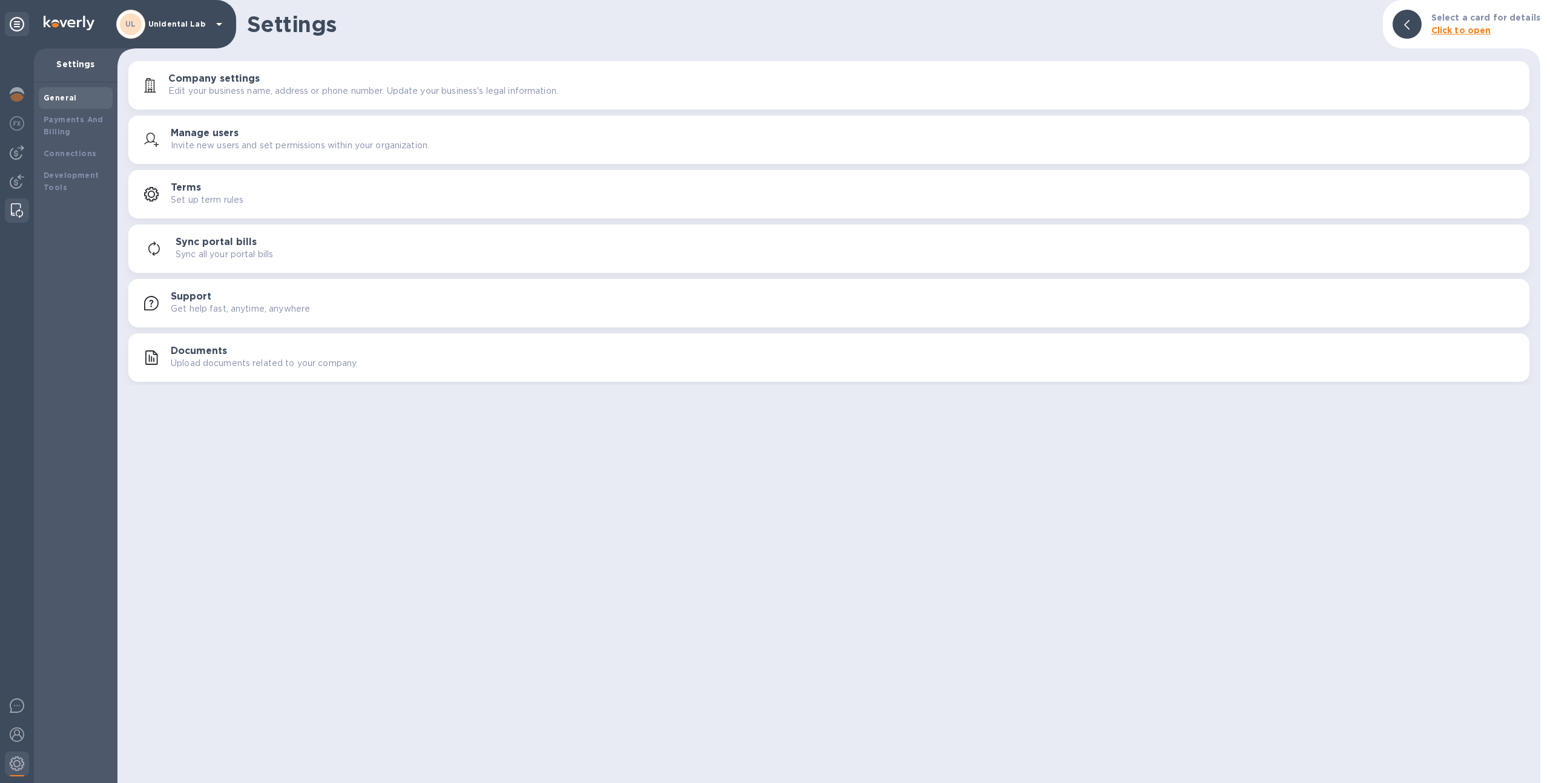
click at [12, 208] on img at bounding box center [17, 210] width 12 height 15
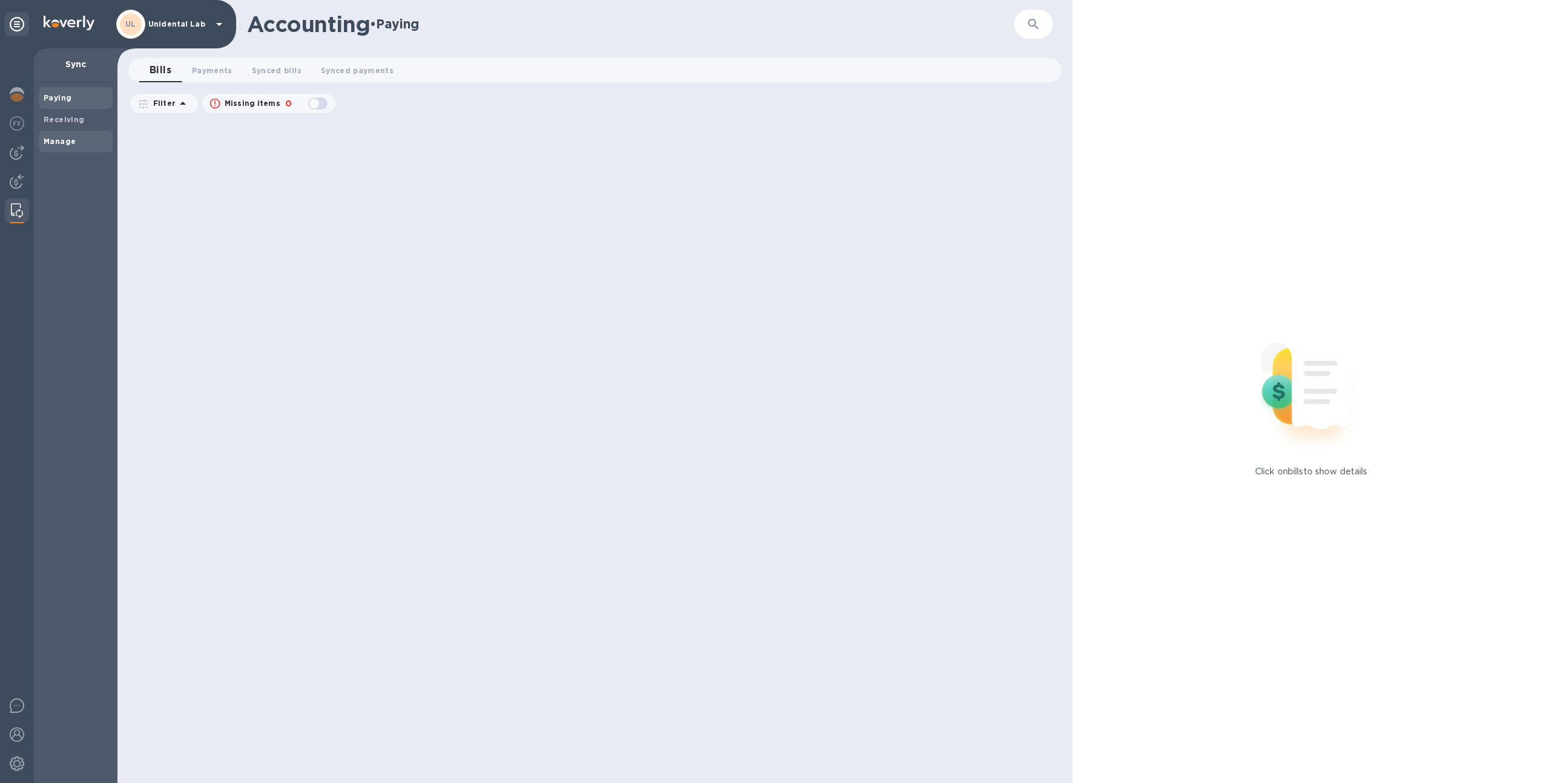
click at [96, 141] on span "Manage" at bounding box center [76, 142] width 64 height 12
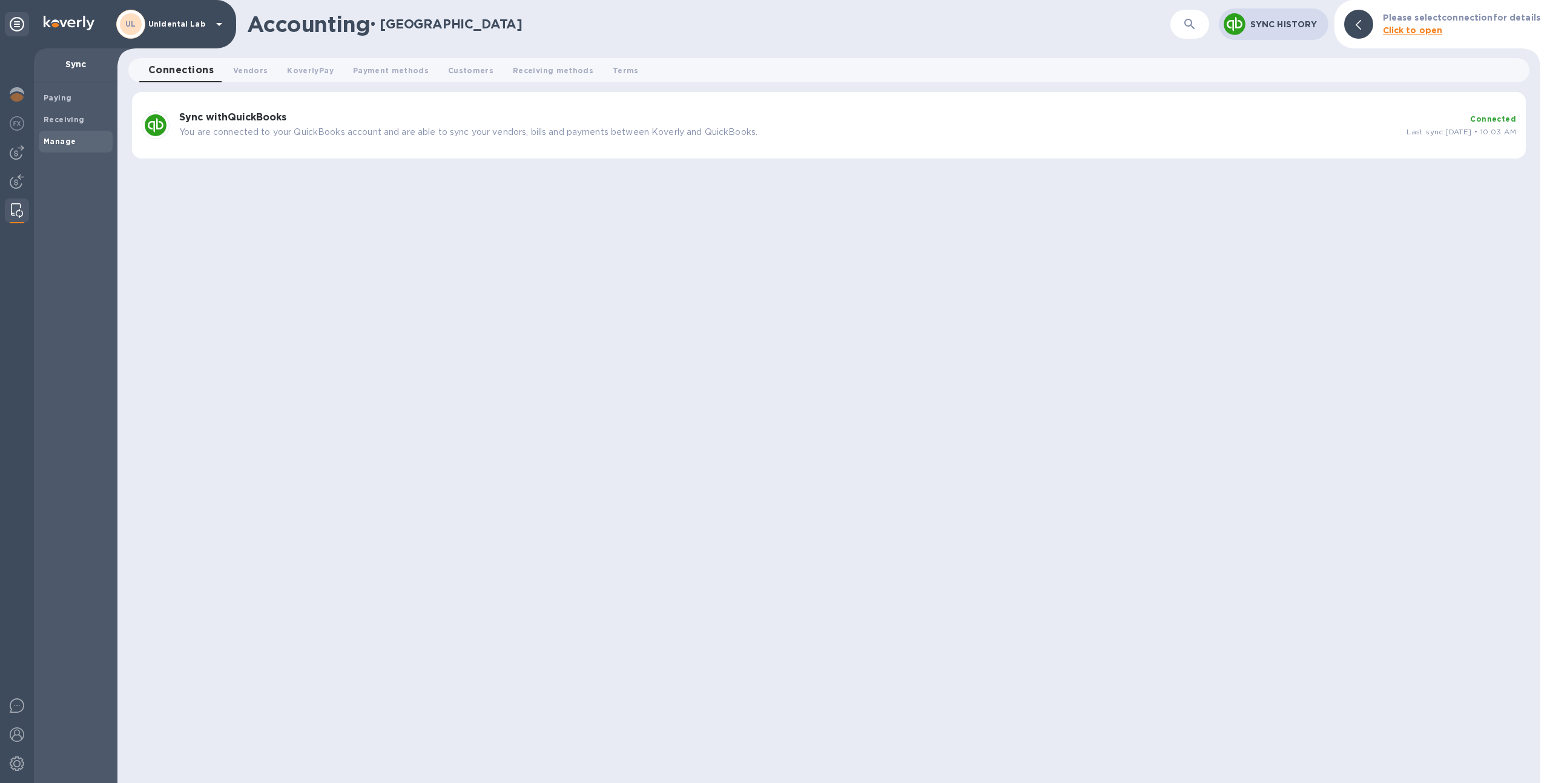
click at [334, 139] on div "Sync with QuickBooks You are connected to your QuickBooks account and are able …" at bounding box center [787, 125] width 1227 height 36
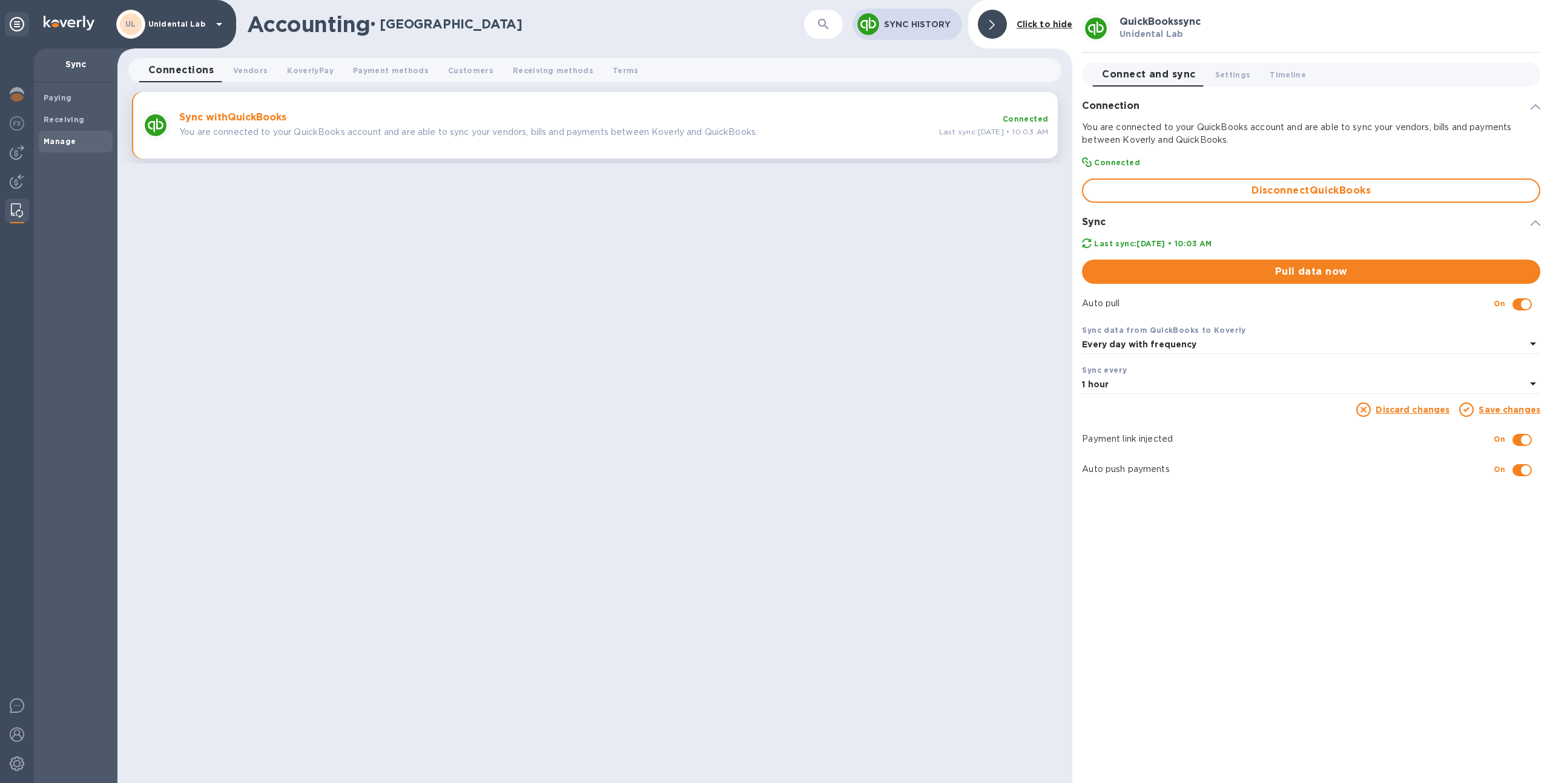
click at [168, 28] on p "Unidental Lab" at bounding box center [178, 24] width 61 height 8
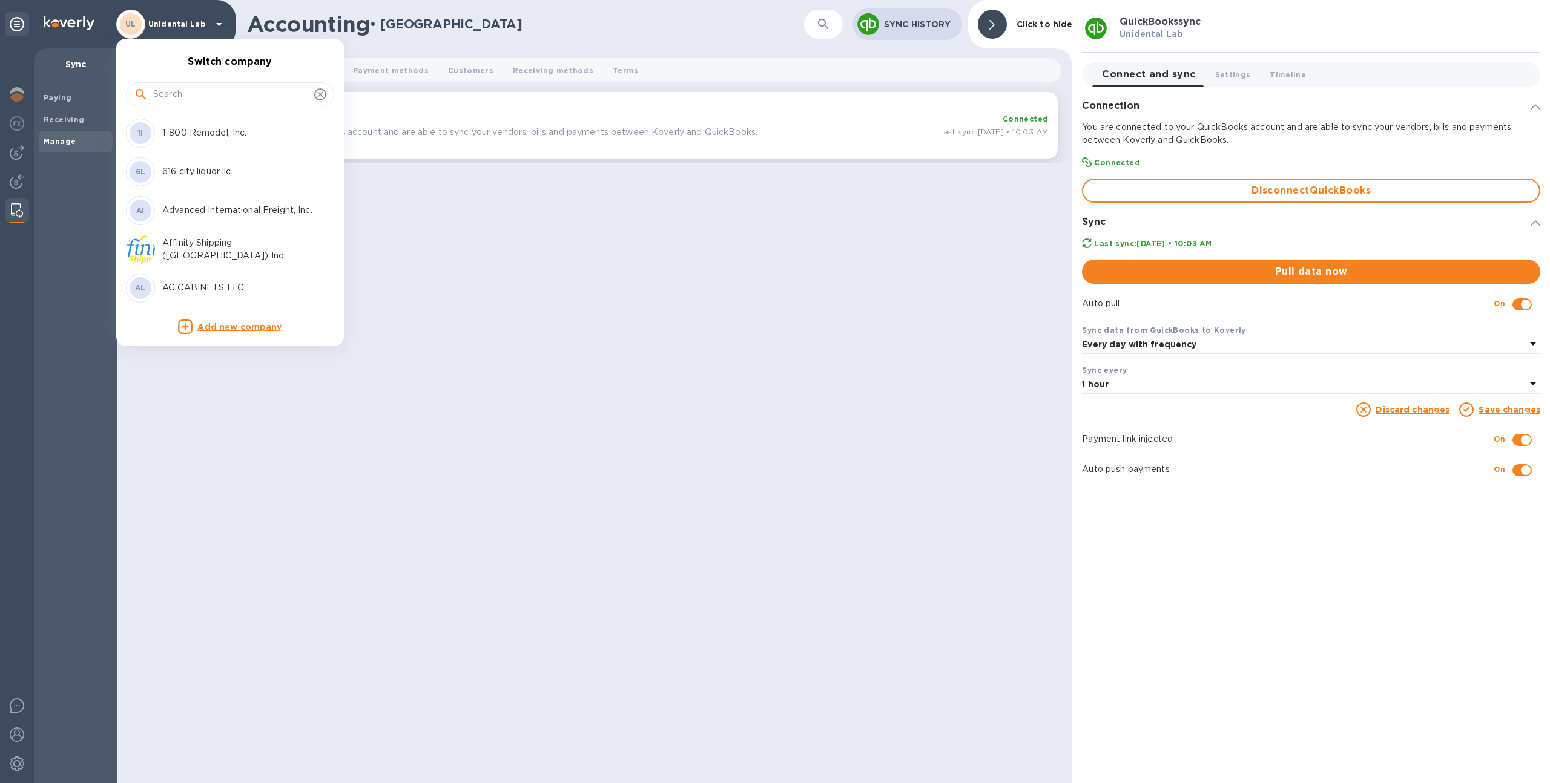
click at [178, 97] on input "text" at bounding box center [231, 94] width 156 height 18
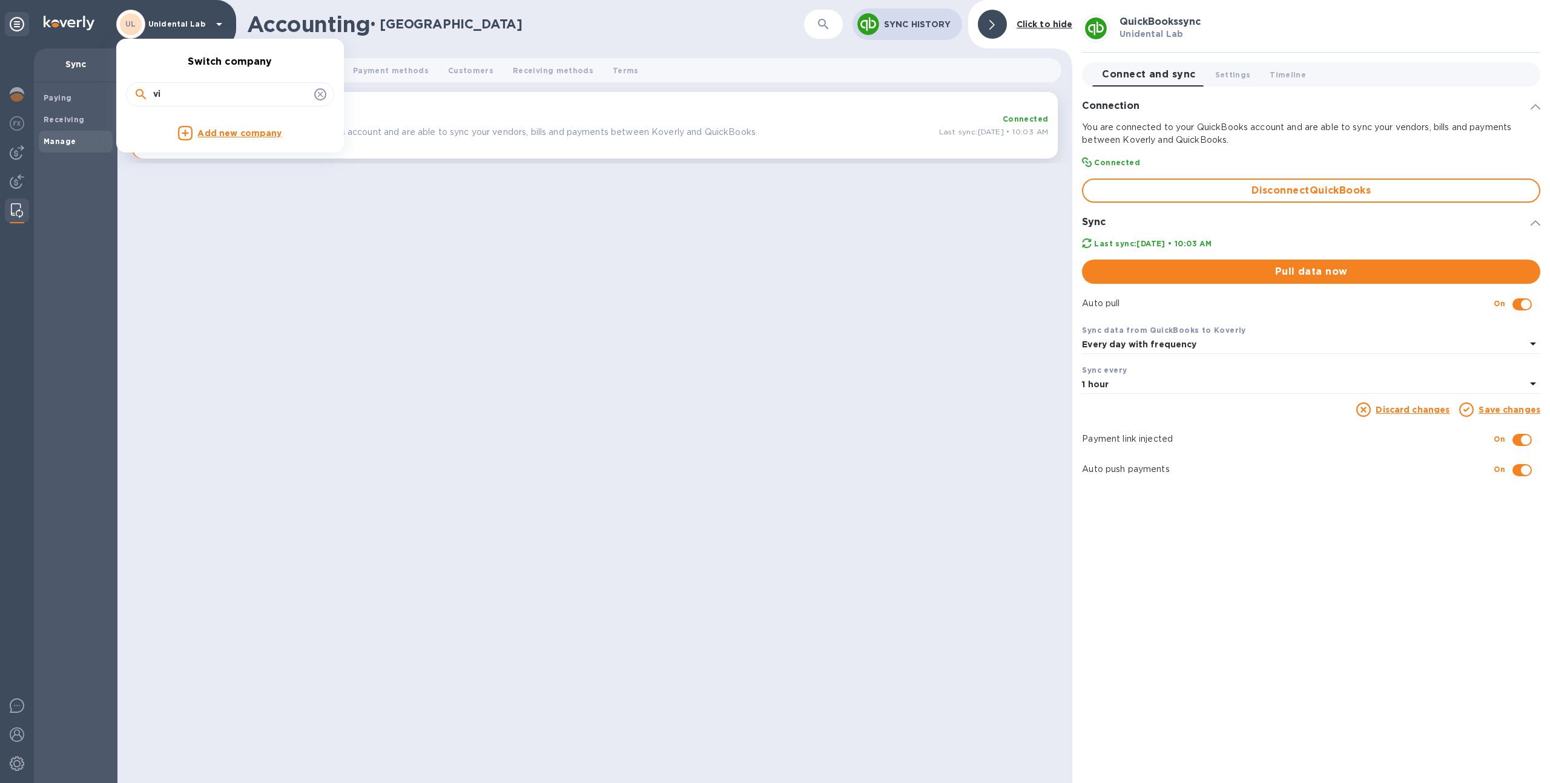
type input "v"
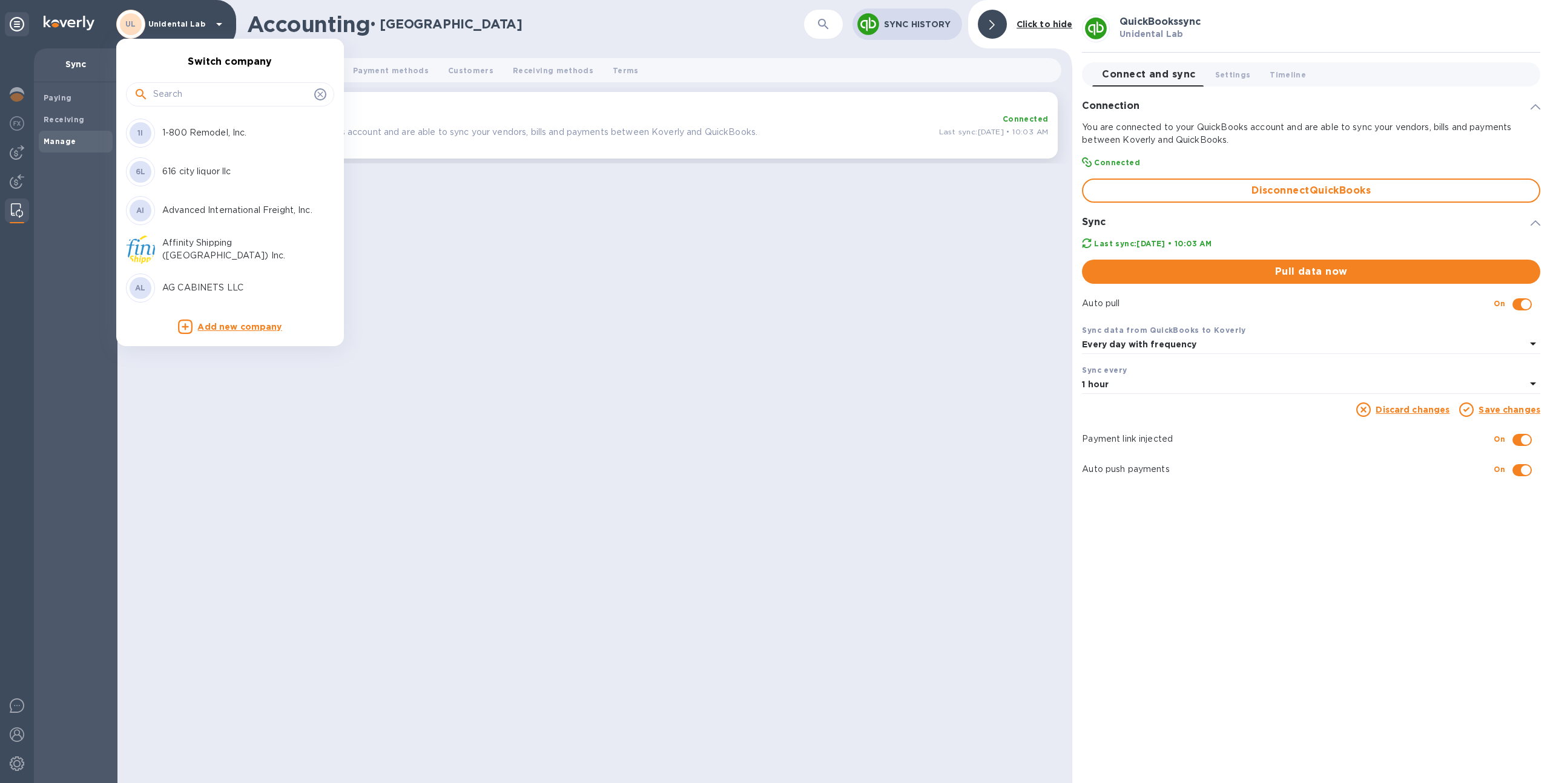
click at [352, 526] on div at bounding box center [775, 391] width 1550 height 783
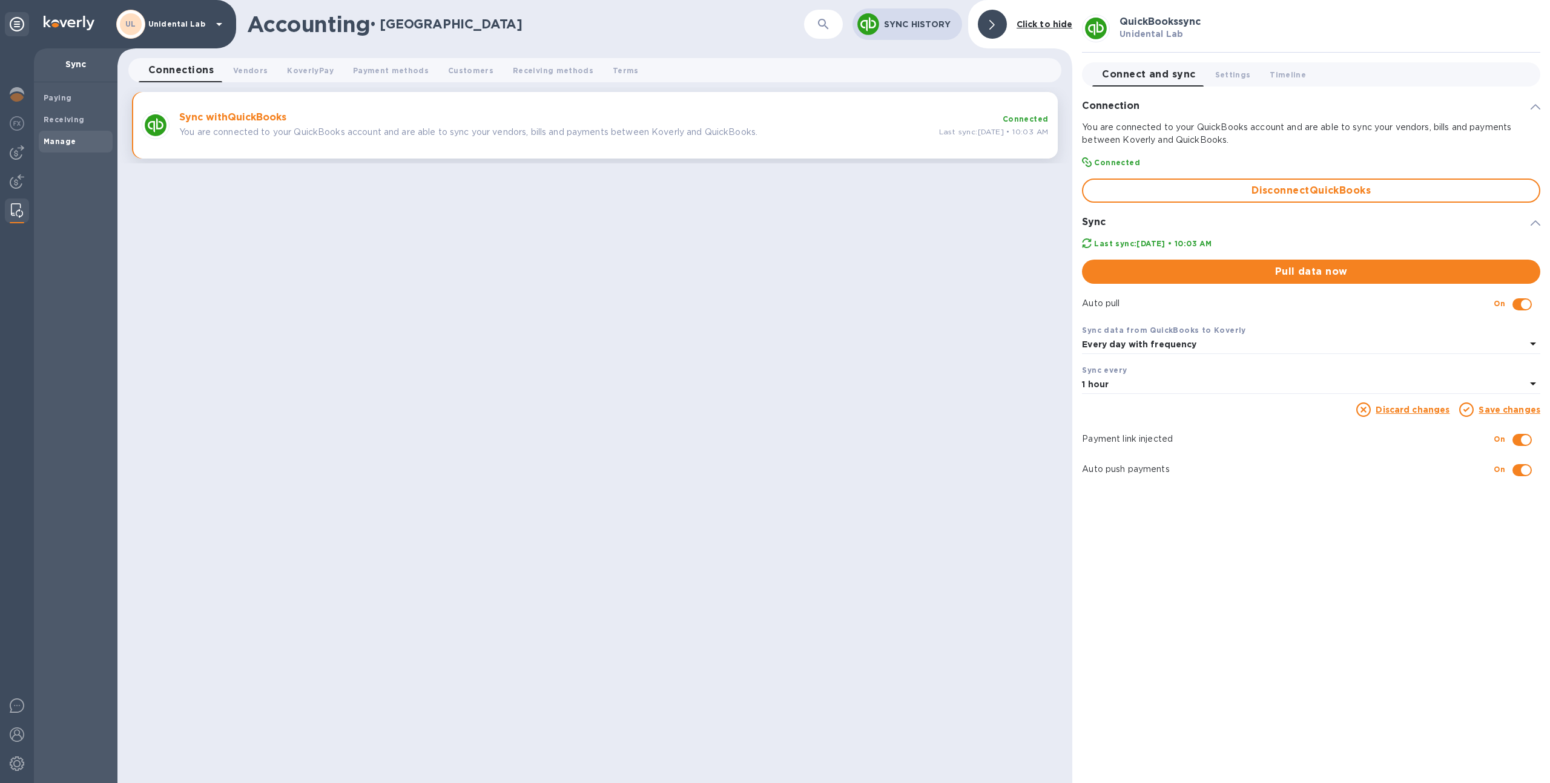
click at [204, 27] on p "Unidental Lab" at bounding box center [178, 24] width 61 height 8
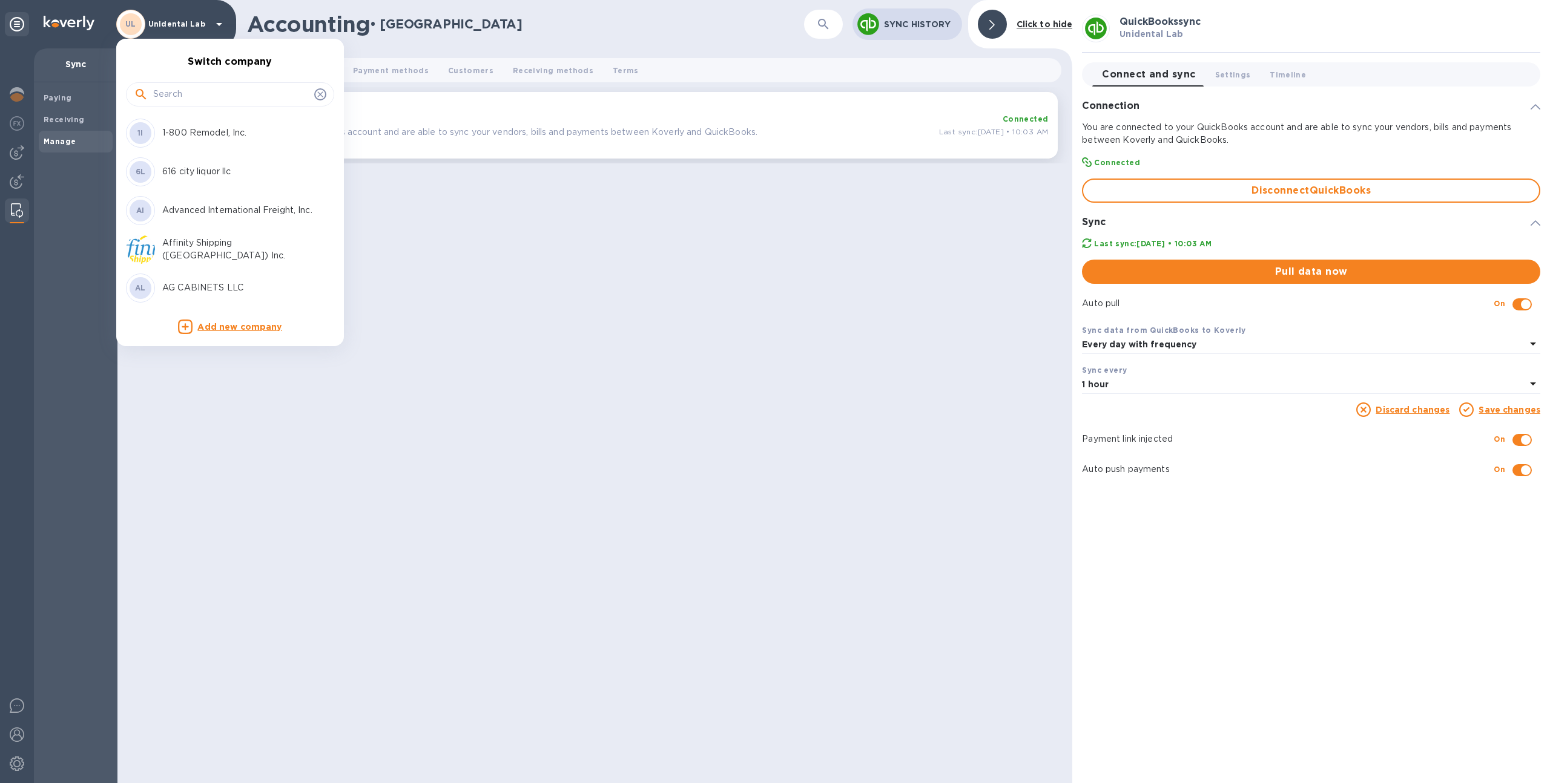
click at [193, 88] on input "text" at bounding box center [231, 94] width 156 height 18
click at [209, 279] on div "AL AG CABINETS LLC" at bounding box center [220, 288] width 189 height 29
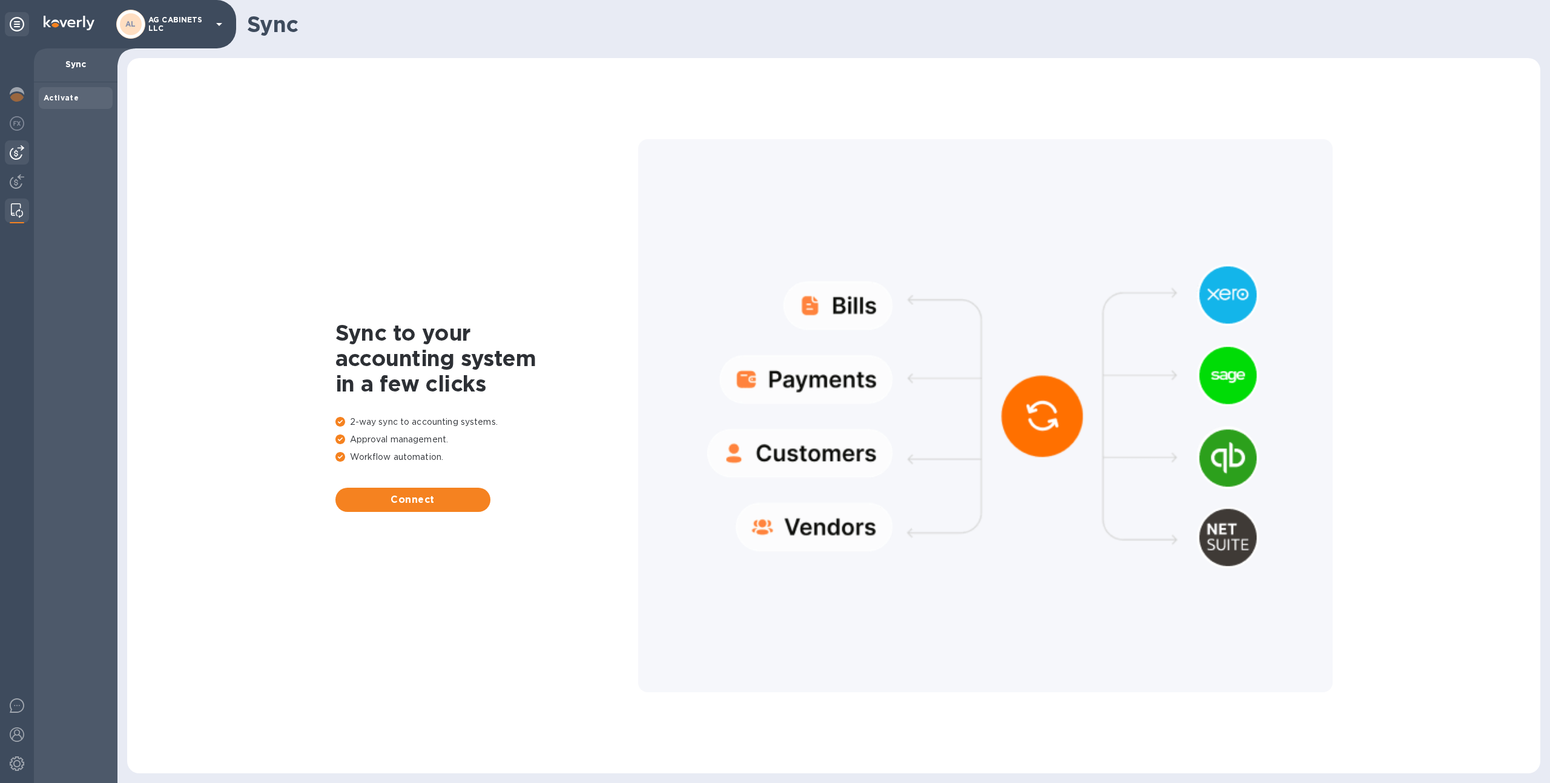
click at [13, 153] on img at bounding box center [17, 152] width 15 height 15
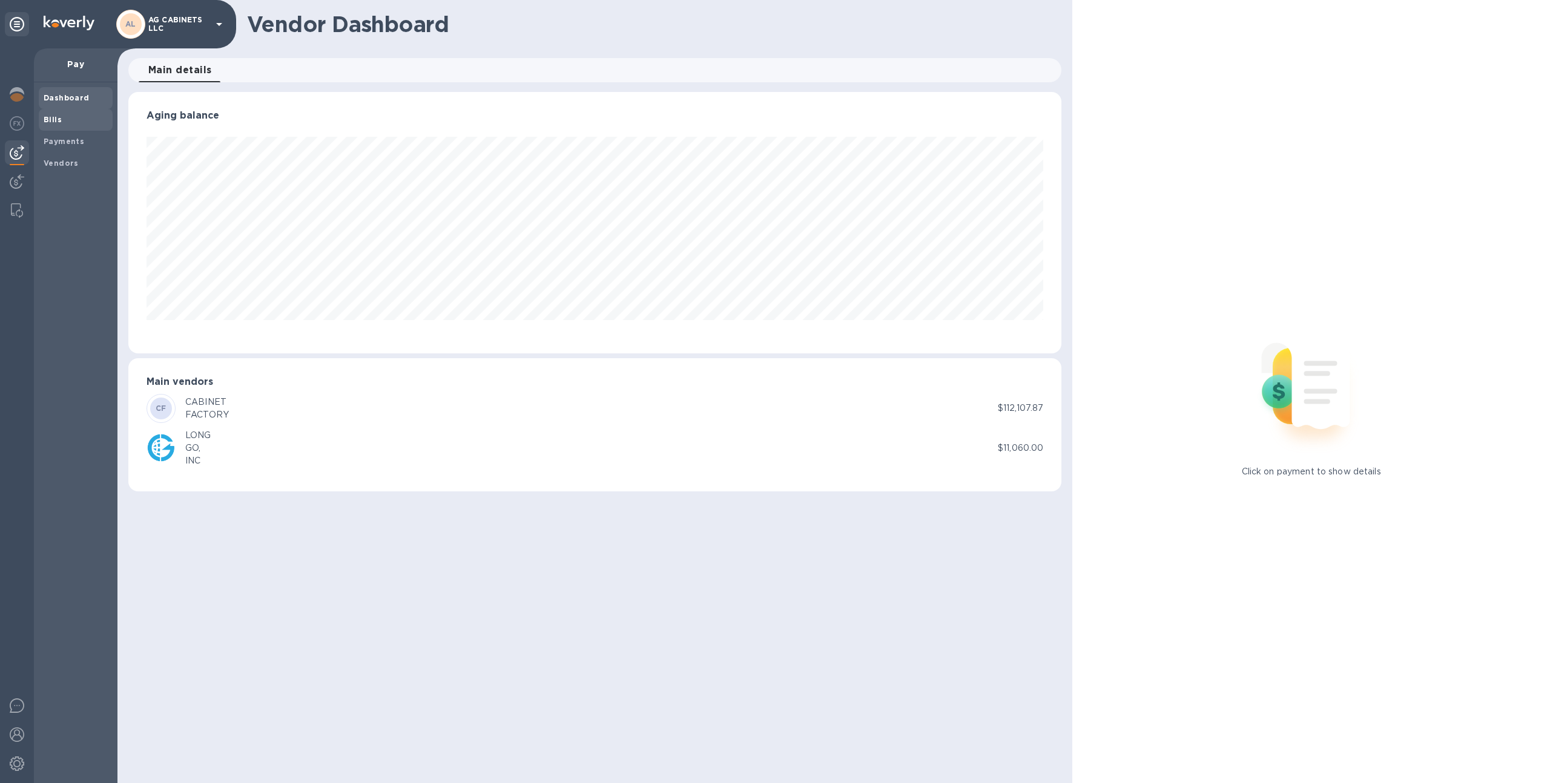
scroll to position [262, 933]
click at [87, 115] on div "Bills" at bounding box center [76, 120] width 74 height 22
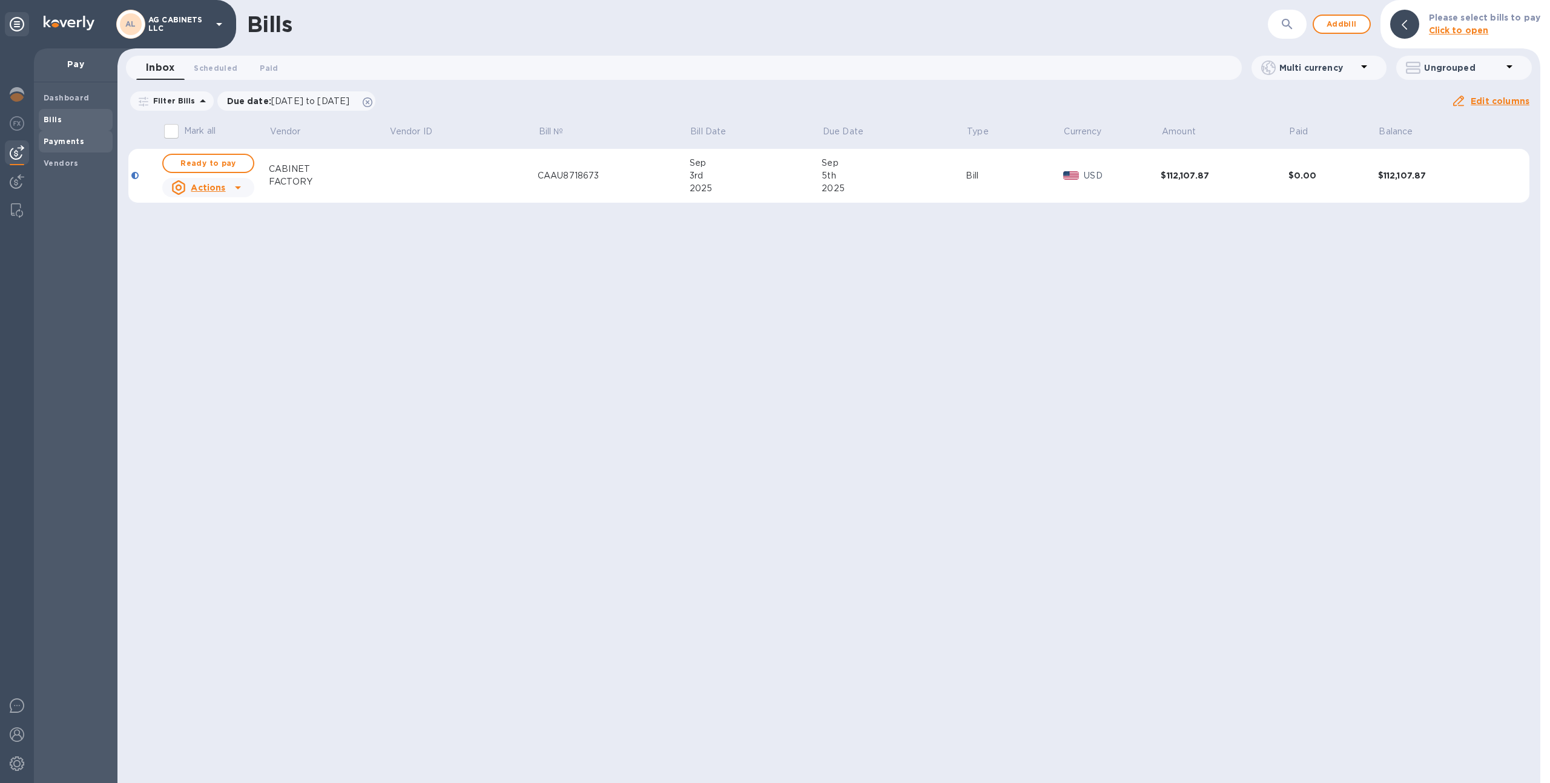
click at [78, 137] on b "Payments" at bounding box center [64, 141] width 41 height 9
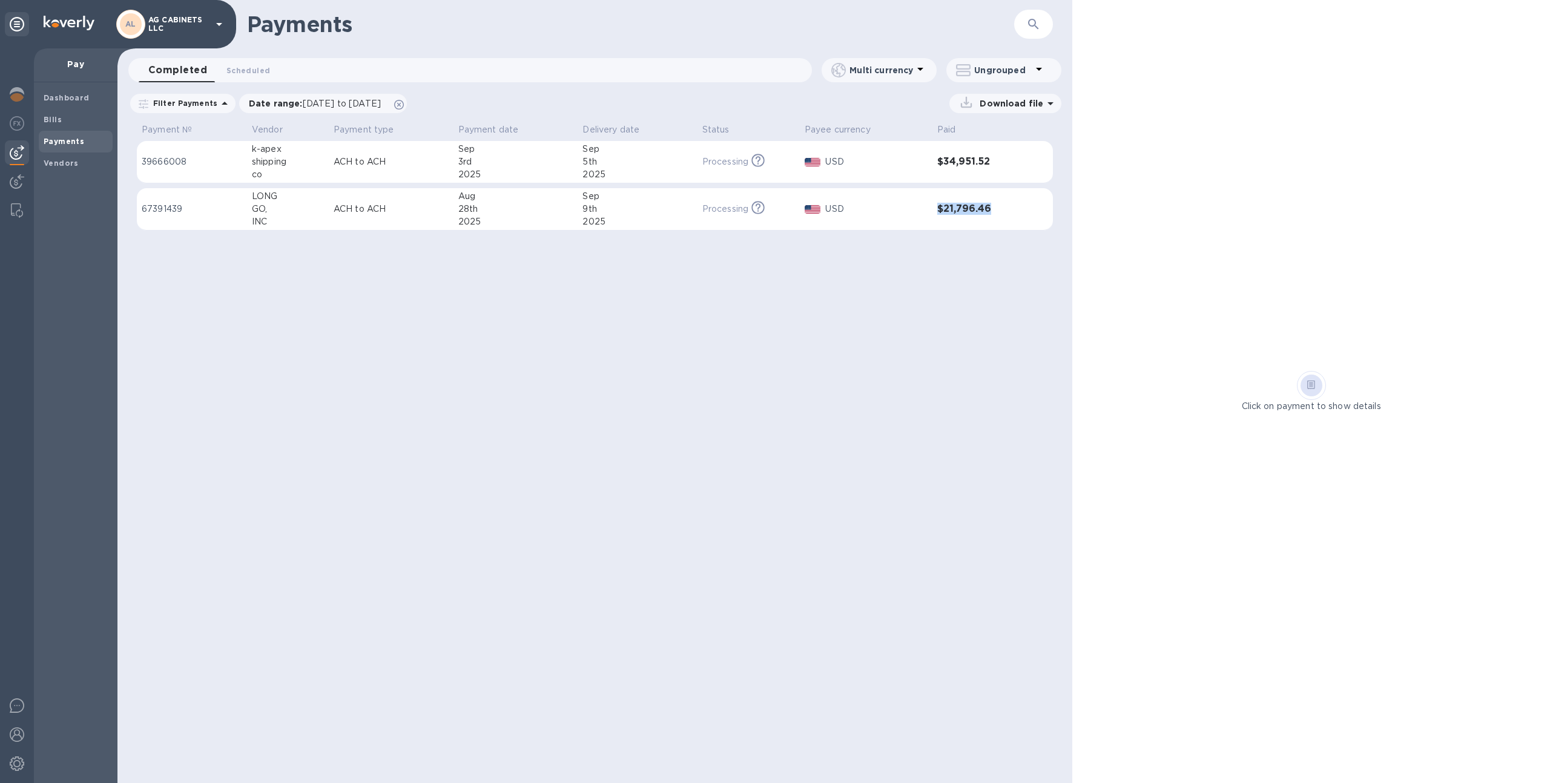
drag, startPoint x: 992, startPoint y: 209, endPoint x: 927, endPoint y: 205, distance: 65.5
click at [927, 205] on tr "67391439 LONG GO, INC ACH to ACH [DATE] [DATE] Processing This payment is under…" at bounding box center [595, 209] width 916 height 42
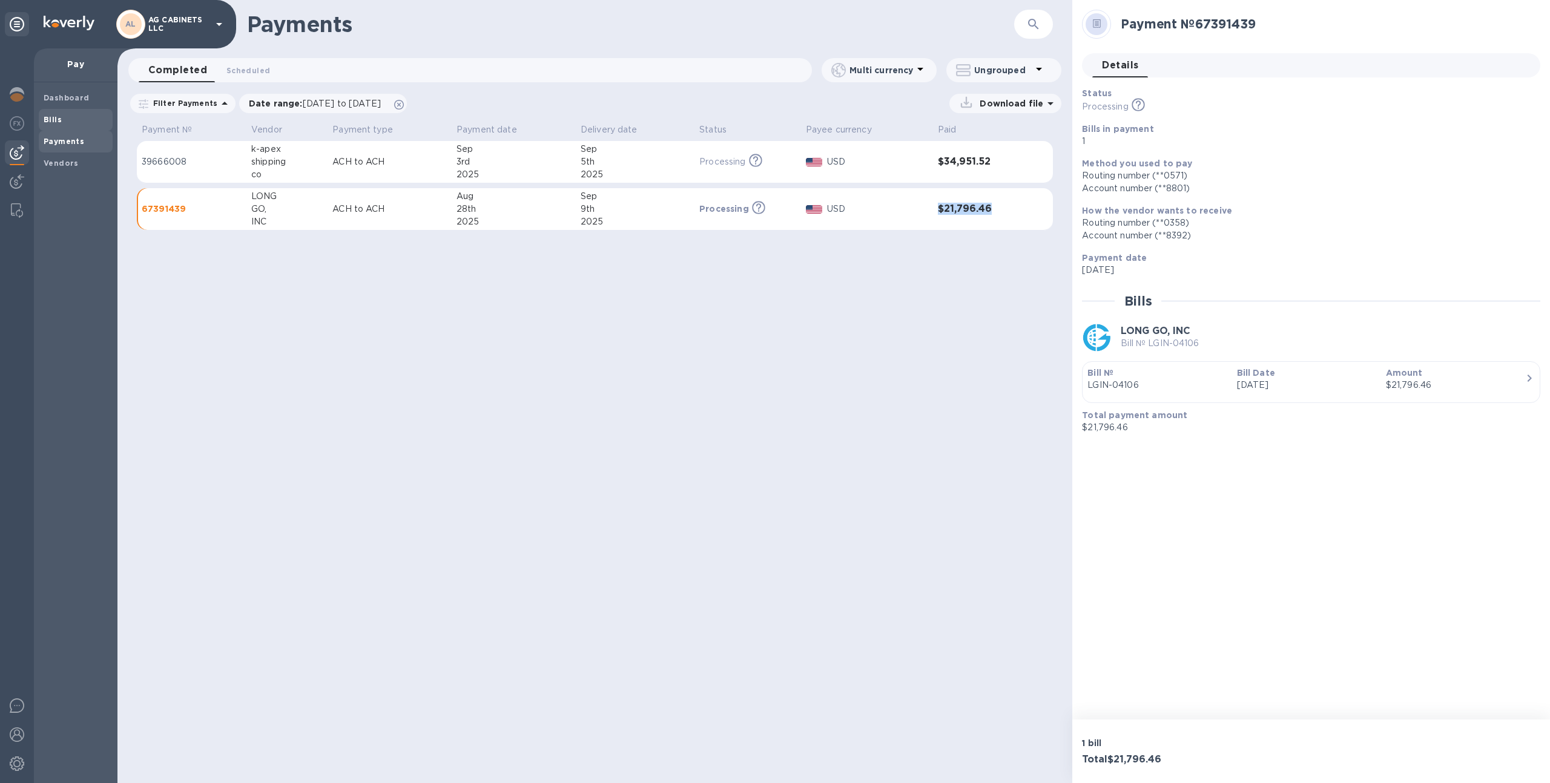
click at [59, 116] on b "Bills" at bounding box center [53, 119] width 18 height 9
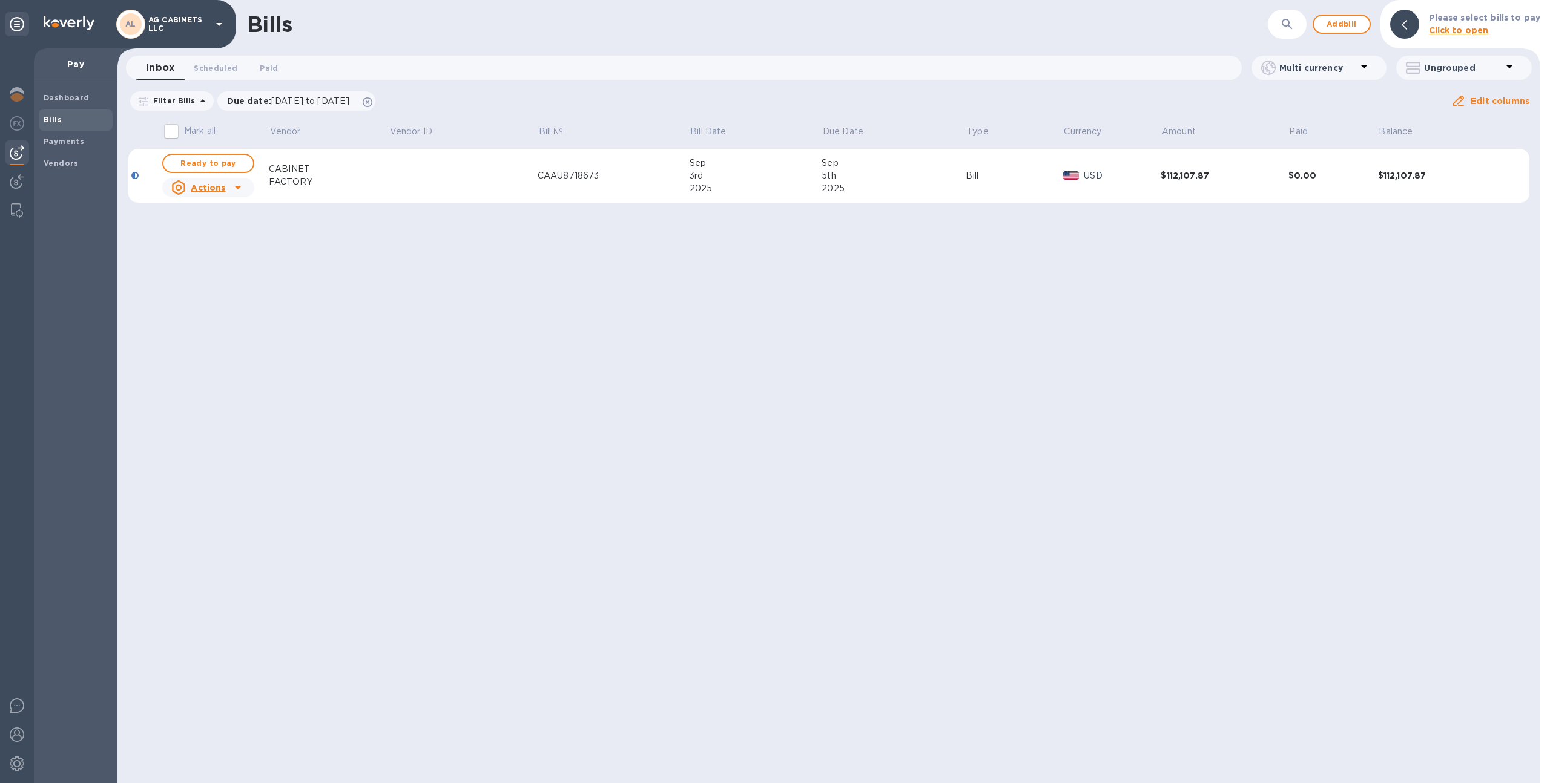
click at [400, 178] on td at bounding box center [463, 176] width 149 height 54
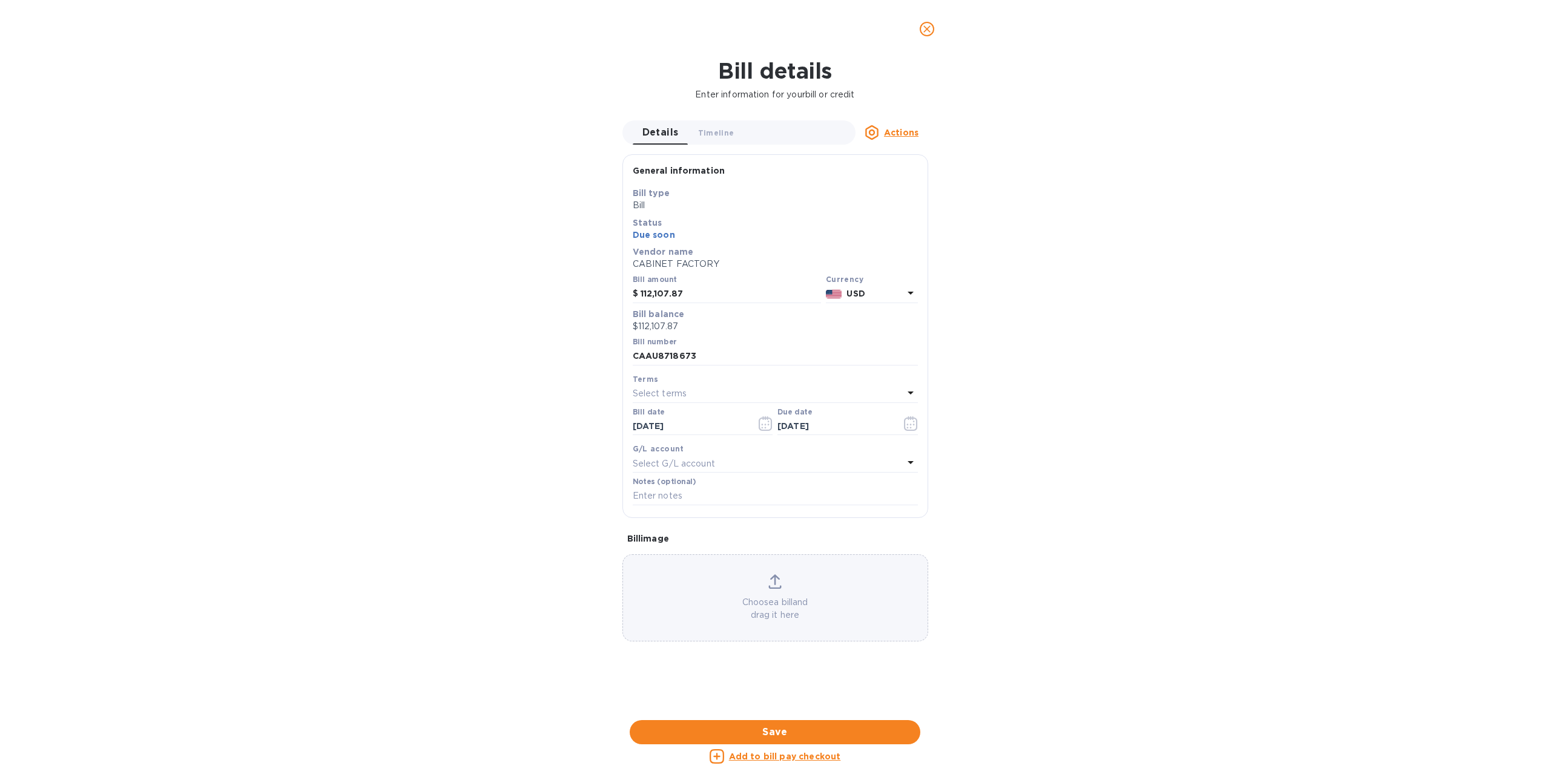
click at [772, 592] on div "Choose a bill and drag it here" at bounding box center [775, 597] width 304 height 47
click at [727, 590] on div "Choose a bill and drag it here" at bounding box center [775, 597] width 304 height 47
click at [765, 728] on span "Save" at bounding box center [774, 732] width 271 height 15
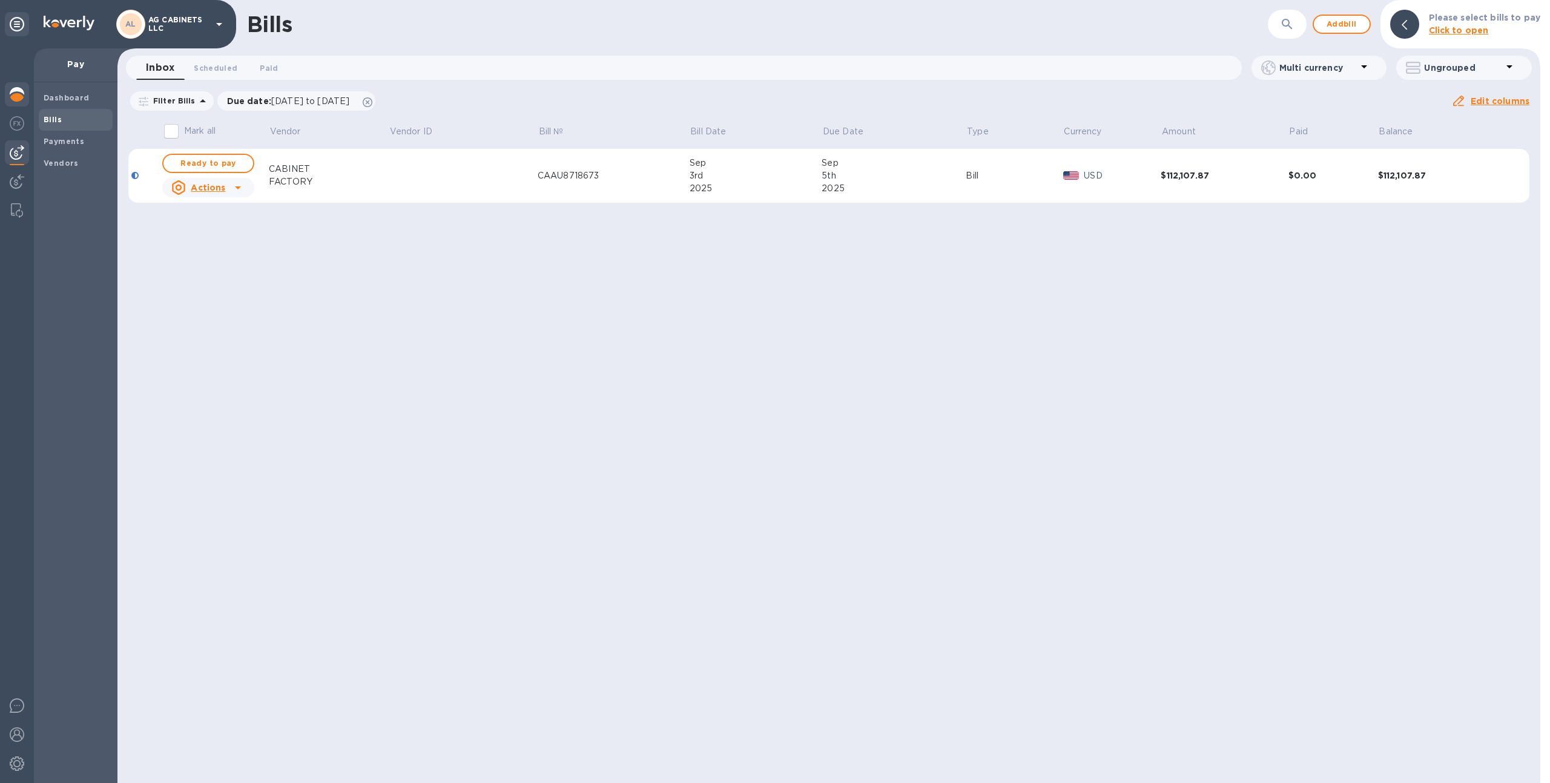
click at [16, 93] on img at bounding box center [17, 94] width 15 height 15
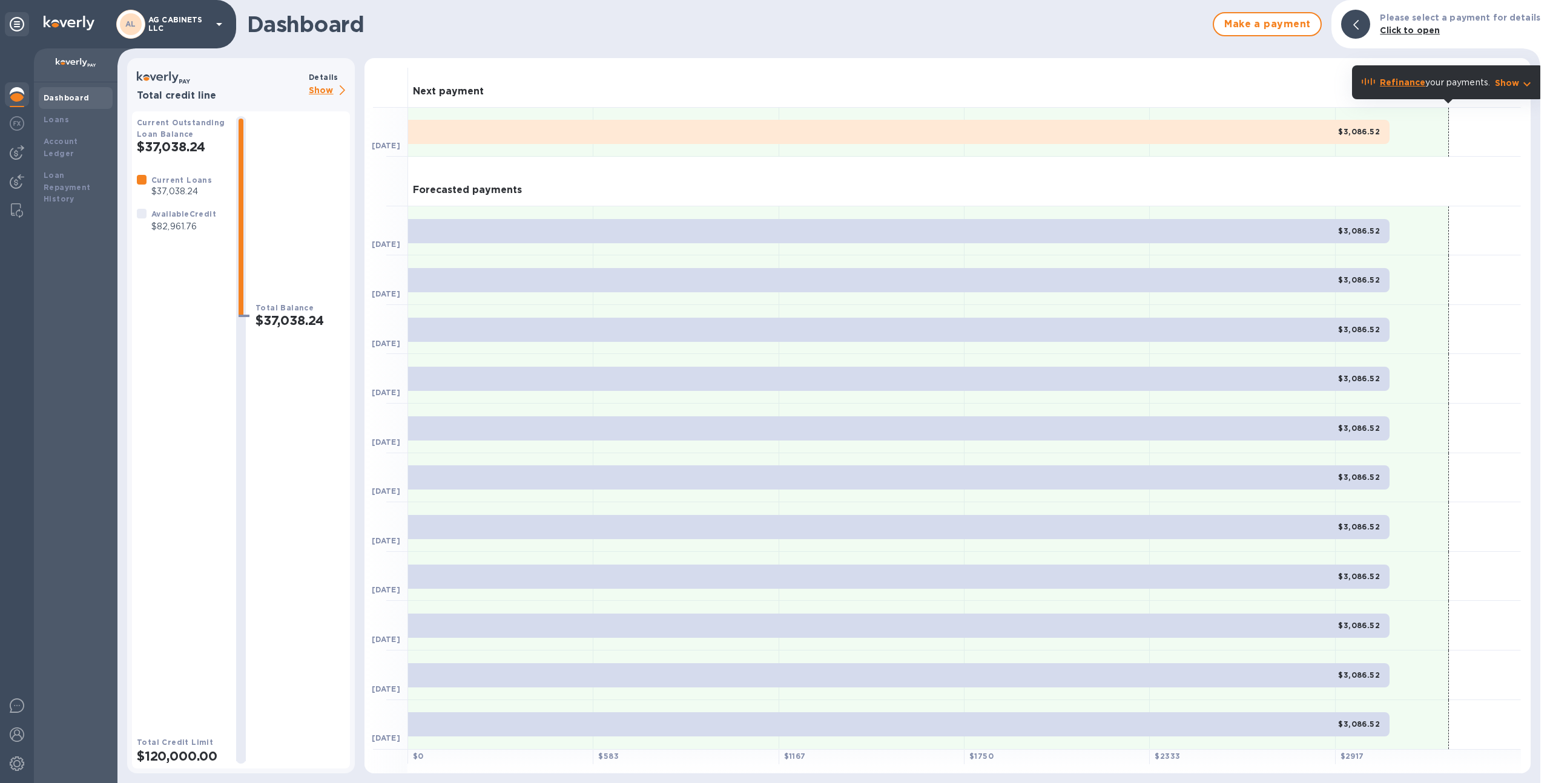
click at [325, 89] on p "Show" at bounding box center [329, 91] width 41 height 15
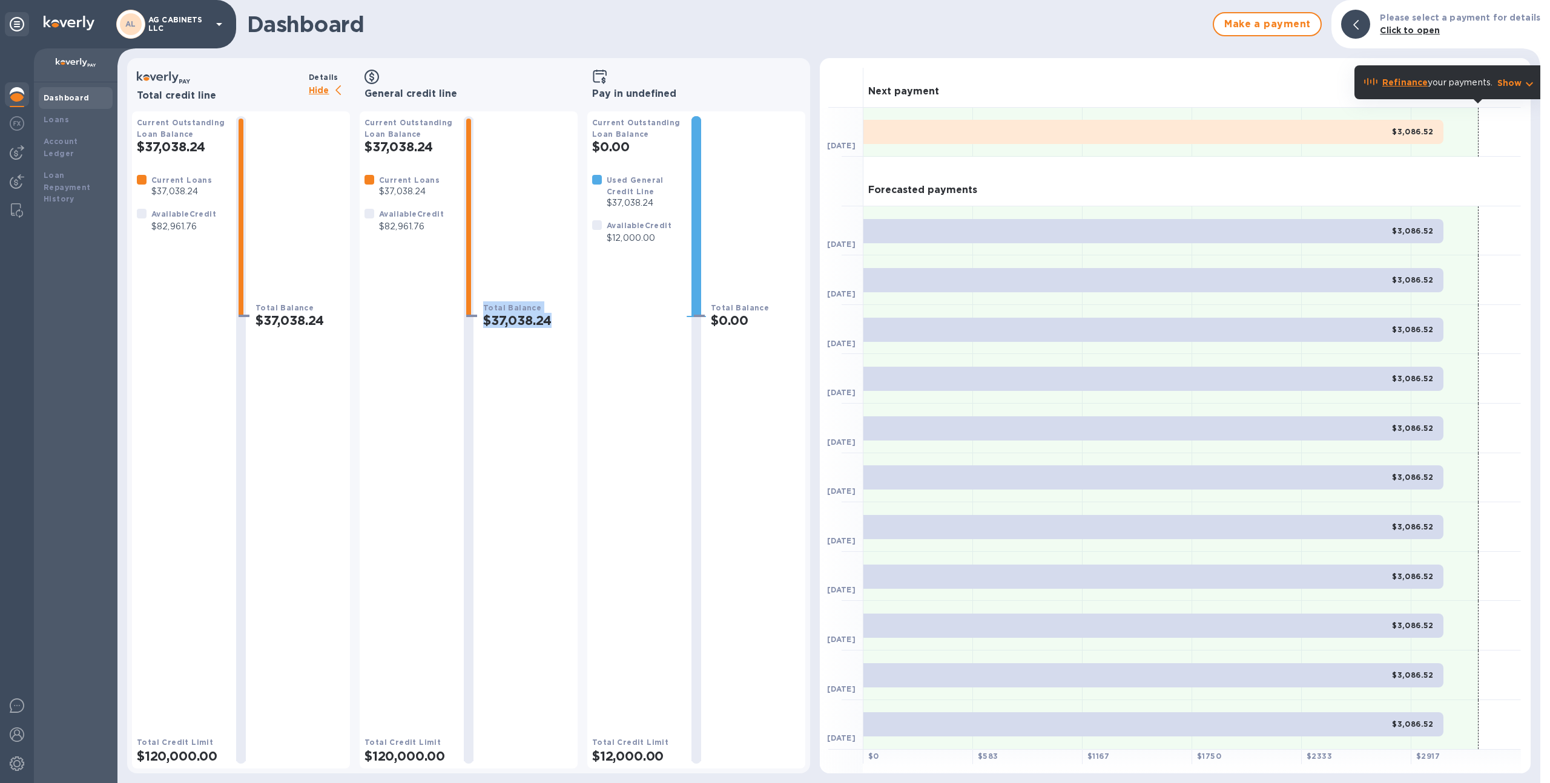
drag, startPoint x: 463, startPoint y: 321, endPoint x: 487, endPoint y: 369, distance: 52.8
click at [487, 369] on div "Current Outstanding Loan Balance $37,038.24 Current Loans $37,038.24 Available …" at bounding box center [468, 440] width 208 height 648
drag, startPoint x: 425, startPoint y: 226, endPoint x: 380, endPoint y: 226, distance: 45.4
click at [380, 226] on p "$82,961.76" at bounding box center [411, 226] width 65 height 13
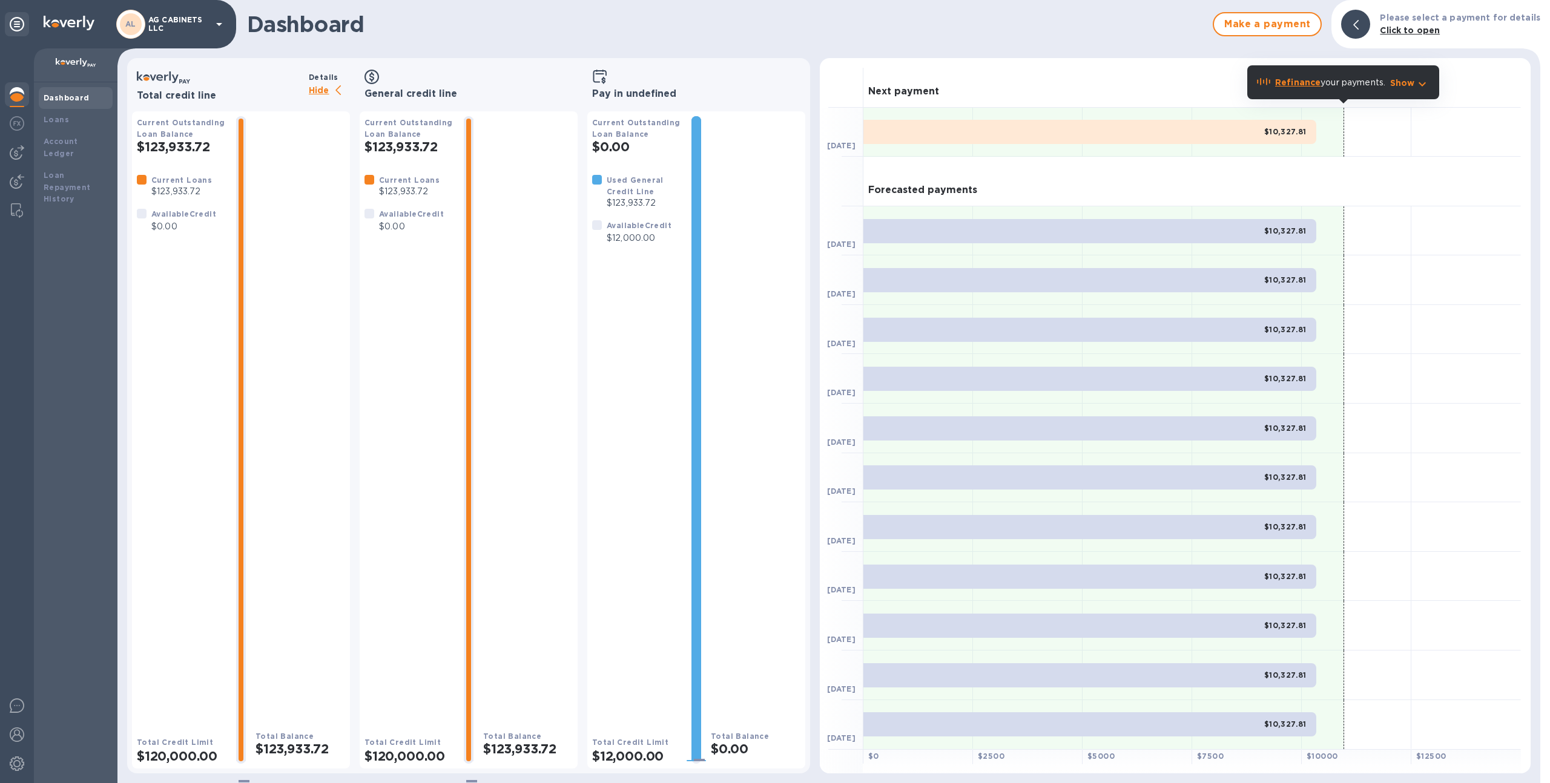
click at [176, 30] on p "AG CABINETS LLC" at bounding box center [178, 24] width 61 height 17
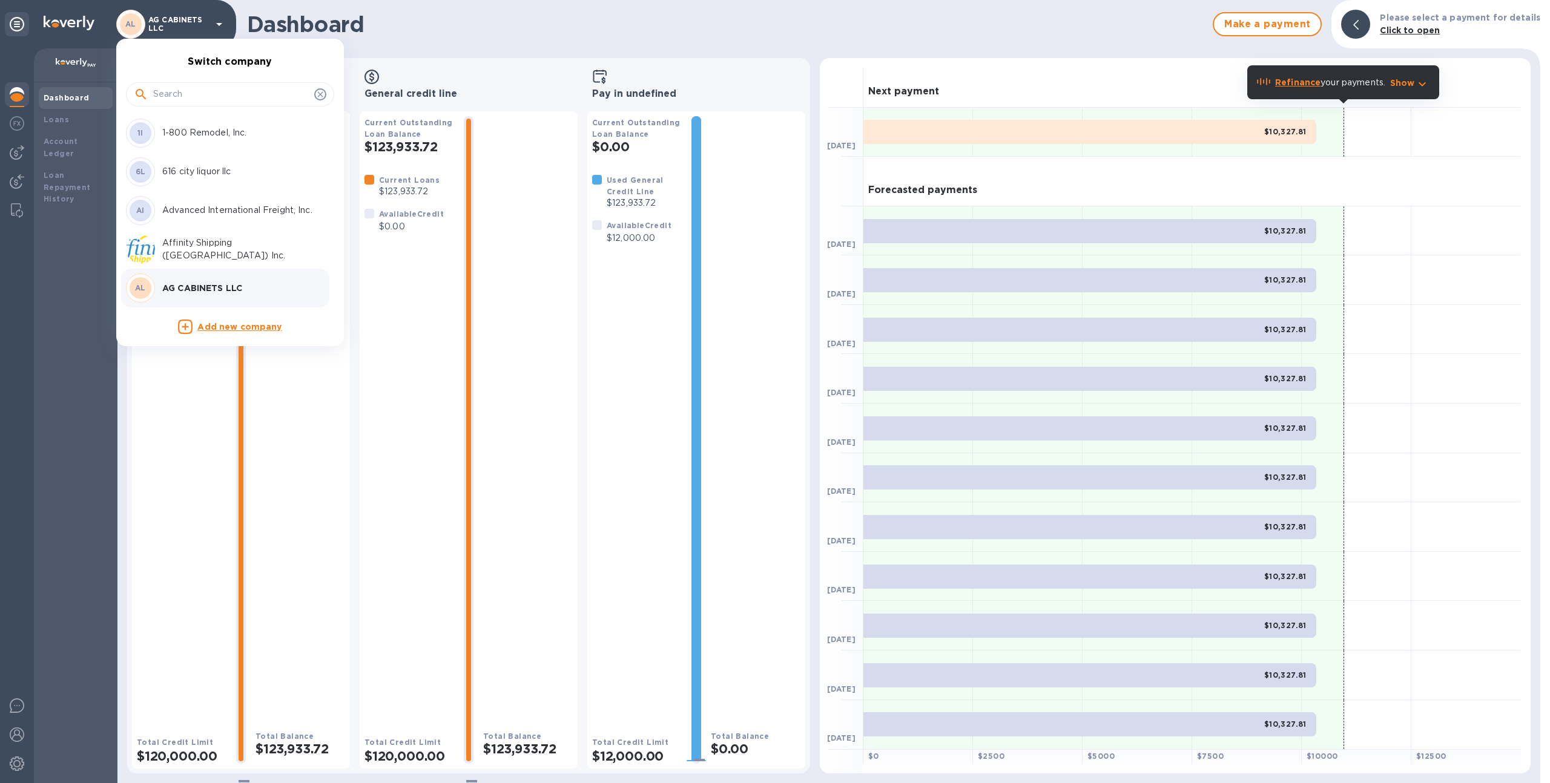
click at [180, 94] on input "text" at bounding box center [231, 94] width 156 height 18
type input "d"
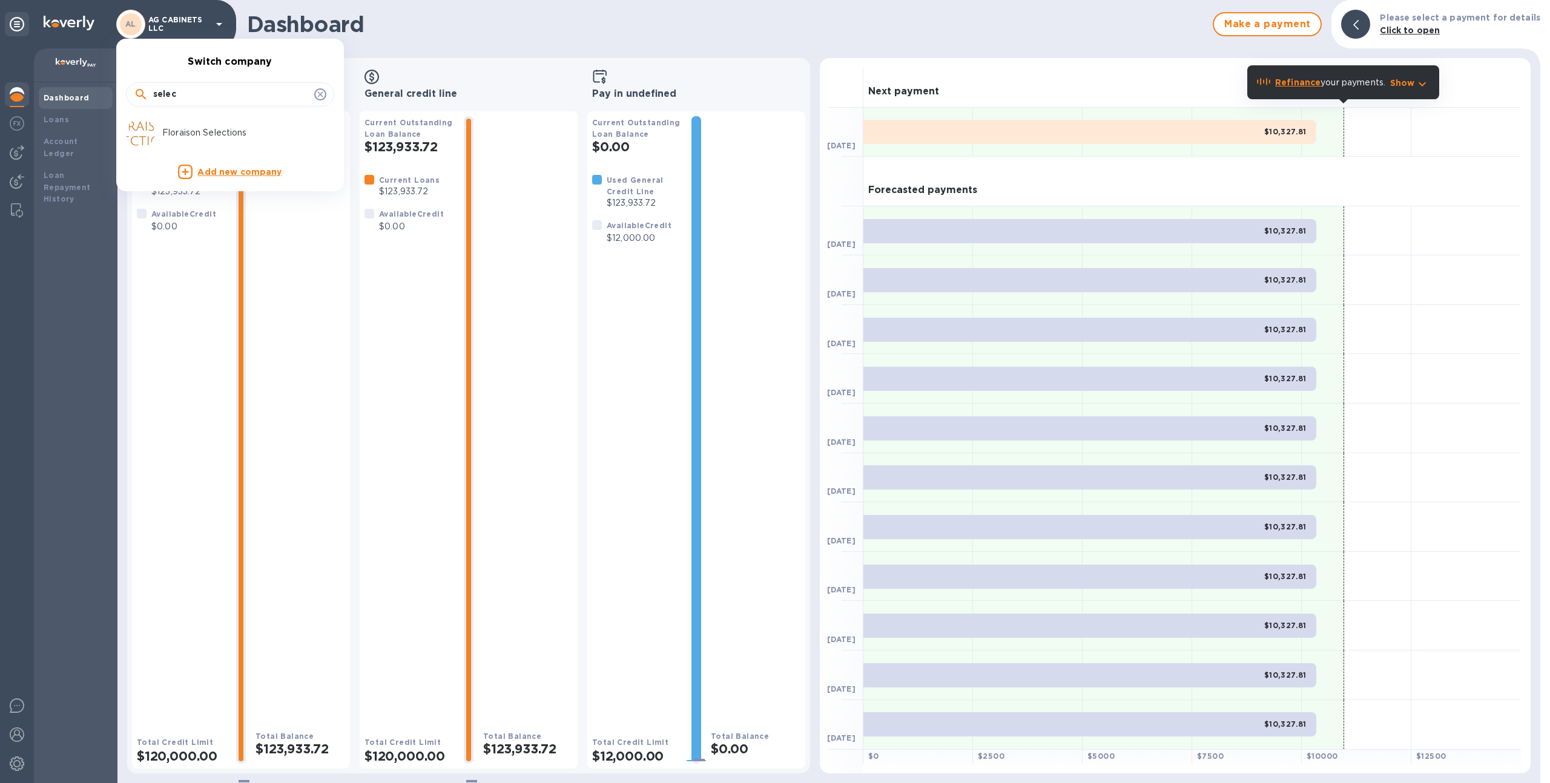
type input "selec"
click at [430, 25] on div at bounding box center [775, 391] width 1550 height 783
